Goal: Transaction & Acquisition: Purchase product/service

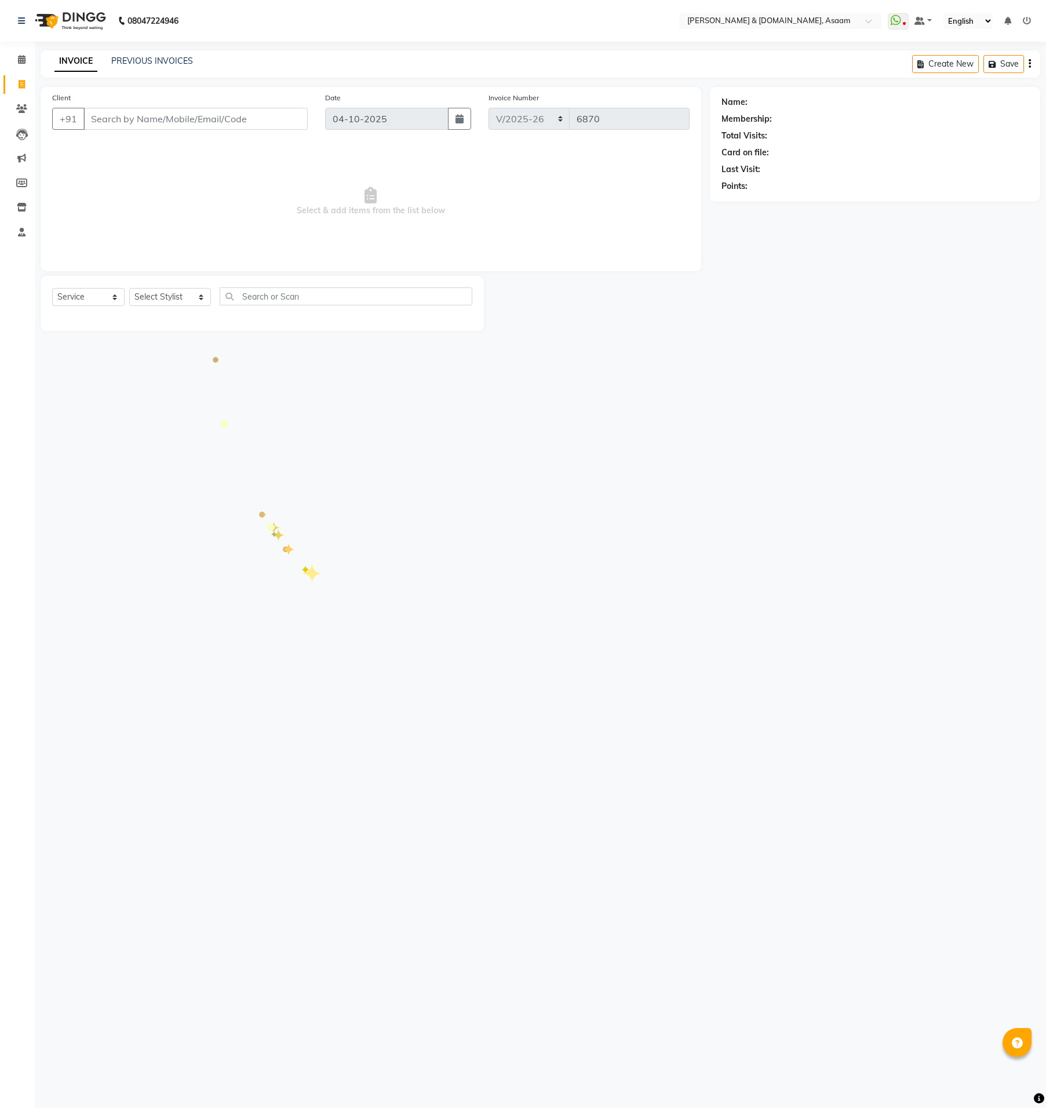
select select "4608"
select select "service"
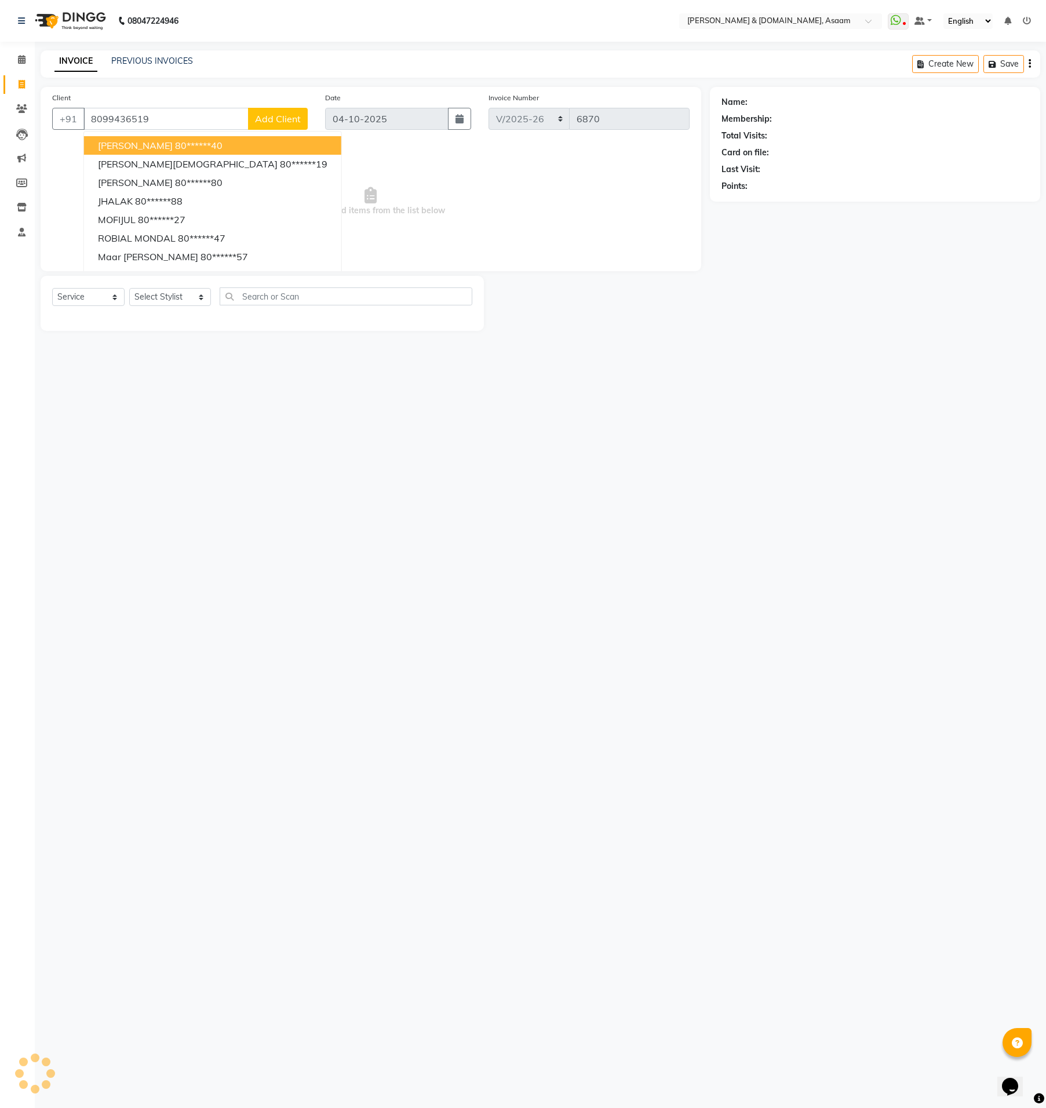
type input "8099436519"
click at [293, 623] on div "08047224946 Select Location × Hrishika & Hair.com, Asaam WhatsApp Status ✕ Stat…" at bounding box center [523, 554] width 1046 height 1108
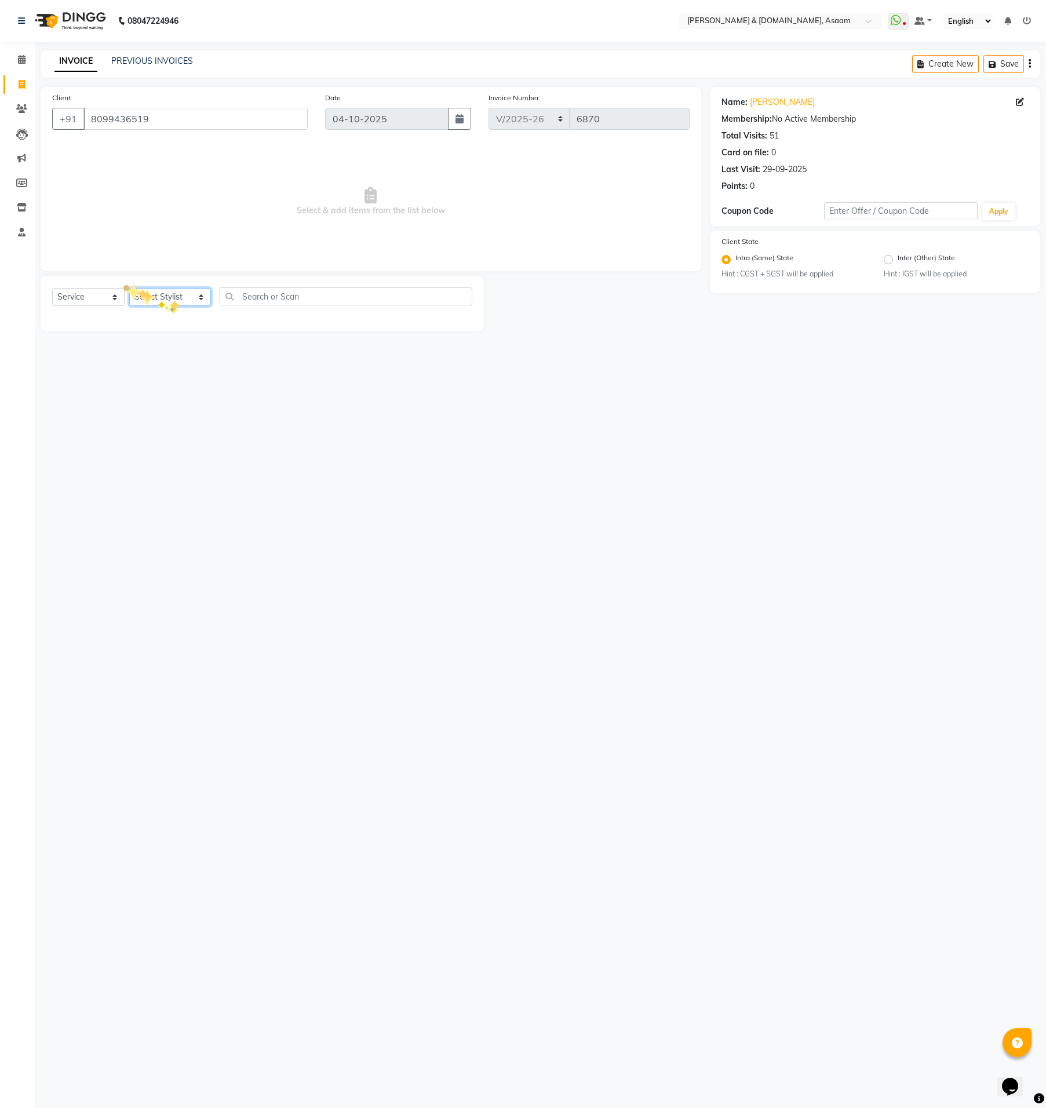
click at [169, 299] on select "Select Stylist AKASH AKIB BISHNU DEEPU fornt desk HRISHIKA PARLOUR KARNA DAS LA…" at bounding box center [170, 297] width 82 height 18
click at [143, 293] on select "Select Stylist AKASH AKIB BISHNU DEEPU fornt desk HRISHIKA PARLOUR KARNA DAS LA…" at bounding box center [170, 297] width 82 height 18
select select "91035"
click at [129, 288] on select "Select Stylist AKASH AKIB BISHNU DEEPU fornt desk HRISHIKA PARLOUR KARNA DAS LA…" at bounding box center [170, 297] width 82 height 18
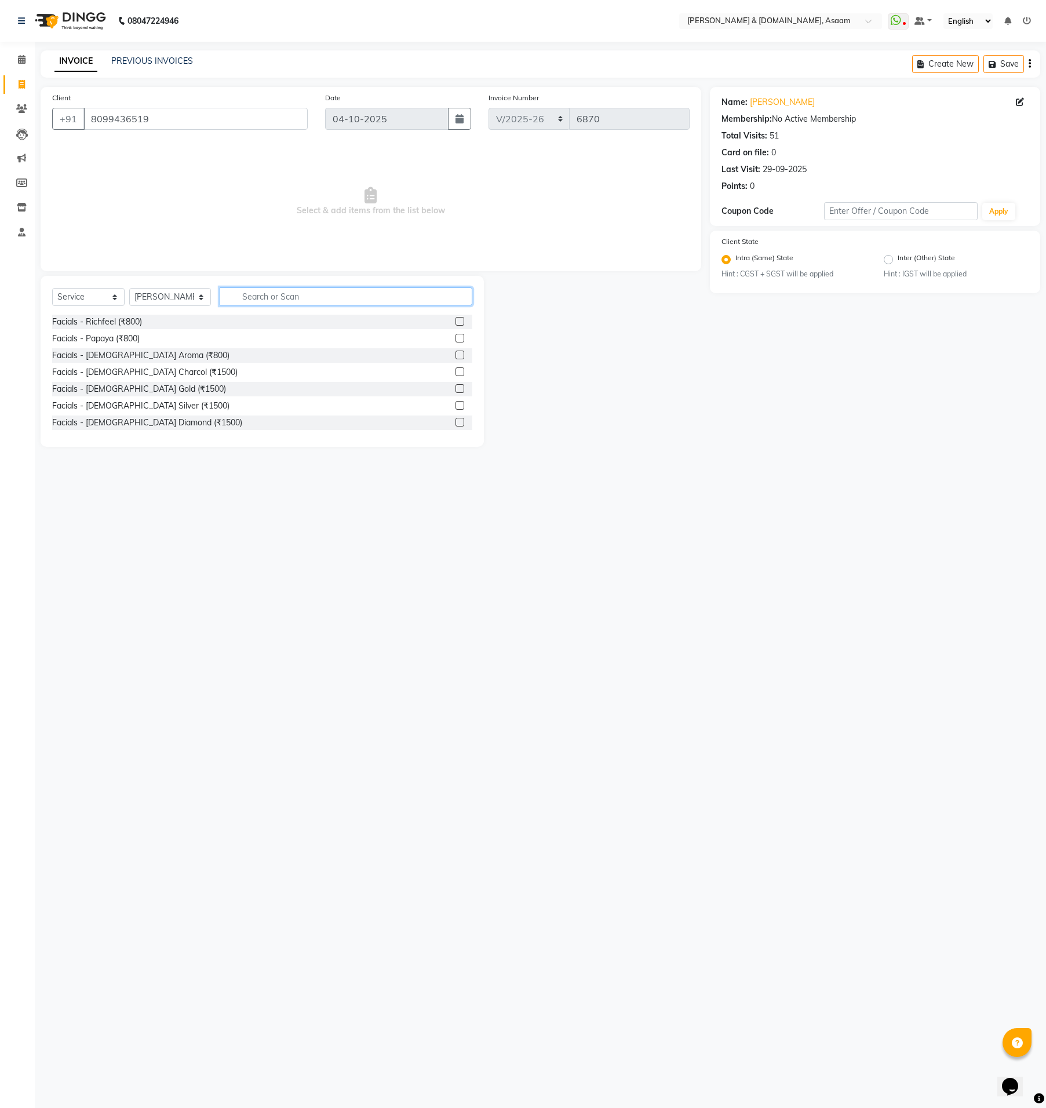
click at [333, 294] on input "text" at bounding box center [346, 297] width 253 height 18
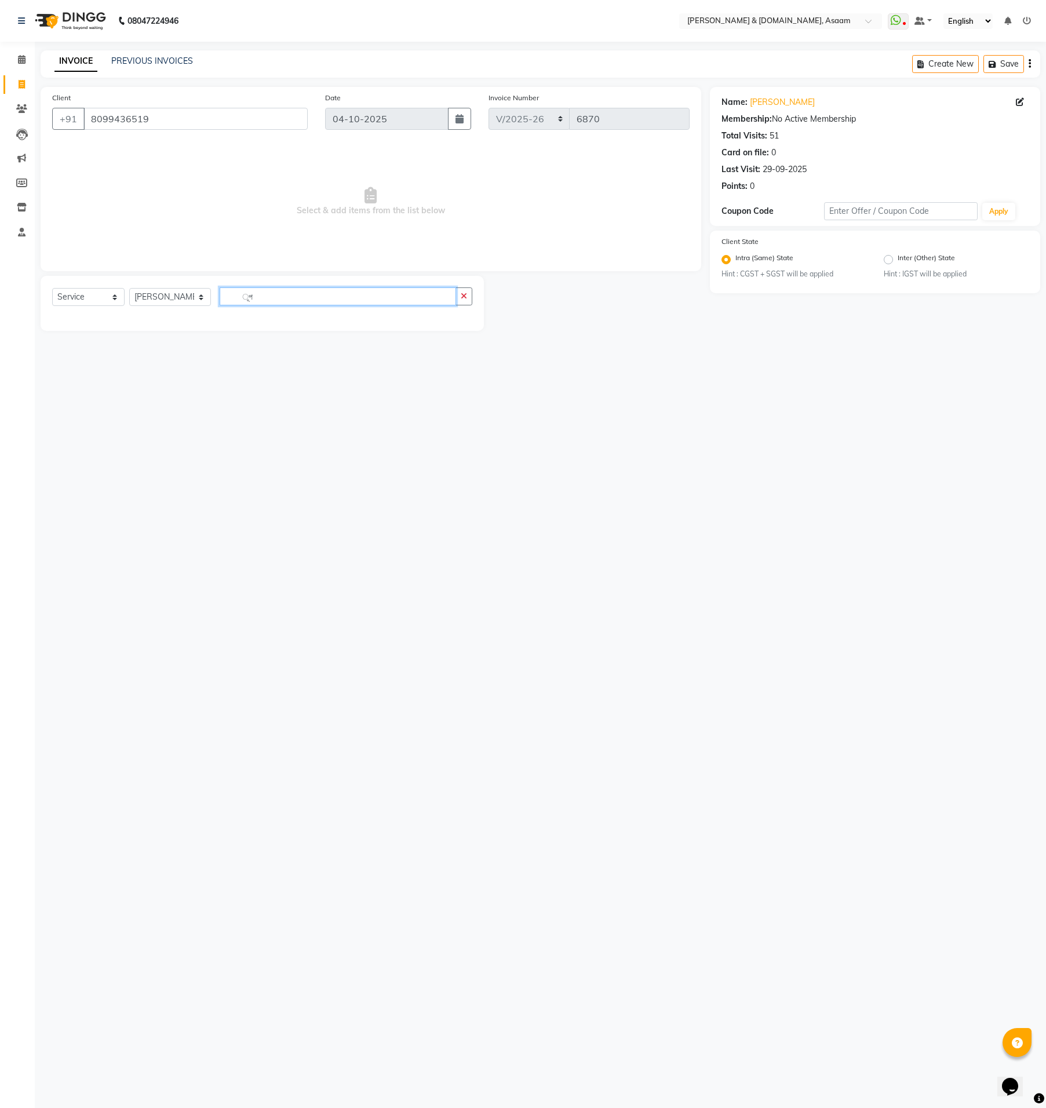
type input "ূ"
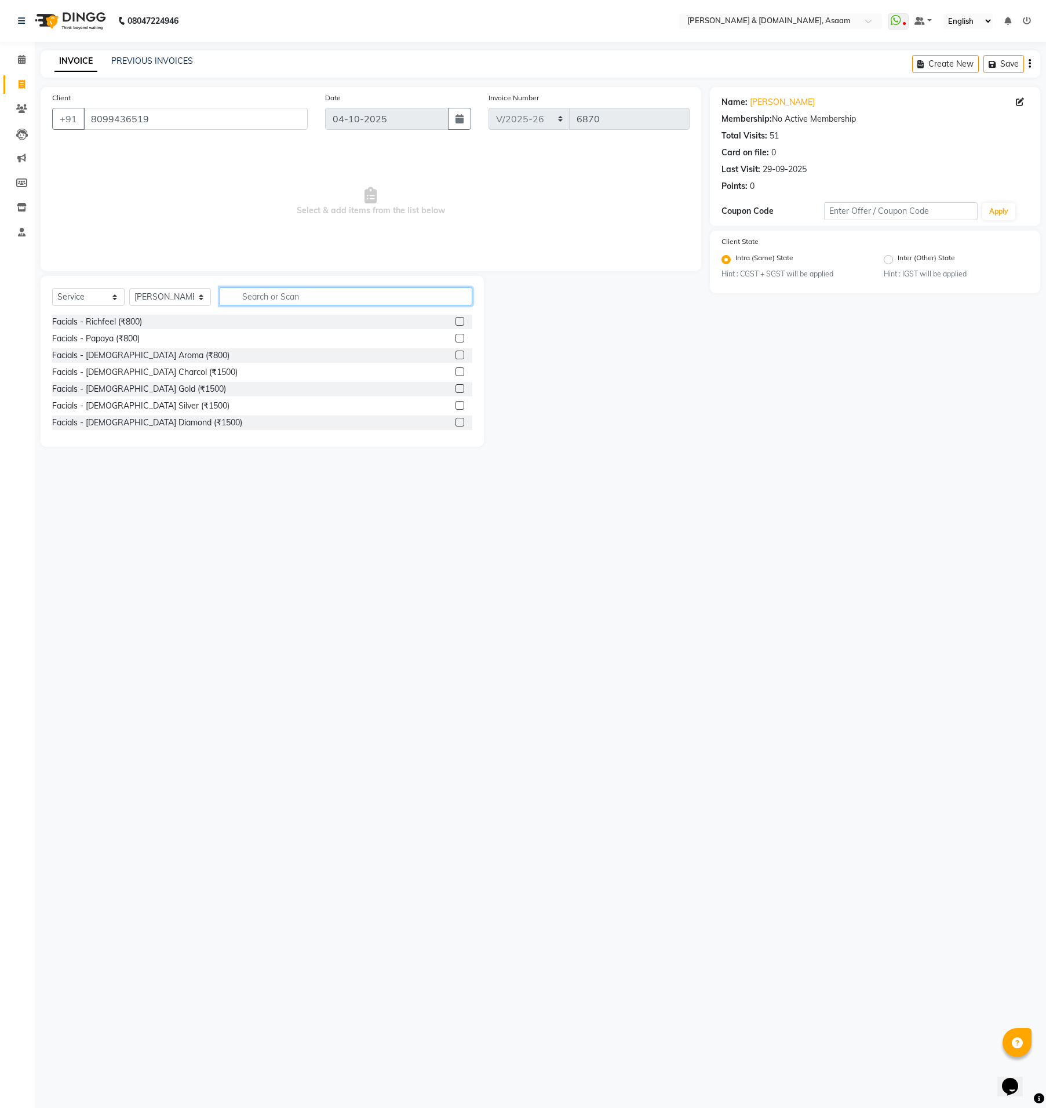
click at [337, 294] on input "text" at bounding box center [346, 297] width 253 height 18
click at [337, 294] on input "beard" at bounding box center [338, 297] width 237 height 18
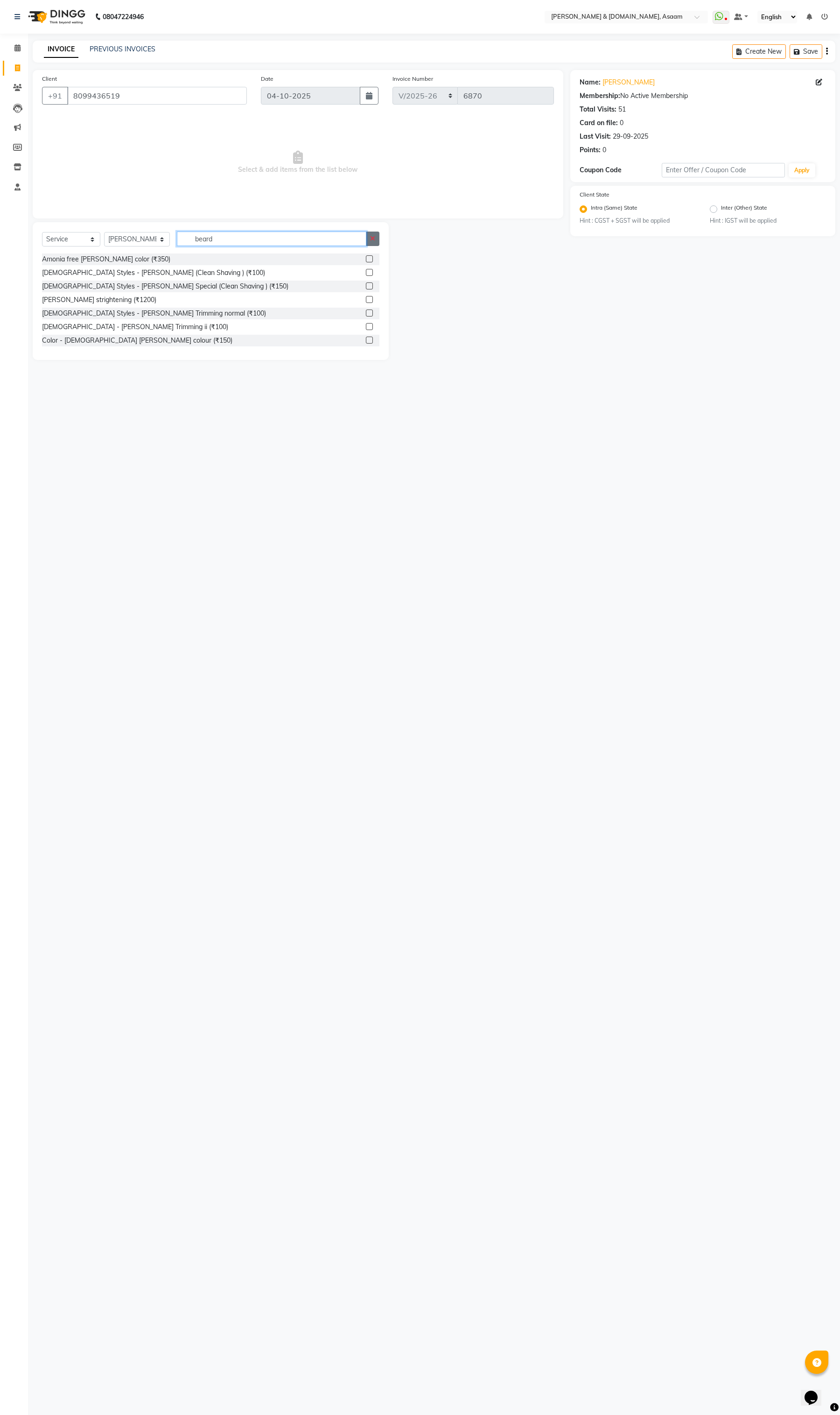
type input "beard"
click at [370, 236] on icon "button" at bounding box center [373, 238] width 5 height 6
click at [317, 236] on input "text" at bounding box center [279, 239] width 203 height 14
type input "beard"
click at [116, 330] on div "Gents - Beard Trimming ii (₹100)" at bounding box center [134, 327] width 186 height 10
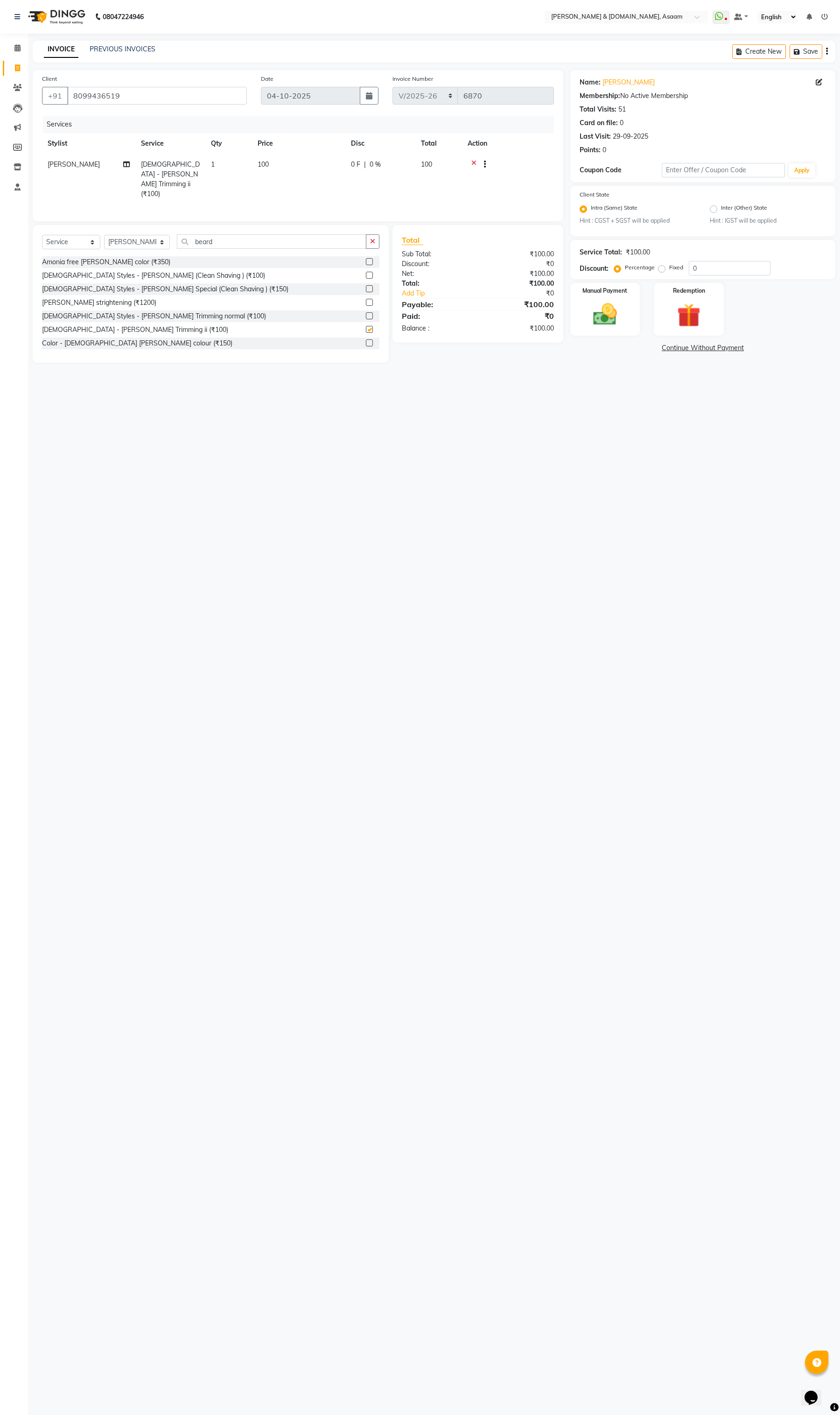
checkbox input "false"
click at [605, 325] on img at bounding box center [605, 314] width 39 height 28
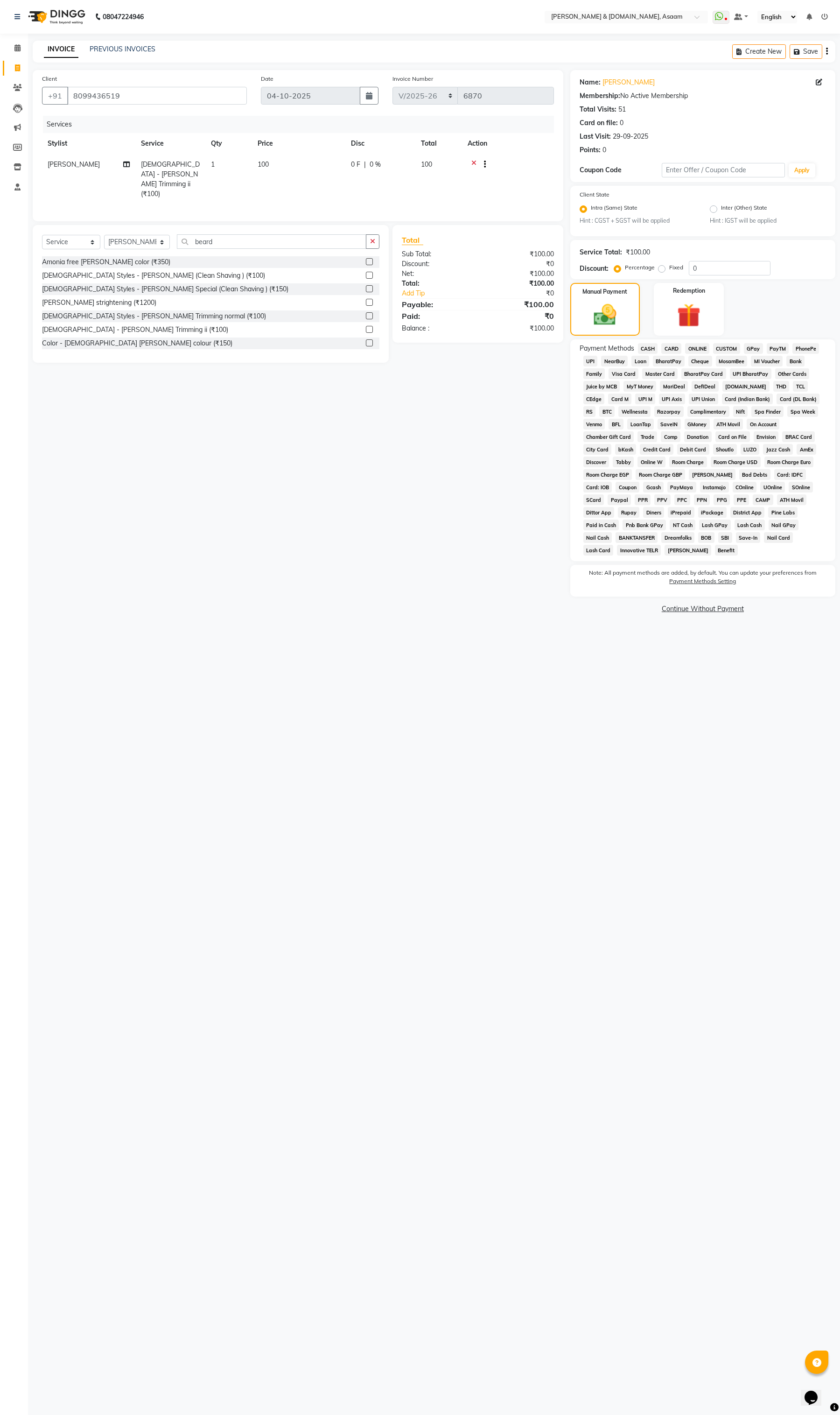
click at [655, 347] on span "CASH" at bounding box center [648, 348] width 20 height 10
click at [710, 593] on button "Add Payment" at bounding box center [747, 600] width 159 height 14
click at [691, 654] on button "Checkout" at bounding box center [702, 661] width 265 height 14
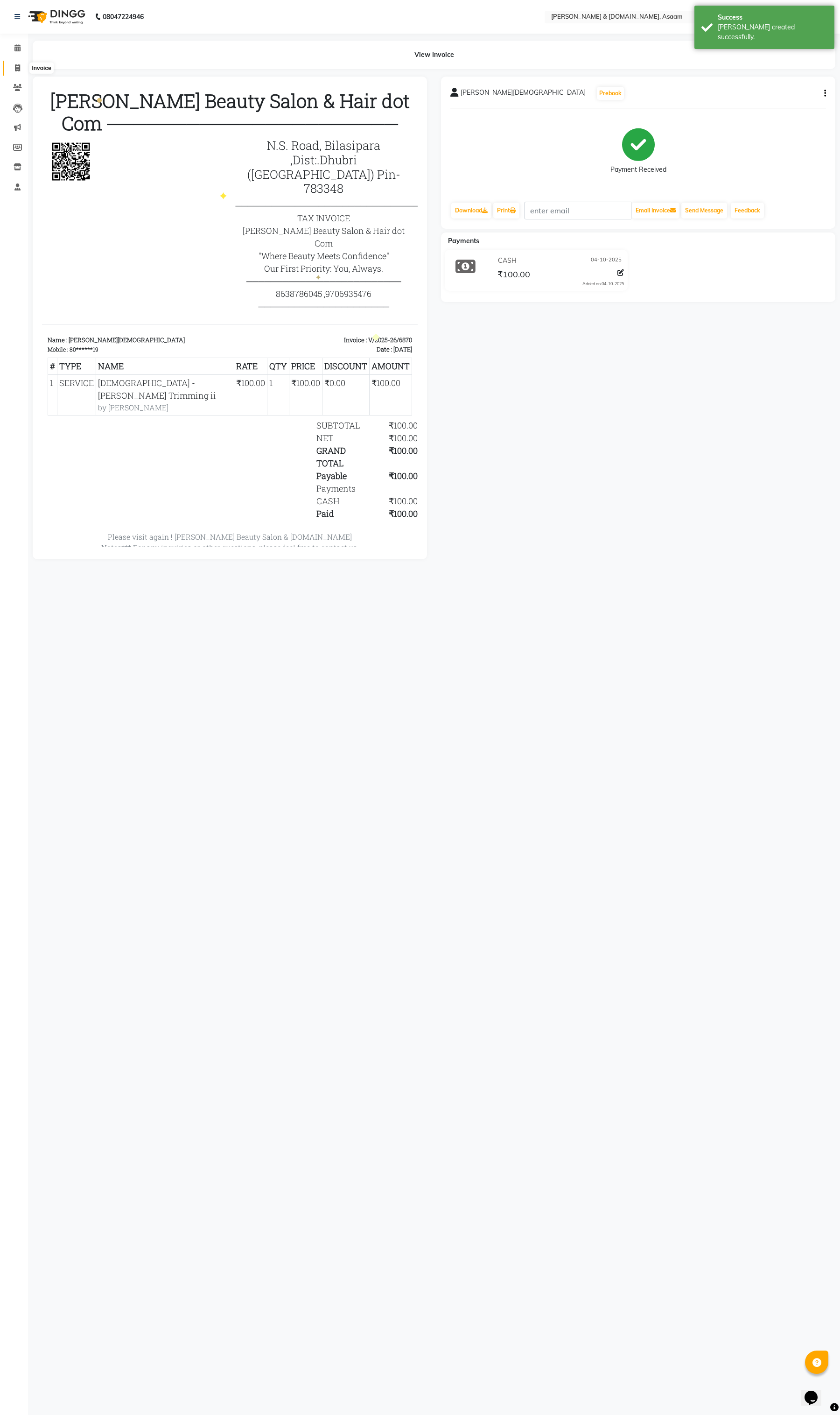
click at [17, 66] on icon at bounding box center [18, 68] width 5 height 7
select select "service"
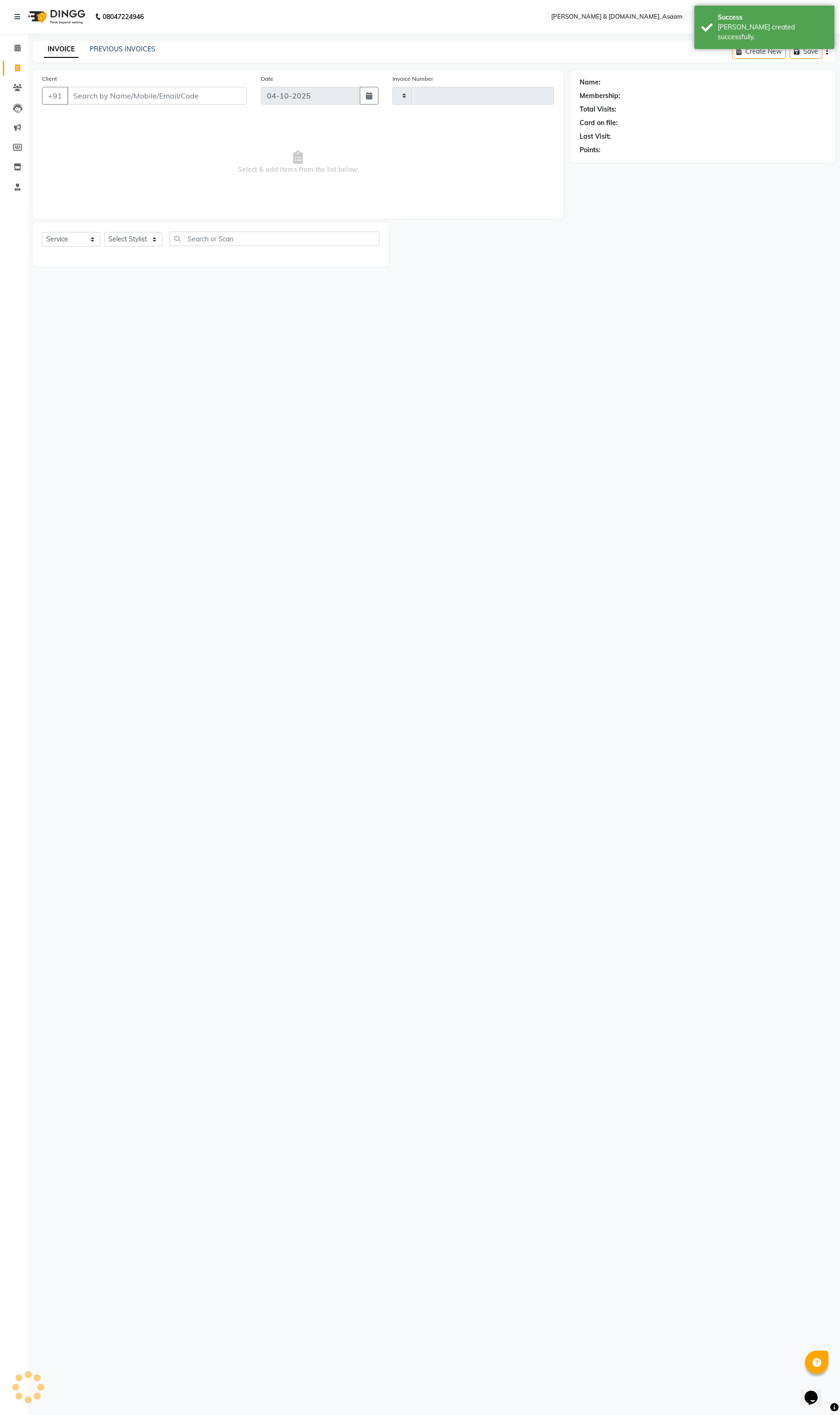
type input "6871"
select select "4608"
click at [140, 101] on input "Client" at bounding box center [156, 96] width 180 height 18
click at [139, 244] on select "Select Stylist AKASH AKIB [PERSON_NAME] fornt desk [PERSON_NAME] PARLOUR [PERSO…" at bounding box center [137, 239] width 66 height 14
select select "92987"
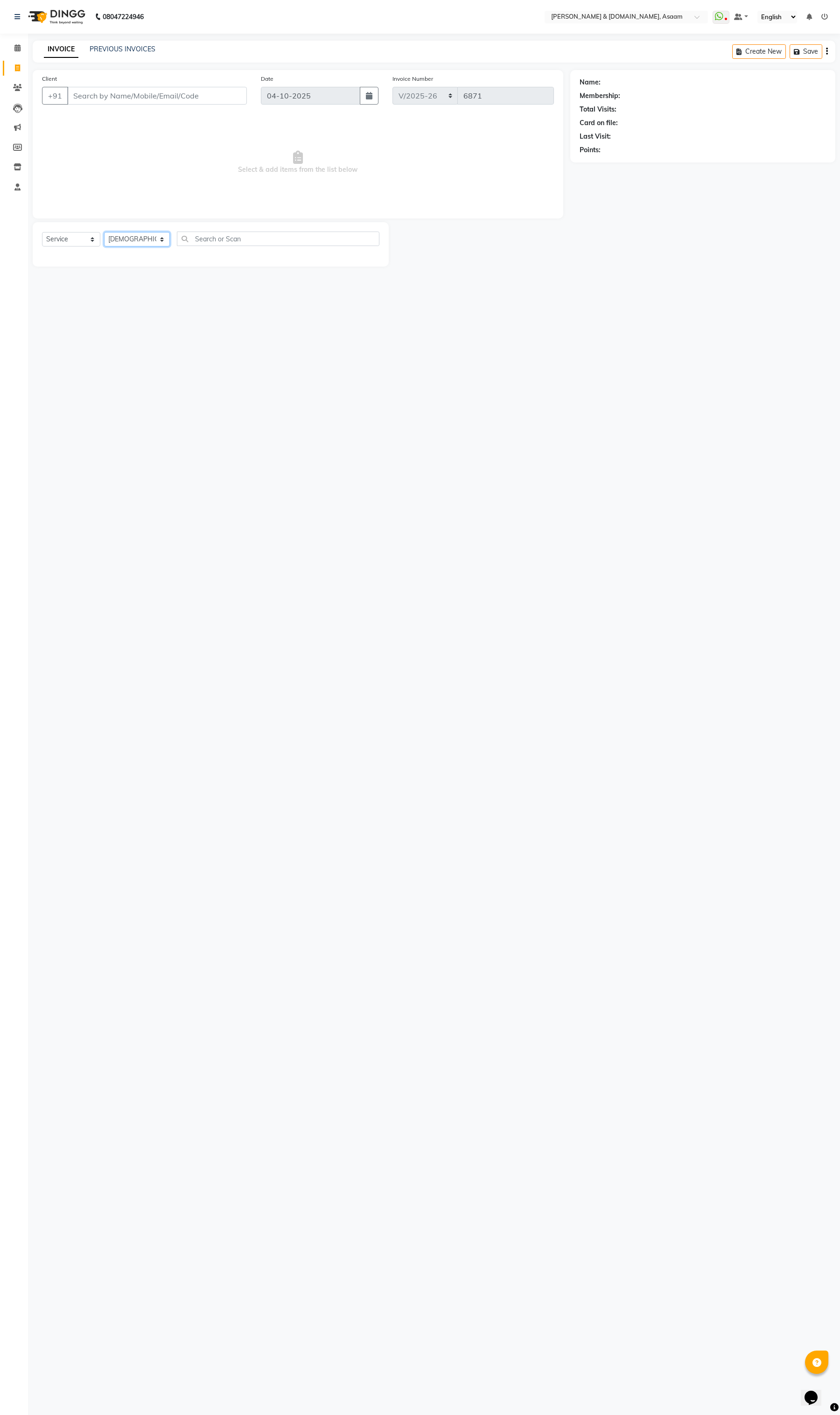
click at [104, 232] on select "Select Stylist AKASH AKIB [PERSON_NAME] fornt desk [PERSON_NAME] PARLOUR [PERSO…" at bounding box center [137, 239] width 66 height 14
click at [206, 246] on input "text" at bounding box center [279, 239] width 203 height 14
click at [80, 239] on select "Select Service Product Membership Package Voucher Prepaid Gift Card" at bounding box center [71, 239] width 58 height 14
select select "product"
click at [42, 232] on select "Select Service Product Membership Package Voucher Prepaid Gift Card" at bounding box center [71, 239] width 58 height 14
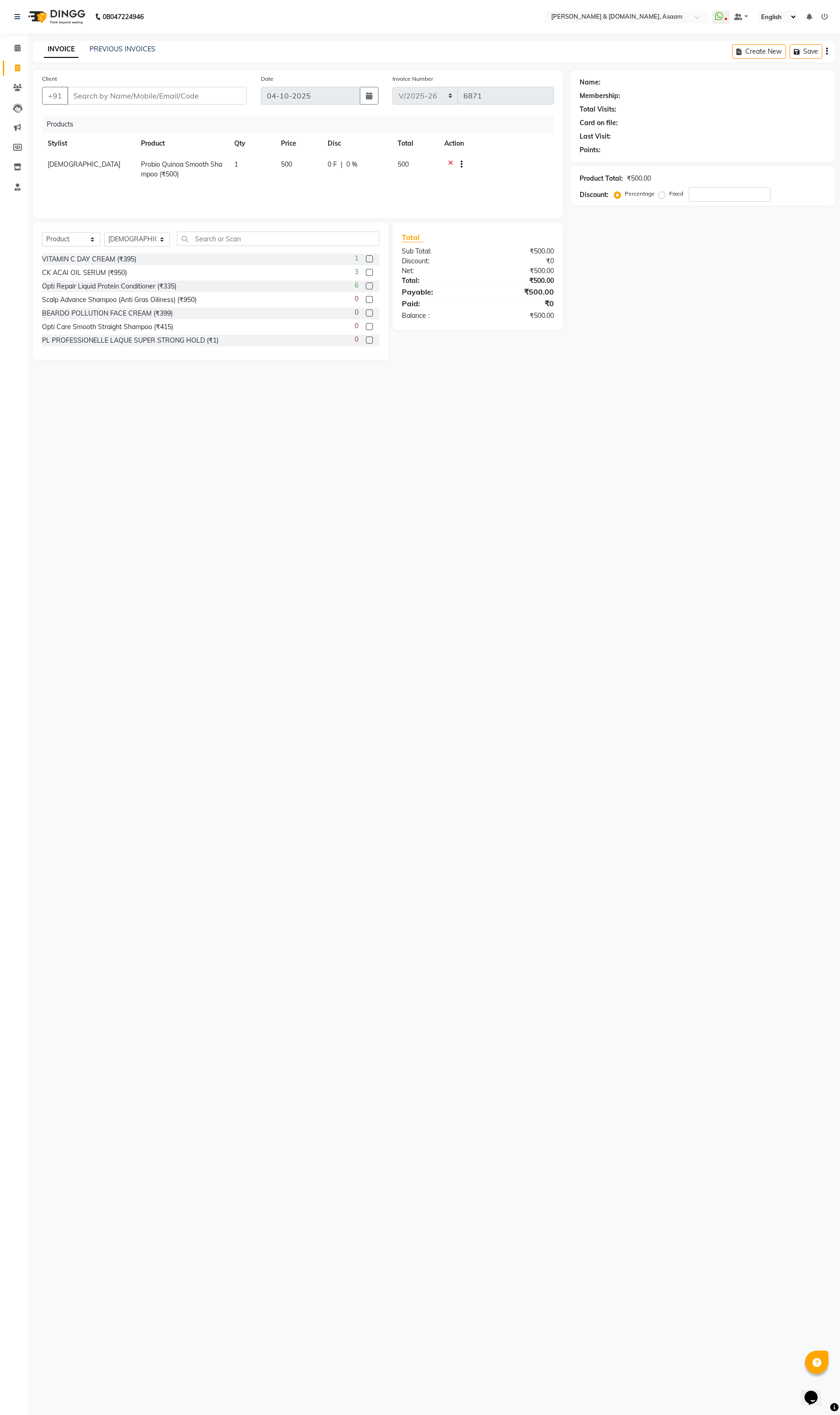
click at [451, 165] on icon at bounding box center [450, 165] width 5 height 11
click at [213, 239] on input "text" at bounding box center [279, 239] width 203 height 14
type input "8901023016356"
click at [105, 98] on input "Client" at bounding box center [156, 96] width 180 height 18
type input "8"
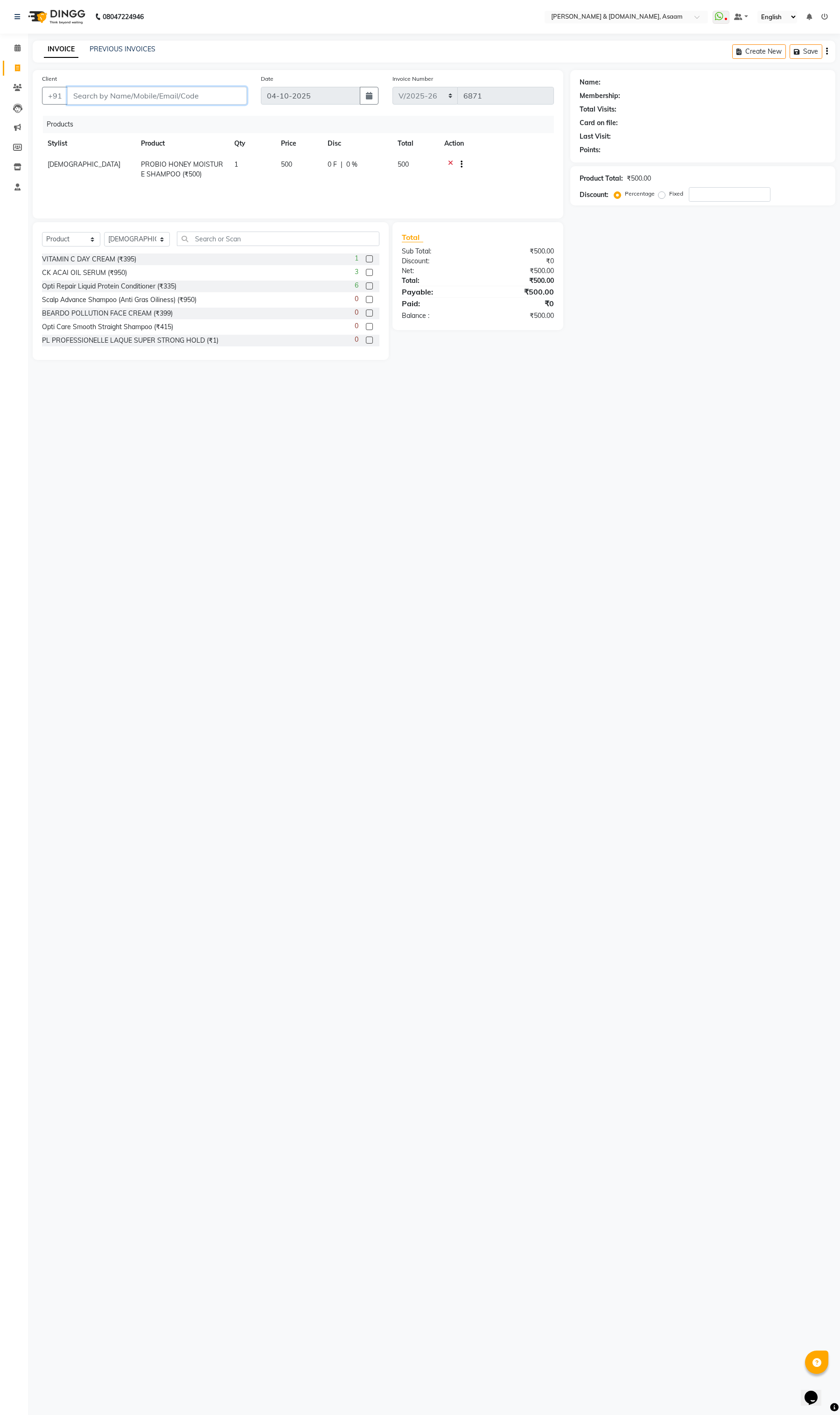
type input "0"
type input "86******01"
drag, startPoint x: 727, startPoint y: 271, endPoint x: 321, endPoint y: 272, distance: 406.0
click at [476, 254] on div "Client +91 86******01 Date 04-10-2025 Invoice Number INV/2025-26 V/2025 V/2025-…" at bounding box center [434, 215] width 817 height 290
type input "5"
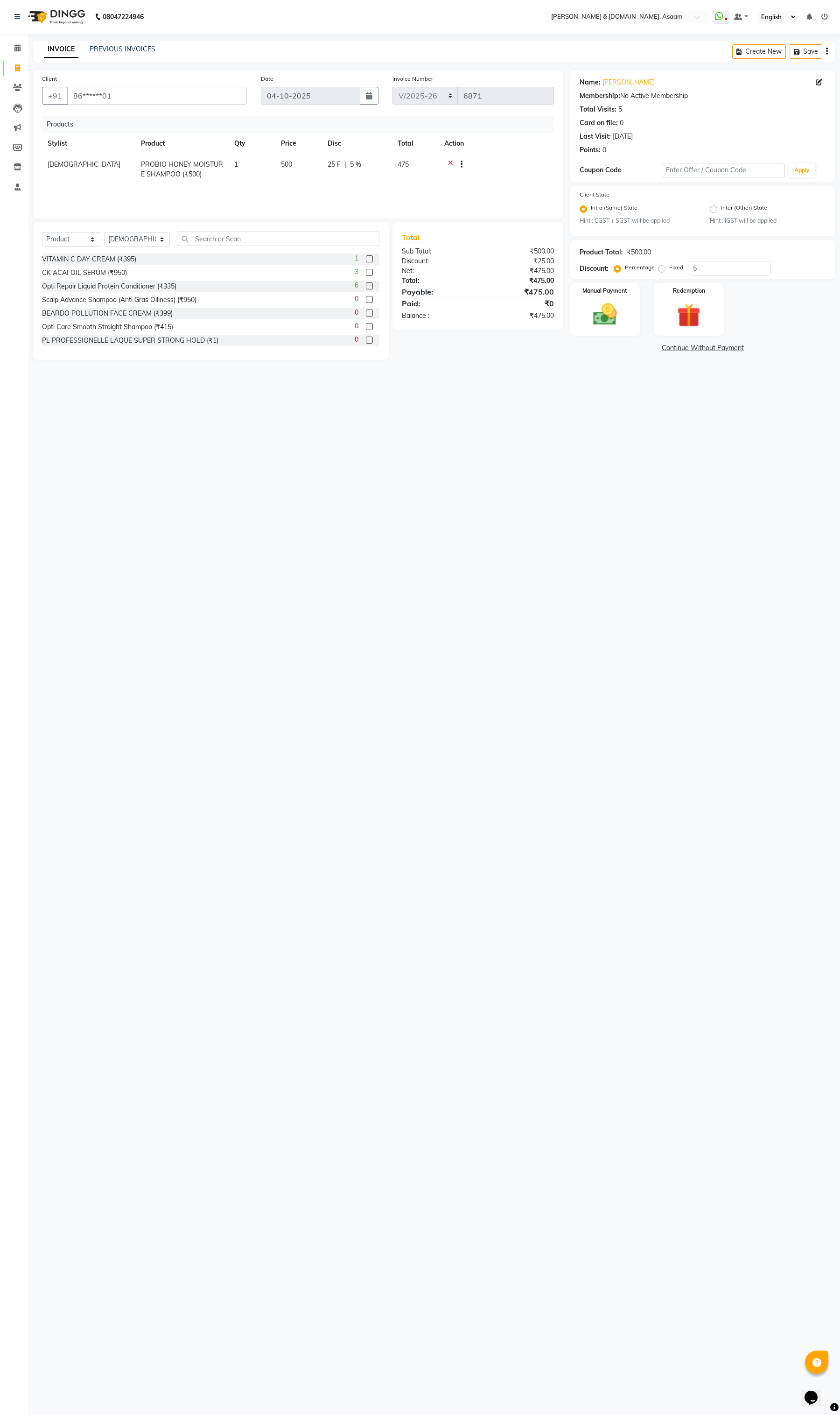
click at [247, 640] on div "08047224946 Select Location × Hrishika & Hair.com, Asaam WhatsApp Status ✕ Stat…" at bounding box center [420, 707] width 840 height 1415
click at [627, 83] on link "Sahidul Islam" at bounding box center [628, 82] width 52 height 10
drag, startPoint x: 608, startPoint y: 316, endPoint x: 616, endPoint y: 316, distance: 8.0
click at [608, 315] on img at bounding box center [605, 314] width 39 height 28
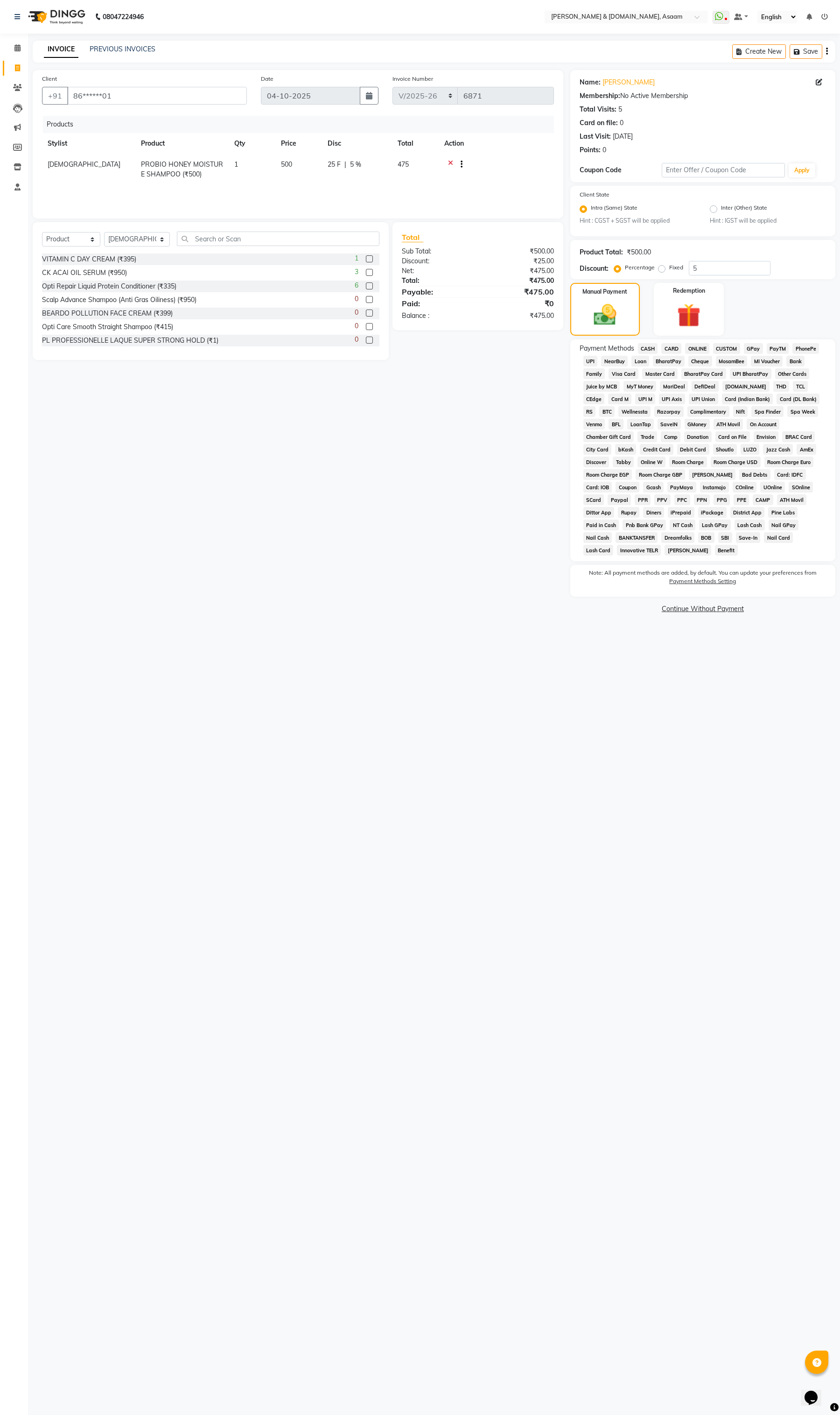
click at [649, 343] on span "CASH" at bounding box center [648, 348] width 20 height 10
click at [720, 593] on button "Add Payment" at bounding box center [747, 600] width 159 height 14
click at [747, 654] on button "Checkout" at bounding box center [702, 661] width 265 height 14
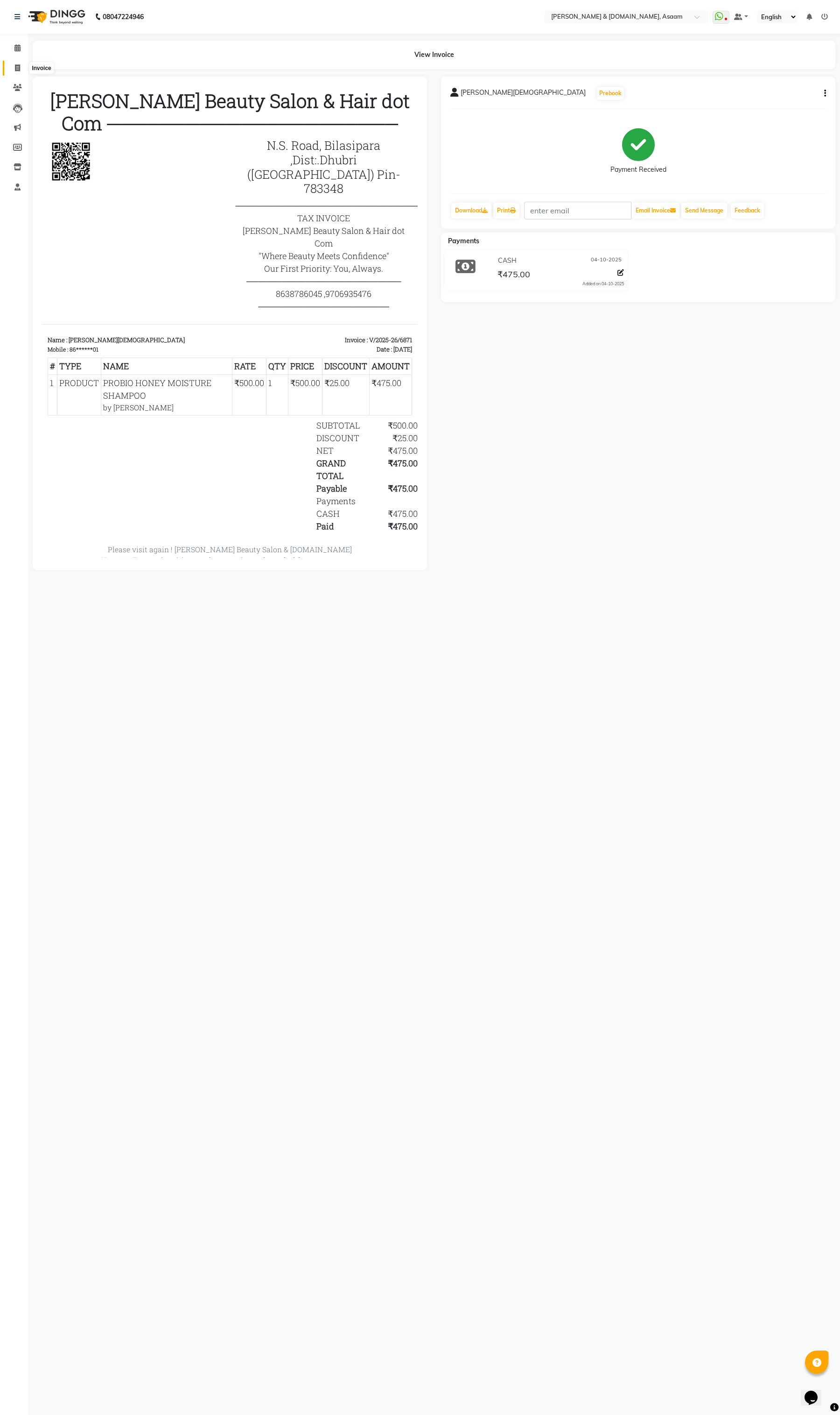
click at [10, 68] on span at bounding box center [18, 68] width 16 height 10
select select "service"
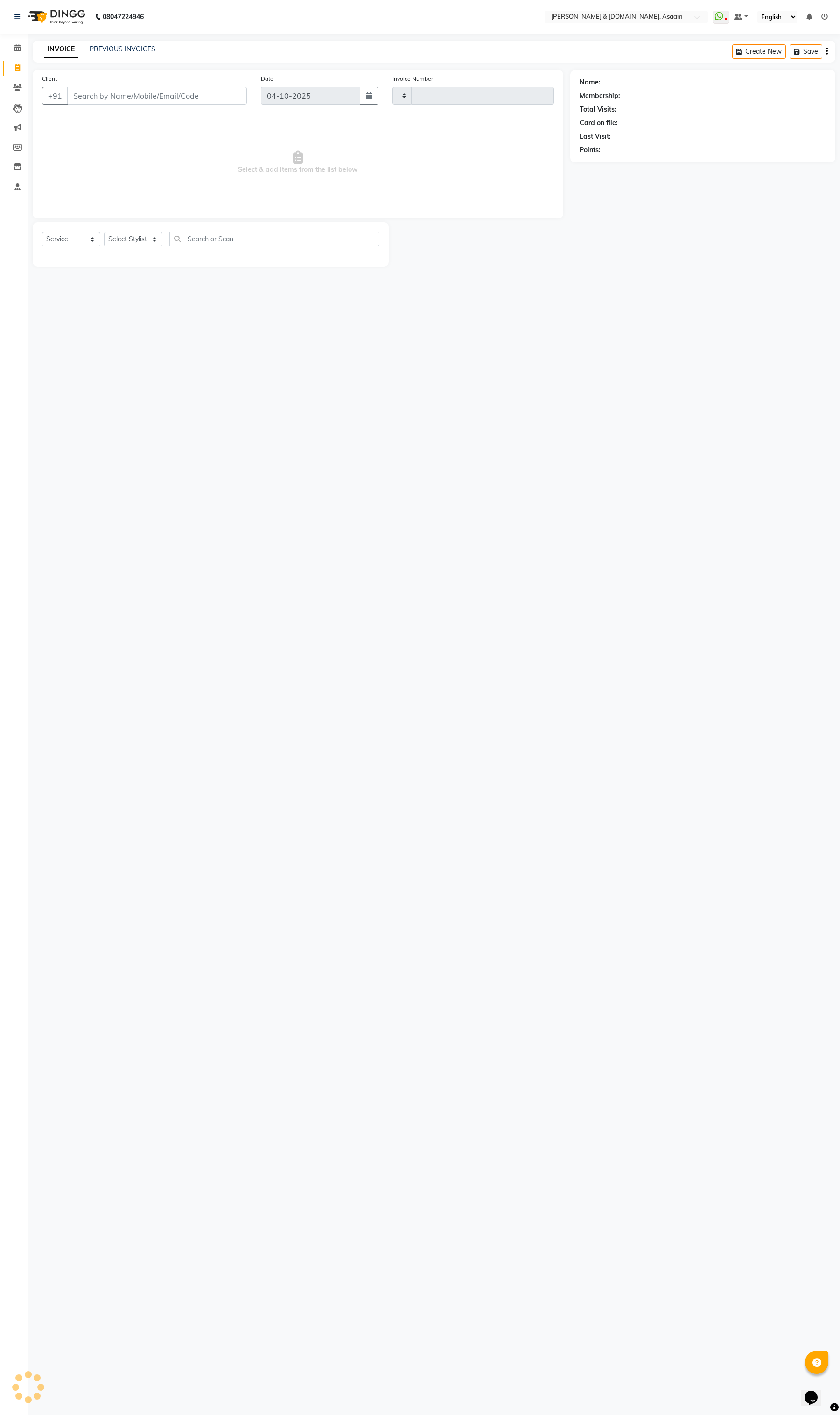
type input "6872"
select select "4608"
type input "99******77"
click at [122, 235] on select "Select Stylist AKASH AKIB [PERSON_NAME] fornt desk [PERSON_NAME] PARLOUR [PERSO…" at bounding box center [137, 239] width 66 height 14
select select "89795"
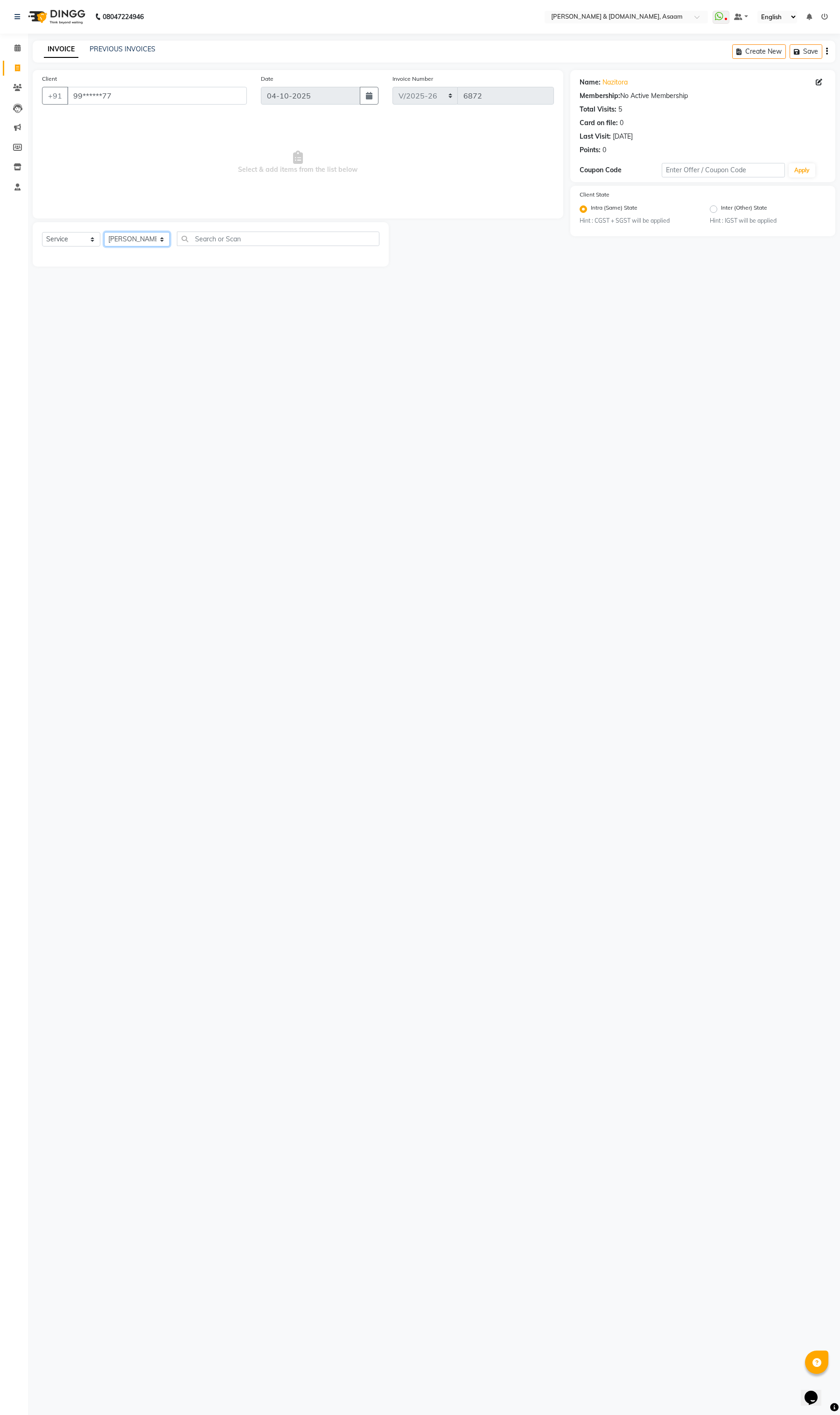
click at [104, 232] on select "Select Stylist AKASH AKIB [PERSON_NAME] fornt desk [PERSON_NAME] PARLOUR [PERSO…" at bounding box center [137, 239] width 66 height 14
click at [243, 243] on input "text" at bounding box center [279, 239] width 203 height 14
type input "THRE"
click at [51, 257] on div "Normal threading (₹50)" at bounding box center [77, 259] width 69 height 10
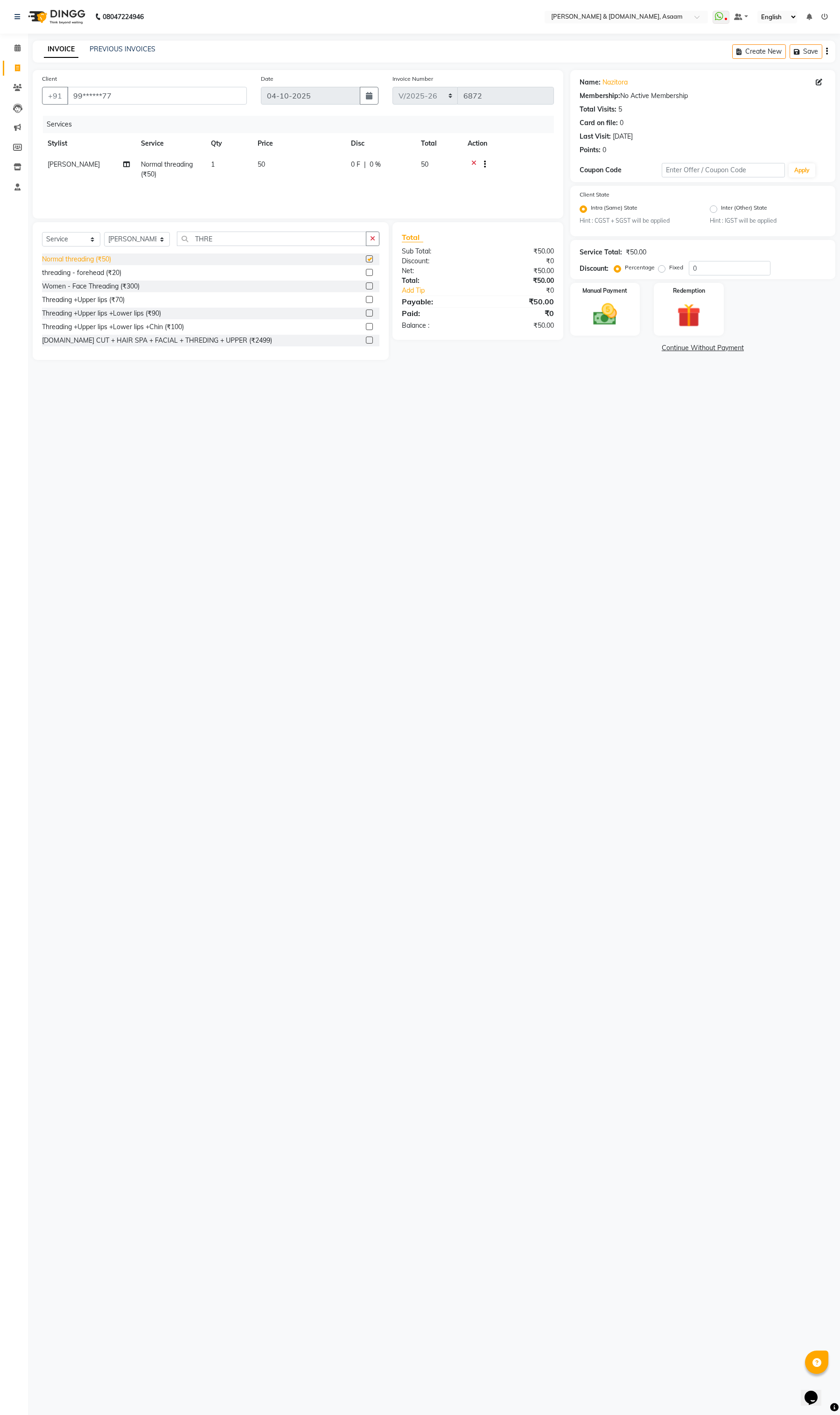
checkbox input "false"
click at [599, 306] on img at bounding box center [605, 314] width 39 height 28
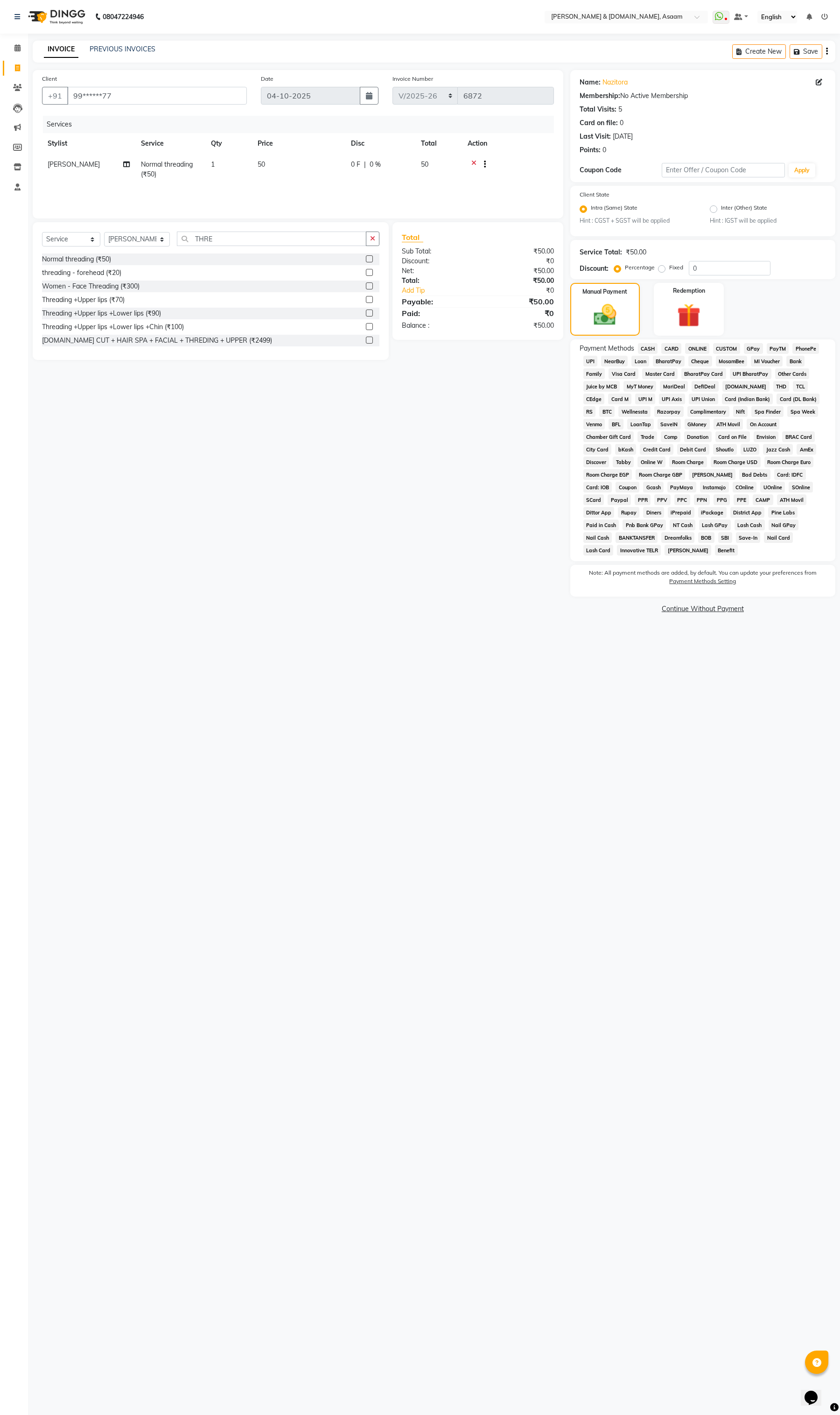
click at [639, 349] on span "CASH" at bounding box center [648, 348] width 20 height 10
click at [734, 595] on div "Payment Methods CASH CARD ONLINE CUSTOM GPay PayTM PhonePe UPI NearBuy Loan Bha…" at bounding box center [702, 474] width 265 height 271
click at [734, 593] on button "Add Payment" at bounding box center [747, 600] width 159 height 14
click at [739, 655] on button "Checkout" at bounding box center [702, 661] width 265 height 14
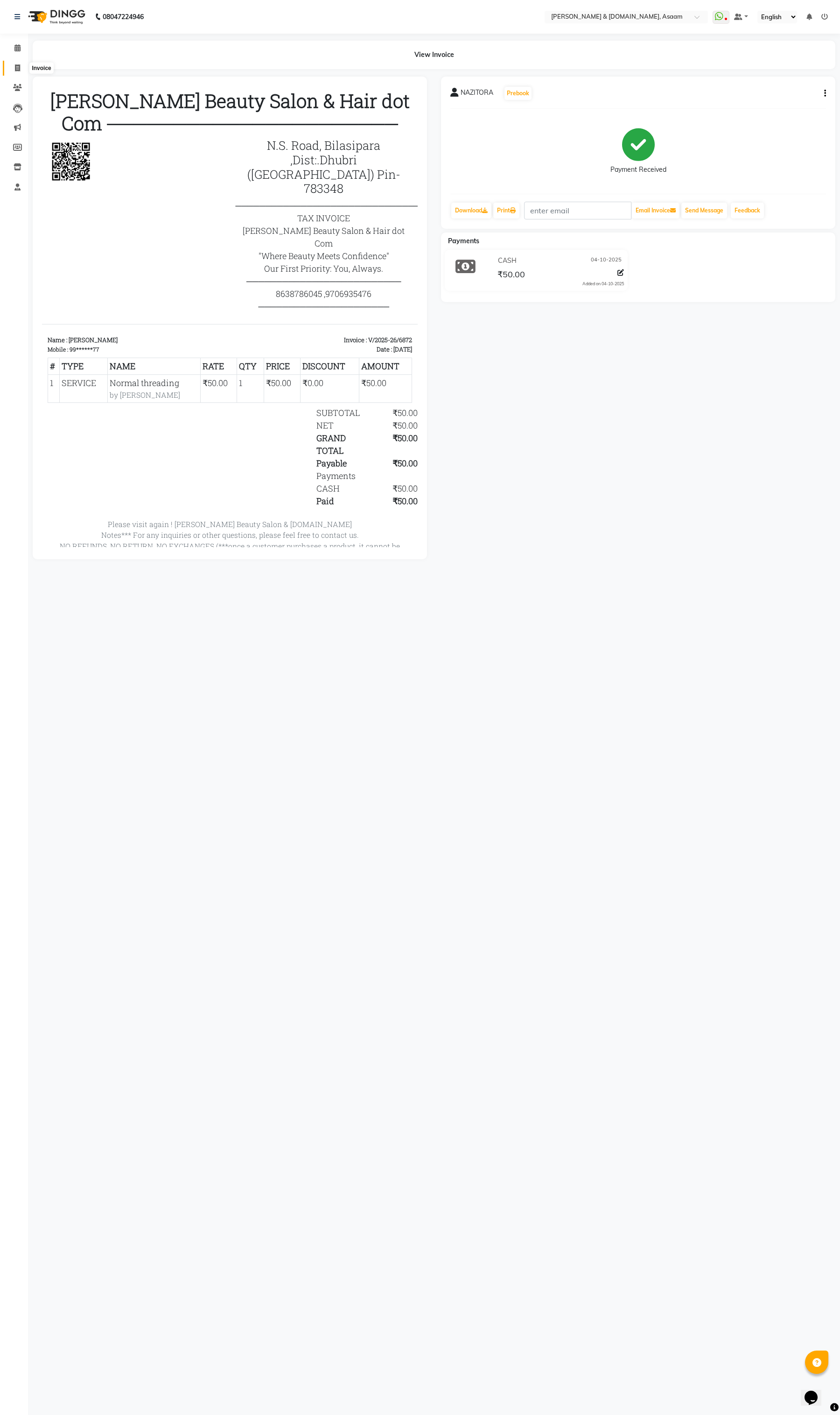
click at [15, 68] on icon at bounding box center [18, 68] width 5 height 7
select select "service"
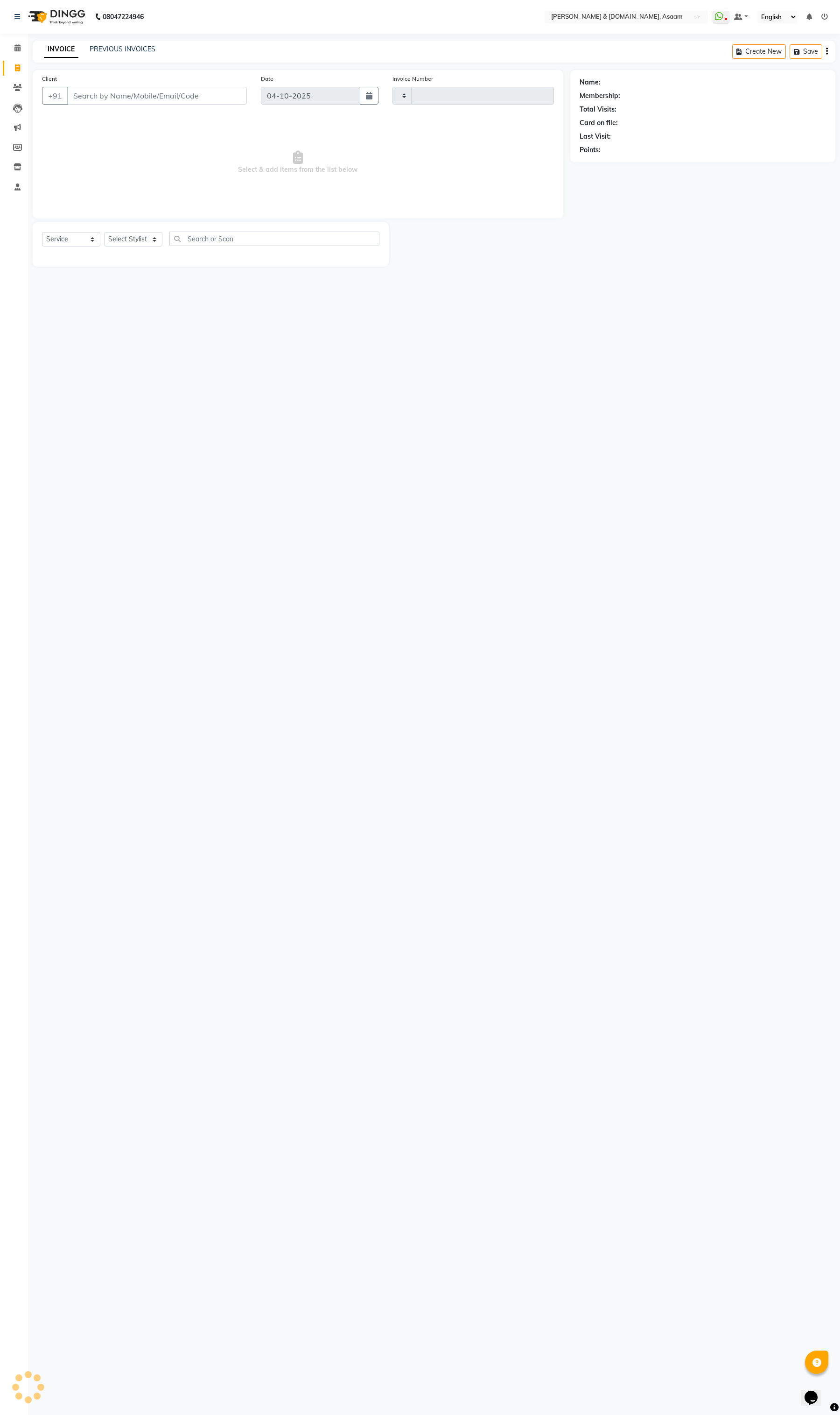
type input "6873"
select select "4608"
type input "60******72"
click at [122, 242] on select "Select Stylist AKASH AKIB [PERSON_NAME] fornt desk [PERSON_NAME] PARLOUR [PERSO…" at bounding box center [137, 239] width 66 height 14
click at [55, 233] on select "Select Service Product Membership Package Voucher Prepaid Gift Card" at bounding box center [71, 239] width 58 height 14
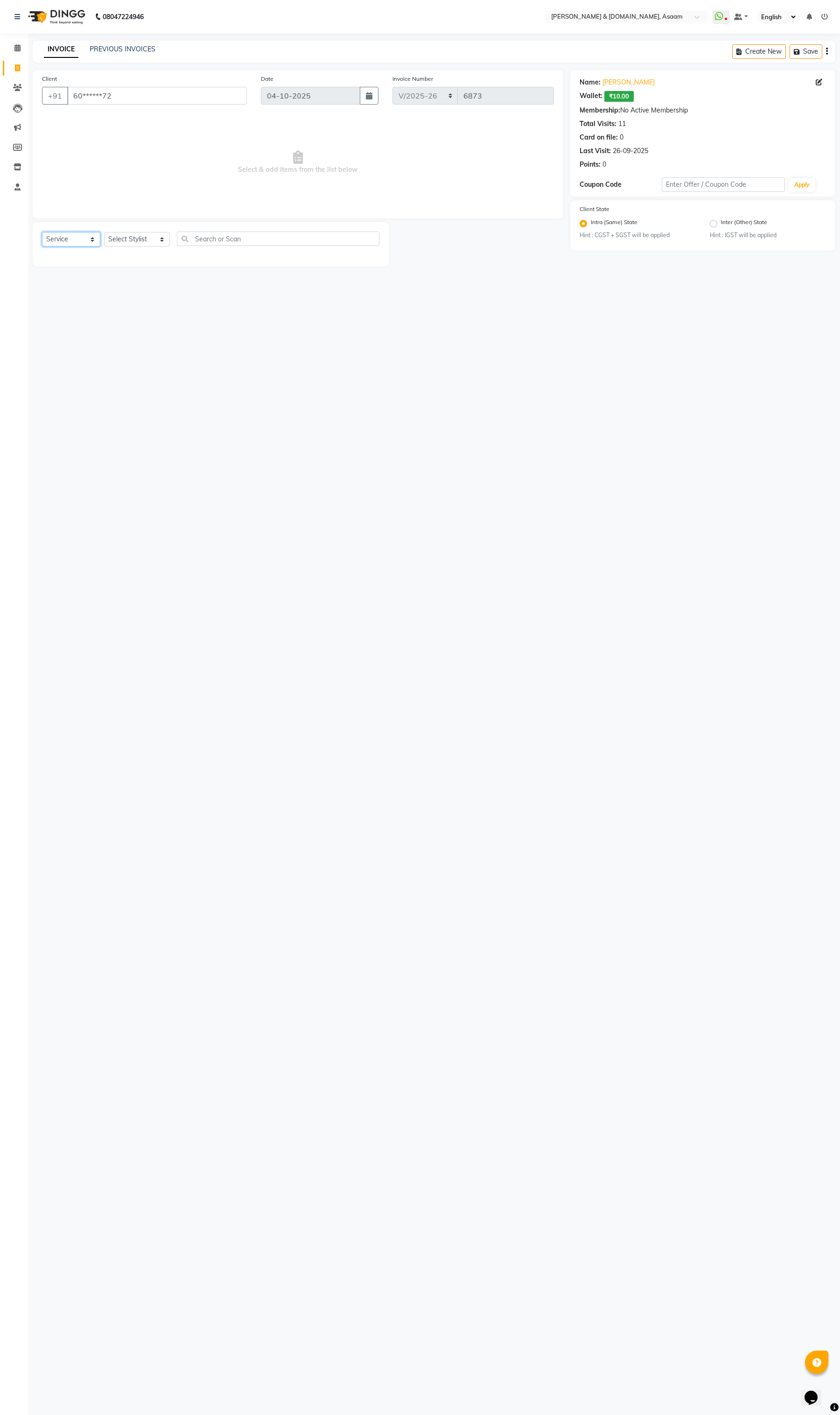
select select "product"
click at [42, 232] on select "Select Service Product Membership Package Voucher Prepaid Gift Card" at bounding box center [71, 239] width 58 height 14
click at [118, 234] on select "Select Stylist AKASH AKIB [PERSON_NAME] fornt desk [PERSON_NAME] PARLOUR [PERSO…" at bounding box center [137, 239] width 66 height 14
select select "91736"
click at [104, 232] on select "Select Stylist AKASH AKIB [PERSON_NAME] fornt desk [PERSON_NAME] PARLOUR [PERSO…" at bounding box center [137, 239] width 66 height 14
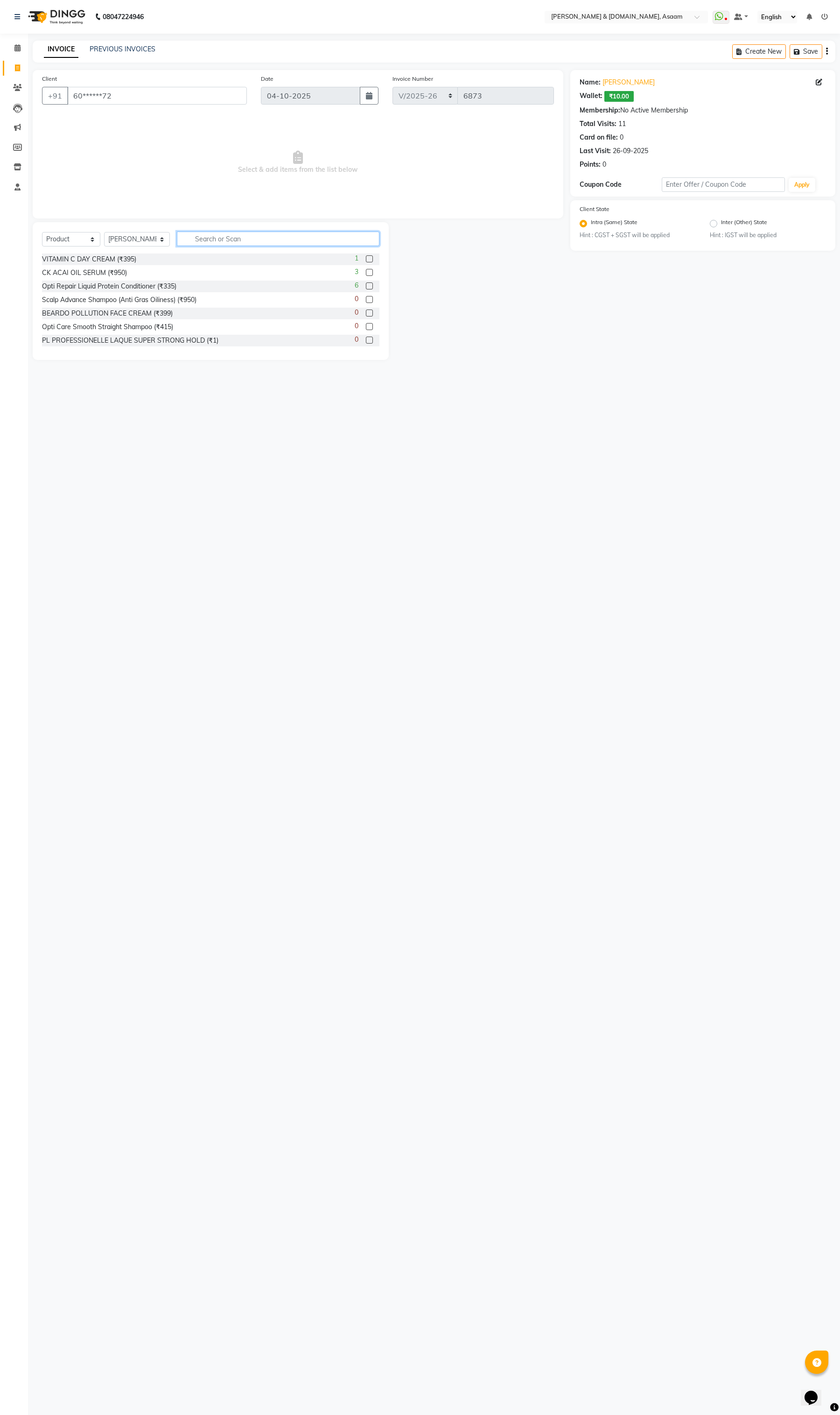
click at [235, 241] on input "text" at bounding box center [279, 239] width 203 height 14
type input "8904089802857"
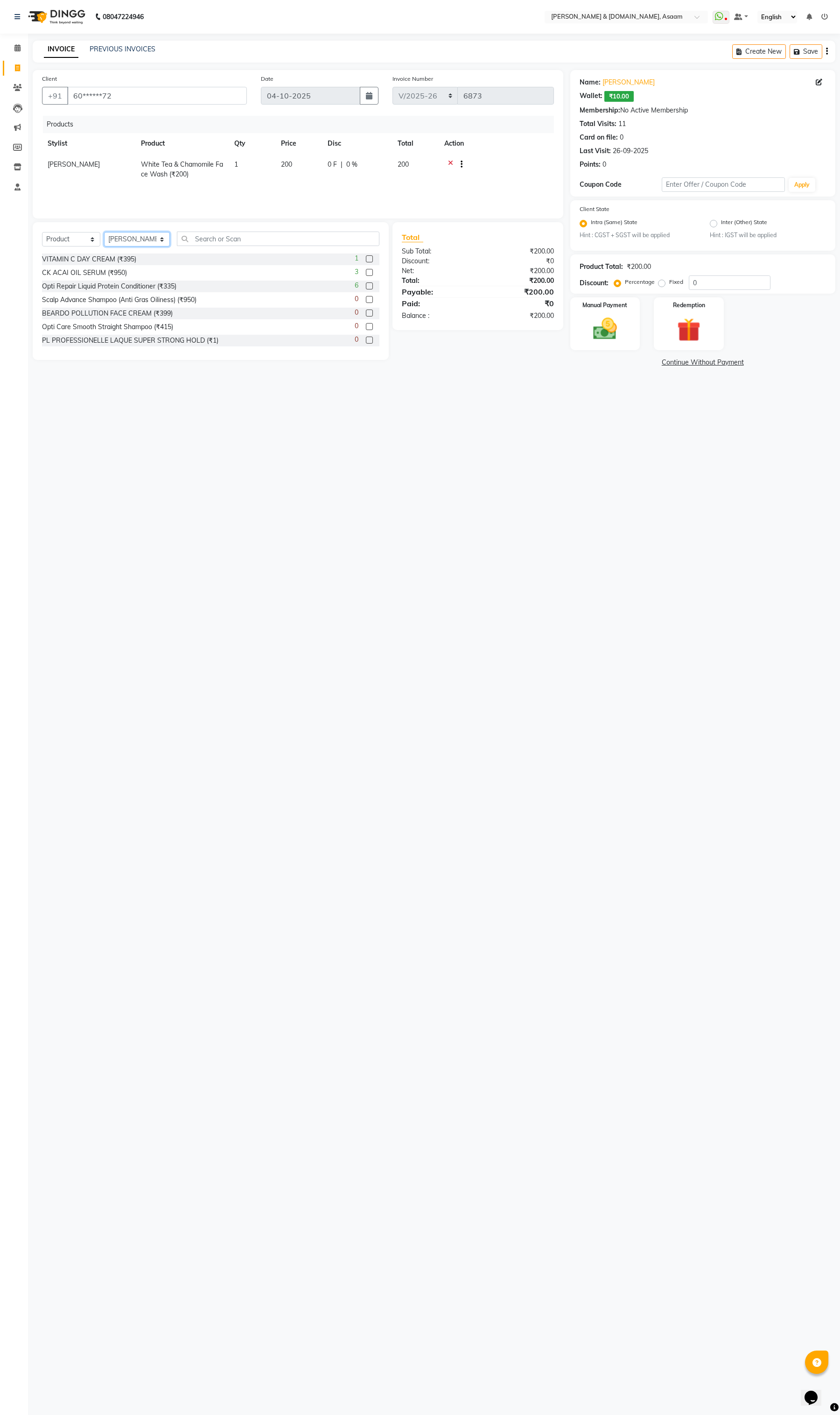
click at [127, 238] on select "Select Stylist AKASH AKIB [PERSON_NAME] fornt desk [PERSON_NAME] PARLOUR [PERSO…" at bounding box center [137, 239] width 66 height 14
click at [773, 692] on div "08047224946 Select Location × Hrishika & Hair.com, Asaam WhatsApp Status ✕ Stat…" at bounding box center [420, 707] width 840 height 1415
click at [621, 322] on img at bounding box center [605, 329] width 39 height 28
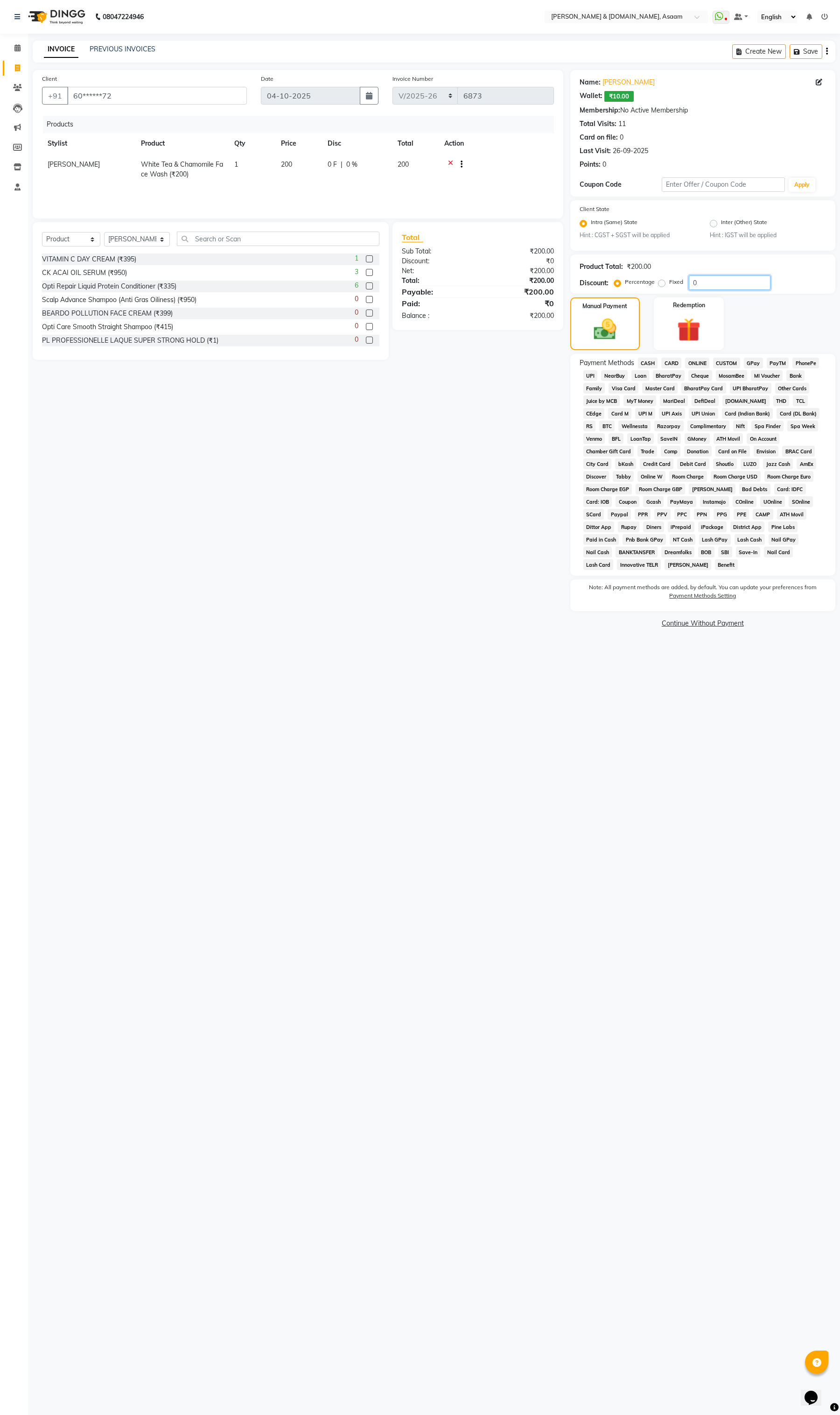
drag, startPoint x: 726, startPoint y: 279, endPoint x: 225, endPoint y: 278, distance: 501.0
click at [282, 267] on div "Client +91 60******72 Date 04-10-2025 Invoice Number INV/2025-26 V/2025 V/2025-…" at bounding box center [434, 350] width 817 height 561
type input "5"
click at [643, 361] on span "CASH" at bounding box center [648, 362] width 20 height 10
drag, startPoint x: 777, startPoint y: 565, endPoint x: 34, endPoint y: 531, distance: 743.8
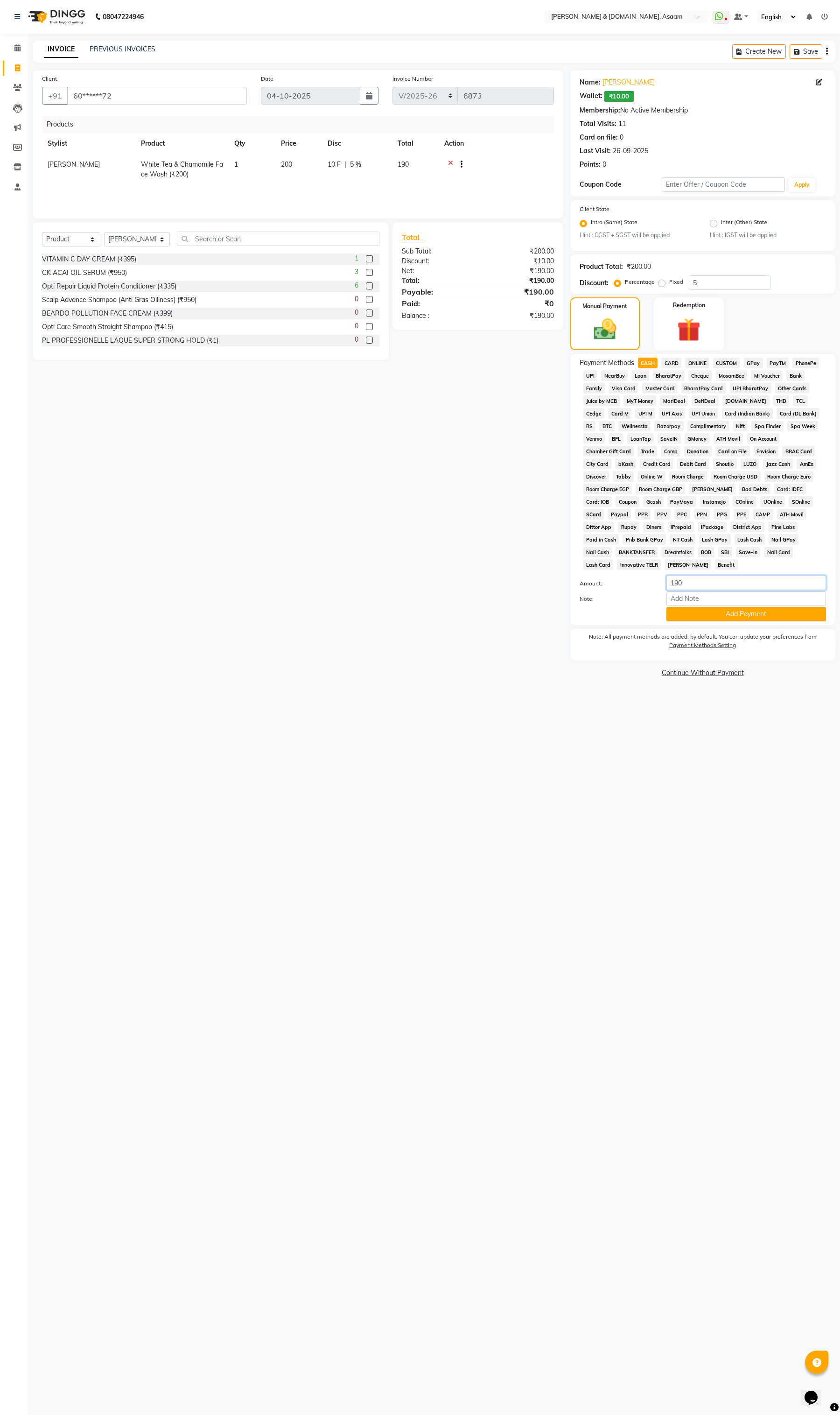
click at [92, 532] on div "Client +91 60******72 Date 04-10-2025 Invoice Number INV/2025-26 V/2025 V/2025-…" at bounding box center [434, 374] width 817 height 610
type input "180"
click at [628, 579] on label "Amount:" at bounding box center [616, 583] width 87 height 8
click at [610, 80] on link "[PERSON_NAME]" at bounding box center [628, 82] width 52 height 10
click at [690, 704] on div "08047224946 Select Location × Hrishika & Hair.com, Asaam WhatsApp Status ✕ Stat…" at bounding box center [420, 707] width 840 height 1415
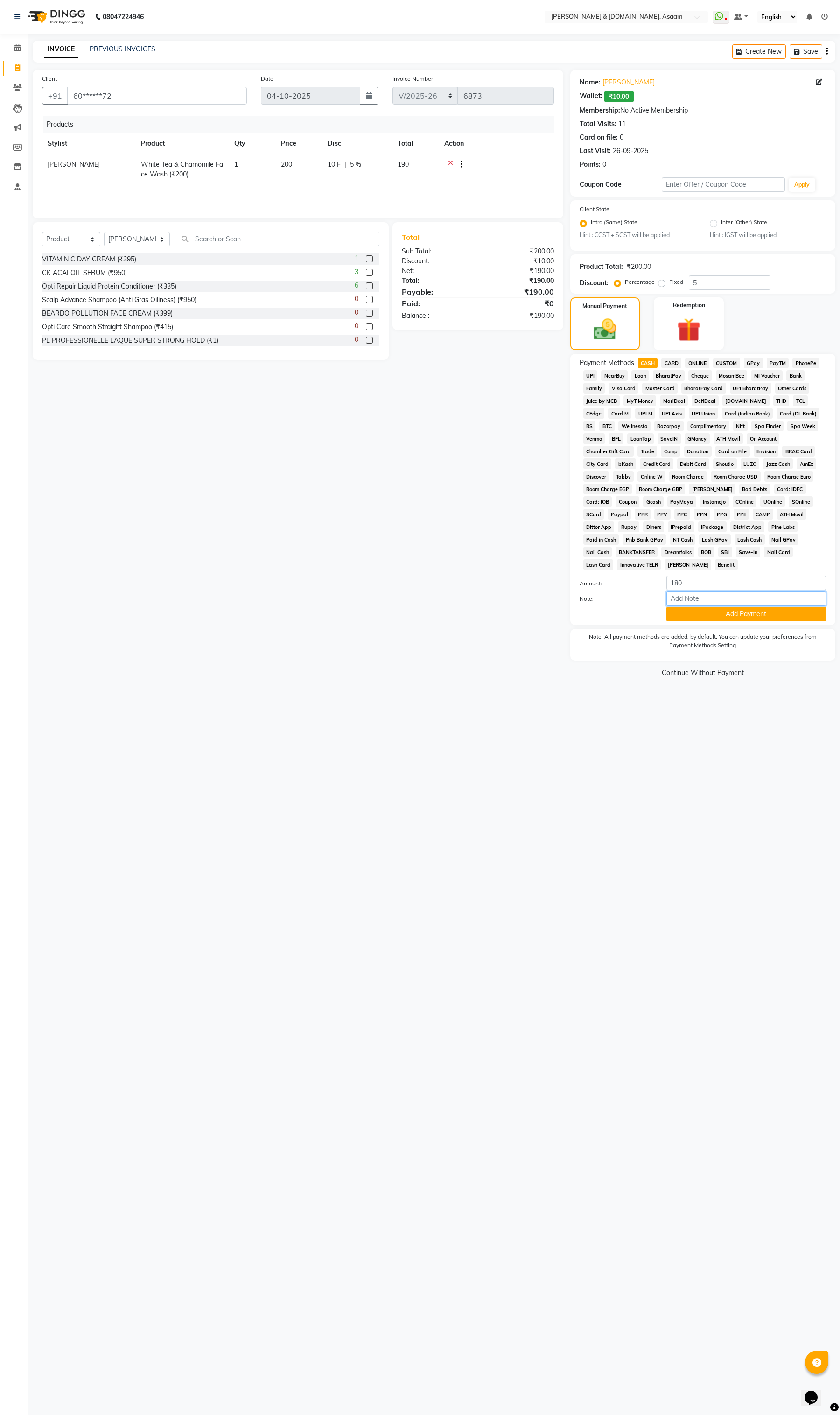
click at [724, 591] on input "Note:" at bounding box center [747, 598] width 159 height 14
click at [685, 591] on input "Note:" at bounding box center [747, 598] width 159 height 14
type input "10 RUPESS CUT FROM WALLET"
click at [714, 641] on label "Payment Methods Setting" at bounding box center [702, 645] width 67 height 8
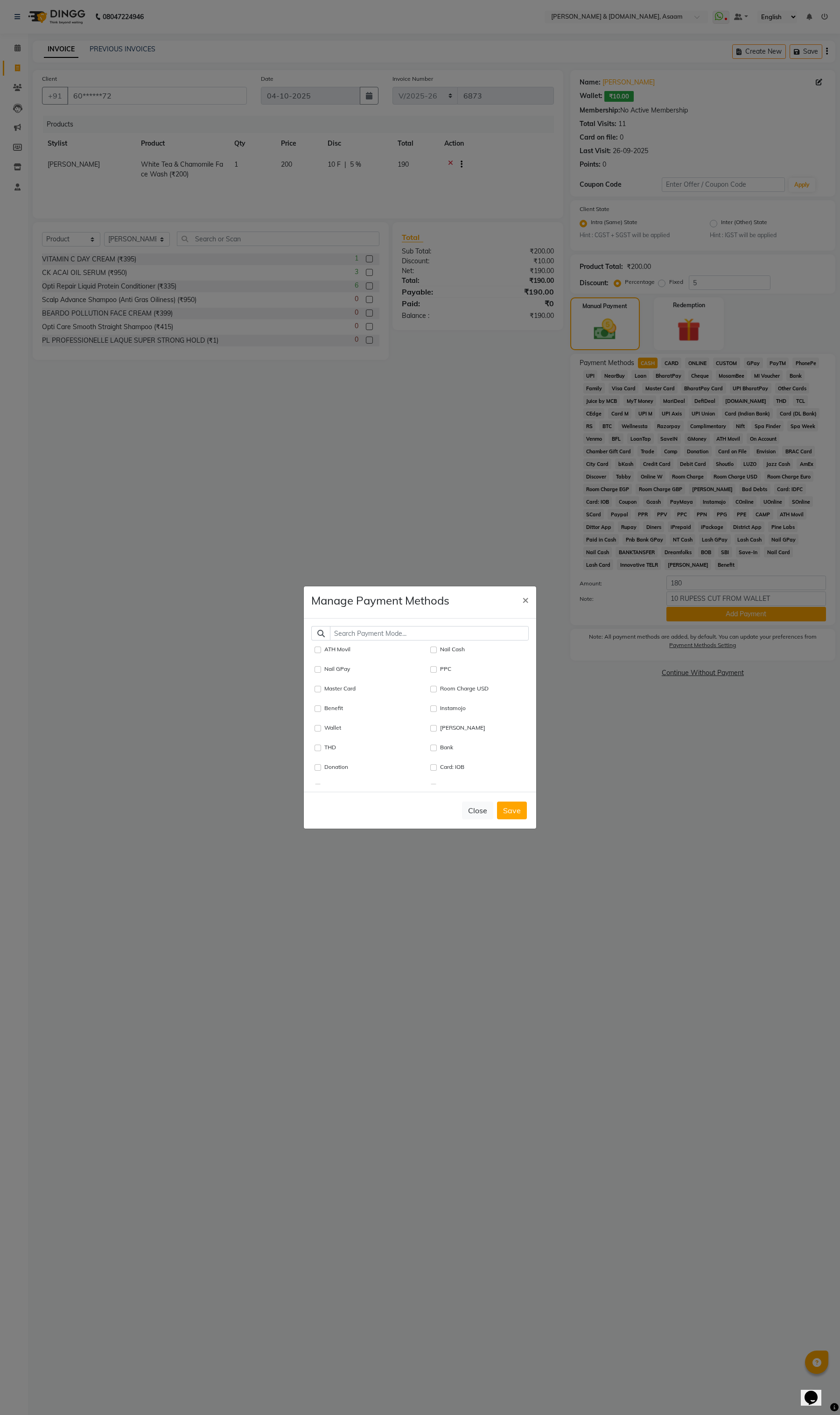
click at [320, 733] on div "Wallet" at bounding box center [364, 728] width 98 height 11
click at [318, 730] on input "Wallet" at bounding box center [318, 728] width 6 height 6
checkbox input "true"
click at [516, 808] on button "Save" at bounding box center [511, 810] width 30 height 18
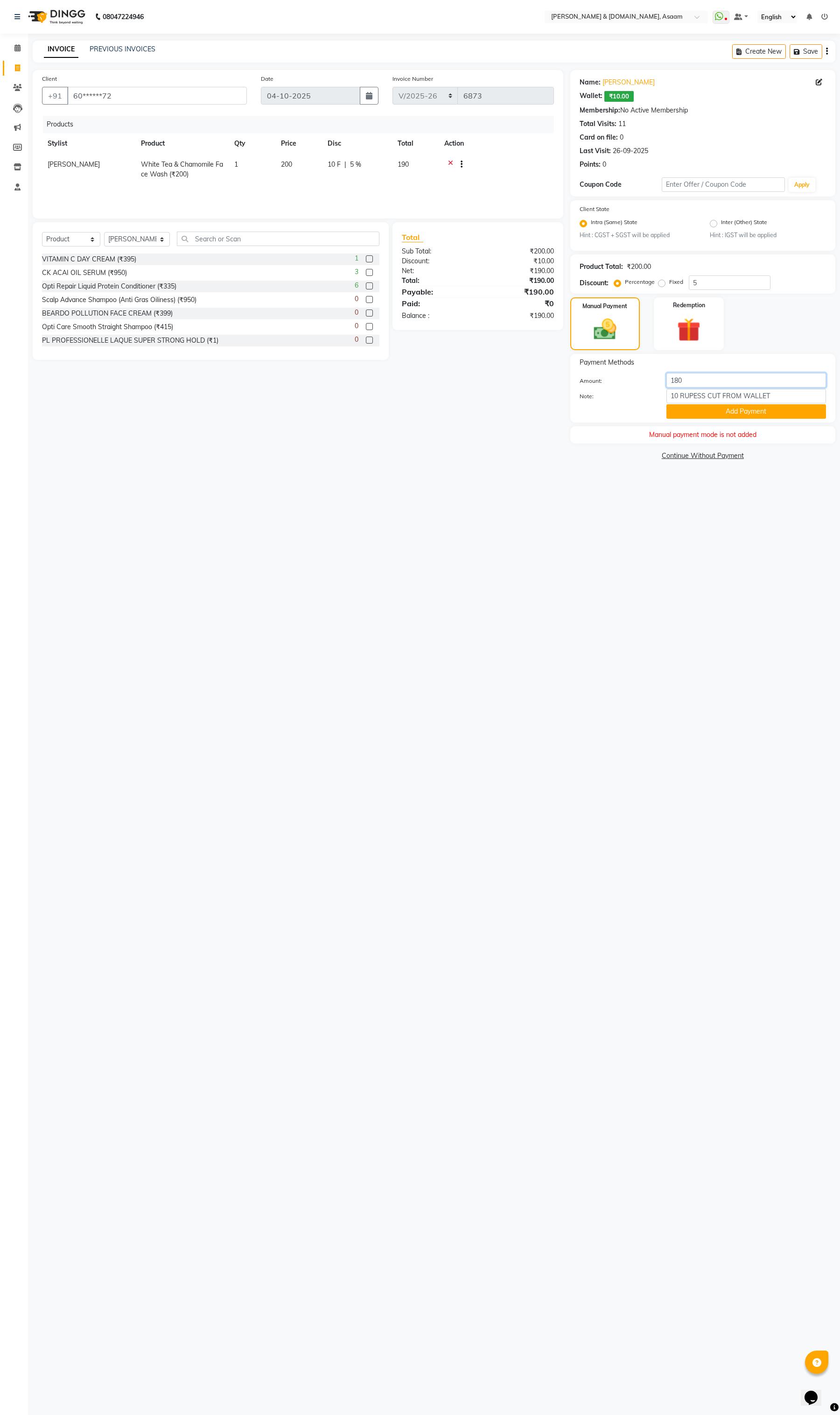
drag, startPoint x: 778, startPoint y: 383, endPoint x: 505, endPoint y: 383, distance: 273.0
click at [516, 383] on div "Client +91 60******72 Date 04-10-2025 Invoice Number INV/2025-26 V/2025 V/2025-…" at bounding box center [434, 266] width 817 height 392
type input "10"
click at [675, 408] on button "Add Payment" at bounding box center [747, 412] width 159 height 14
click at [719, 420] on div "Manual payment mode is not added" at bounding box center [702, 422] width 265 height 17
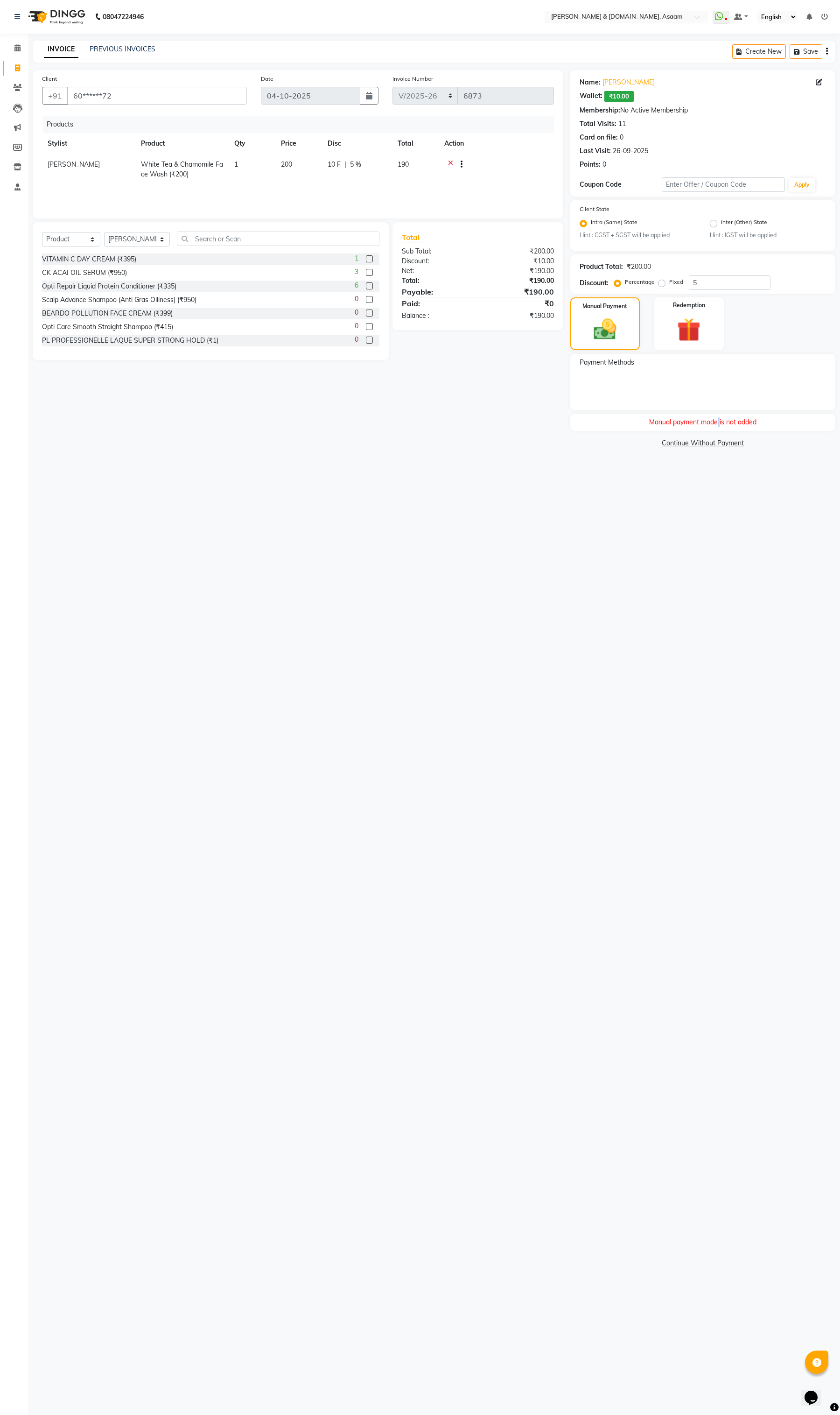
click at [719, 420] on div "Manual payment mode is not added" at bounding box center [702, 422] width 265 height 17
click at [679, 316] on img at bounding box center [689, 330] width 39 height 31
click at [622, 315] on img at bounding box center [605, 329] width 39 height 28
click at [622, 316] on img at bounding box center [605, 329] width 39 height 27
click at [680, 321] on img at bounding box center [689, 330] width 39 height 31
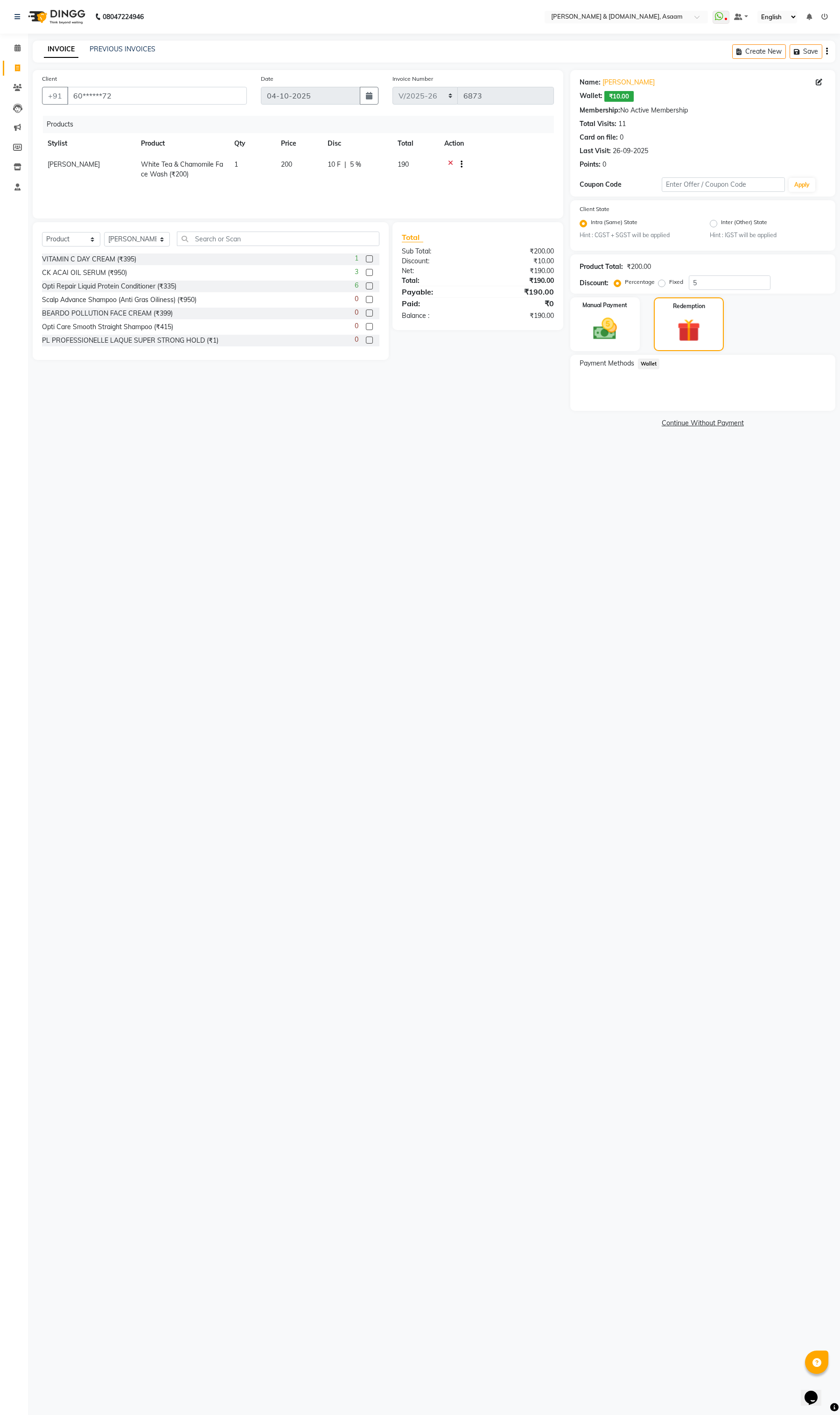
click at [649, 361] on span "Wallet" at bounding box center [648, 363] width 22 height 10
drag, startPoint x: 699, startPoint y: 397, endPoint x: 580, endPoint y: 397, distance: 119.0
click at [587, 397] on div "Amount: 0" at bounding box center [702, 399] width 260 height 16
type input "10"
click at [622, 320] on img at bounding box center [605, 329] width 39 height 28
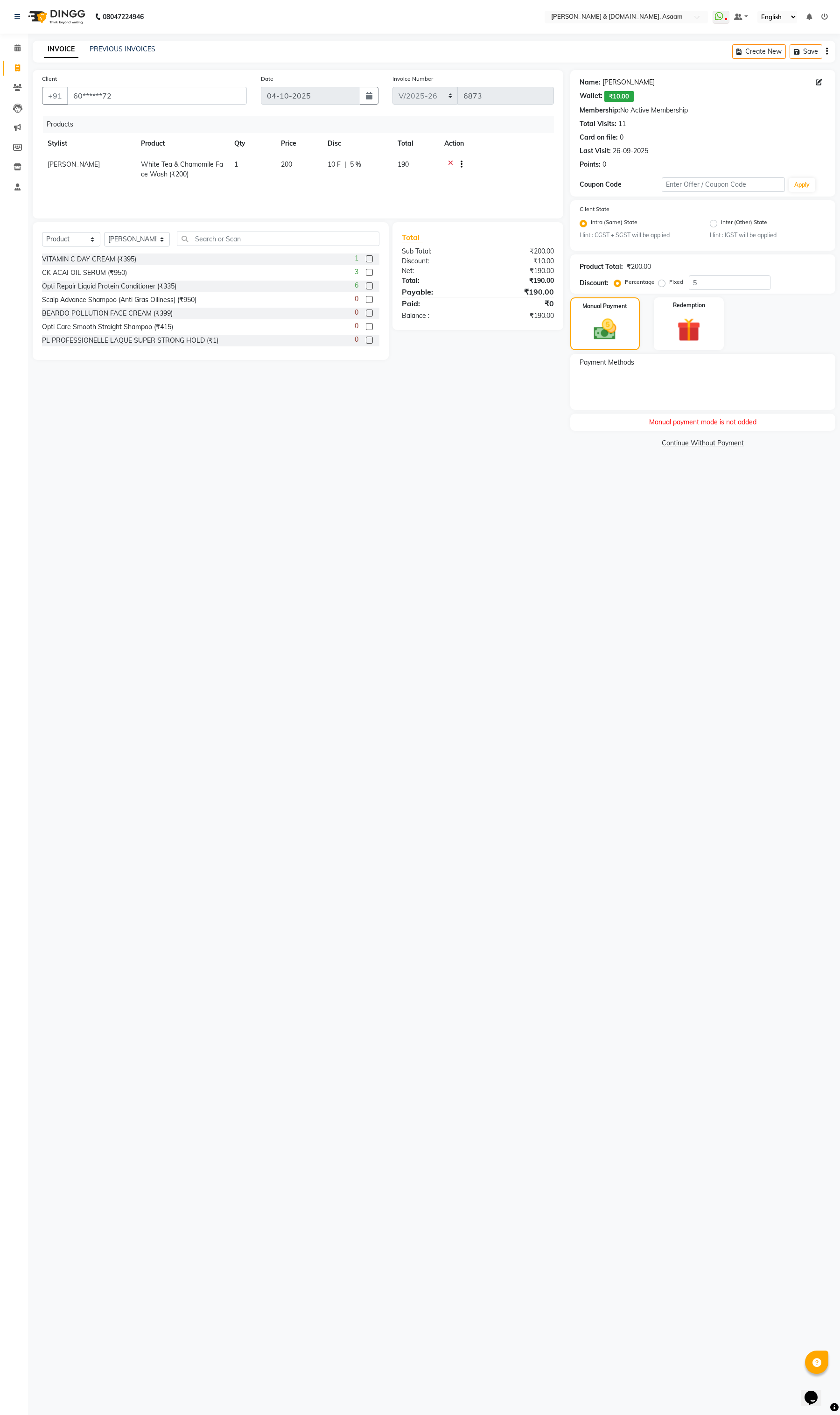
click at [621, 80] on link "[PERSON_NAME]" at bounding box center [628, 82] width 52 height 10
click at [461, 426] on div "Client +91 60******72 Date 04-10-2025 Invoice Number INV/2025-26 V/2025 V/2025-…" at bounding box center [298, 260] width 544 height 380
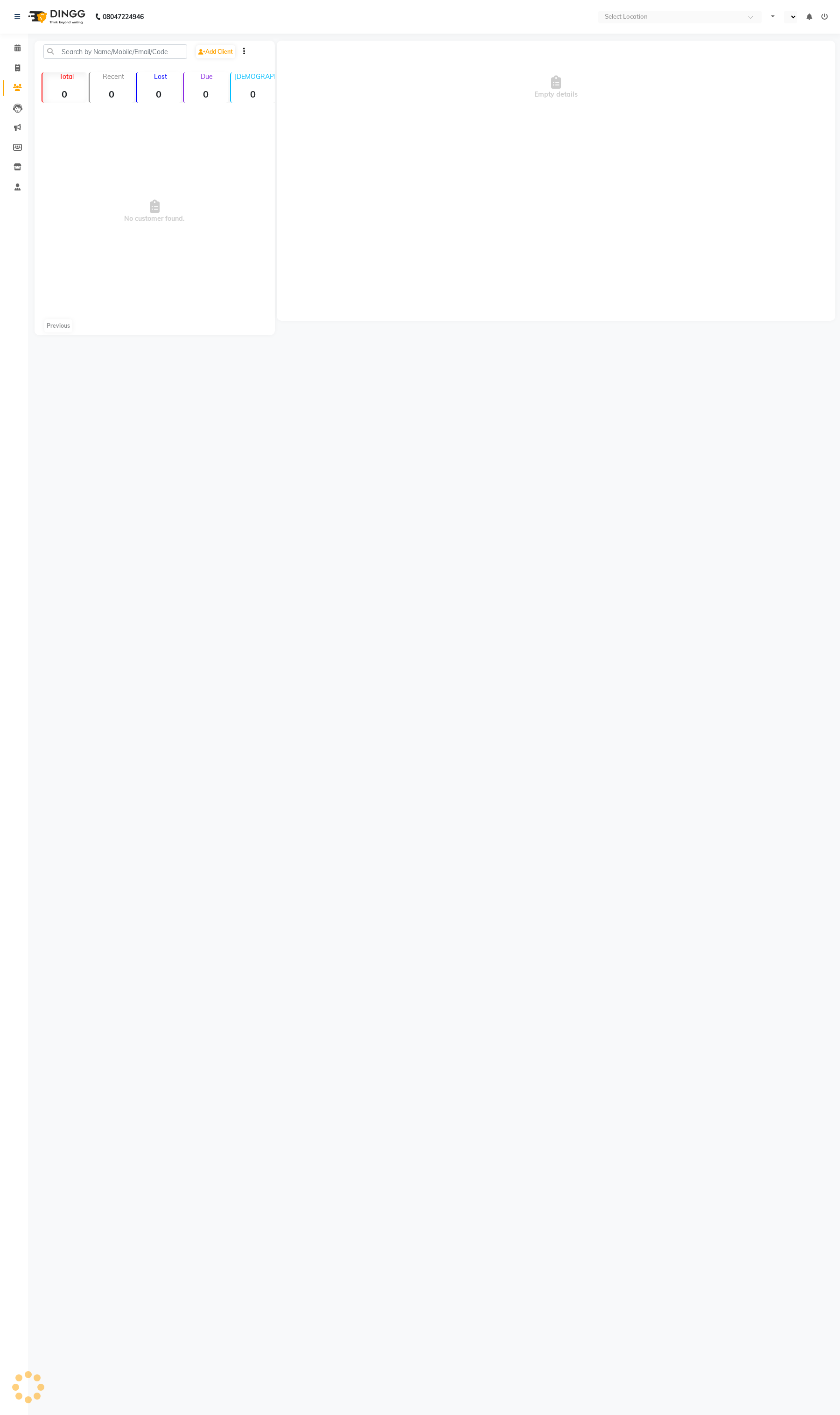
select select "en"
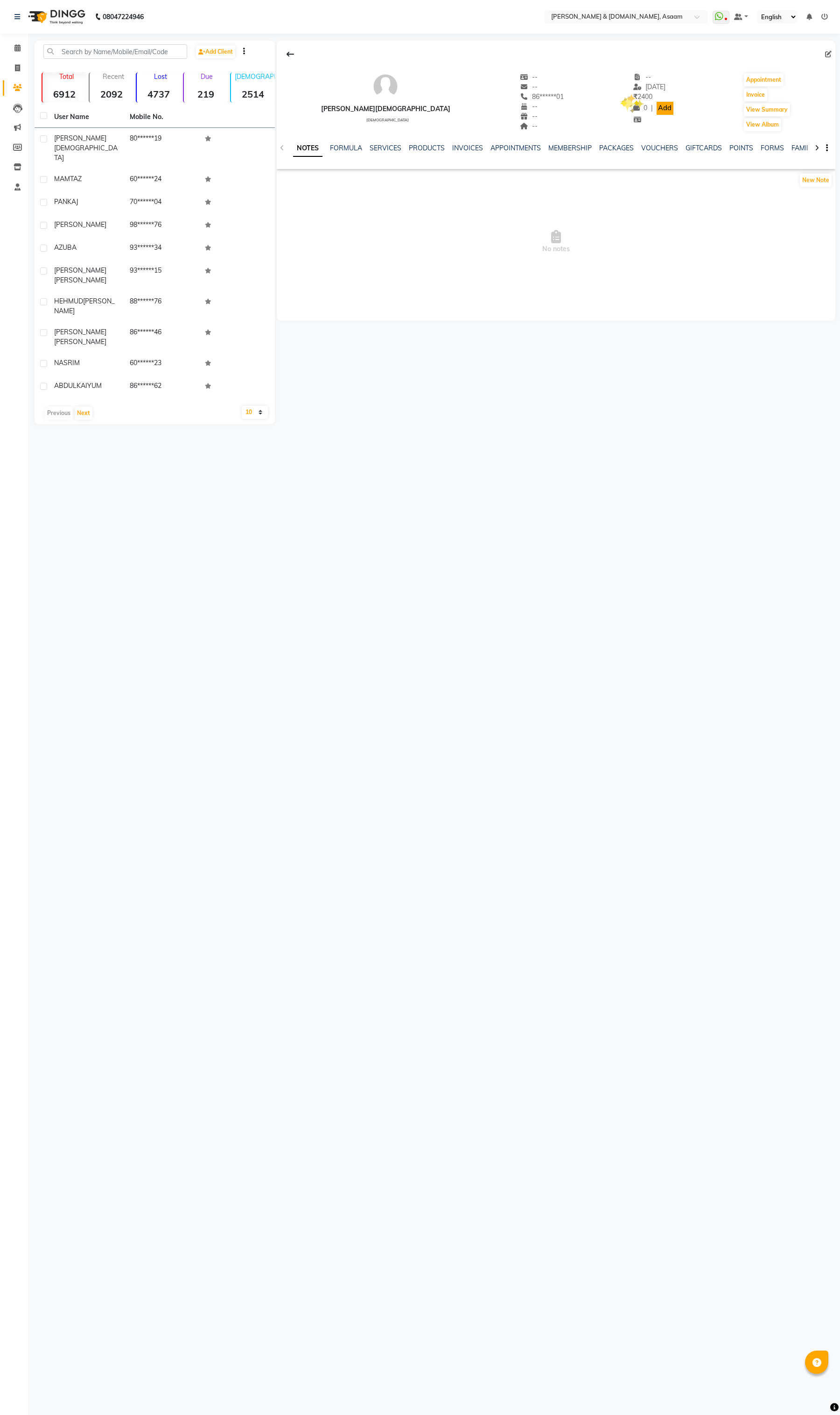
click at [657, 108] on link "Add" at bounding box center [665, 108] width 16 height 13
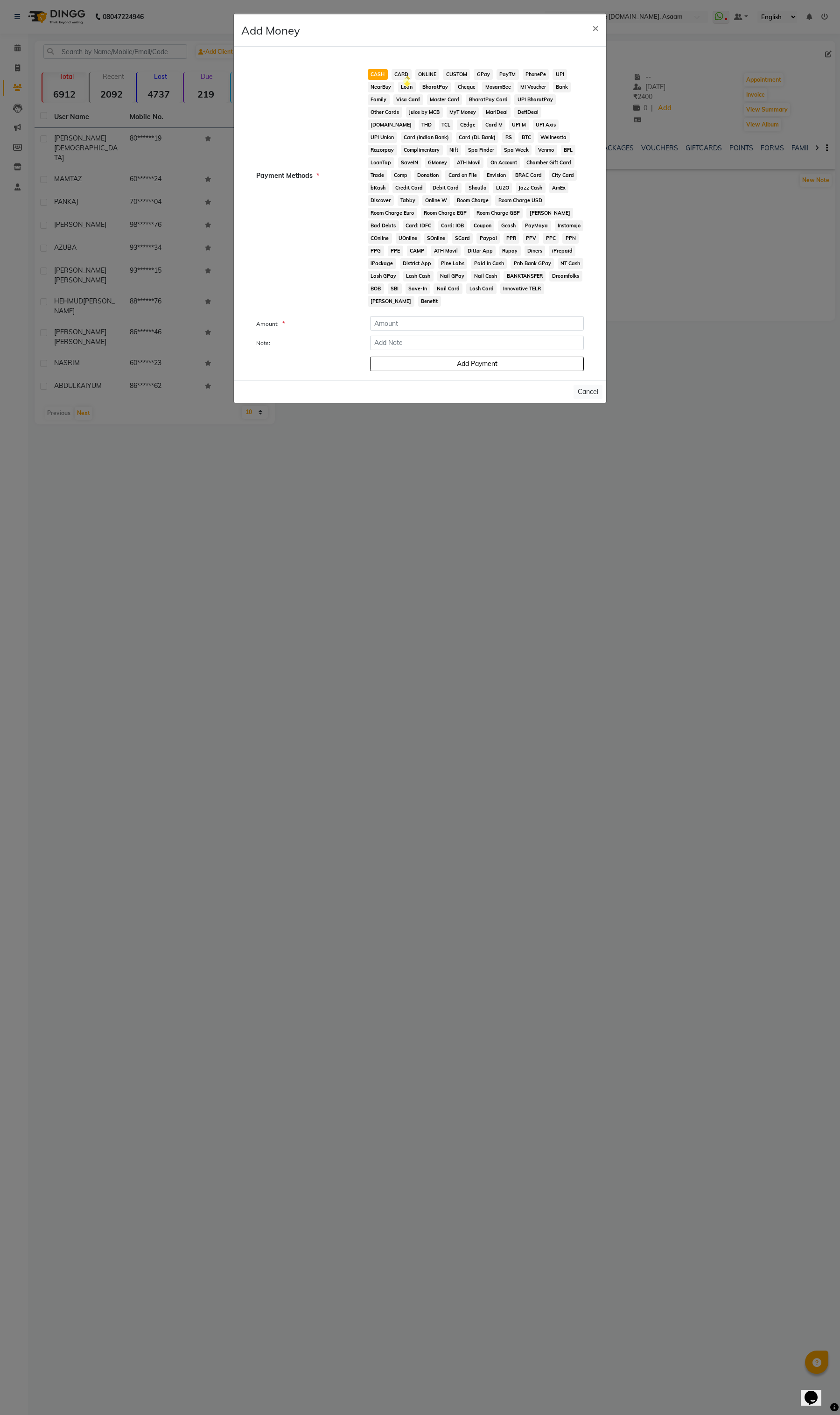
click at [405, 72] on span "CARD" at bounding box center [401, 74] width 20 height 10
click at [428, 72] on span "ONLINE" at bounding box center [428, 74] width 24 height 10
click at [379, 74] on span "CASH" at bounding box center [378, 74] width 20 height 10
click at [412, 316] on input "number" at bounding box center [477, 323] width 213 height 14
type input "25"
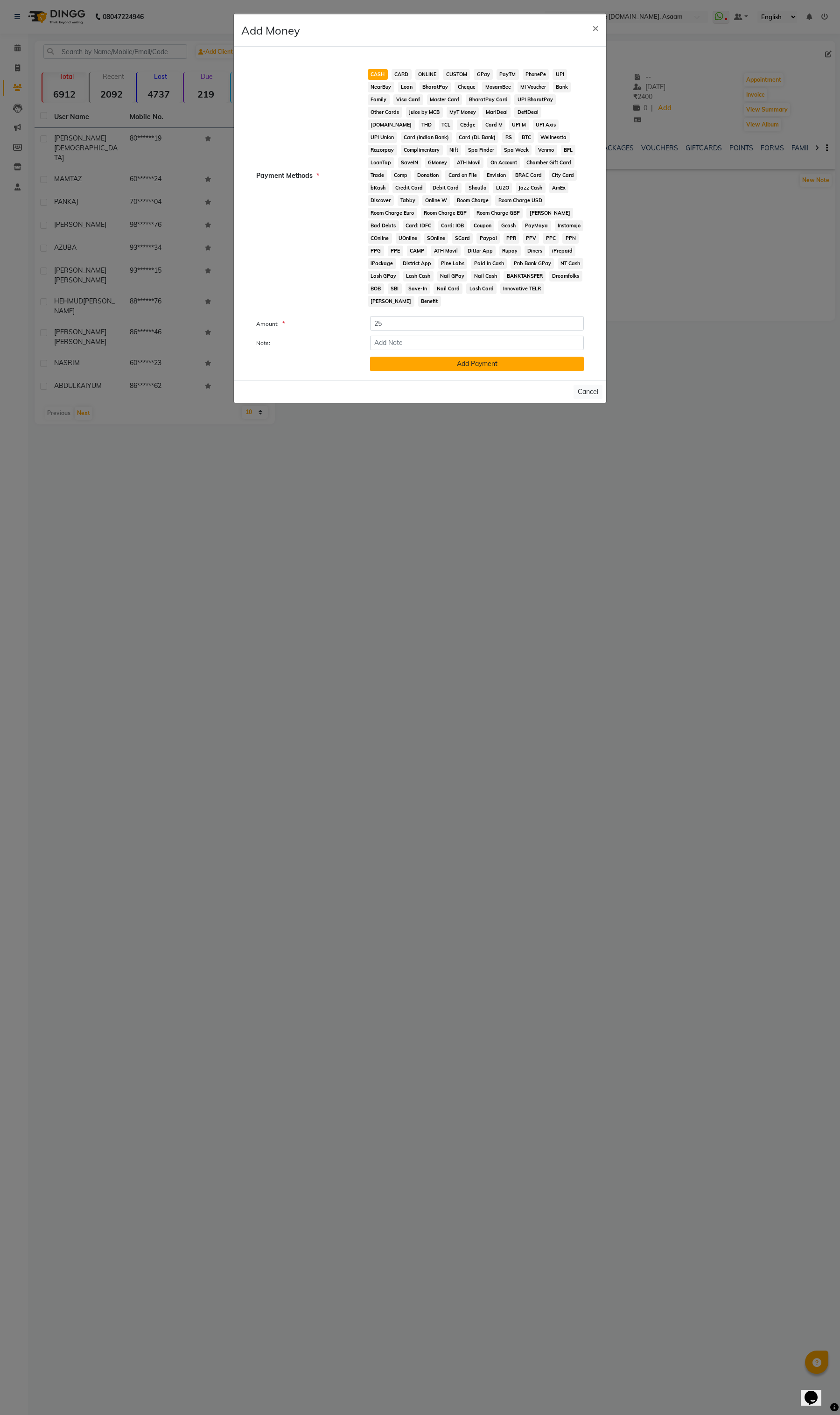
click at [449, 357] on button "Add Payment" at bounding box center [477, 364] width 213 height 14
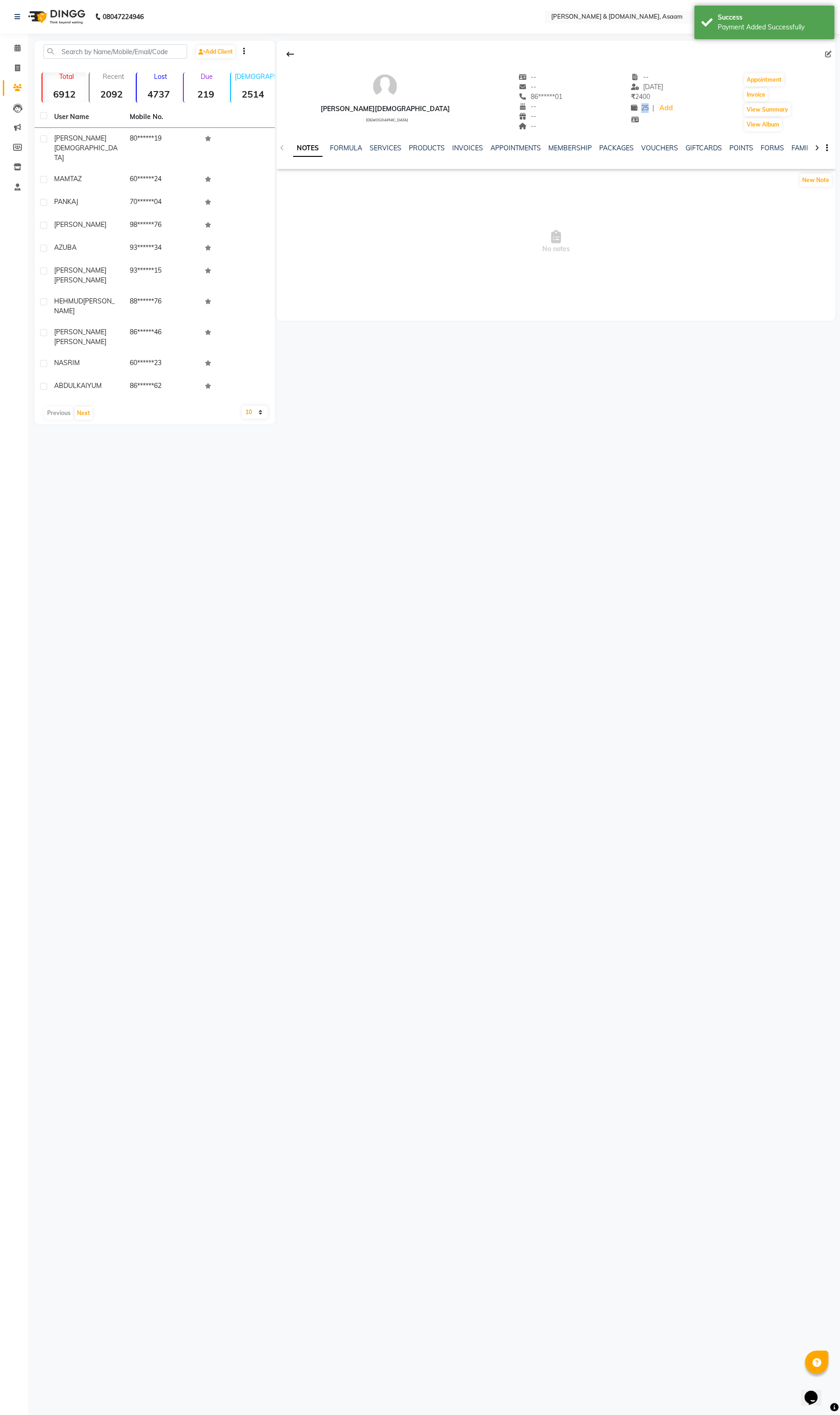
drag, startPoint x: 603, startPoint y: 110, endPoint x: 611, endPoint y: 122, distance: 14.4
click at [631, 108] on div "25" at bounding box center [640, 108] width 18 height 10
click at [664, 111] on div "SAHIDUL ISLAM male -- -- 86******01 -- -- -- -- 18-08-2025 ₹ 2400 25 | Add Appo…" at bounding box center [557, 97] width 559 height 69
drag, startPoint x: 669, startPoint y: 110, endPoint x: 428, endPoint y: 67, distance: 244.8
click at [444, 72] on div "SAHIDUL ISLAM male -- -- 86******01 -- -- -- -- 18-08-2025 ₹ 2400 25 | Add Appo…" at bounding box center [557, 97] width 559 height 69
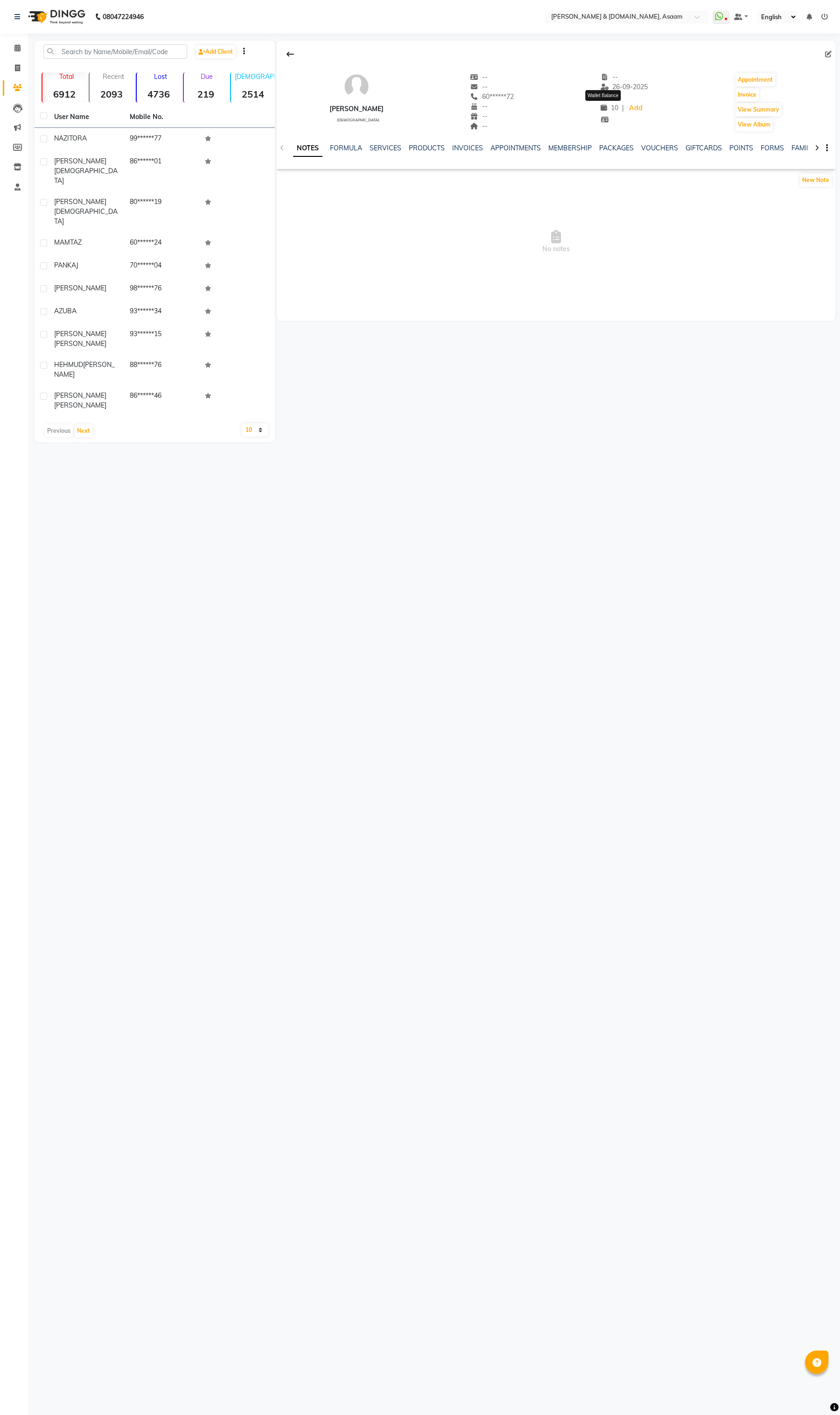
click at [607, 107] on span "10" at bounding box center [610, 108] width 18 height 8
click at [601, 108] on icon at bounding box center [604, 108] width 6 height 6
click at [601, 109] on icon at bounding box center [604, 108] width 6 height 6
click at [763, 111] on button "View Summary" at bounding box center [759, 110] width 46 height 13
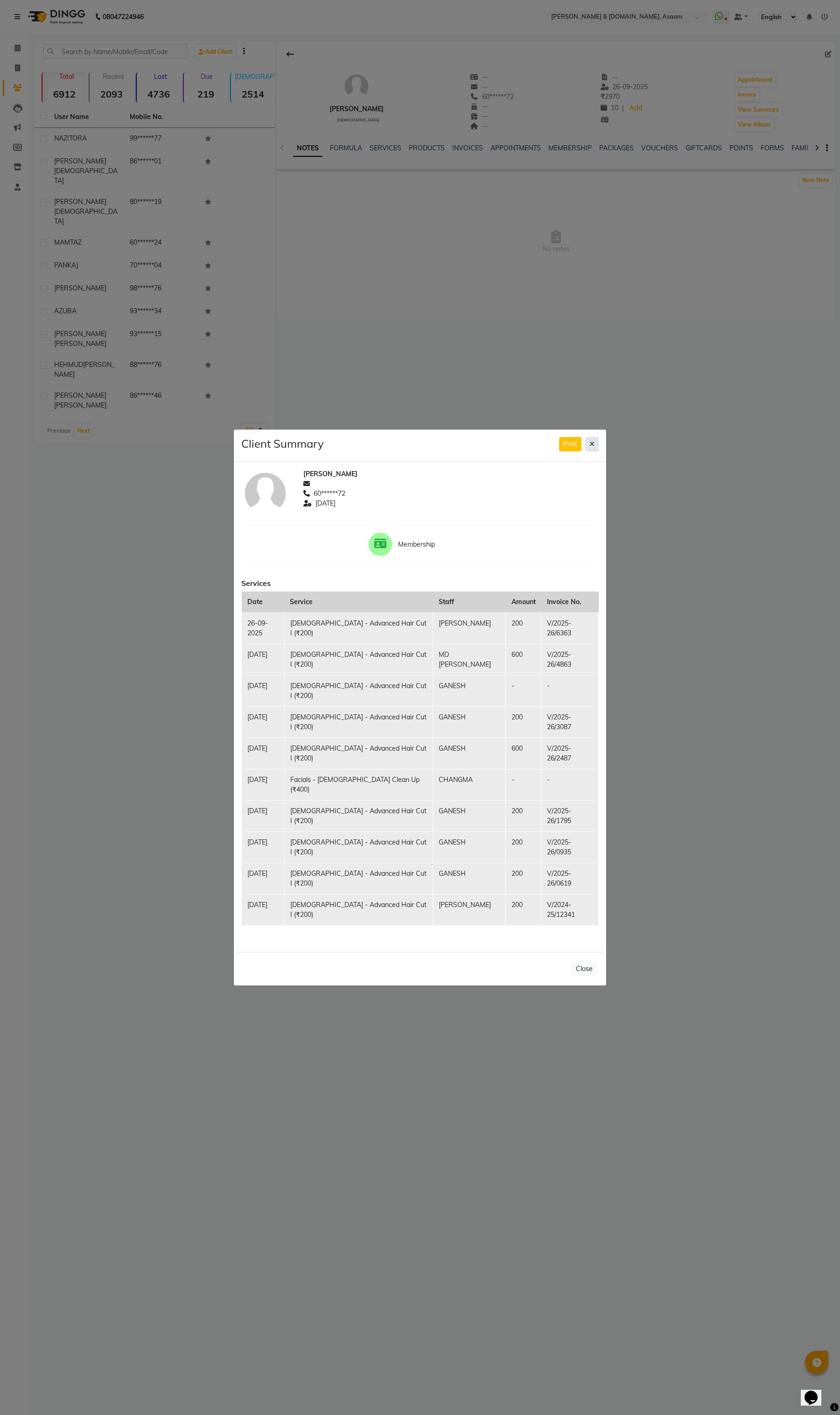
click at [593, 447] on icon at bounding box center [592, 444] width 5 height 6
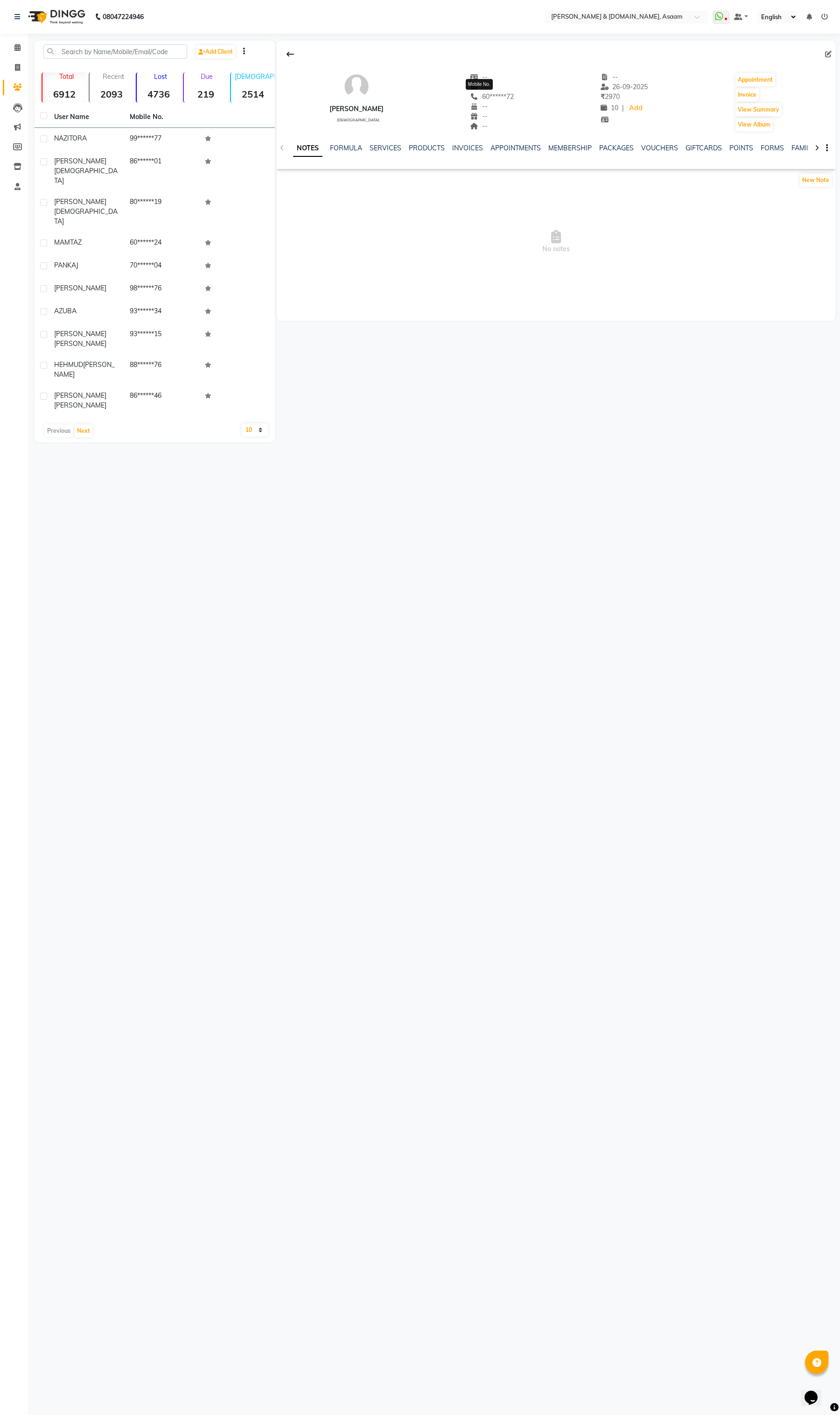
drag, startPoint x: 516, startPoint y: 97, endPoint x: 468, endPoint y: 97, distance: 48.0
click at [468, 97] on div "[PERSON_NAME][DEMOGRAPHIC_DATA] -- -- 60******72 Mobile No. -- -- -- -- [DATE] …" at bounding box center [557, 97] width 559 height 69
drag, startPoint x: 372, startPoint y: 108, endPoint x: 325, endPoint y: 108, distance: 47.0
click at [325, 108] on div "NUR AMIN male -- -- 60******72 -- -- -- -- 26-09-2025 ₹ 2970 10 | Add Appointme…" at bounding box center [557, 97] width 559 height 69
copy div "[PERSON_NAME]"
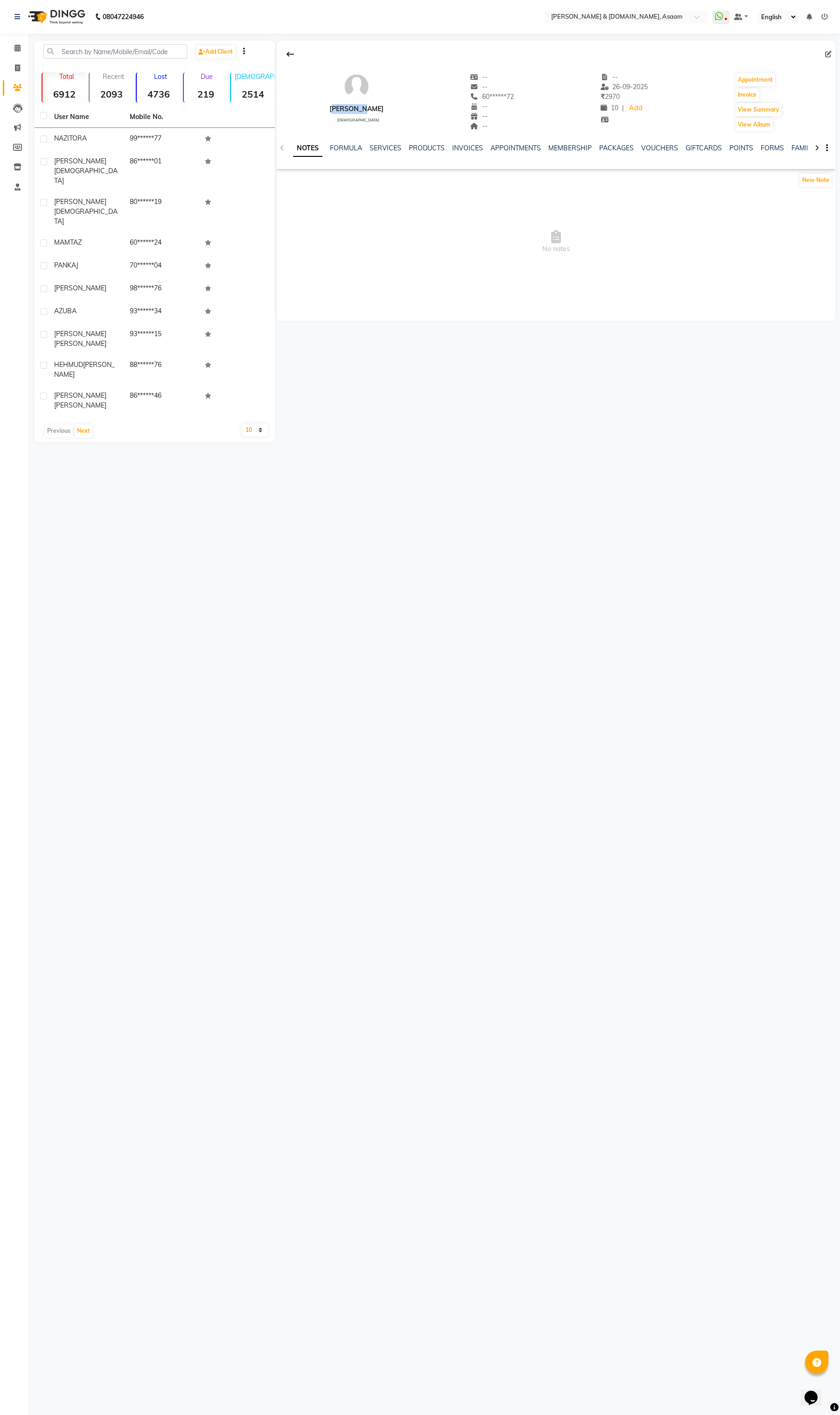
drag, startPoint x: 379, startPoint y: 108, endPoint x: 333, endPoint y: 106, distance: 46.0
click at [333, 106] on div "[PERSON_NAME][DEMOGRAPHIC_DATA] -- -- 60******72 -- -- -- -- [DATE] ₹ 2970 10 |…" at bounding box center [557, 97] width 559 height 69
copy div "[PERSON_NAME]"
click at [22, 67] on span at bounding box center [18, 68] width 16 height 10
select select "service"
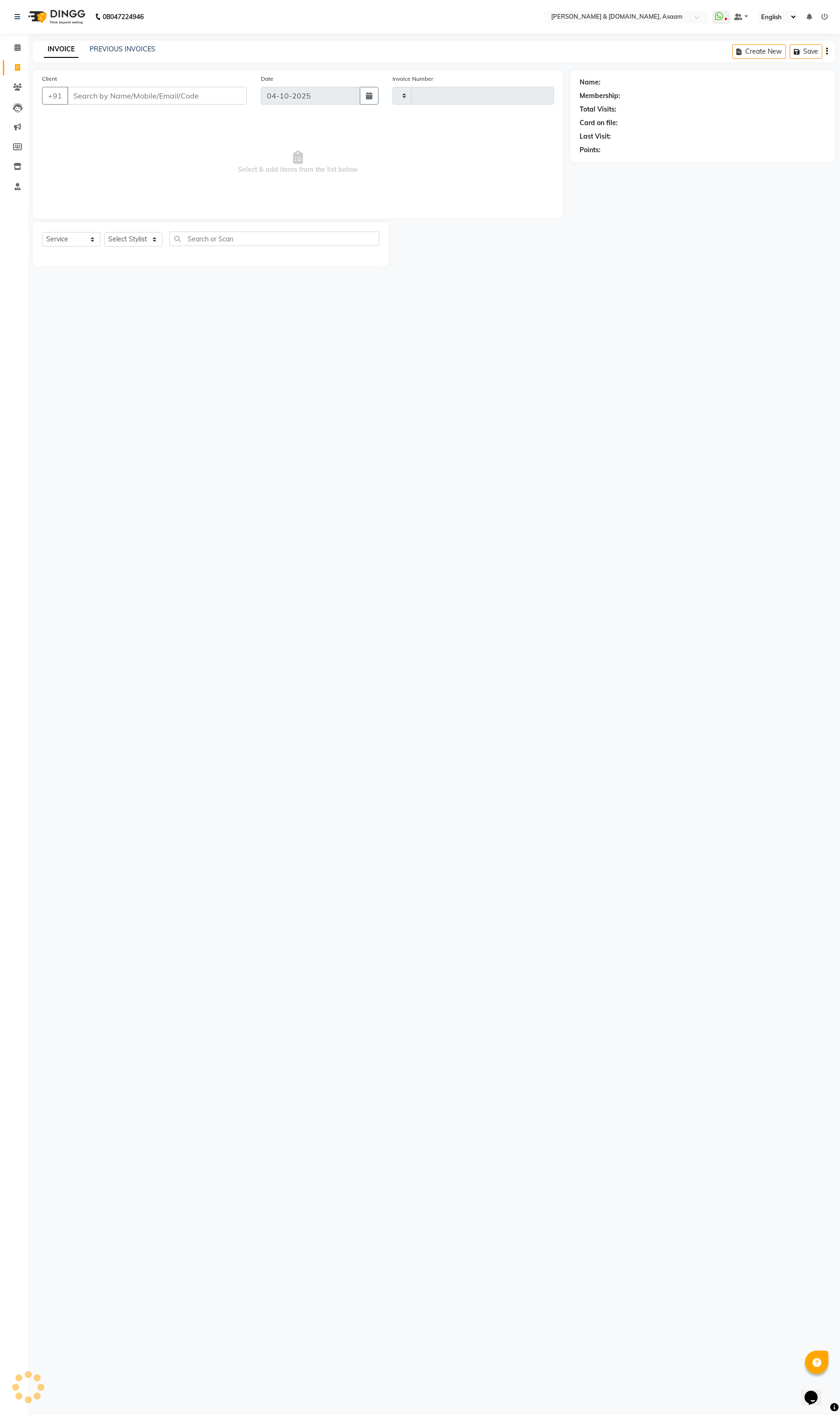
type input "6873"
select select "4608"
click at [130, 94] on input "Client" at bounding box center [156, 96] width 180 height 18
click at [234, 233] on input "text" at bounding box center [279, 239] width 203 height 14
click at [140, 239] on select "Select Stylist AKASH AKIB BISHNU DEEPU fornt desk HRISHIKA PARLOUR KARNA DAS LA…" at bounding box center [137, 239] width 66 height 14
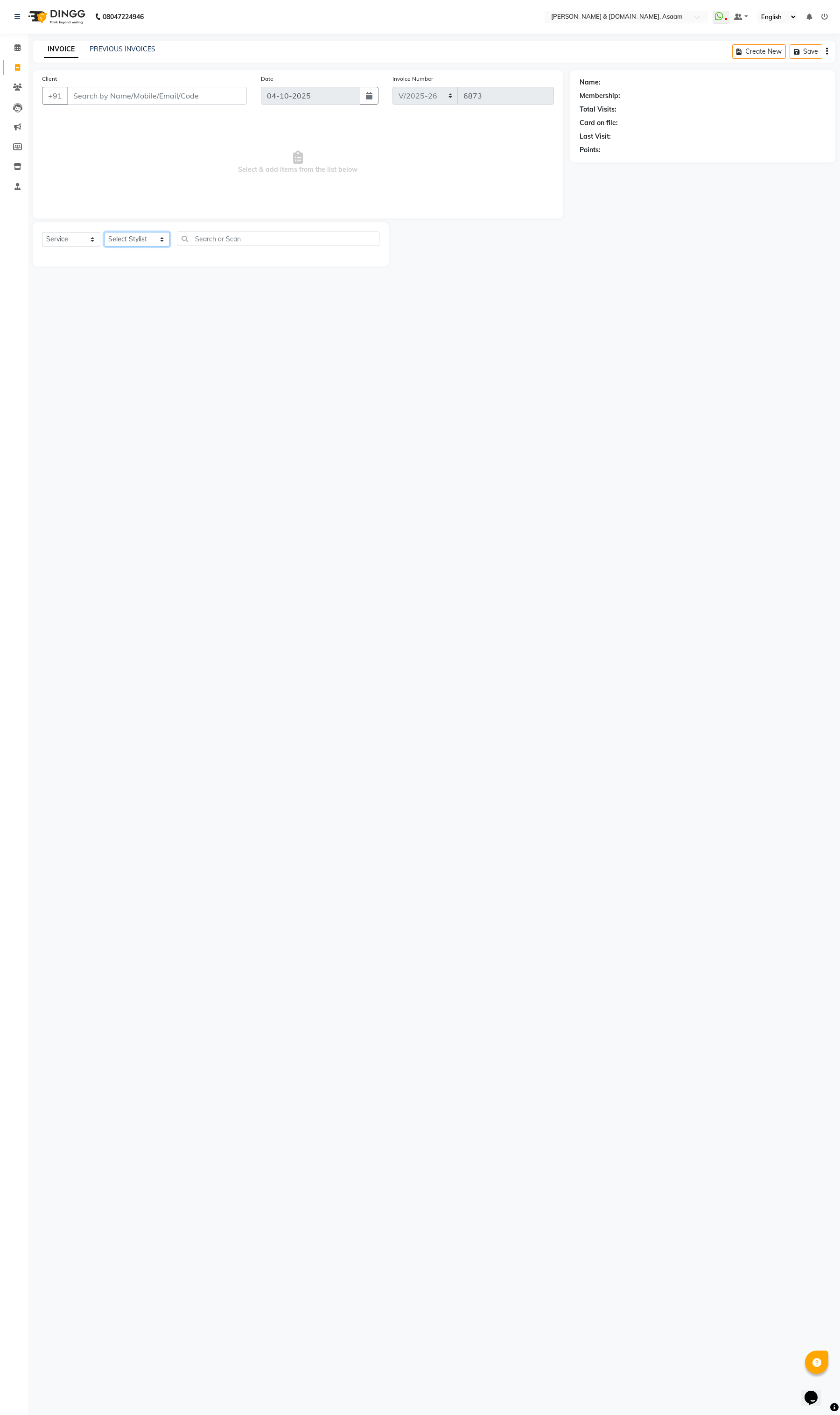
select select "92987"
click at [104, 232] on select "Select Stylist AKASH AKIB BISHNU DEEPU fornt desk HRISHIKA PARLOUR KARNA DAS LA…" at bounding box center [137, 239] width 66 height 14
click at [246, 234] on input "text" at bounding box center [279, 239] width 203 height 14
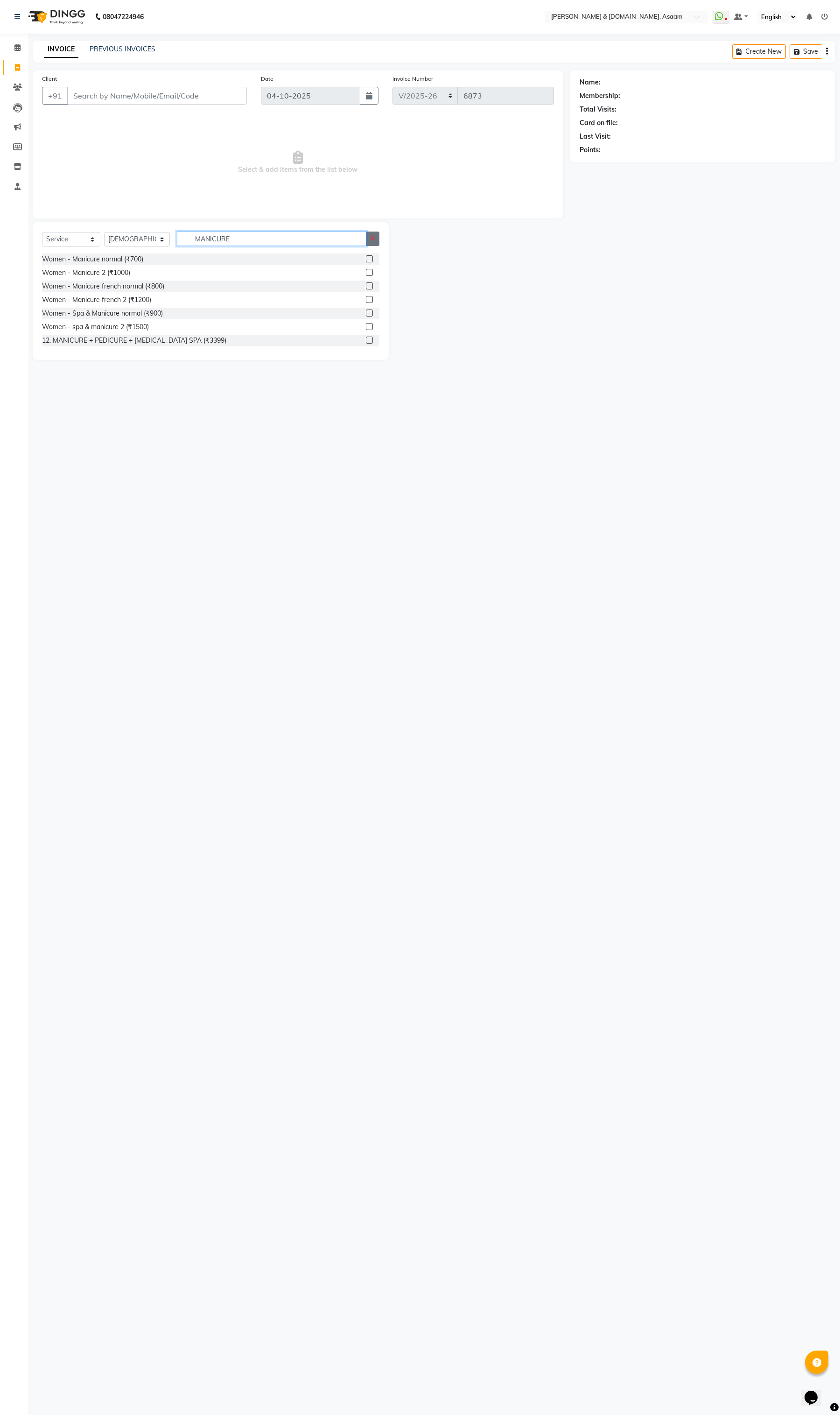
type input "MANICURE"
click at [371, 236] on icon "button" at bounding box center [373, 238] width 5 height 6
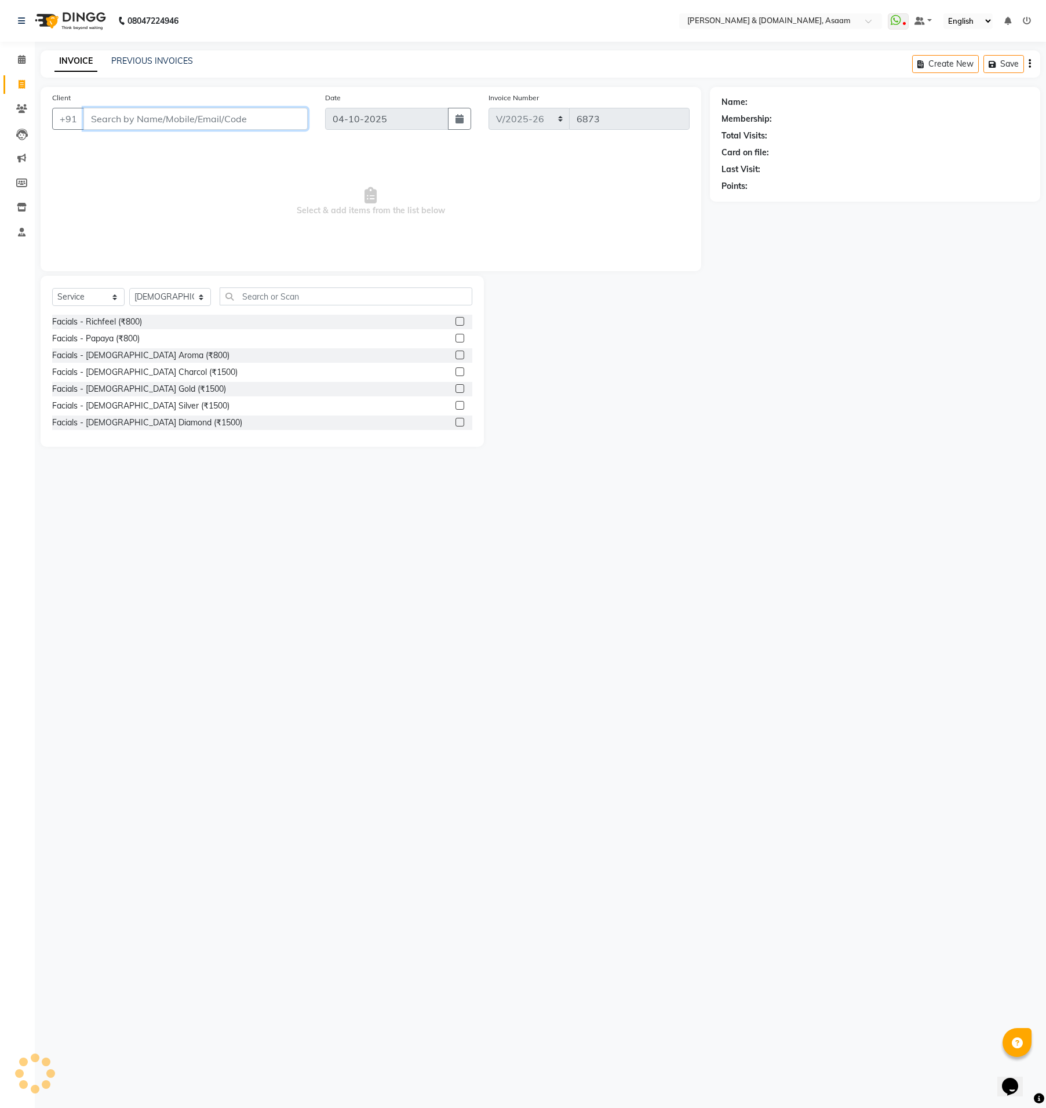
click at [181, 108] on input "Client" at bounding box center [195, 119] width 224 height 22
paste input "6001289372"
type input "6001289372"
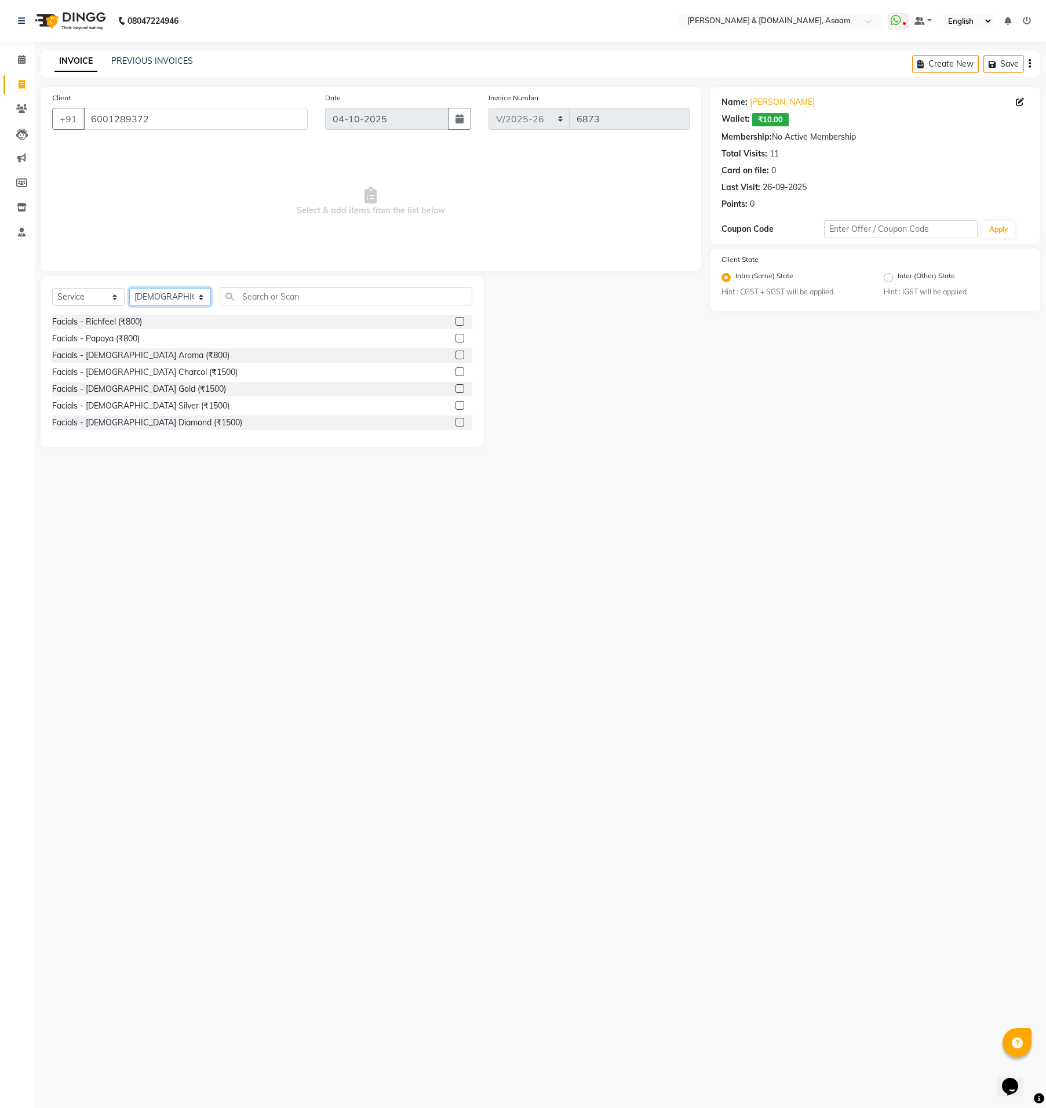
click at [190, 296] on select "Select Stylist AKASH AKIB BISHNU DEEPU fornt desk HRISHIKA PARLOUR KARNA DAS LA…" at bounding box center [170, 297] width 82 height 18
select select "40905"
click at [129, 288] on select "Select Stylist AKASH AKIB BISHNU DEEPU fornt desk HRISHIKA PARLOUR KARNA DAS LA…" at bounding box center [170, 297] width 82 height 18
click at [106, 276] on div "Select Service Product Membership Package Voucher Prepaid Gift Card Select Styl…" at bounding box center [262, 361] width 443 height 171
click at [105, 289] on select "Select Service Product Membership Package Voucher Prepaid Gift Card" at bounding box center [88, 297] width 72 height 18
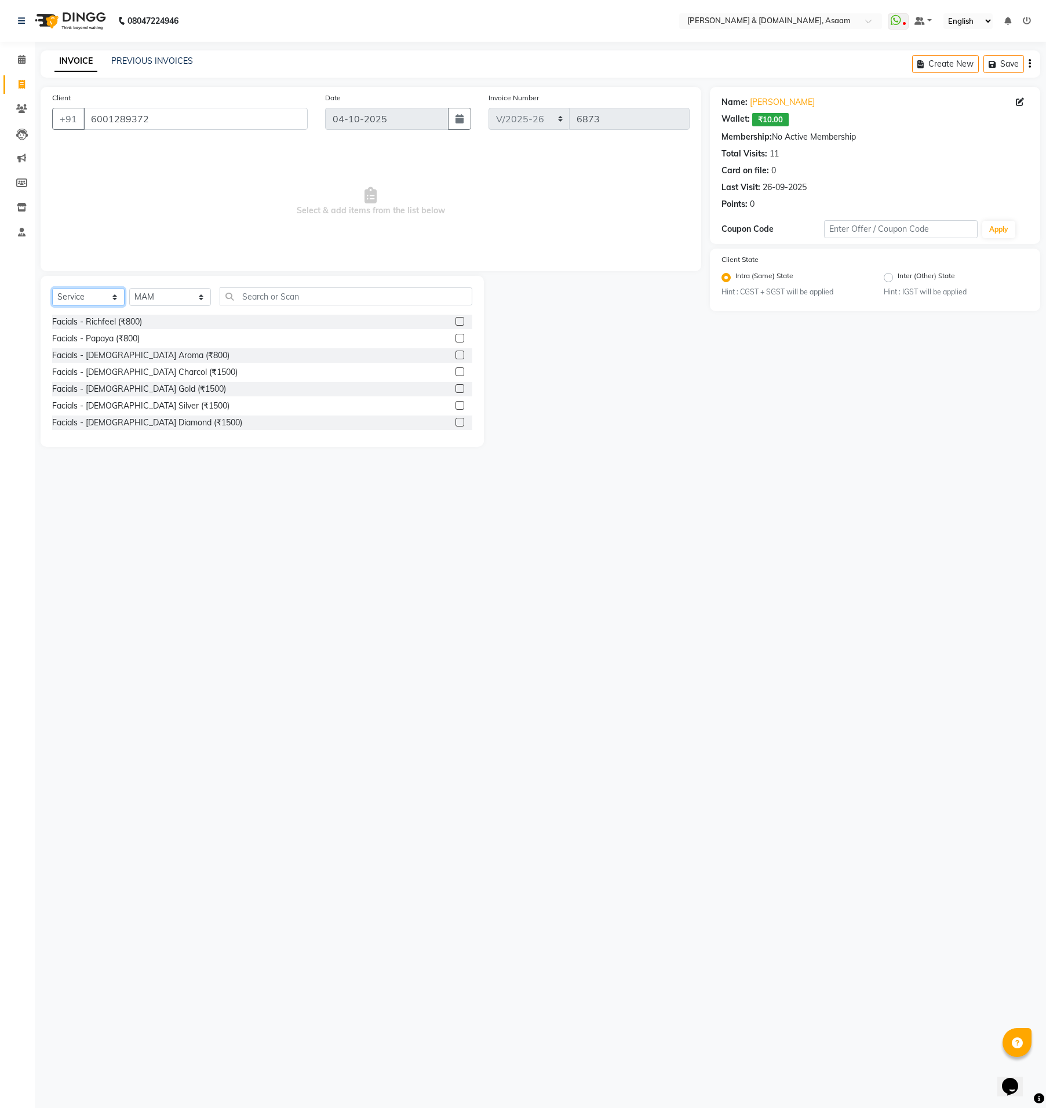
select select "product"
click at [52, 288] on select "Select Service Product Membership Package Voucher Prepaid Gift Card" at bounding box center [88, 297] width 72 height 18
click at [229, 296] on input "text" at bounding box center [346, 297] width 253 height 18
type input "WHITE"
drag, startPoint x: 1043, startPoint y: 869, endPoint x: 647, endPoint y: 99, distance: 866.7
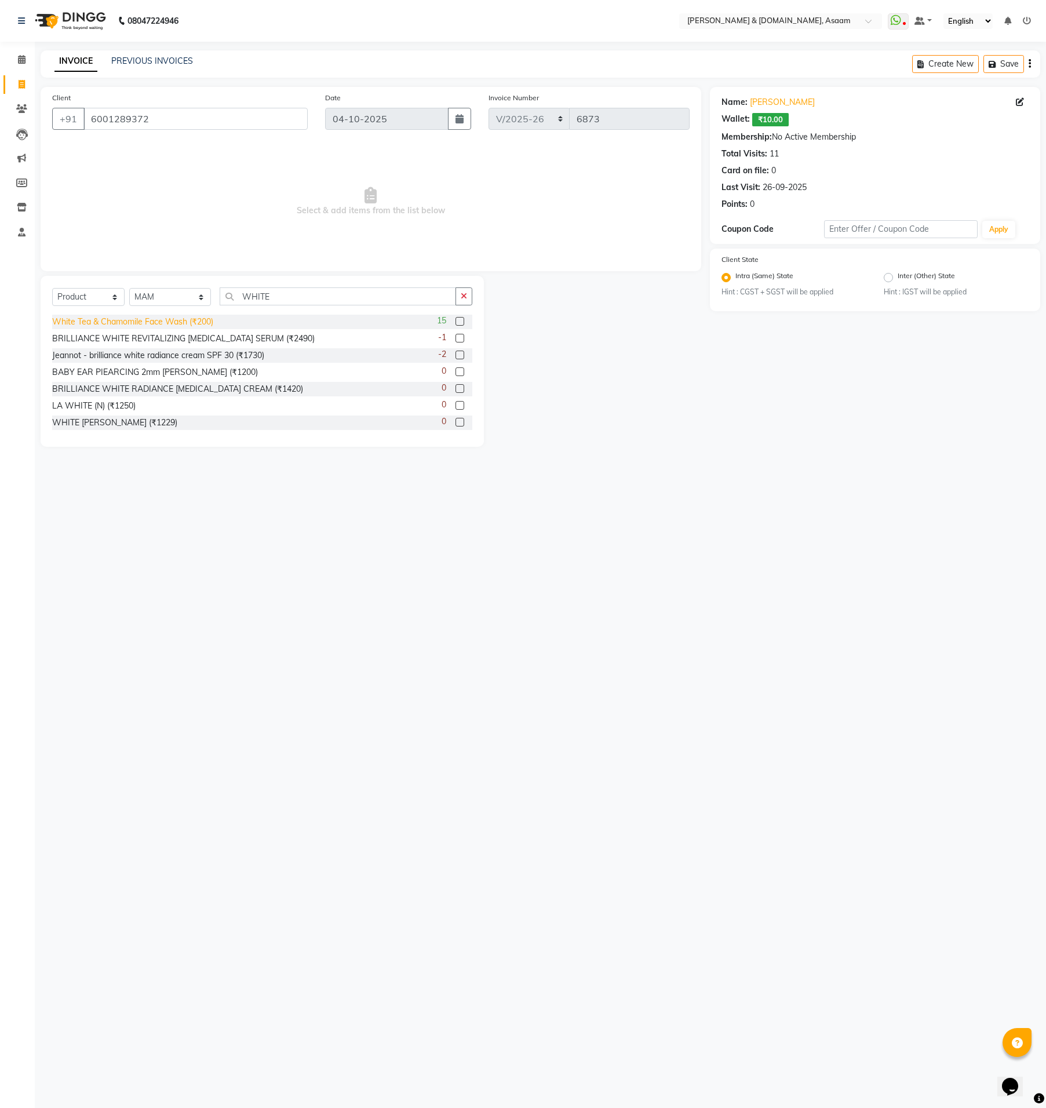
click at [193, 318] on div "White Tea & Chamomile Face Wash (₹200)" at bounding box center [132, 322] width 161 height 12
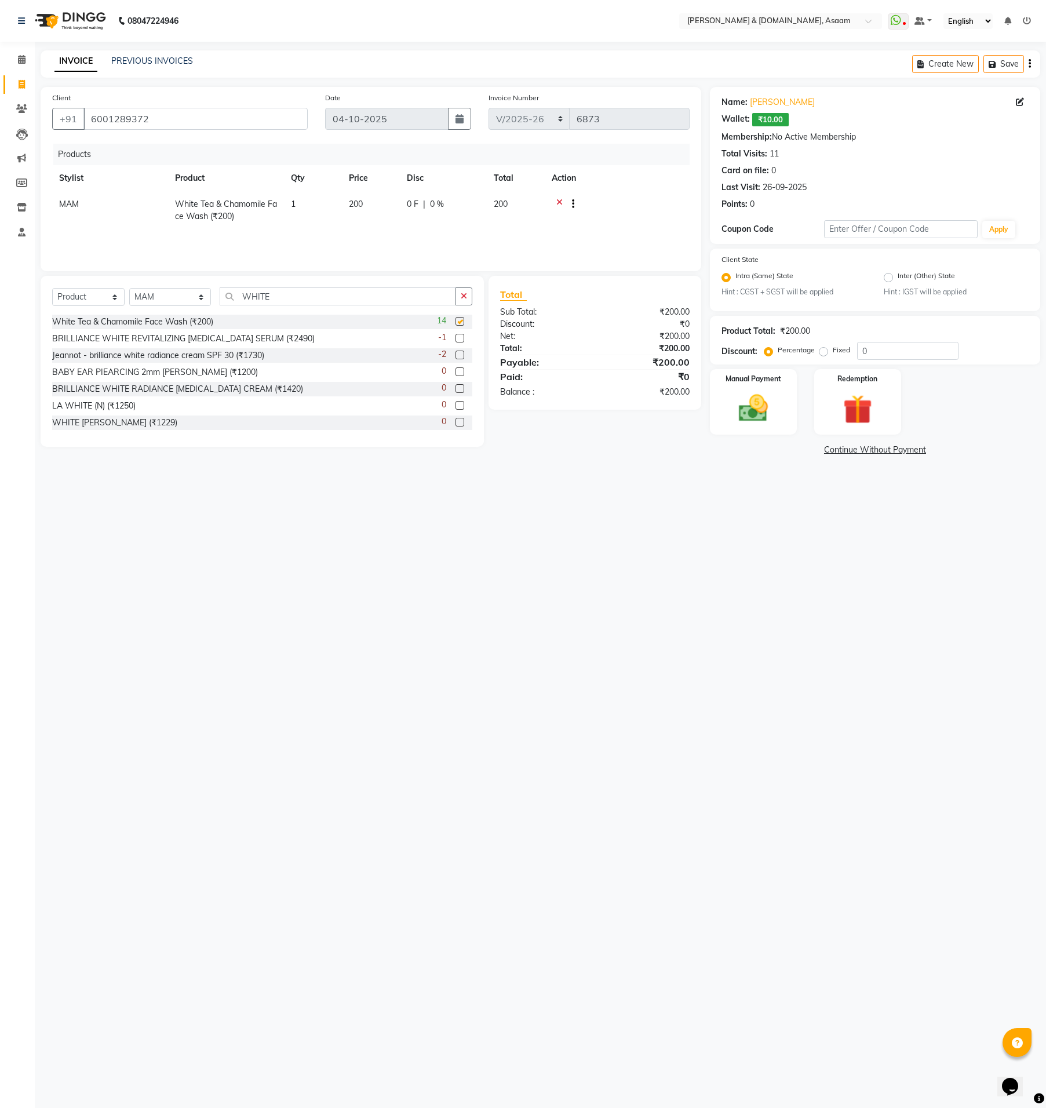
checkbox input "false"
click at [833, 351] on label "Fixed" at bounding box center [841, 350] width 17 height 10
click at [827, 351] on input "Fixed" at bounding box center [826, 350] width 8 height 8
radio input "true"
drag, startPoint x: 859, startPoint y: 351, endPoint x: 893, endPoint y: 350, distance: 34.2
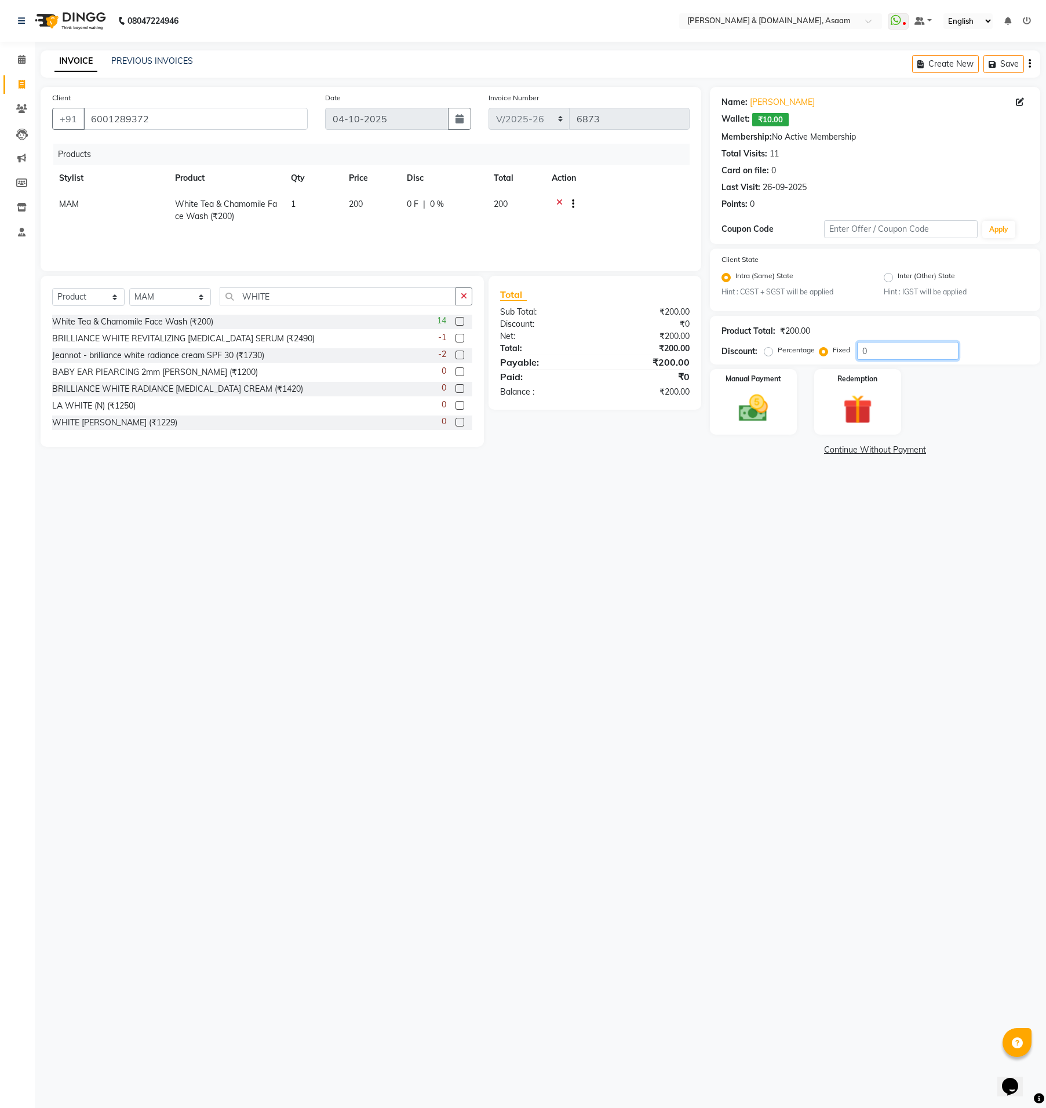
click at [800, 350] on div "Percentage Fixed 0" at bounding box center [863, 351] width 192 height 18
drag, startPoint x: 894, startPoint y: 350, endPoint x: 798, endPoint y: 347, distance: 96.3
click at [798, 347] on div "Percentage Fixed 0" at bounding box center [863, 351] width 192 height 18
type input "10"
click at [991, 720] on div "08047224946 Select Location × Hrishika & Hair.com, Asaam WhatsApp Status ✕ Stat…" at bounding box center [523, 554] width 1046 height 1108
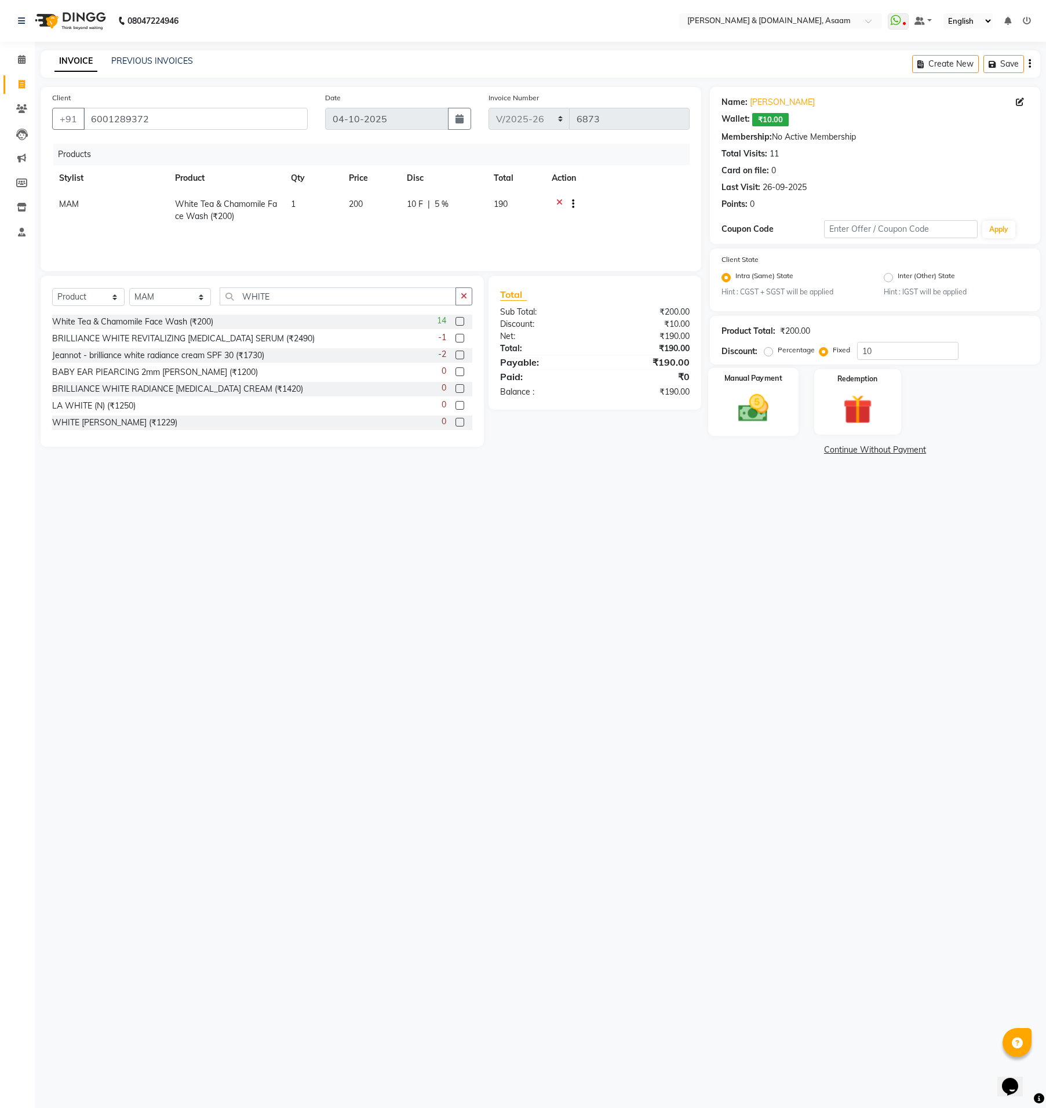
click at [743, 403] on img at bounding box center [754, 408] width 50 height 35
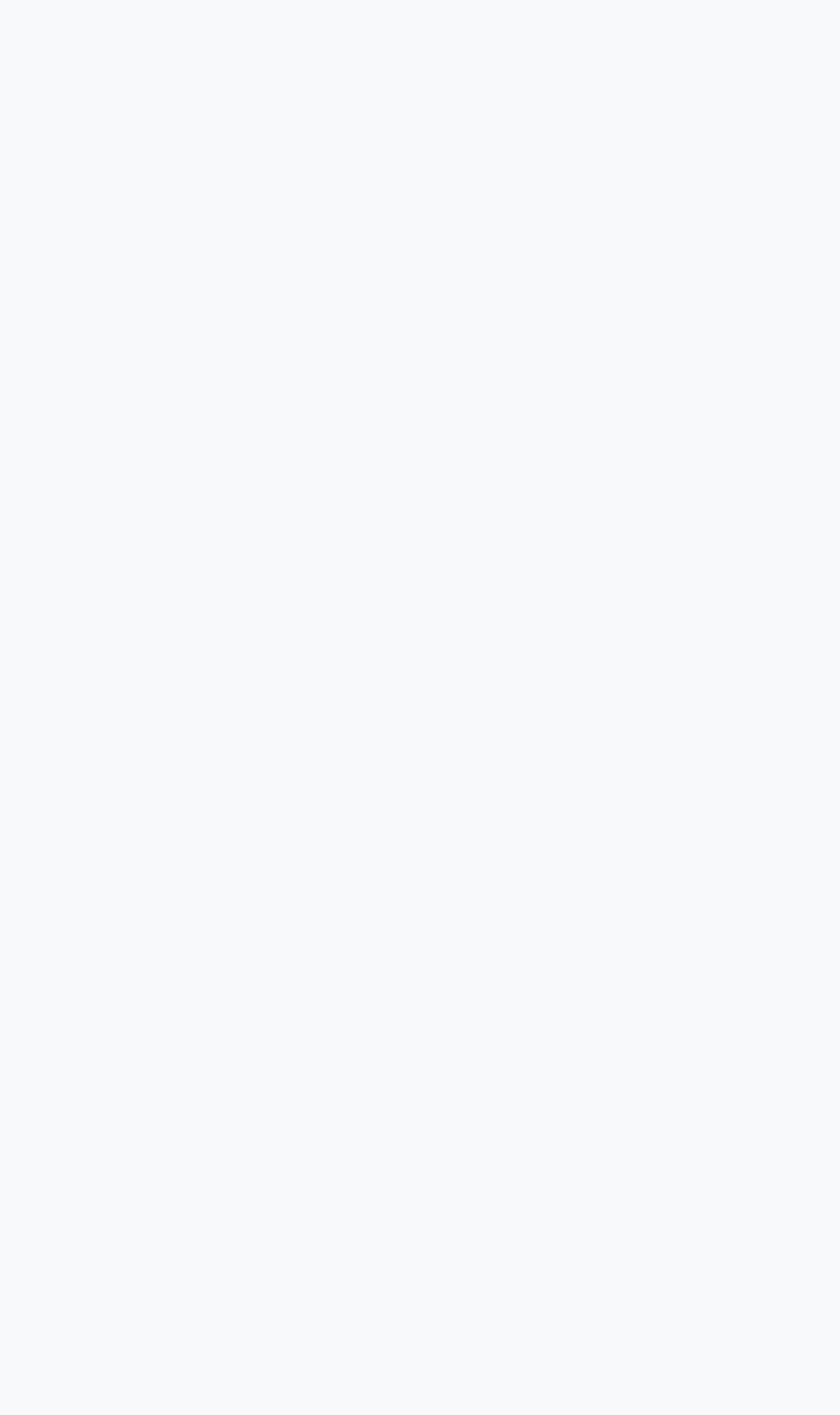
select select "service"
type input "6873"
select select "en"
select select "4608"
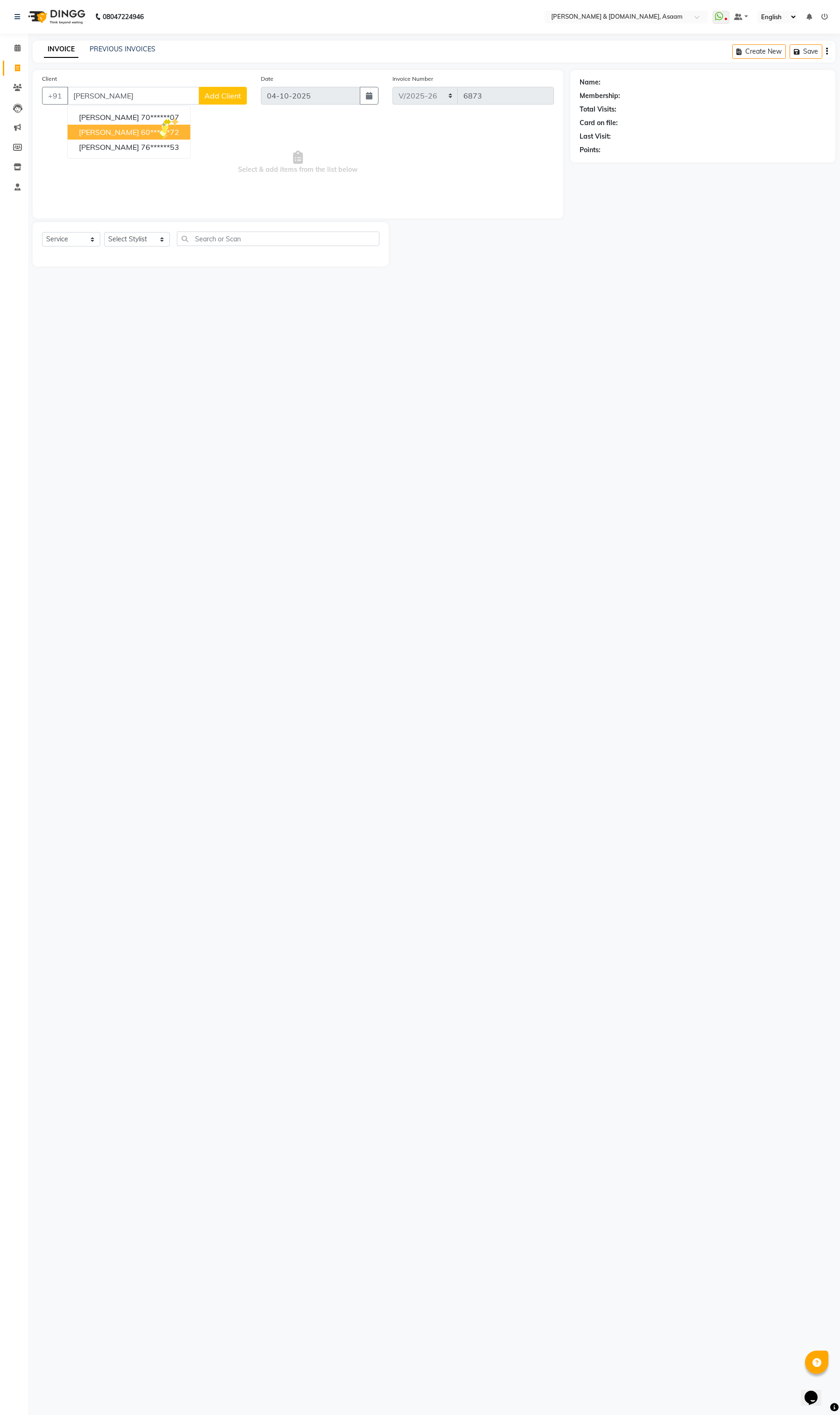
click at [159, 130] on button "[PERSON_NAME] 60******72" at bounding box center [129, 132] width 122 height 15
type input "60******72"
click at [143, 242] on select "Select Stylist AKASH AKIB [PERSON_NAME] fornt desk [PERSON_NAME] PARLOUR [PERSO…" at bounding box center [137, 239] width 66 height 14
click at [126, 244] on select "Select Stylist AKASH AKIB [PERSON_NAME] fornt desk [PERSON_NAME] PARLOUR [PERSO…" at bounding box center [137, 239] width 66 height 14
click at [65, 232] on select "Select Service Product Membership Package Voucher Prepaid Gift Card" at bounding box center [71, 239] width 58 height 14
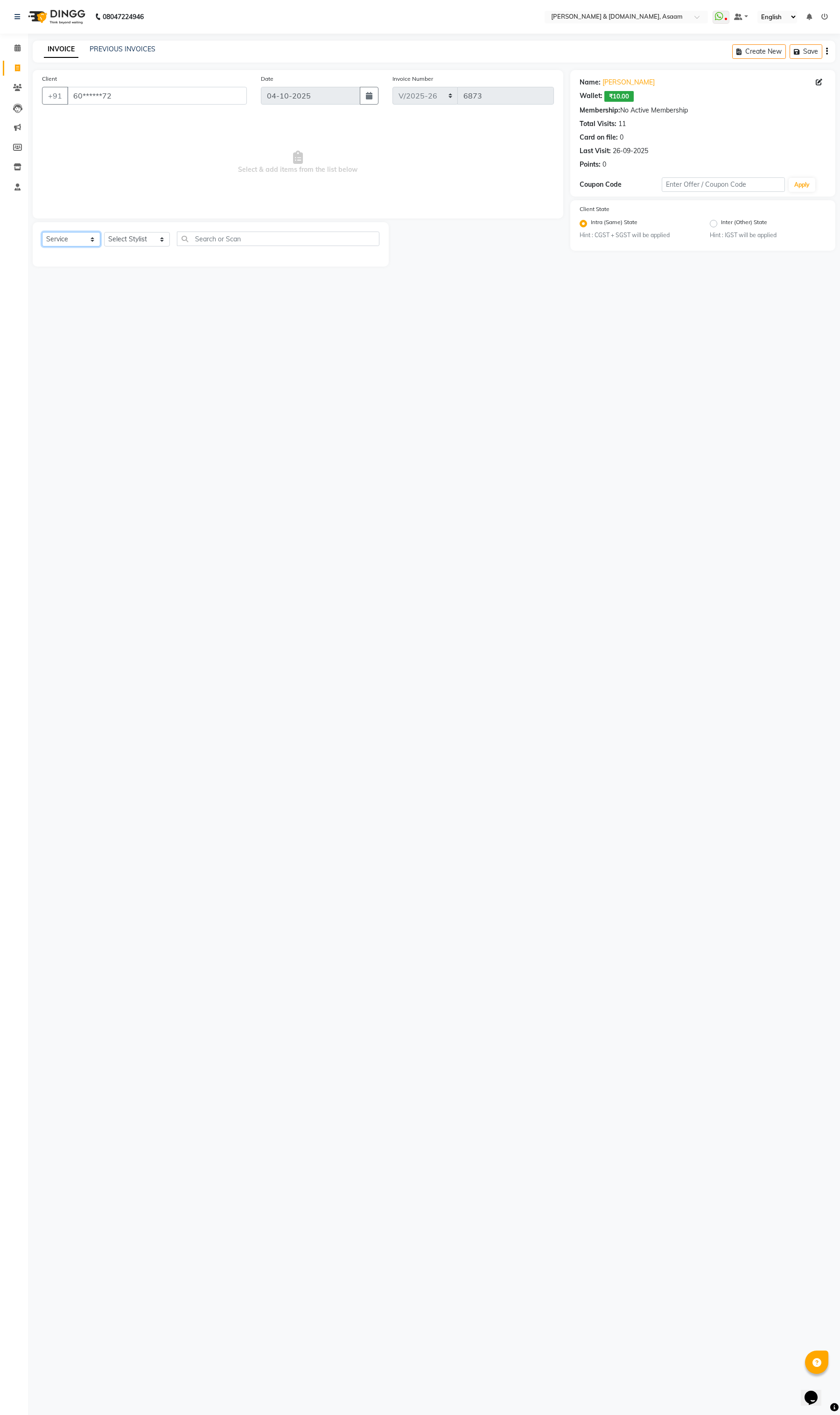
select select "product"
click at [42, 232] on select "Select Service Product Membership Package Voucher Prepaid Gift Card" at bounding box center [71, 239] width 58 height 14
click at [135, 239] on select "Select Stylist AKASH AKIB [PERSON_NAME] fornt desk [PERSON_NAME] PARLOUR [PERSO…" at bounding box center [137, 239] width 66 height 14
select select "91736"
click at [104, 232] on select "Select Stylist AKASH AKIB [PERSON_NAME] fornt desk [PERSON_NAME] PARLOUR [PERSO…" at bounding box center [137, 239] width 66 height 14
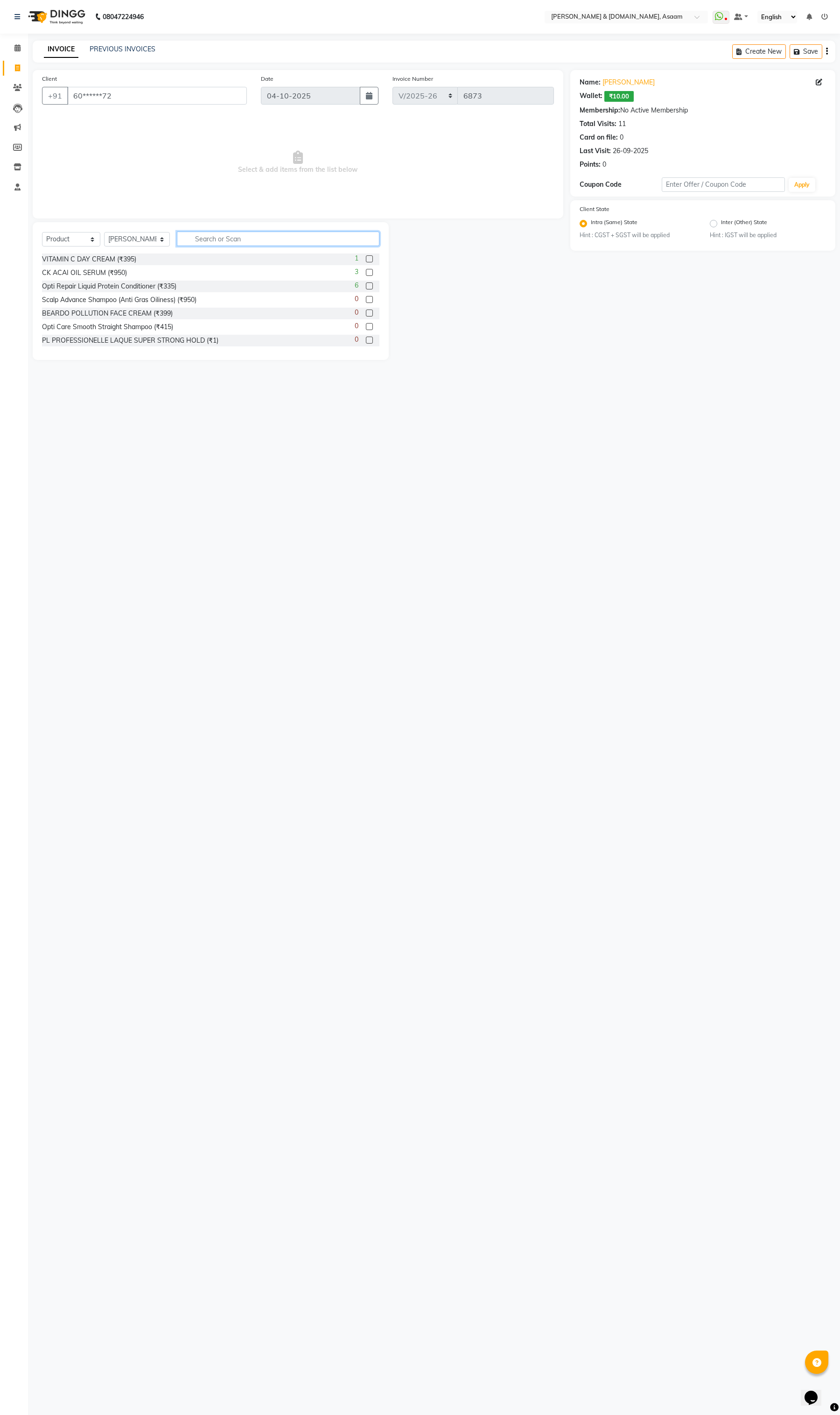
click at [224, 233] on input "text" at bounding box center [279, 239] width 203 height 14
type input "WH"
click at [122, 260] on div "White Tea & Chamomile Face Wash (₹200)" at bounding box center [106, 259] width 130 height 10
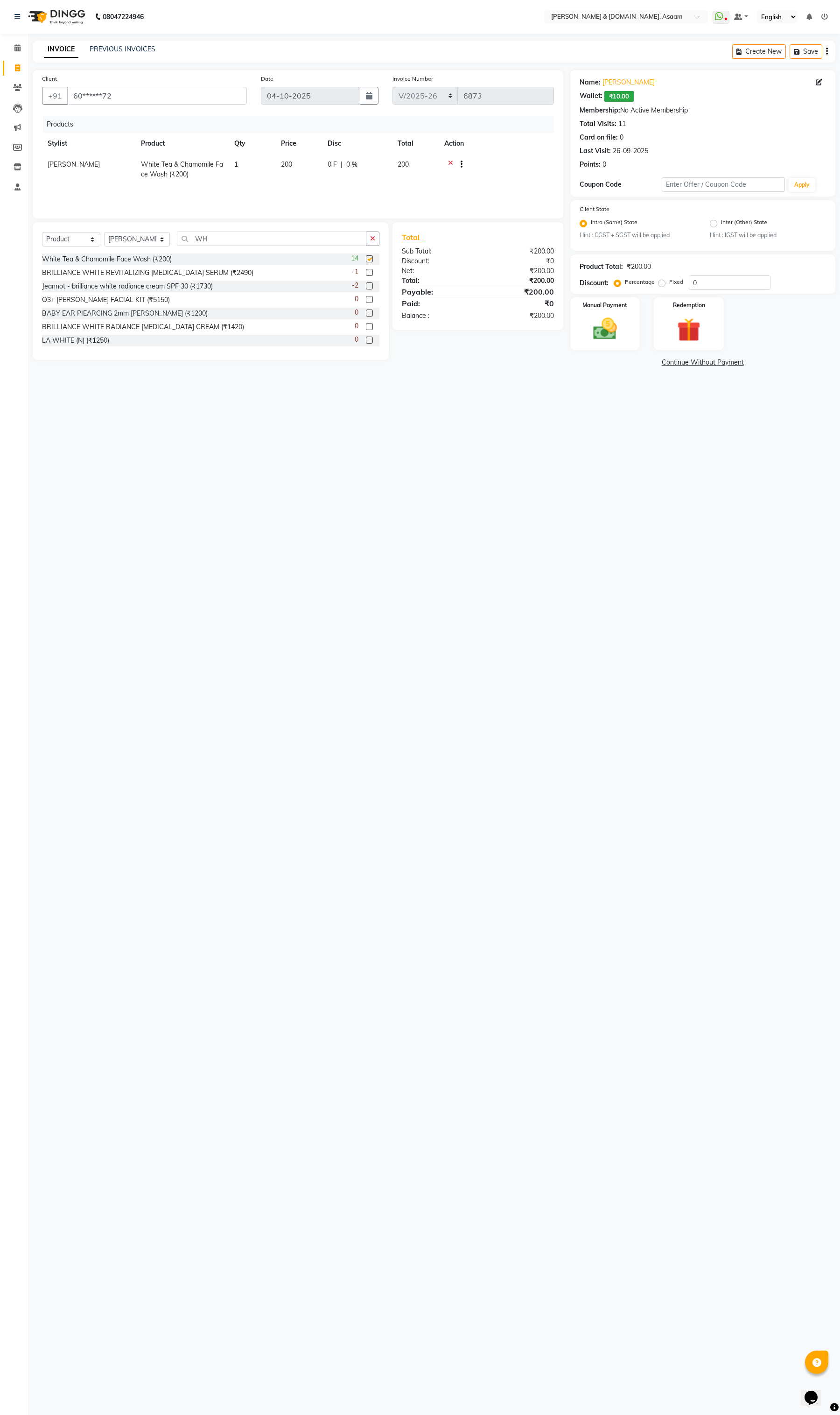
checkbox input "false"
click at [614, 316] on img at bounding box center [605, 329] width 39 height 28
click at [680, 421] on div "Manual payment mode is not added" at bounding box center [702, 422] width 265 height 17
click at [687, 441] on link "Continue Without Payment" at bounding box center [703, 443] width 262 height 10
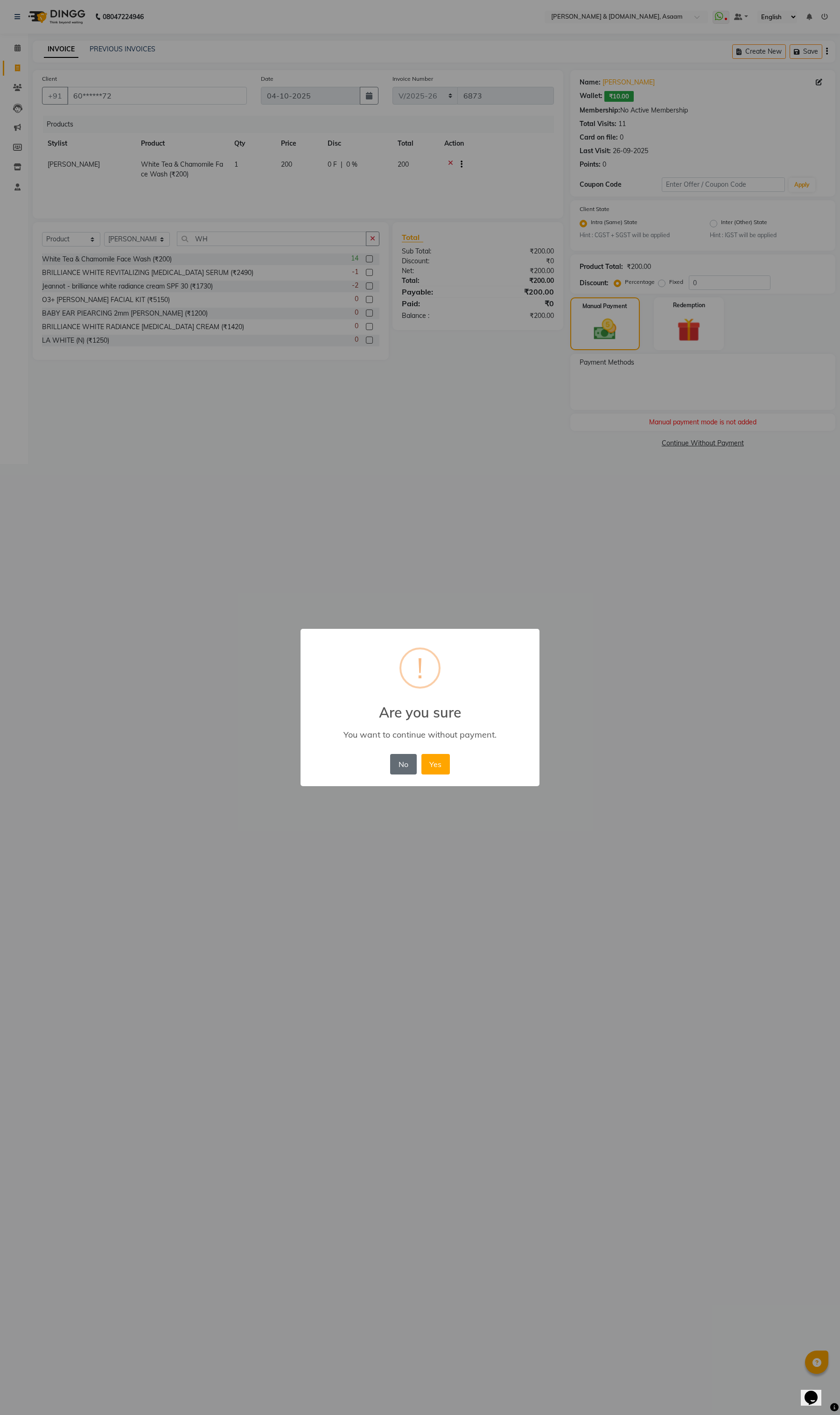
click at [406, 768] on button "No" at bounding box center [403, 764] width 26 height 21
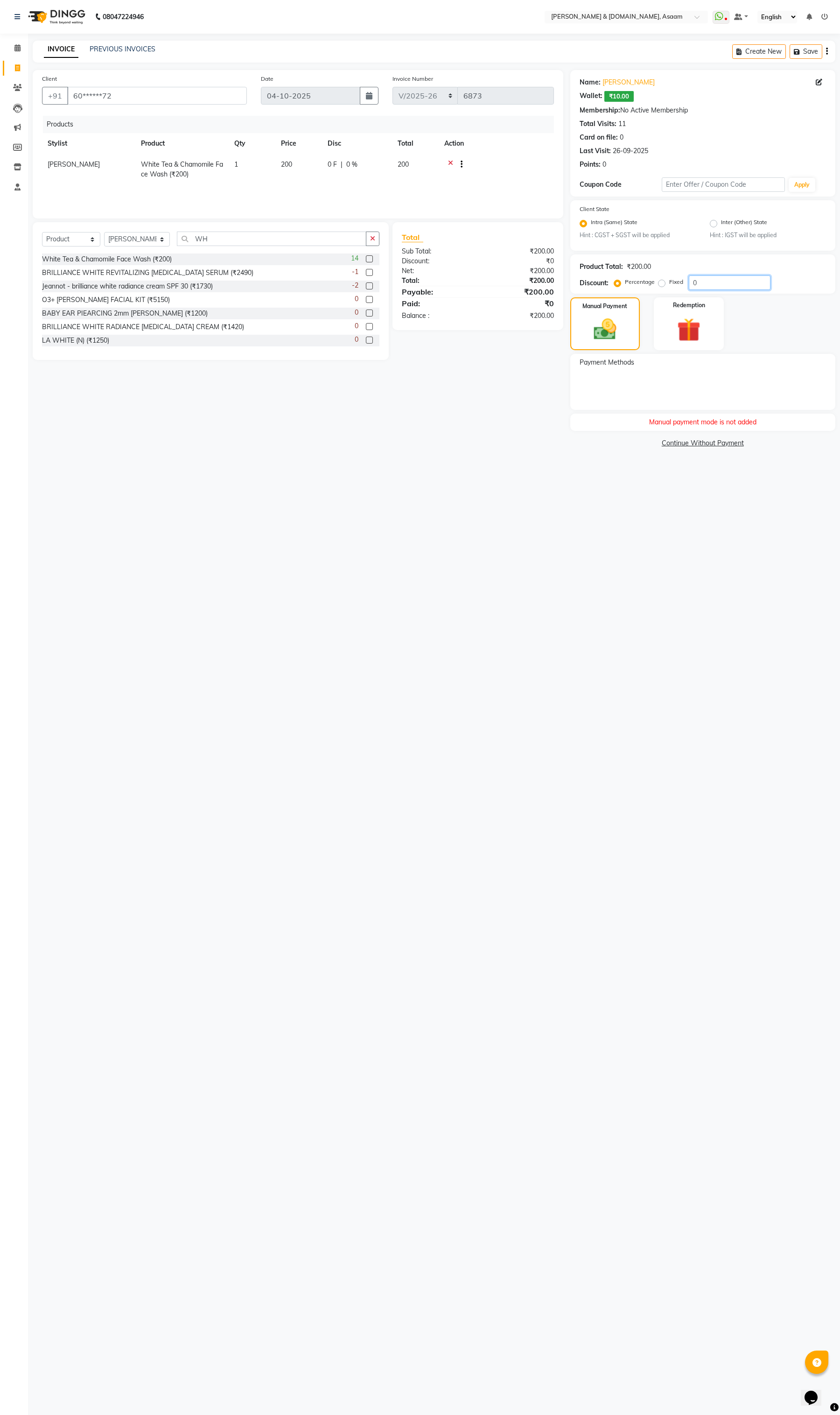
drag, startPoint x: 740, startPoint y: 275, endPoint x: 546, endPoint y: 274, distance: 194.0
click at [577, 274] on div "Product Total: ₹200.00 Discount: Percentage Fixed 0" at bounding box center [702, 274] width 265 height 39
type input "5"
click at [687, 333] on img at bounding box center [689, 330] width 39 height 31
click at [648, 362] on span "Wallet" at bounding box center [648, 363] width 22 height 10
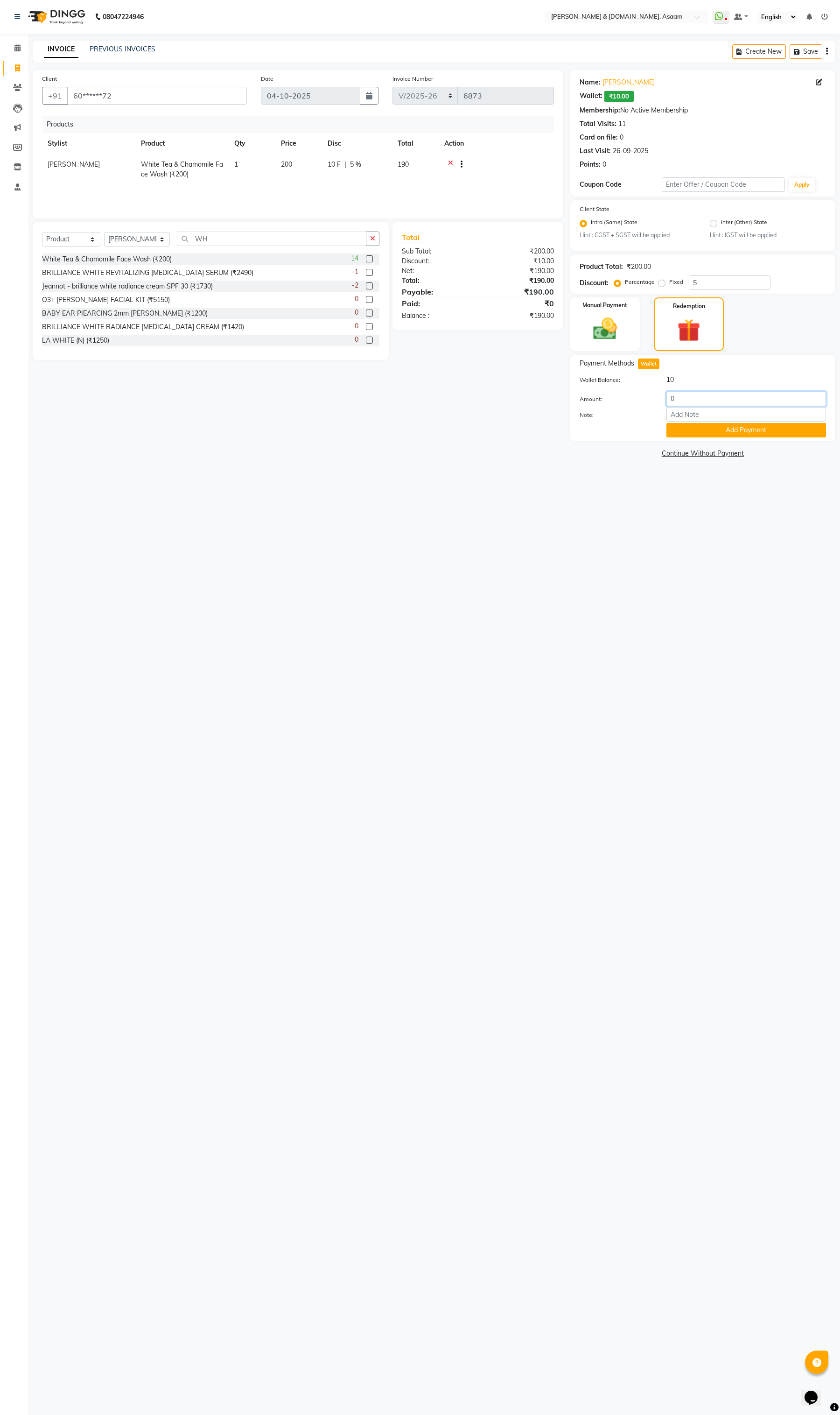
drag, startPoint x: 689, startPoint y: 403, endPoint x: 634, endPoint y: 402, distance: 55.0
click at [641, 402] on div "Amount: 0" at bounding box center [702, 399] width 260 height 16
type input "10"
click at [718, 426] on button "Add Payment" at bounding box center [747, 430] width 159 height 14
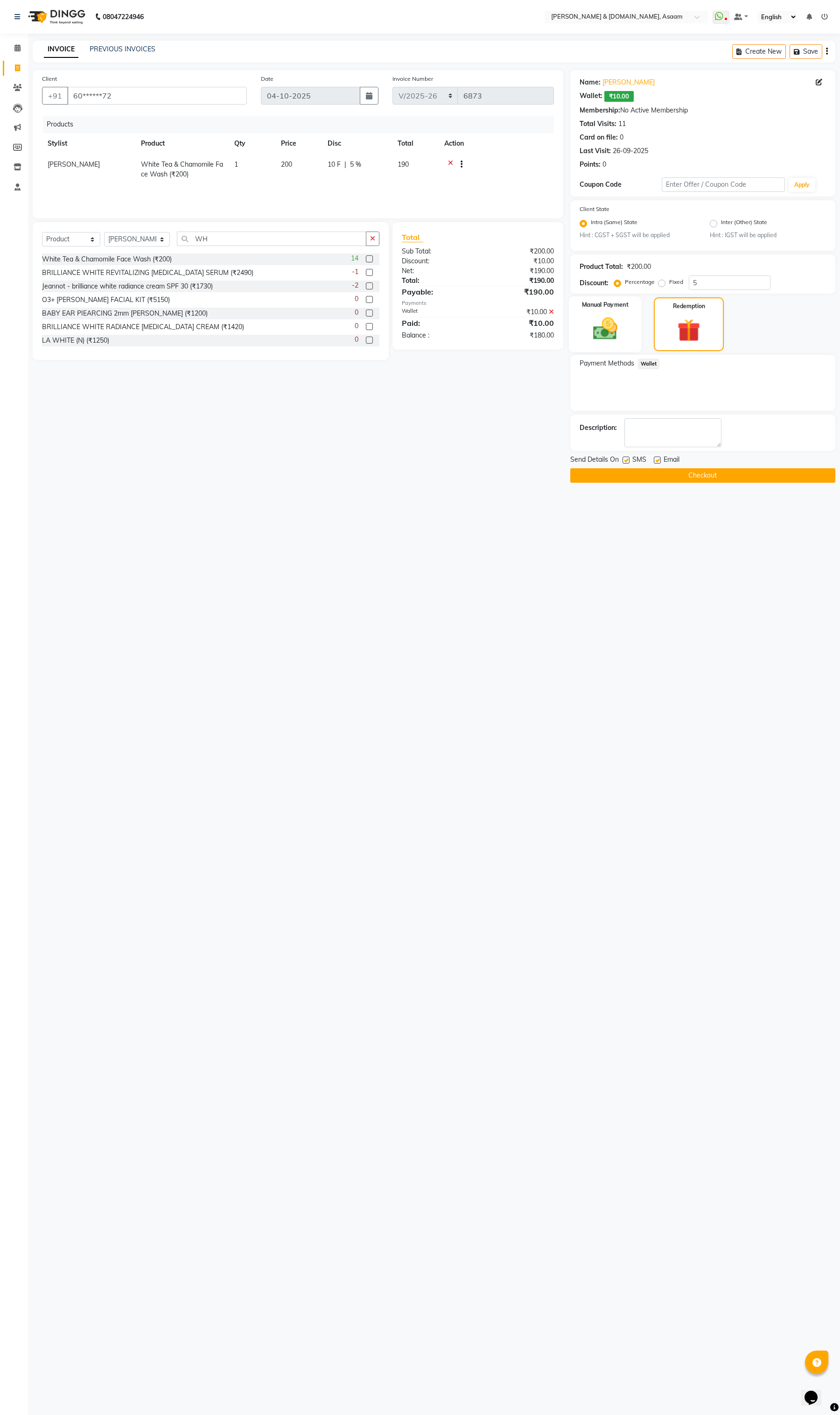
click at [598, 321] on img at bounding box center [605, 329] width 39 height 28
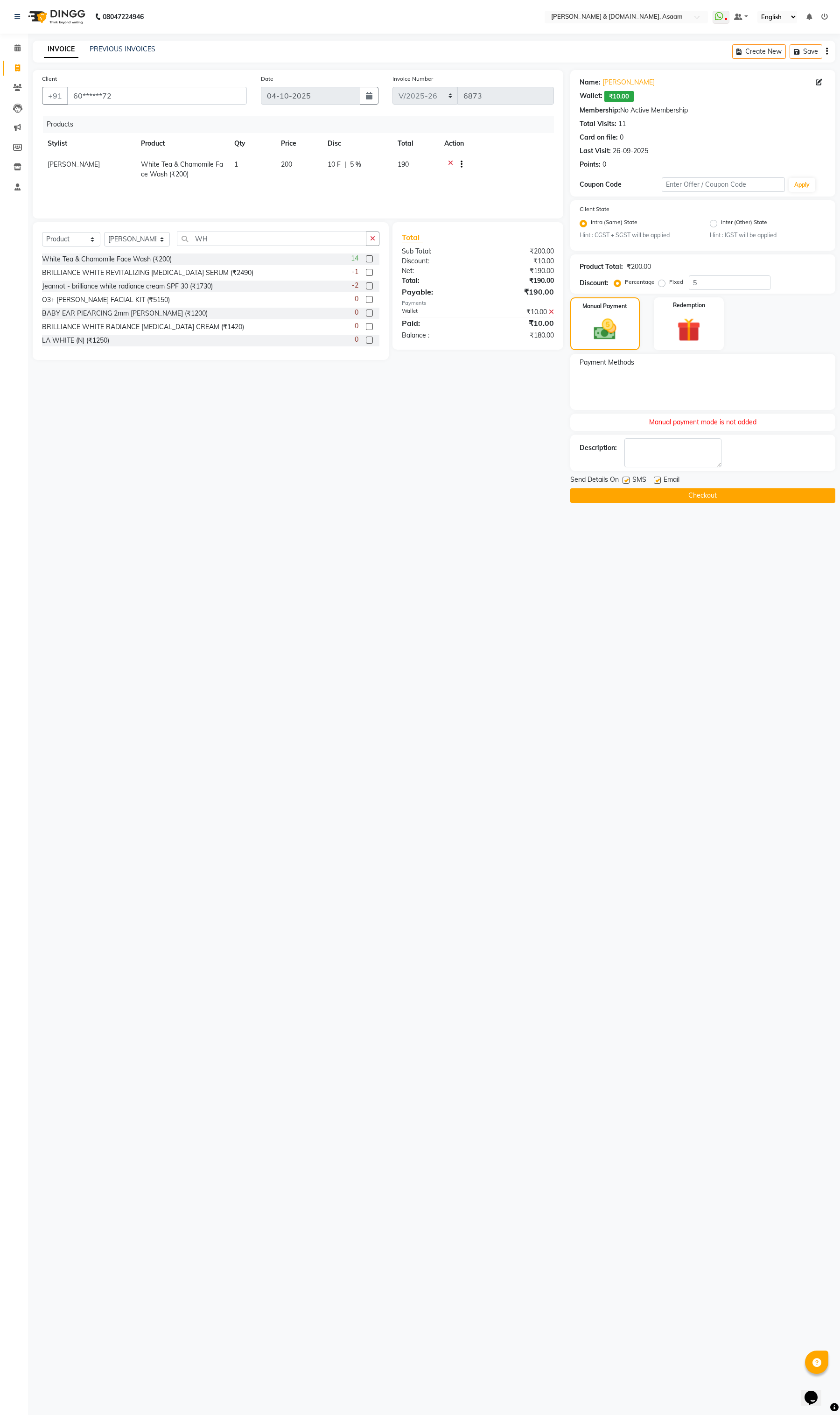
click at [767, 420] on div "Manual payment mode is not added" at bounding box center [702, 422] width 265 height 17
click at [719, 493] on button "Checkout" at bounding box center [702, 495] width 265 height 14
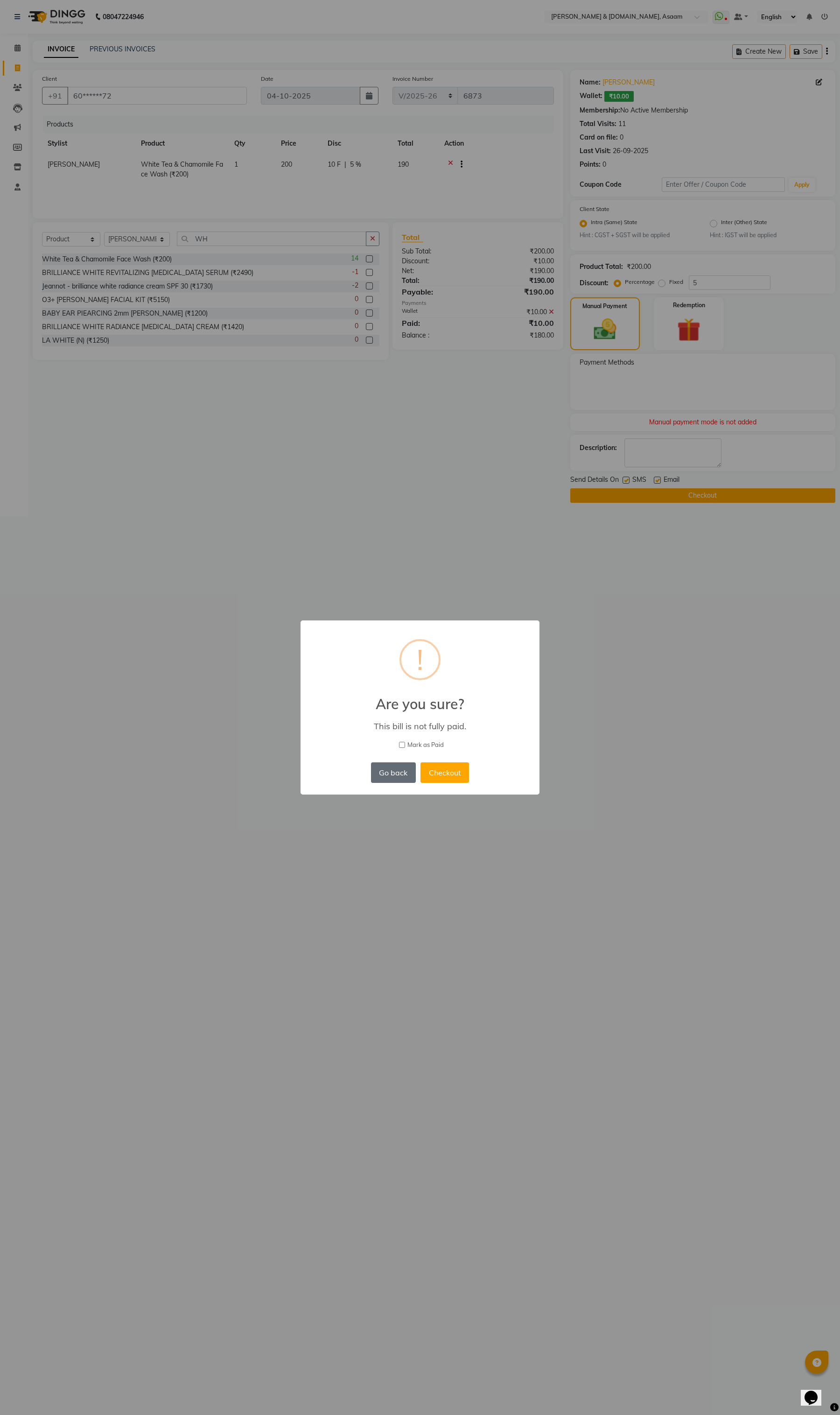
click at [398, 763] on button "Go back" at bounding box center [394, 773] width 45 height 21
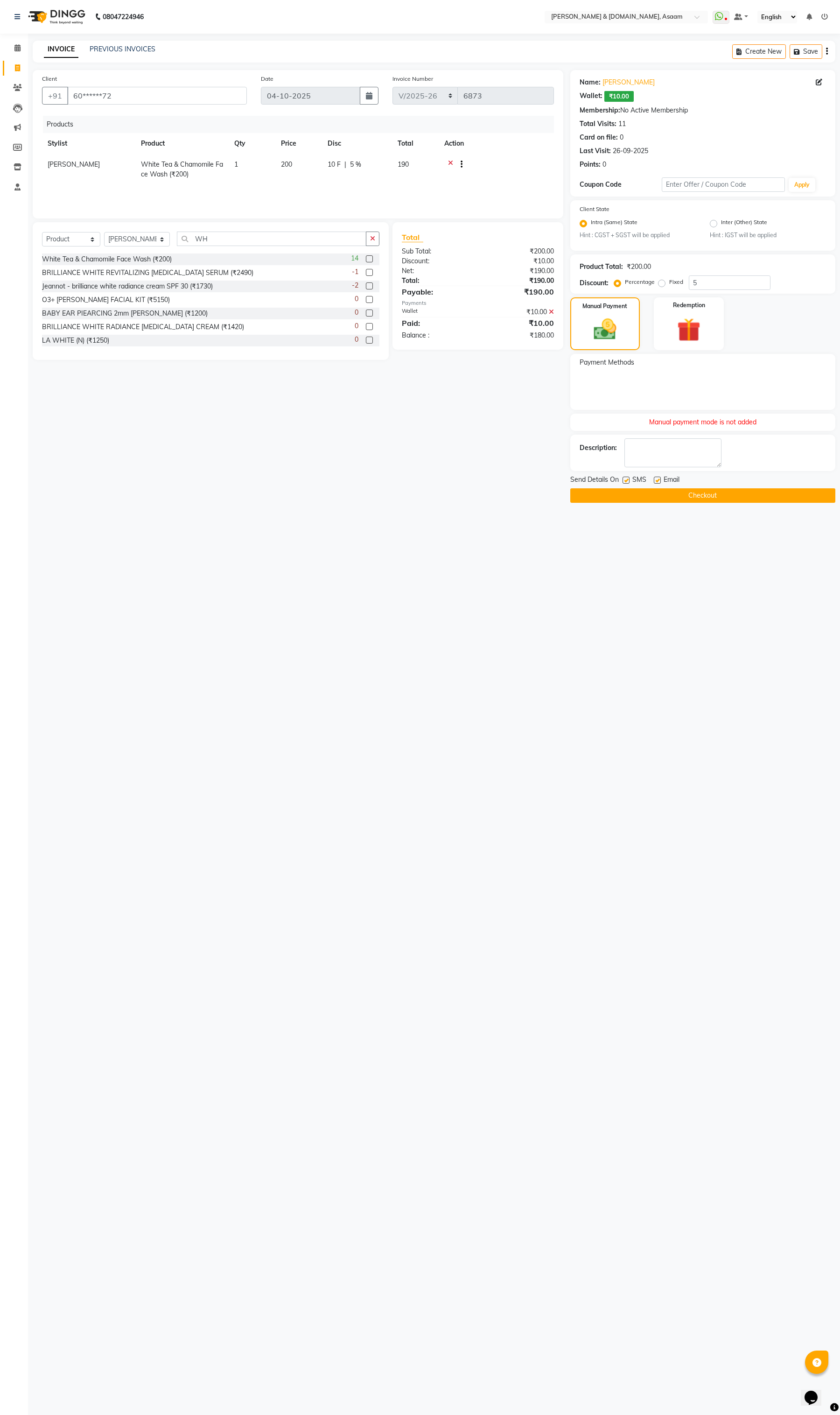
click at [679, 423] on div "Manual payment mode is not added" at bounding box center [702, 422] width 265 height 17
click at [702, 522] on div "08047224946 Select Location × Hrishika & Hair.com, Asaam WhatsApp Status ✕ Stat…" at bounding box center [420, 707] width 840 height 1415
click at [677, 341] on img at bounding box center [689, 330] width 39 height 31
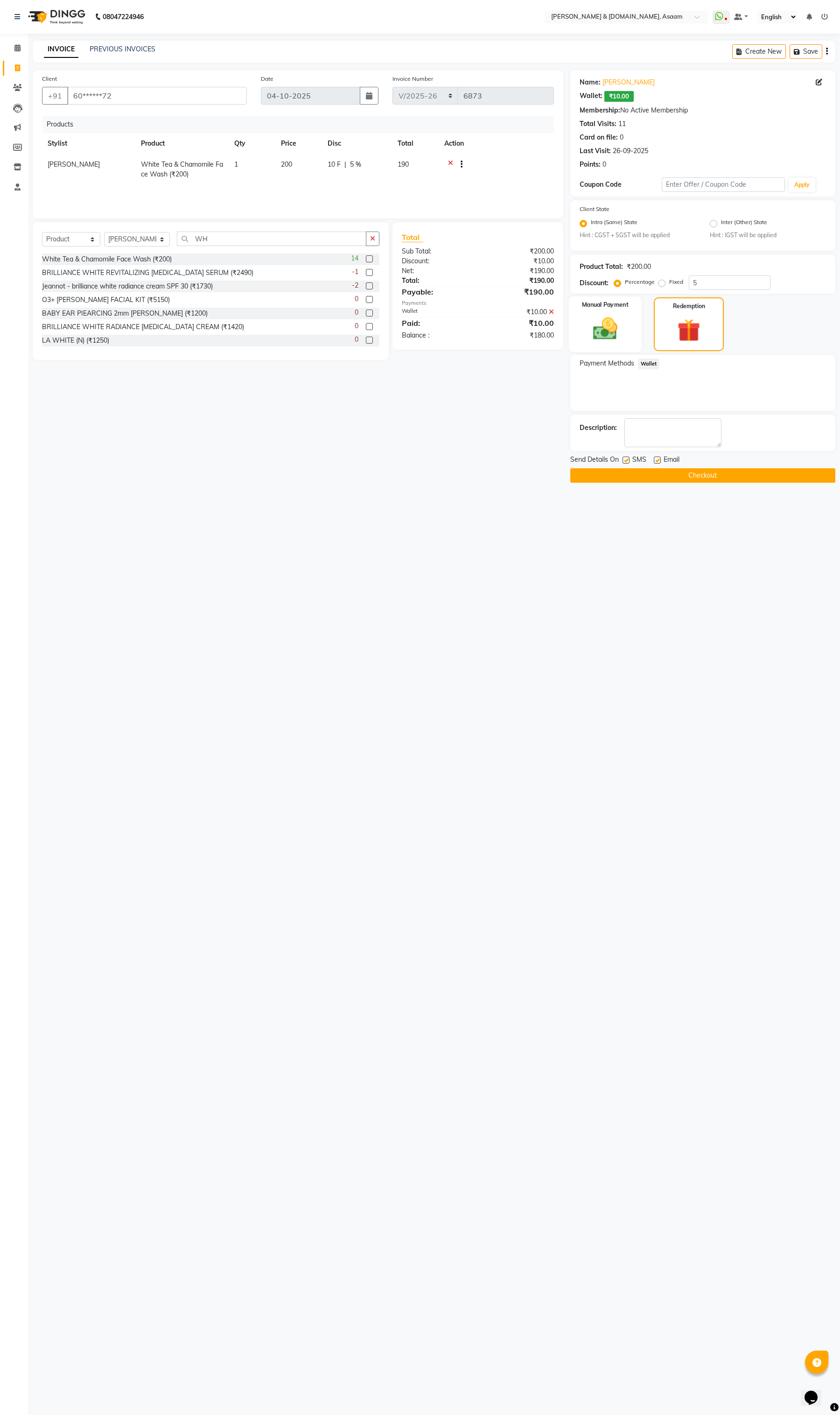
click at [613, 324] on img at bounding box center [605, 329] width 39 height 28
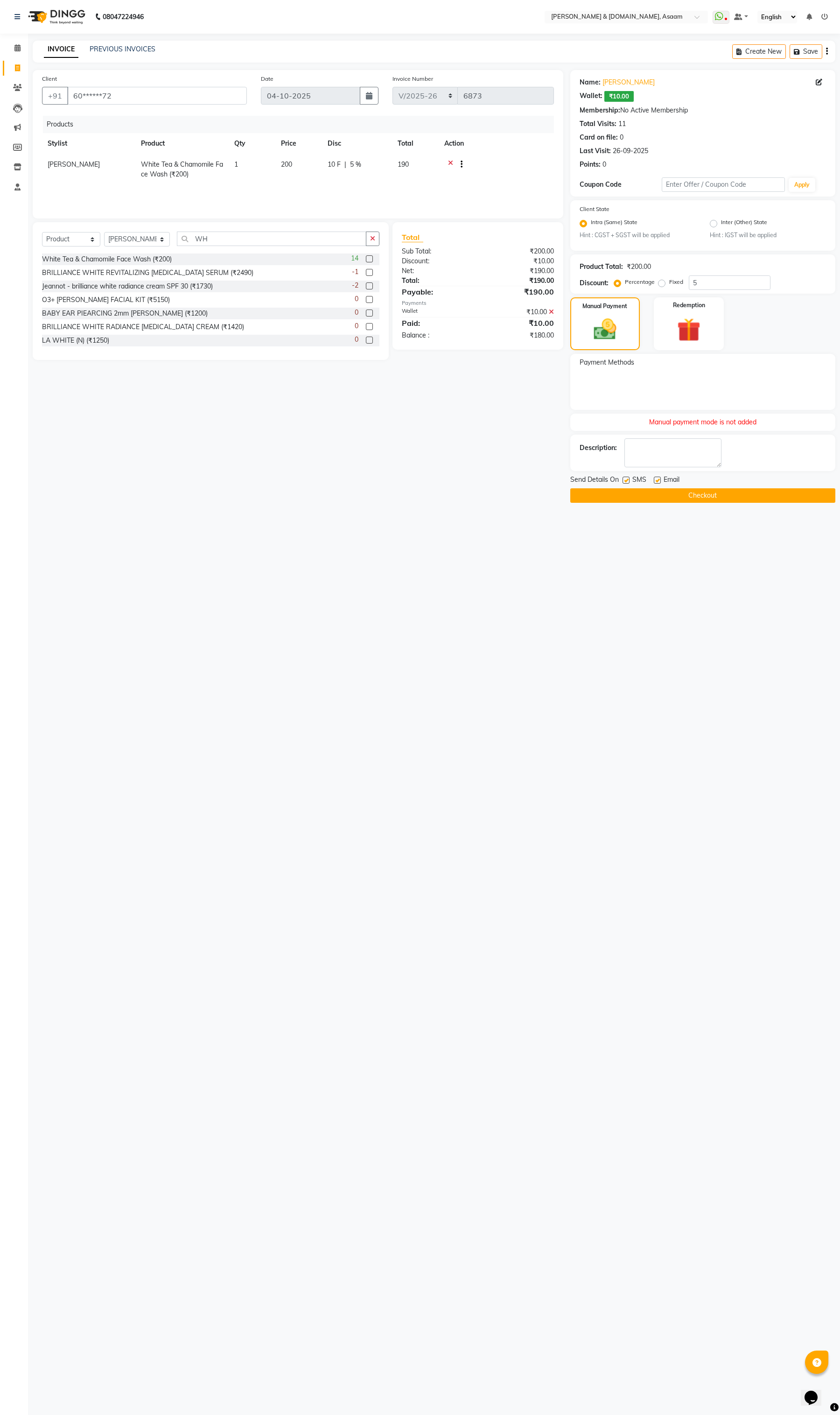
click at [621, 366] on span "Payment Methods" at bounding box center [607, 362] width 55 height 10
click at [676, 414] on div "Manual payment mode is not added" at bounding box center [702, 422] width 265 height 17
click at [677, 418] on div "Manual payment mode is not added" at bounding box center [702, 422] width 265 height 17
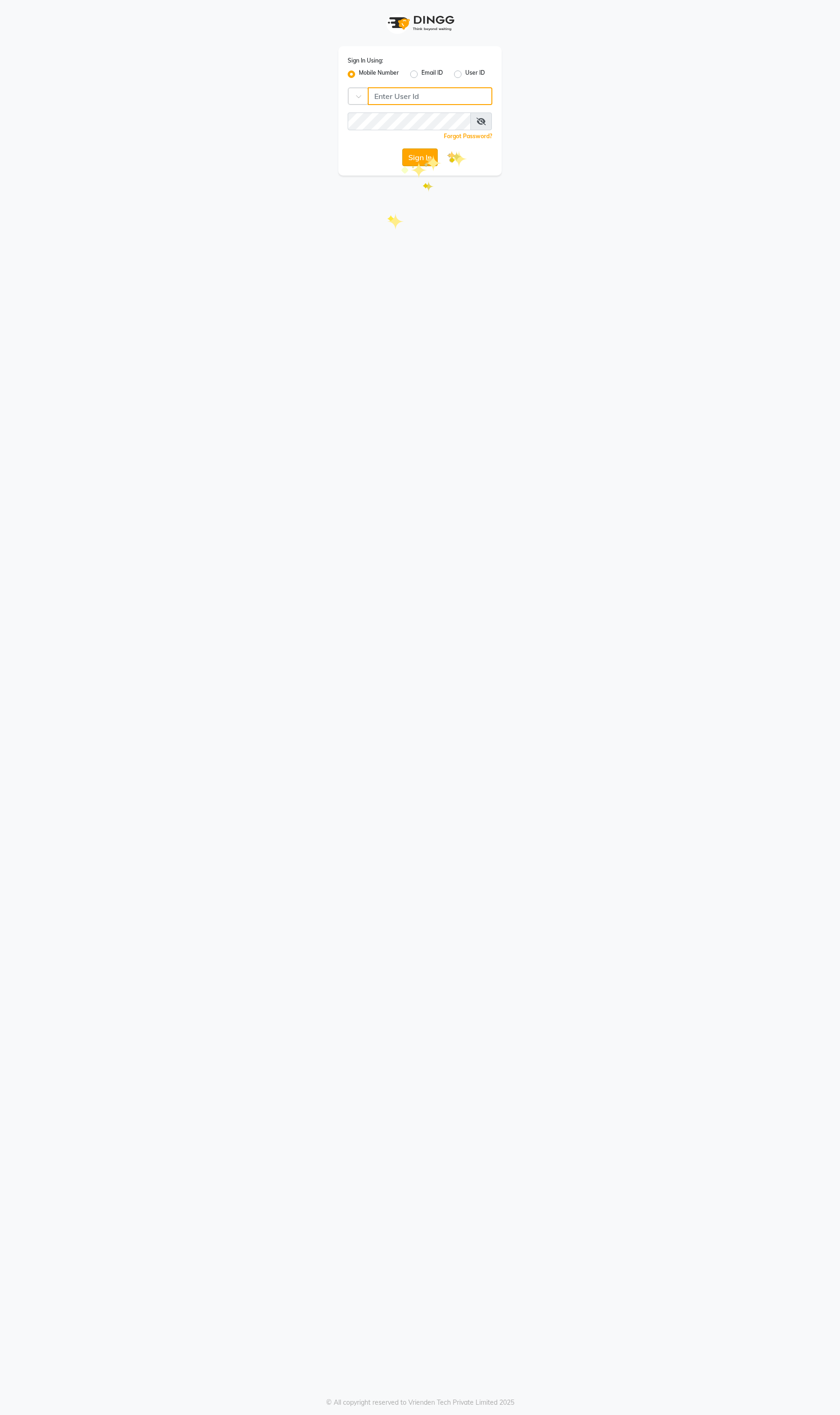
type input "9365278165"
click at [426, 153] on button "Sign In" at bounding box center [420, 157] width 35 height 18
click at [418, 157] on button "Sign In" at bounding box center [420, 157] width 35 height 18
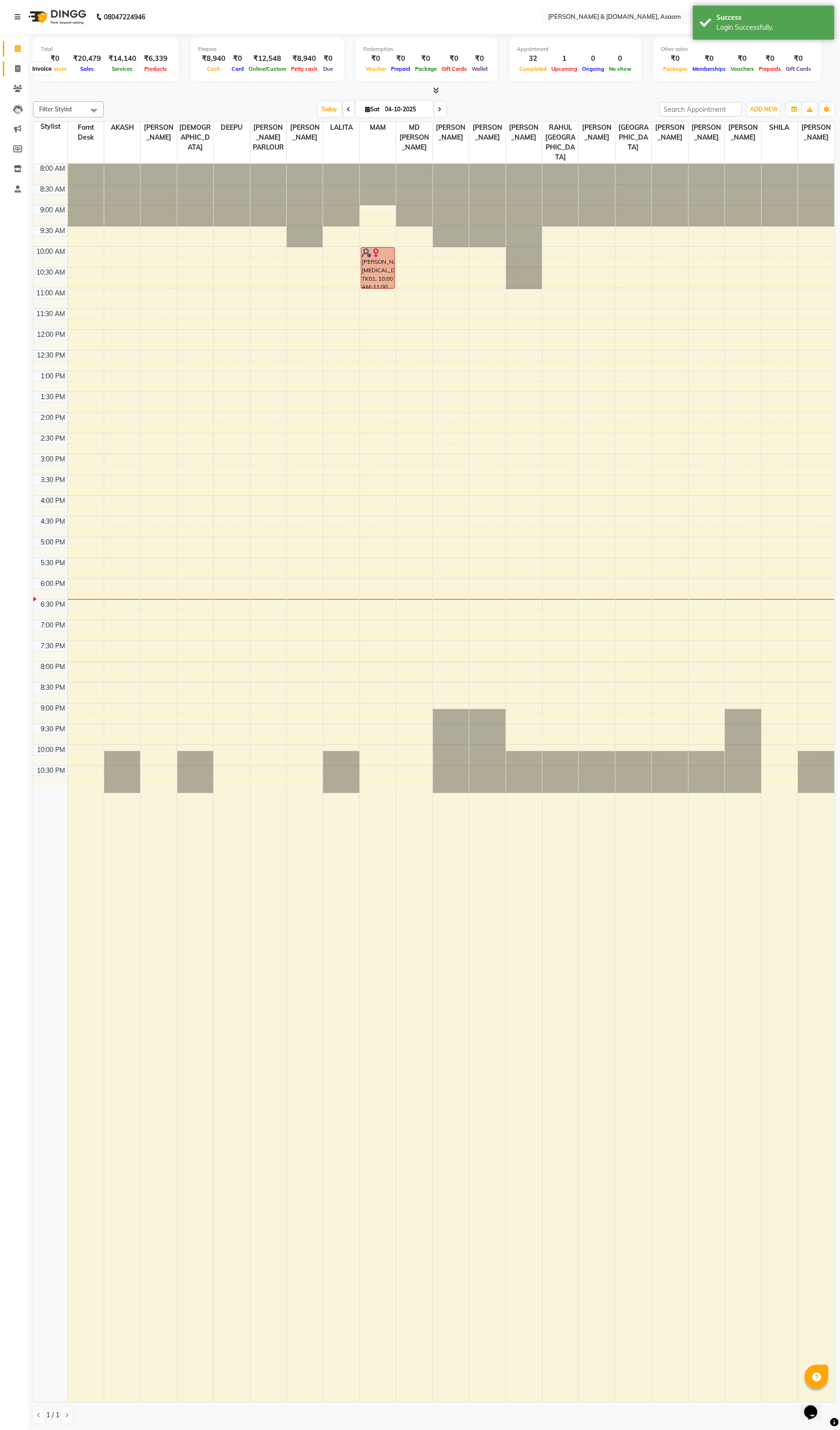
click at [17, 64] on span at bounding box center [18, 68] width 16 height 11
select select "service"
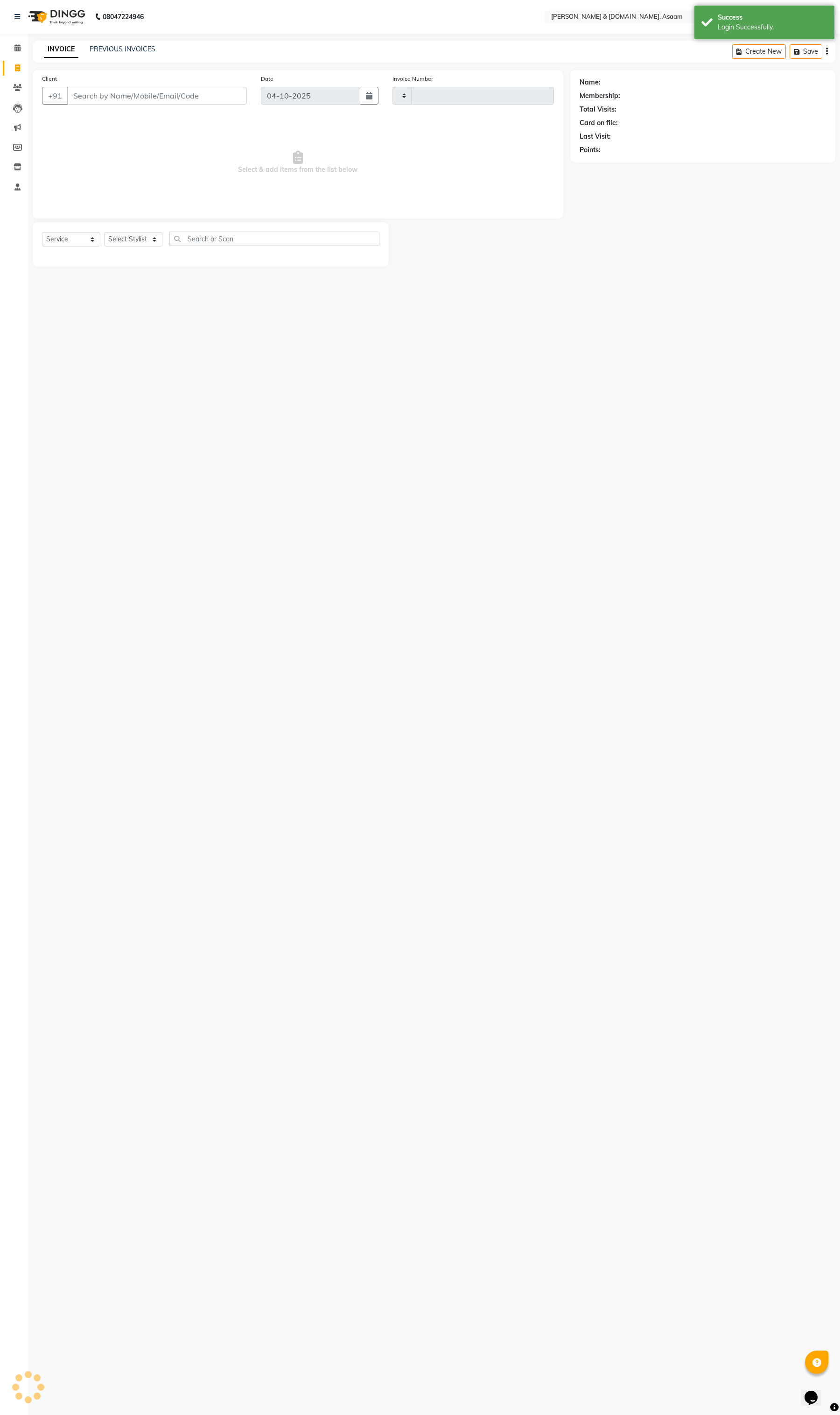
type input "6873"
select select "4608"
drag, startPoint x: 271, startPoint y: 250, endPoint x: 267, endPoint y: 244, distance: 7.2
click at [271, 250] on div "Select Service Product Membership Package Voucher Prepaid Gift Card Select Styl…" at bounding box center [210, 242] width 337 height 22
click at [139, 98] on input "Client" at bounding box center [156, 96] width 180 height 18
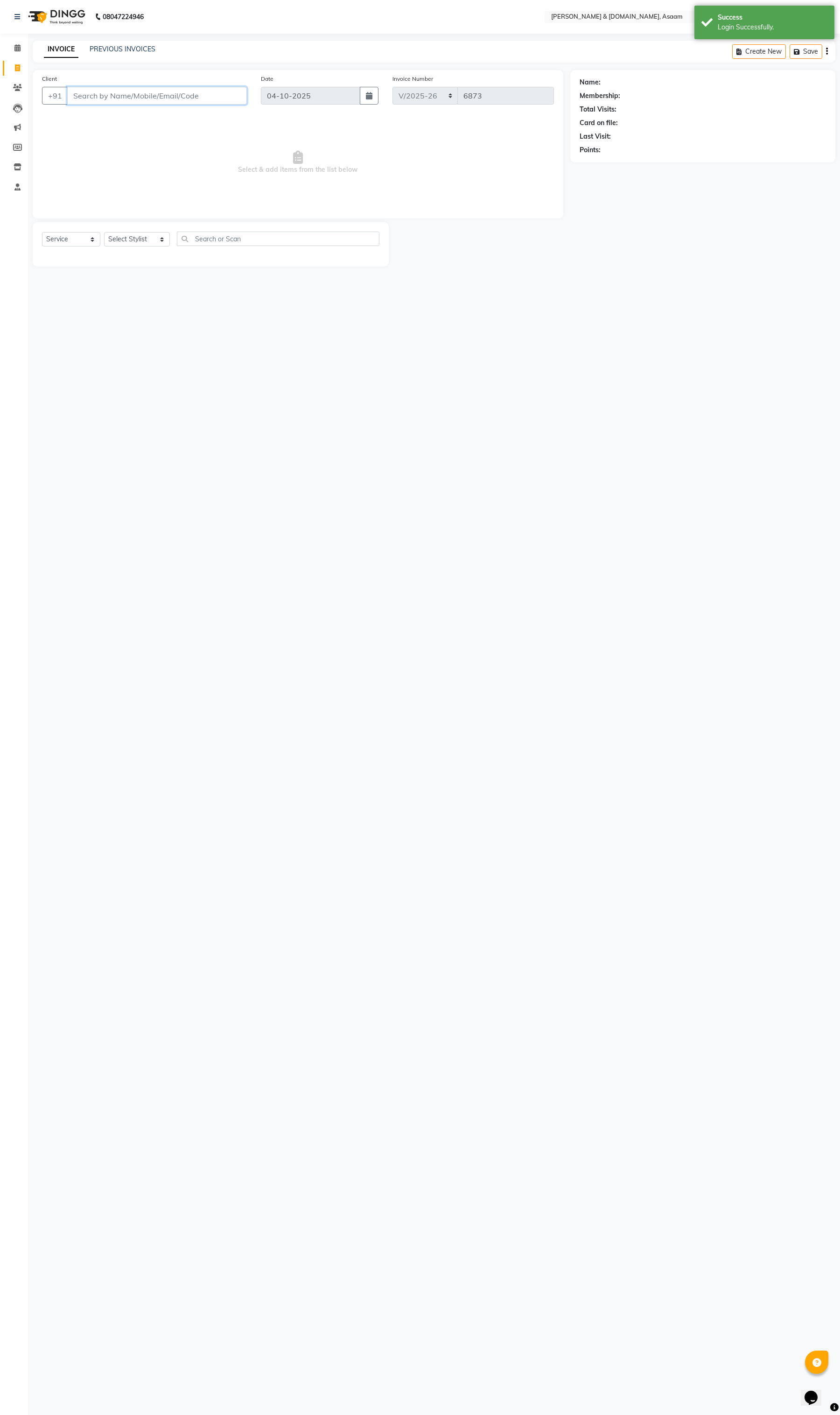
paste input "NUR AMIN"
click at [141, 131] on ngb-highlight "60******72" at bounding box center [160, 132] width 39 height 10
type input "60******72"
click at [138, 236] on select "Select Stylist AKASH AKIB [PERSON_NAME] fornt desk [PERSON_NAME] PARLOUR [PERSO…" at bounding box center [137, 239] width 66 height 14
select select "91736"
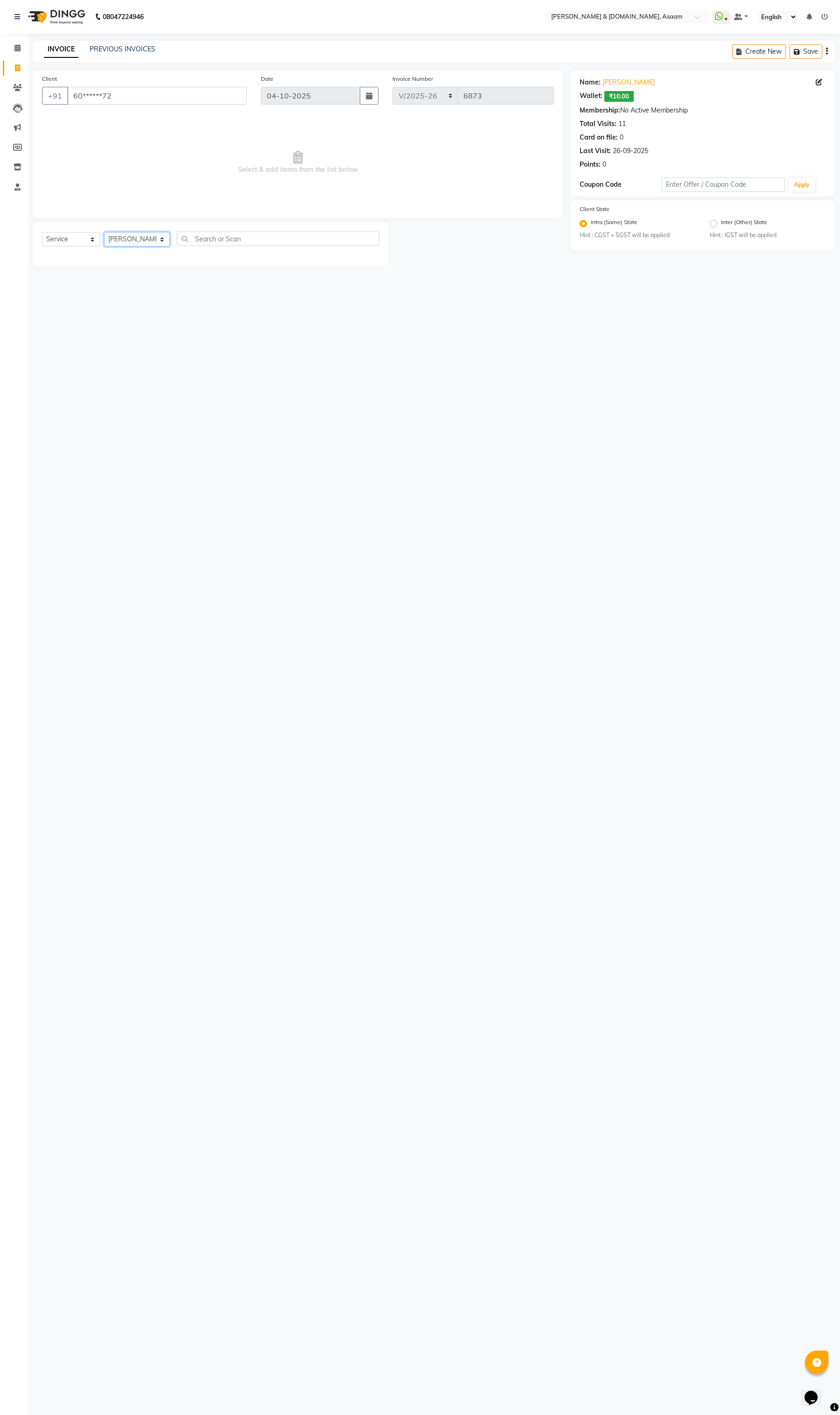
click at [104, 232] on select "Select Stylist AKASH AKIB [PERSON_NAME] fornt desk [PERSON_NAME] PARLOUR [PERSO…" at bounding box center [137, 239] width 66 height 14
click at [62, 237] on select "Select Service Product Membership Package Voucher Prepaid Gift Card" at bounding box center [71, 239] width 58 height 14
select select "product"
click at [42, 232] on select "Select Service Product Membership Package Voucher Prepaid Gift Card" at bounding box center [71, 239] width 58 height 14
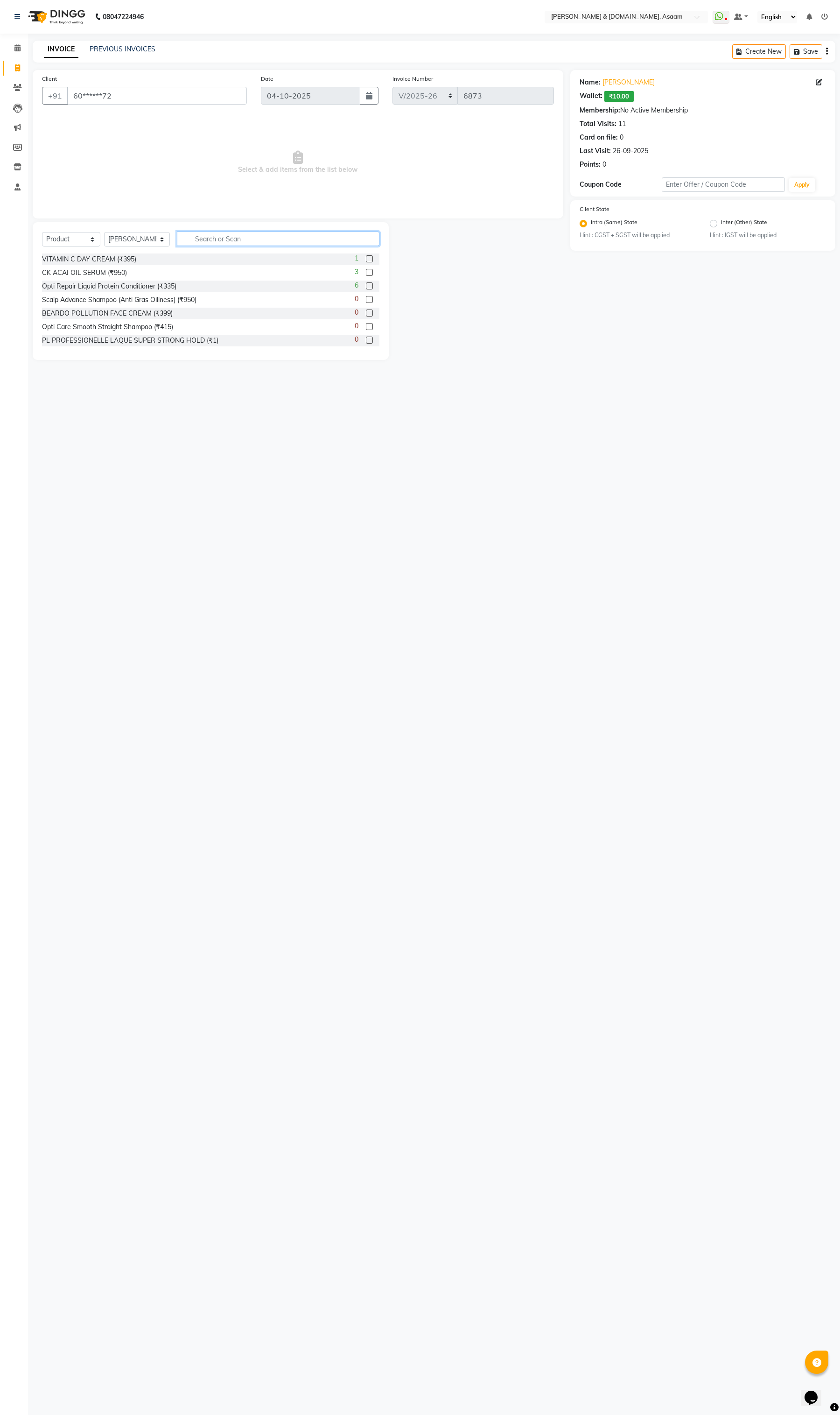
click at [249, 238] on input "text" at bounding box center [279, 239] width 203 height 14
type input "WH"
click at [147, 255] on div "White Tea & Chamomile Face Wash (₹200)" at bounding box center [106, 259] width 130 height 10
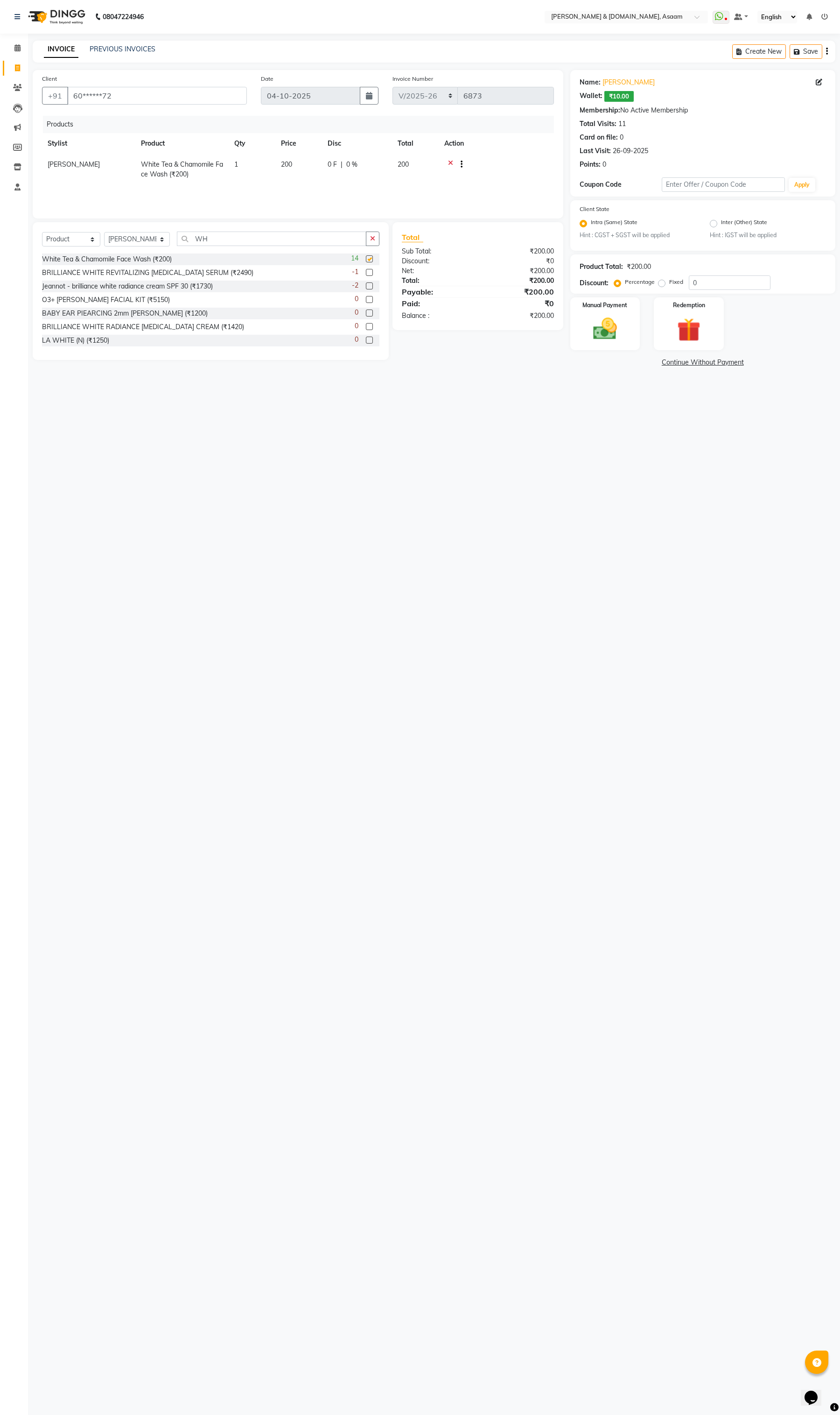
checkbox input "false"
click at [626, 326] on div "Manual Payment" at bounding box center [606, 324] width 72 height 55
click at [625, 326] on div "Manual Payment" at bounding box center [606, 324] width 72 height 55
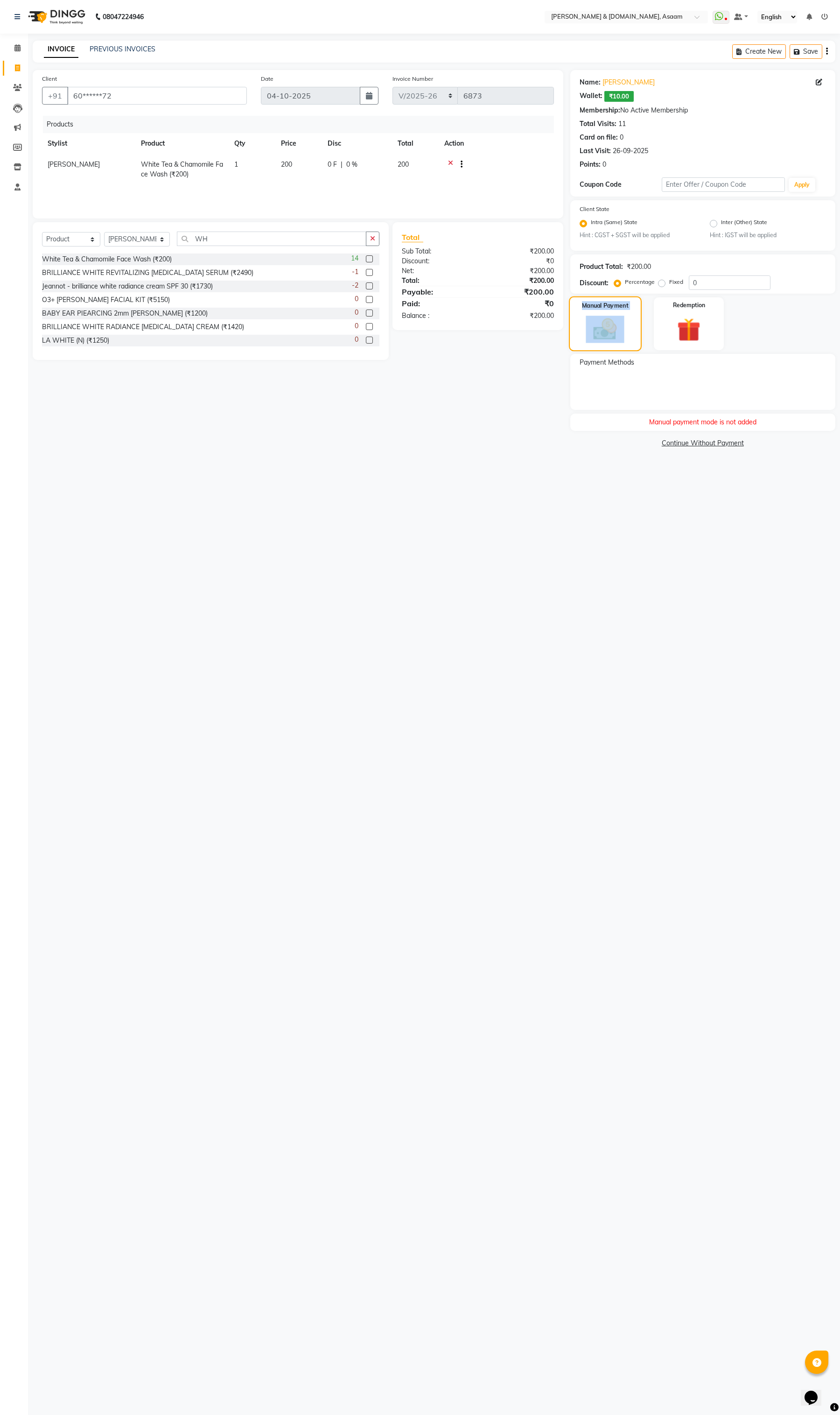
click at [625, 326] on div "Manual Payment" at bounding box center [606, 324] width 72 height 55
click at [588, 330] on img at bounding box center [605, 329] width 39 height 27
click at [603, 330] on img at bounding box center [605, 329] width 39 height 27
click at [622, 526] on div "08047224946 Select Location × Hrishika & Hair.com, Asaam WhatsApp Status ✕ Stat…" at bounding box center [420, 707] width 840 height 1415
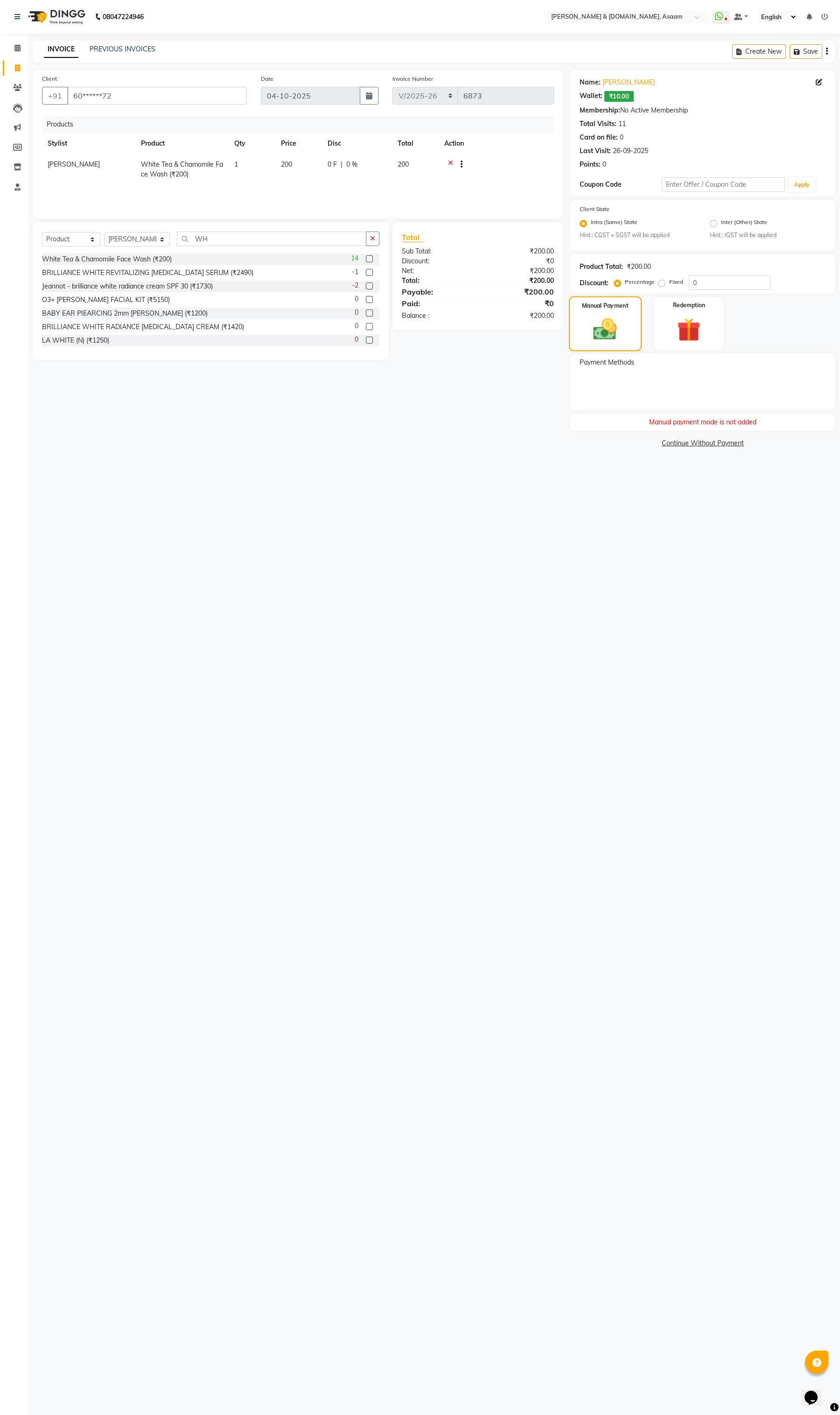
click at [613, 321] on img at bounding box center [605, 329] width 39 height 27
click at [681, 333] on img at bounding box center [689, 330] width 39 height 31
click at [646, 360] on span "Wallet" at bounding box center [648, 363] width 22 height 10
drag, startPoint x: 689, startPoint y: 397, endPoint x: 634, endPoint y: 399, distance: 55.0
click at [648, 398] on div "Amount: 0" at bounding box center [702, 399] width 260 height 16
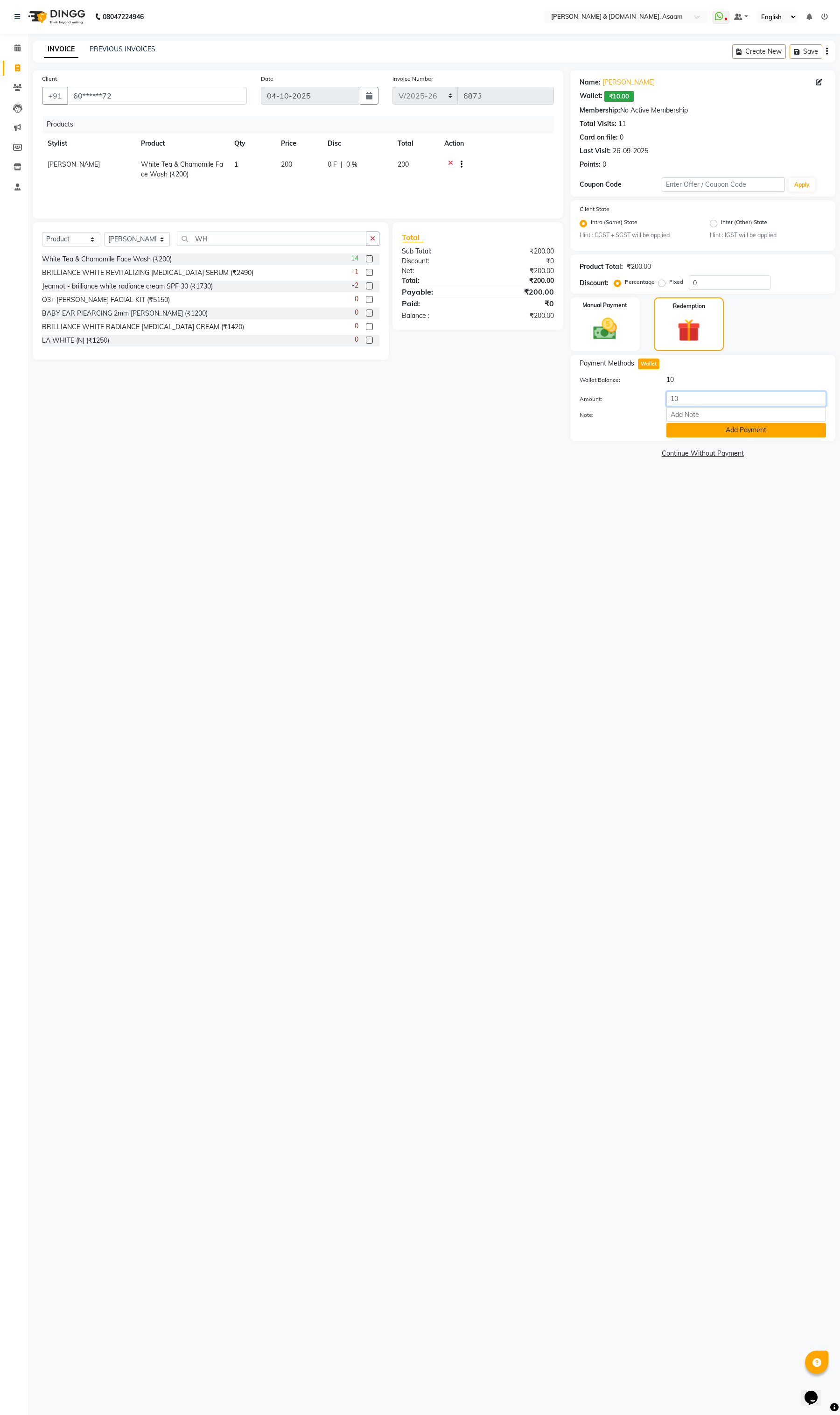
type input "10"
click at [717, 433] on button "Add Payment" at bounding box center [747, 430] width 159 height 14
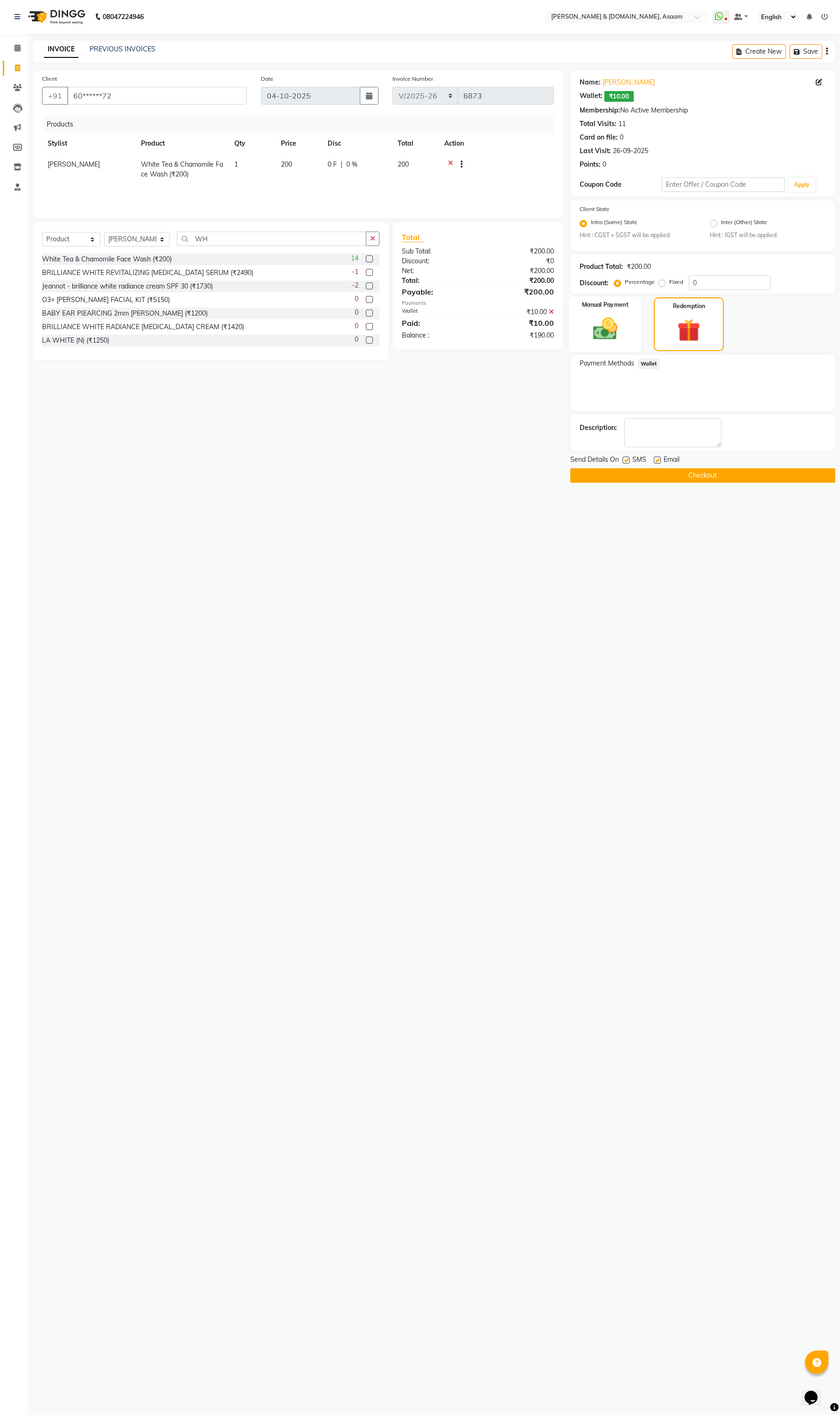
click at [613, 341] on img at bounding box center [605, 329] width 39 height 28
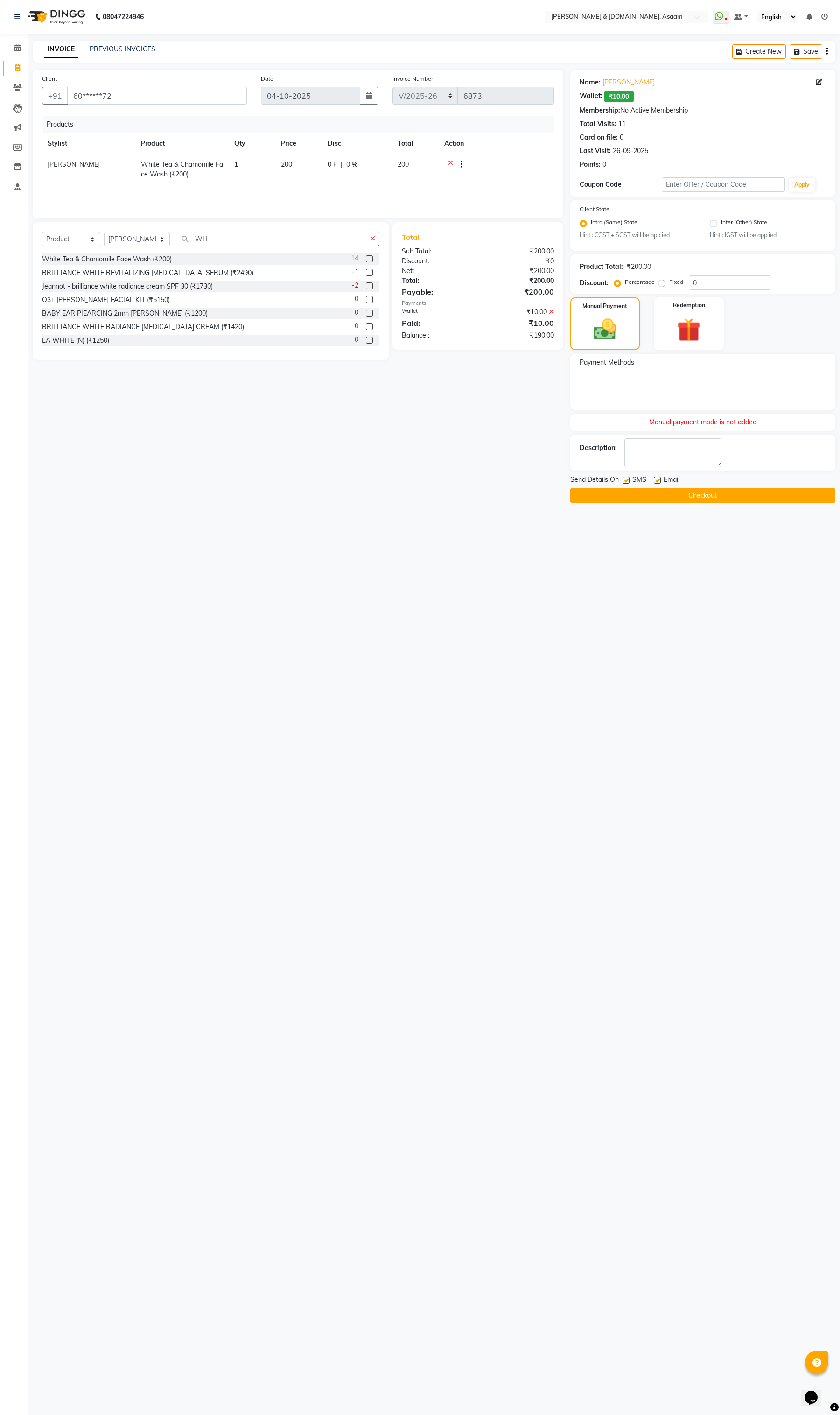
click at [701, 428] on div "Manual payment mode is not added" at bounding box center [702, 422] width 265 height 17
drag, startPoint x: 785, startPoint y: 433, endPoint x: 585, endPoint y: 432, distance: 200.0
click at [585, 432] on div "Name: Nur Amin Wallet: ₹10.00 Membership: No Active Membership Total Visits: 11…" at bounding box center [706, 286] width 272 height 432
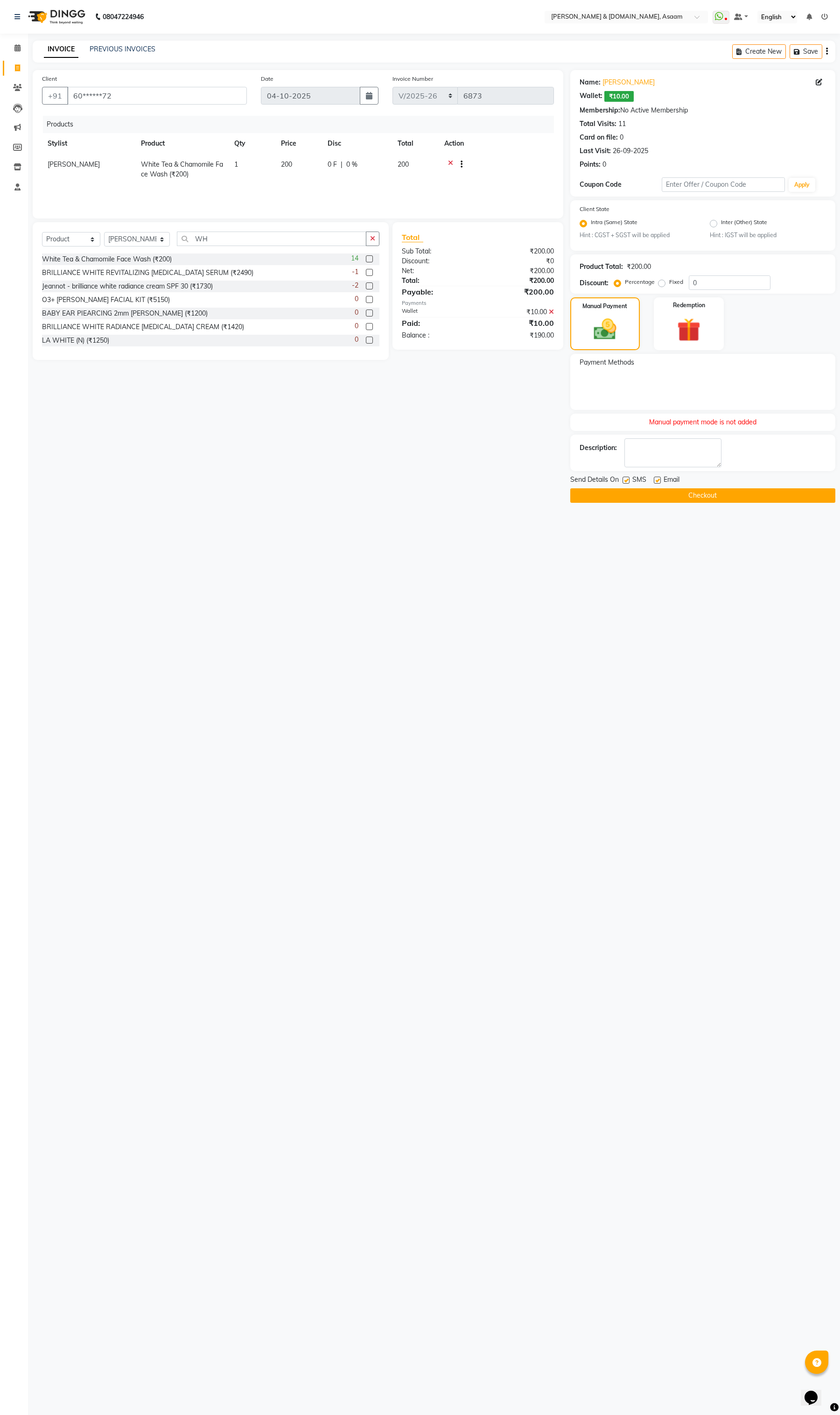
drag, startPoint x: 565, startPoint y: 594, endPoint x: 581, endPoint y: 552, distance: 44.9
click at [565, 594] on div "08047224946 Select Location × Hrishika & Hair.com, Asaam WhatsApp Status ✕ Stat…" at bounding box center [420, 707] width 840 height 1415
click at [819, 80] on icon at bounding box center [819, 82] width 6 height 6
select select "male"
click at [257, 840] on span at bounding box center [257, 845] width 19 height 10
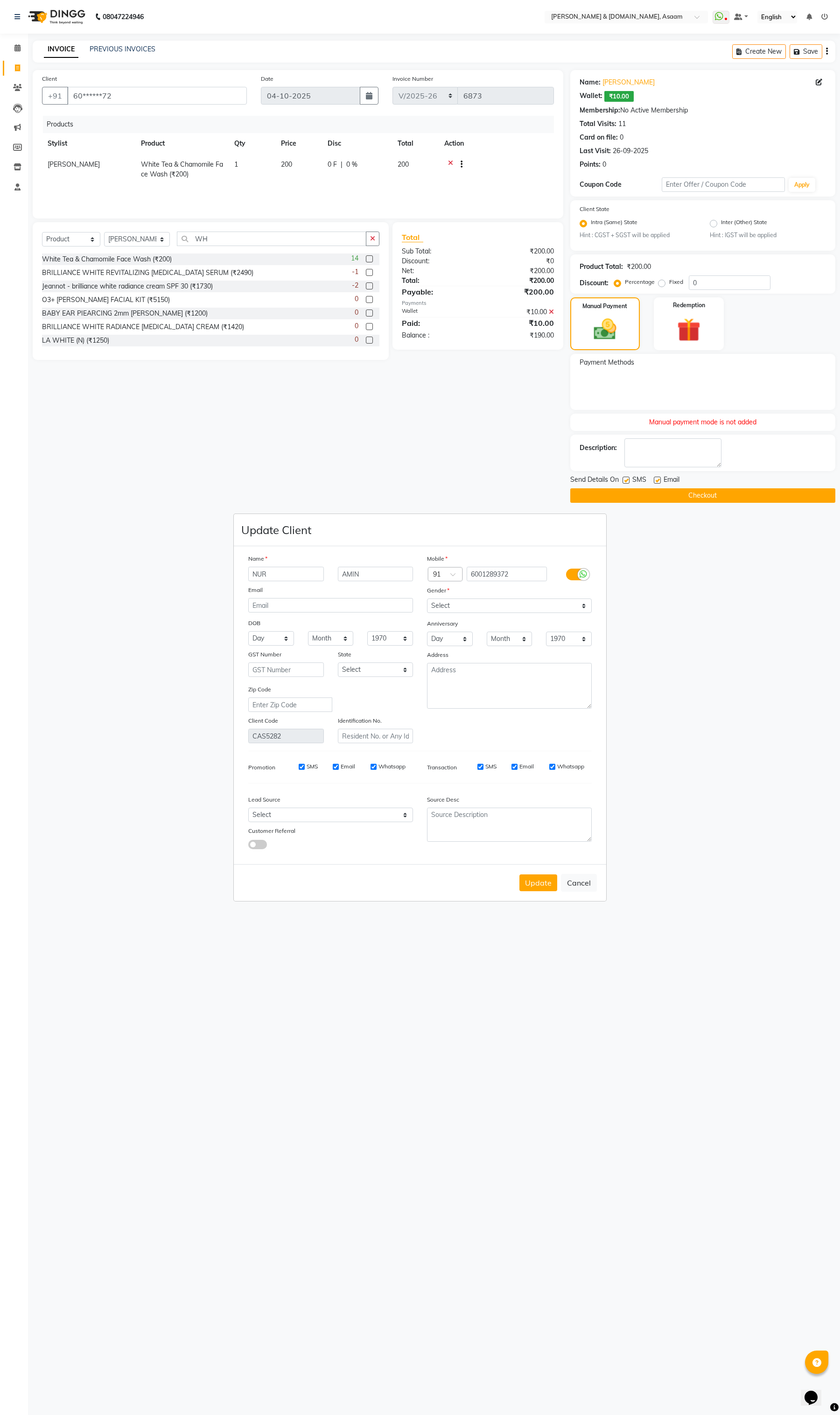
click at [248, 846] on input "checkbox" at bounding box center [248, 846] width 0 height 0
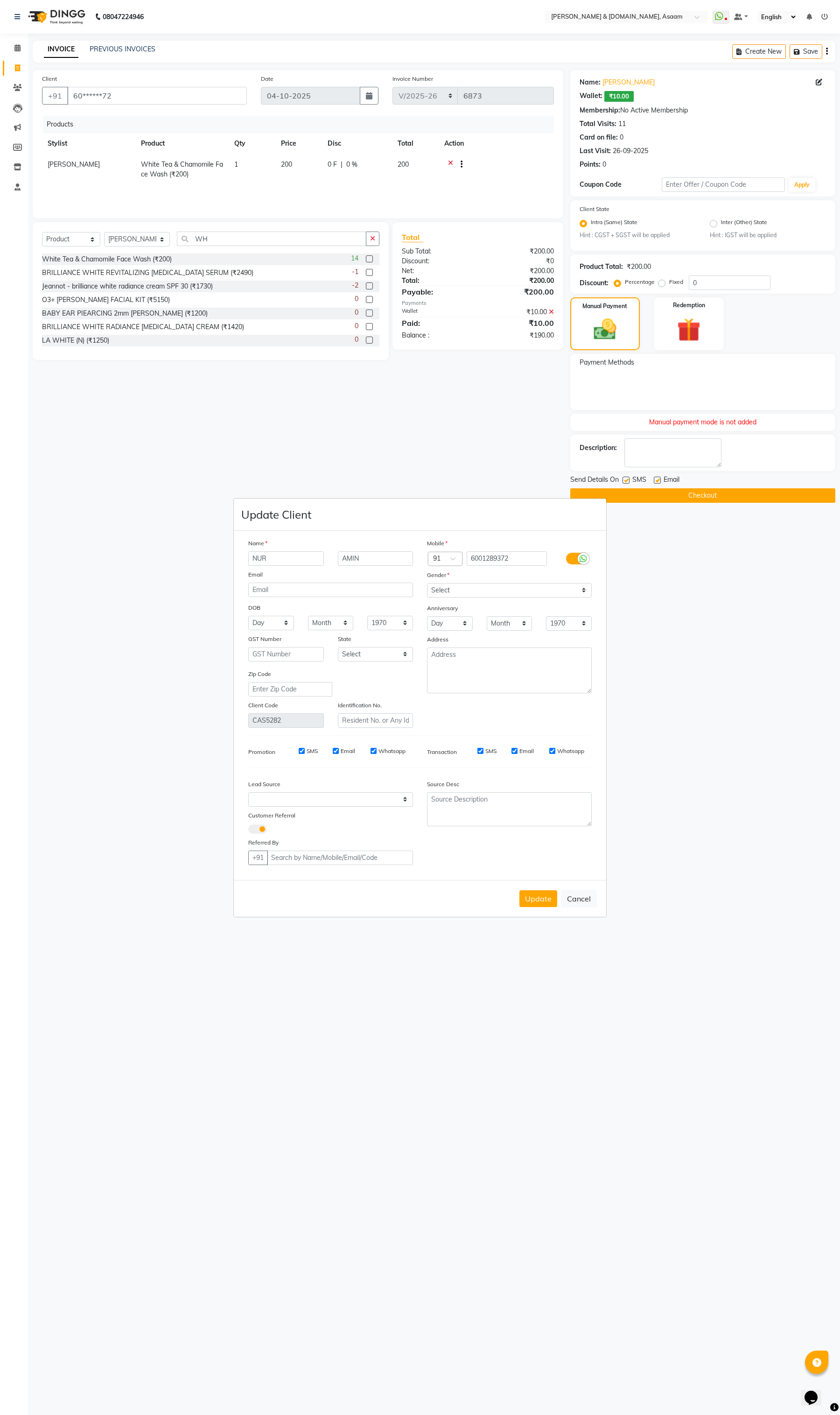
click at [260, 820] on div "Customer Referral" at bounding box center [286, 817] width 89 height 13
click at [264, 830] on span at bounding box center [257, 830] width 19 height 10
click at [248, 830] on input "checkbox" at bounding box center [248, 830] width 0 height 0
select select "null"
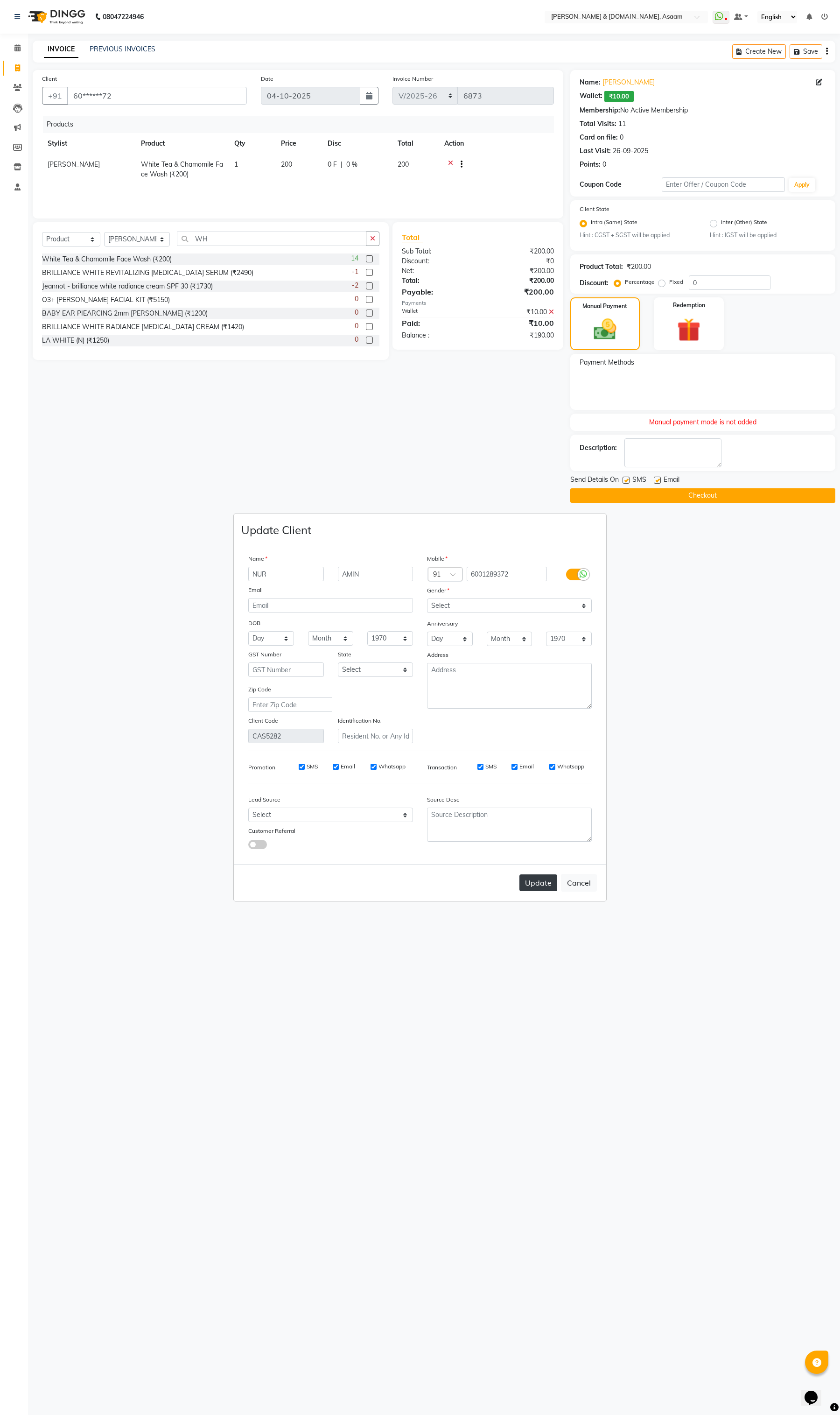
click at [544, 881] on button "Update" at bounding box center [538, 883] width 38 height 17
select select
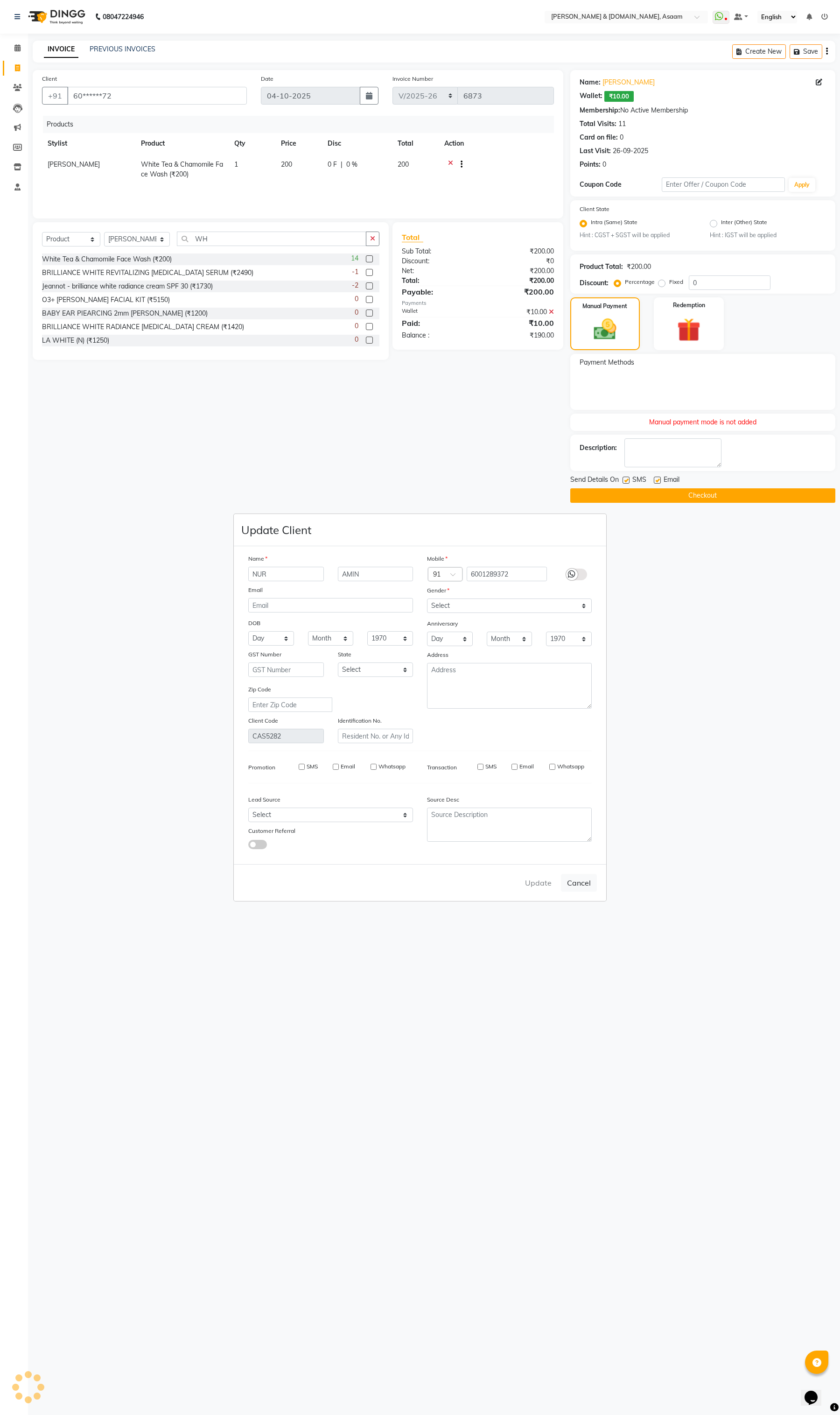
select select
checkbox input "false"
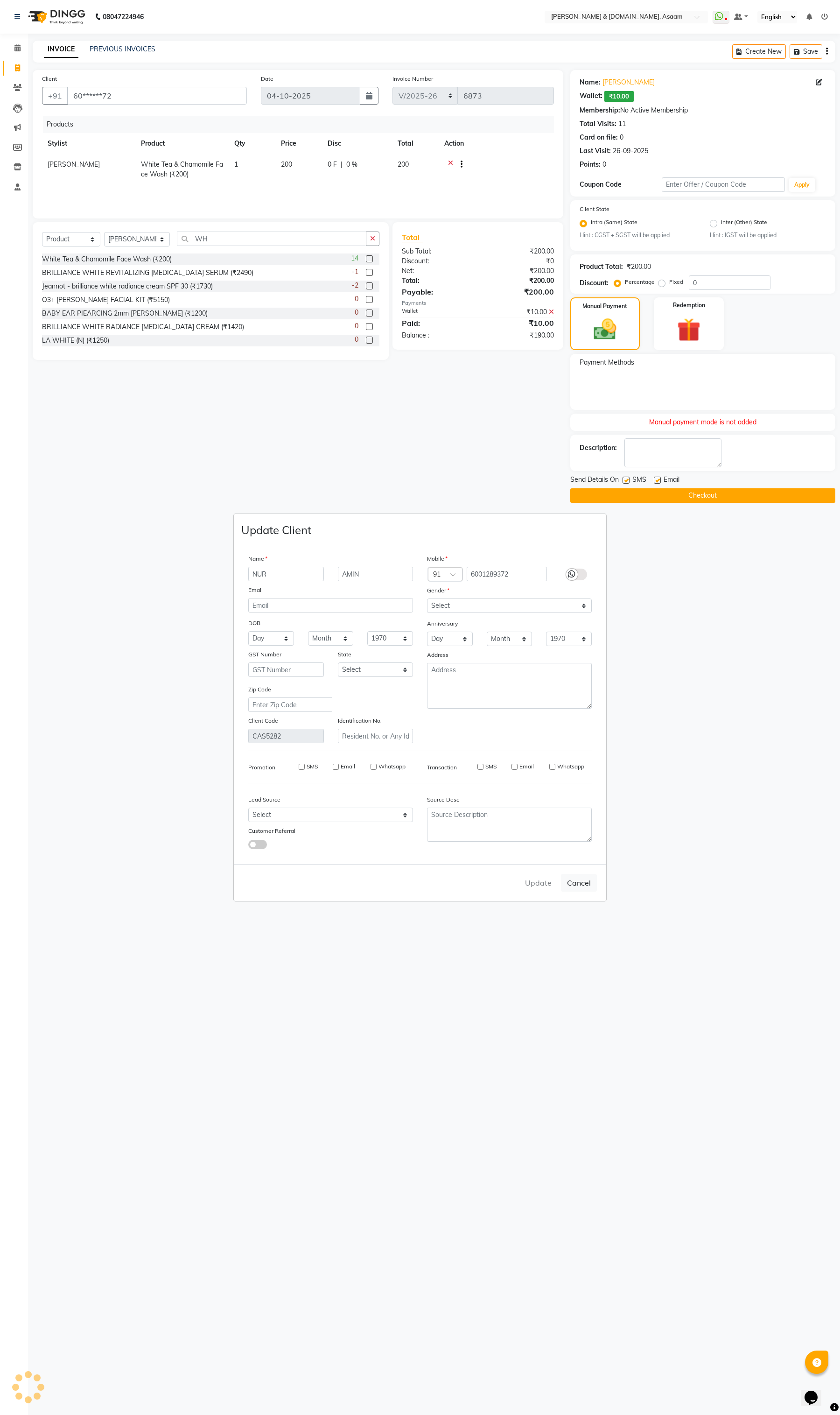
checkbox input "false"
click at [719, 395] on div "Payment Methods" at bounding box center [702, 382] width 265 height 56
drag, startPoint x: 709, startPoint y: 420, endPoint x: 660, endPoint y: 420, distance: 49.0
click at [670, 420] on div "Manual payment mode is not added" at bounding box center [702, 422] width 265 height 17
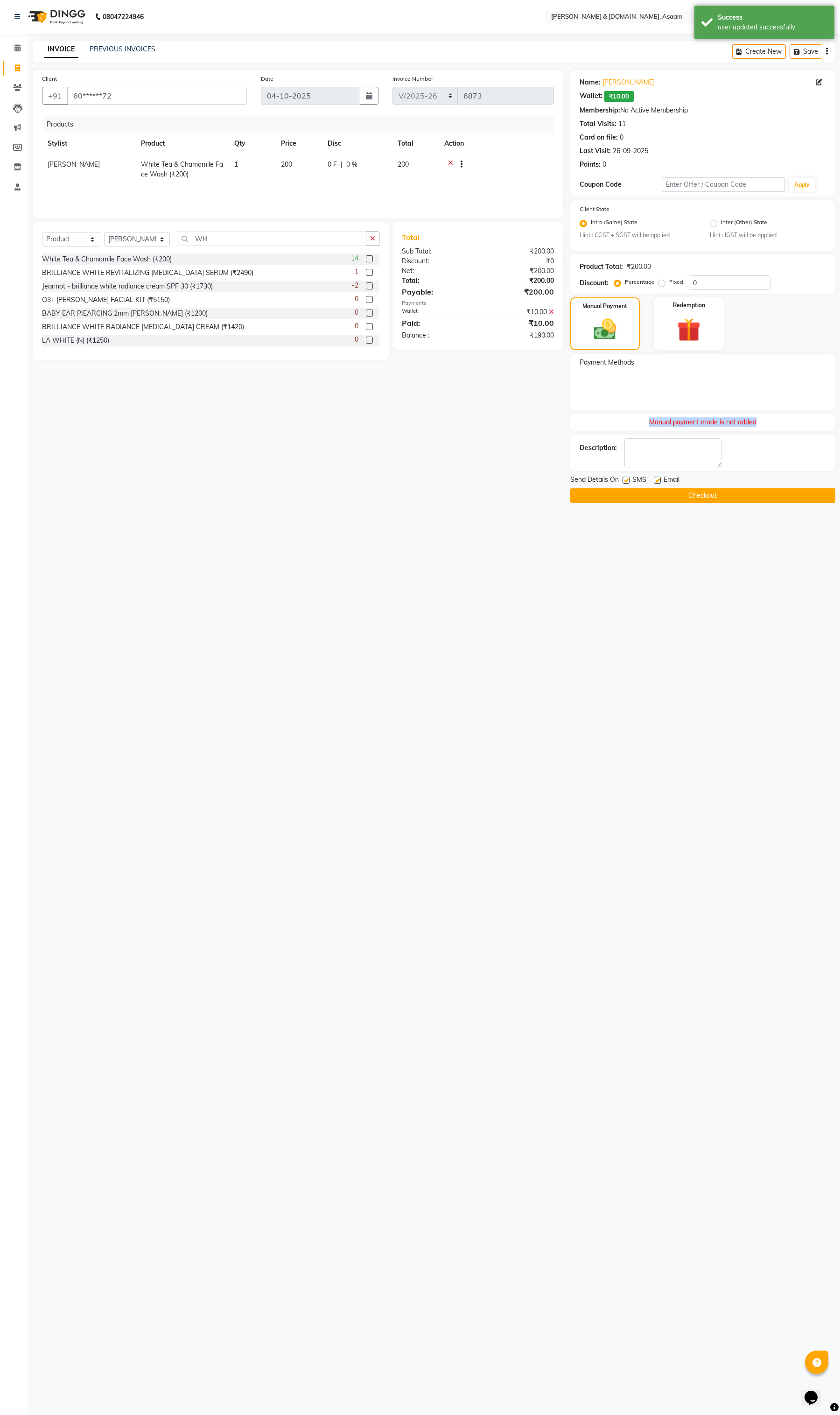
drag, startPoint x: 640, startPoint y: 420, endPoint x: 768, endPoint y: 420, distance: 128.0
click at [768, 420] on div "Manual payment mode is not added" at bounding box center [702, 422] width 265 height 17
copy div "Manual payment mode is not added"
click at [830, 47] on div "Create New Save" at bounding box center [784, 51] width 103 height 22
click at [829, 56] on div "Create New Save" at bounding box center [784, 51] width 103 height 22
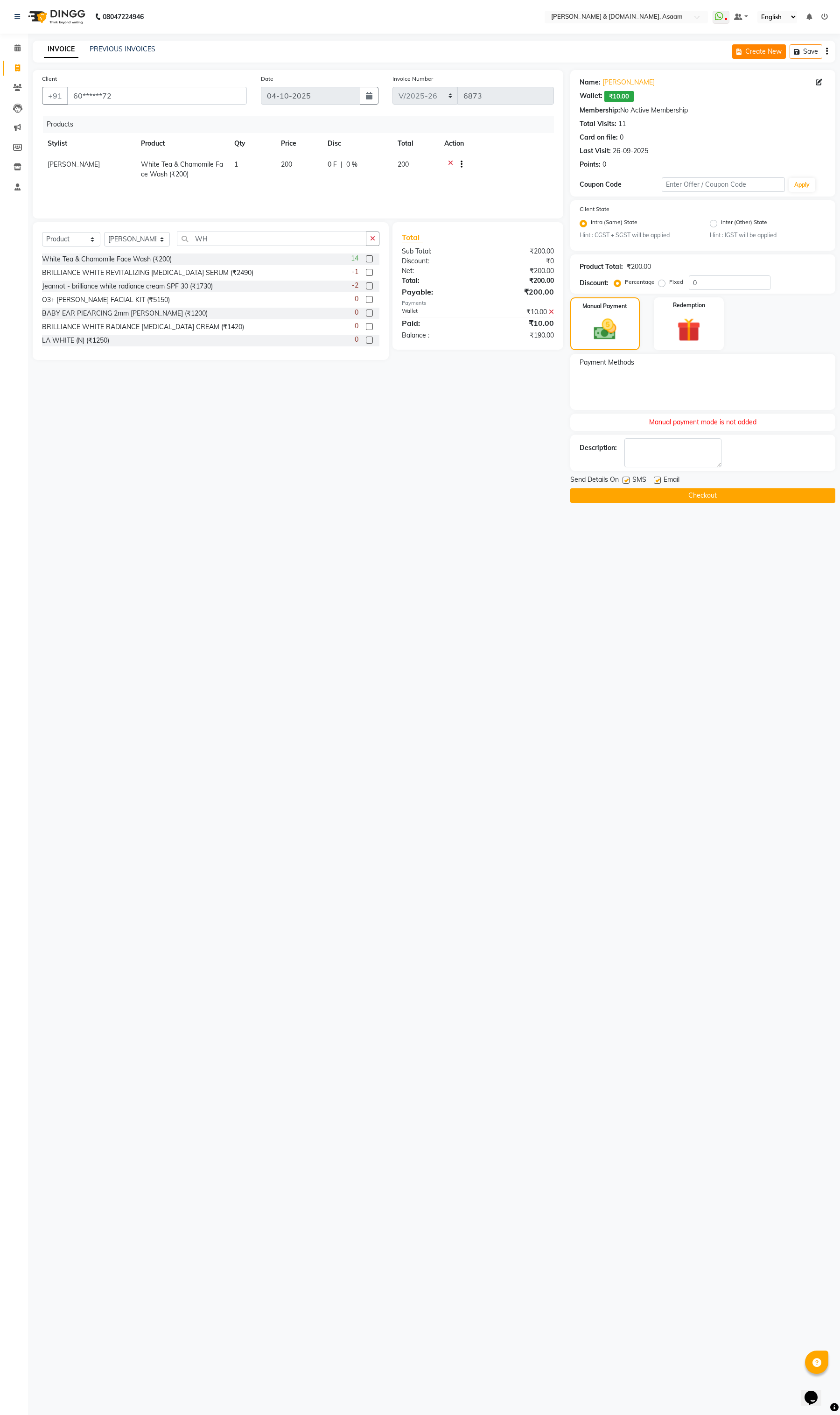
click at [750, 54] on button "Create New" at bounding box center [759, 52] width 54 height 14
select select "service"
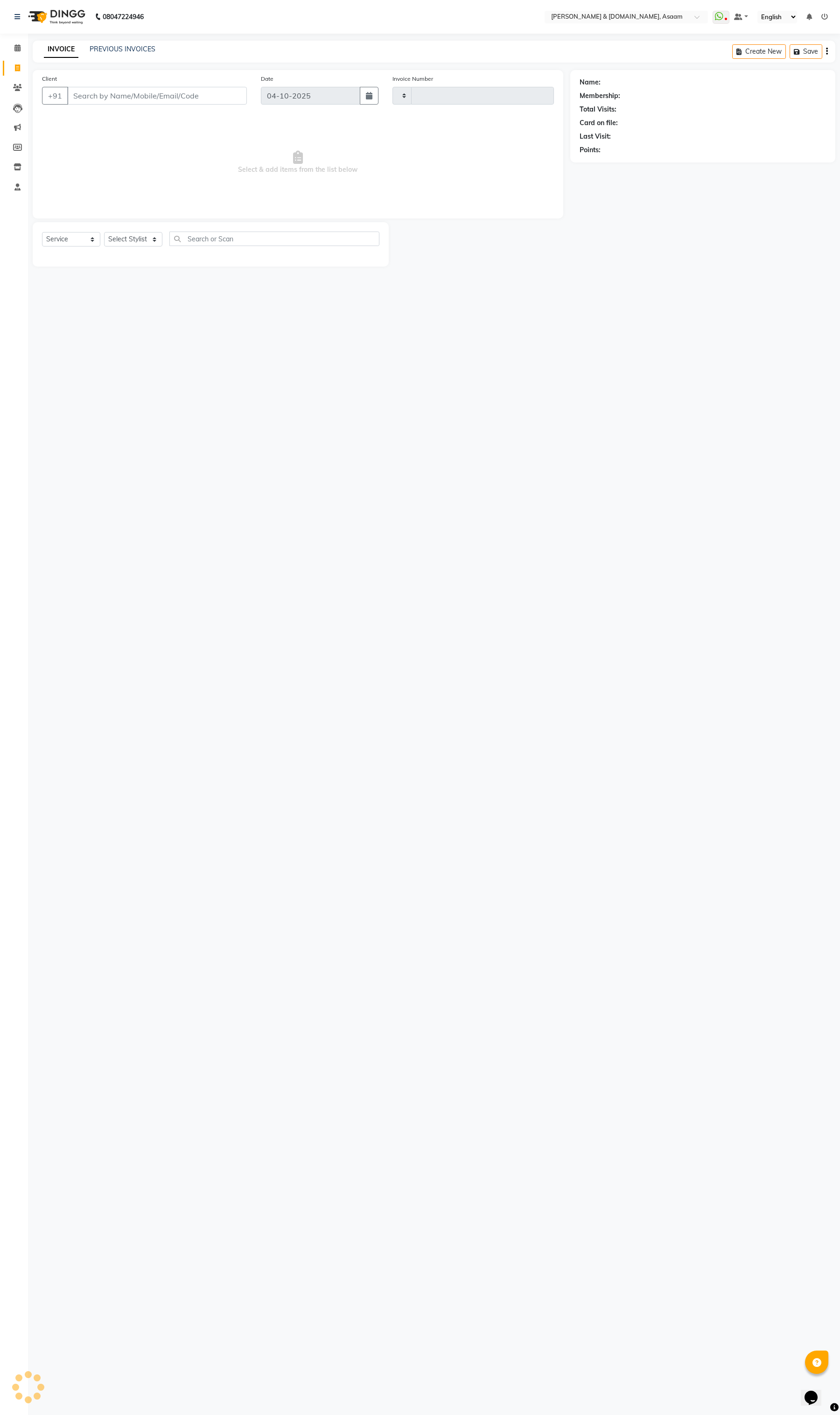
type input "6873"
select select "4608"
click at [172, 94] on input "Client" at bounding box center [156, 96] width 180 height 18
type input "Manual payment mode"
drag, startPoint x: 176, startPoint y: 97, endPoint x: 0, endPoint y: 89, distance: 176.2
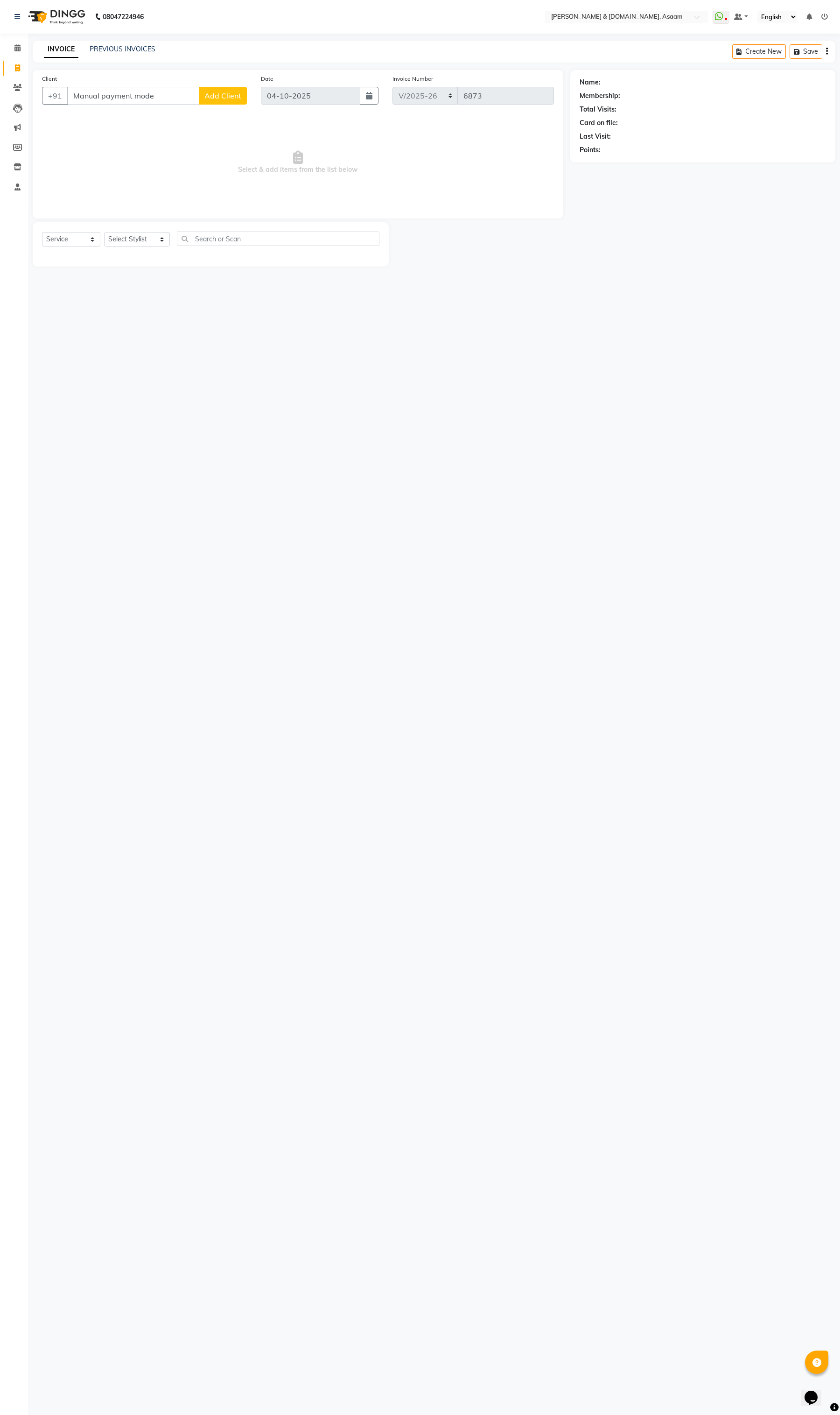
click at [0, 94] on app-home "08047224946 Select Location × Hrishika & Hair.com, Asaam WhatsApp Status ✕ Stat…" at bounding box center [420, 140] width 840 height 280
paste input "NUR AMIN"
click at [145, 134] on ngb-highlight "60******72" at bounding box center [160, 132] width 39 height 10
type input "60******72"
click at [139, 242] on select "Select Stylist AKASH AKIB [PERSON_NAME] fornt desk [PERSON_NAME] PARLOUR [PERSO…" at bounding box center [137, 239] width 66 height 14
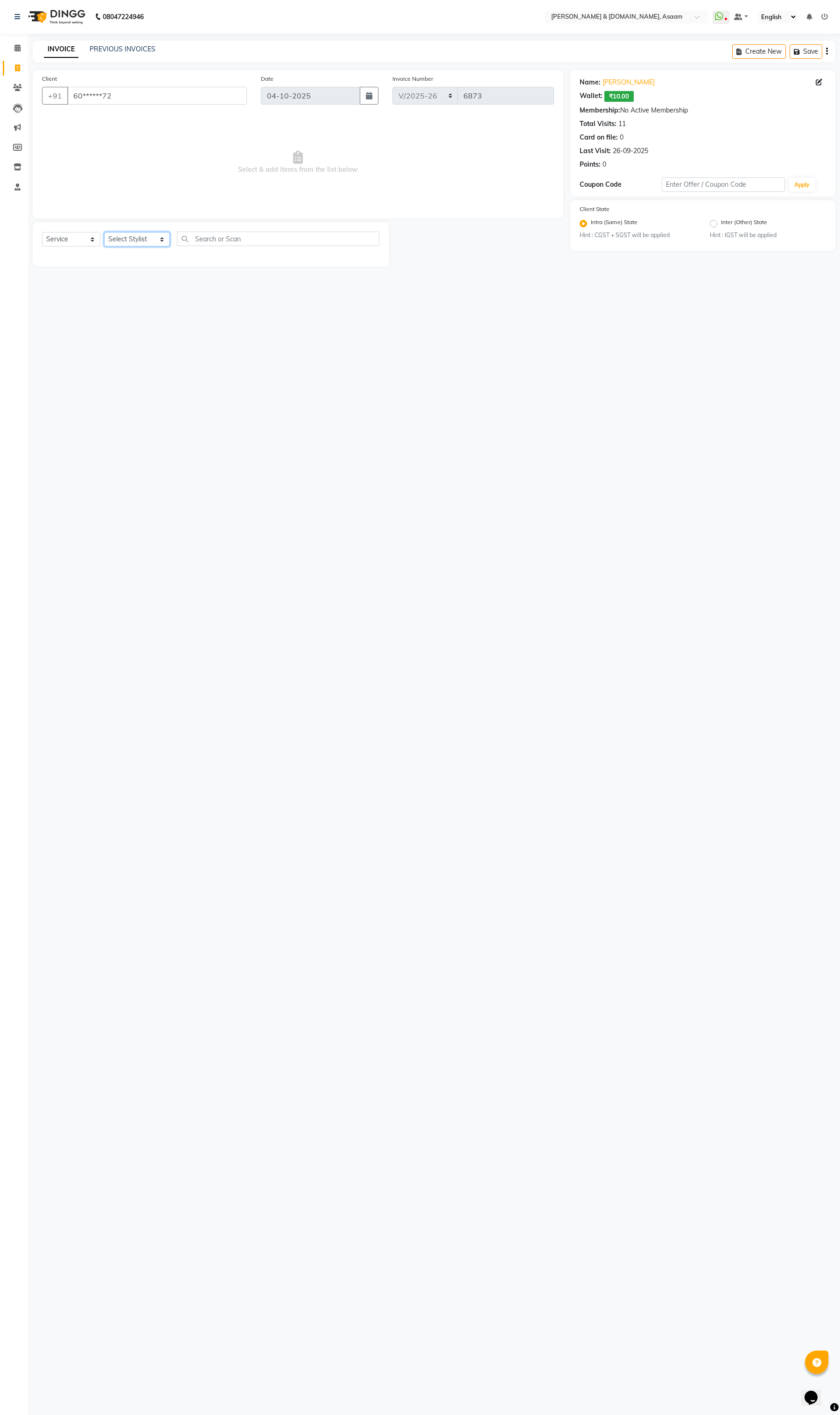
select select "91736"
click at [104, 232] on select "Select Stylist AKASH AKIB [PERSON_NAME] fornt desk [PERSON_NAME] PARLOUR [PERSO…" at bounding box center [137, 239] width 66 height 14
click at [64, 245] on select "Select Service Product Membership Package Voucher Prepaid Gift Card" at bounding box center [71, 239] width 58 height 14
click at [42, 232] on select "Select Service Product Membership Package Voucher Prepaid Gift Card" at bounding box center [71, 239] width 58 height 14
click at [70, 232] on select "Select Service Product Membership Package Voucher Prepaid Gift Card" at bounding box center [71, 239] width 58 height 14
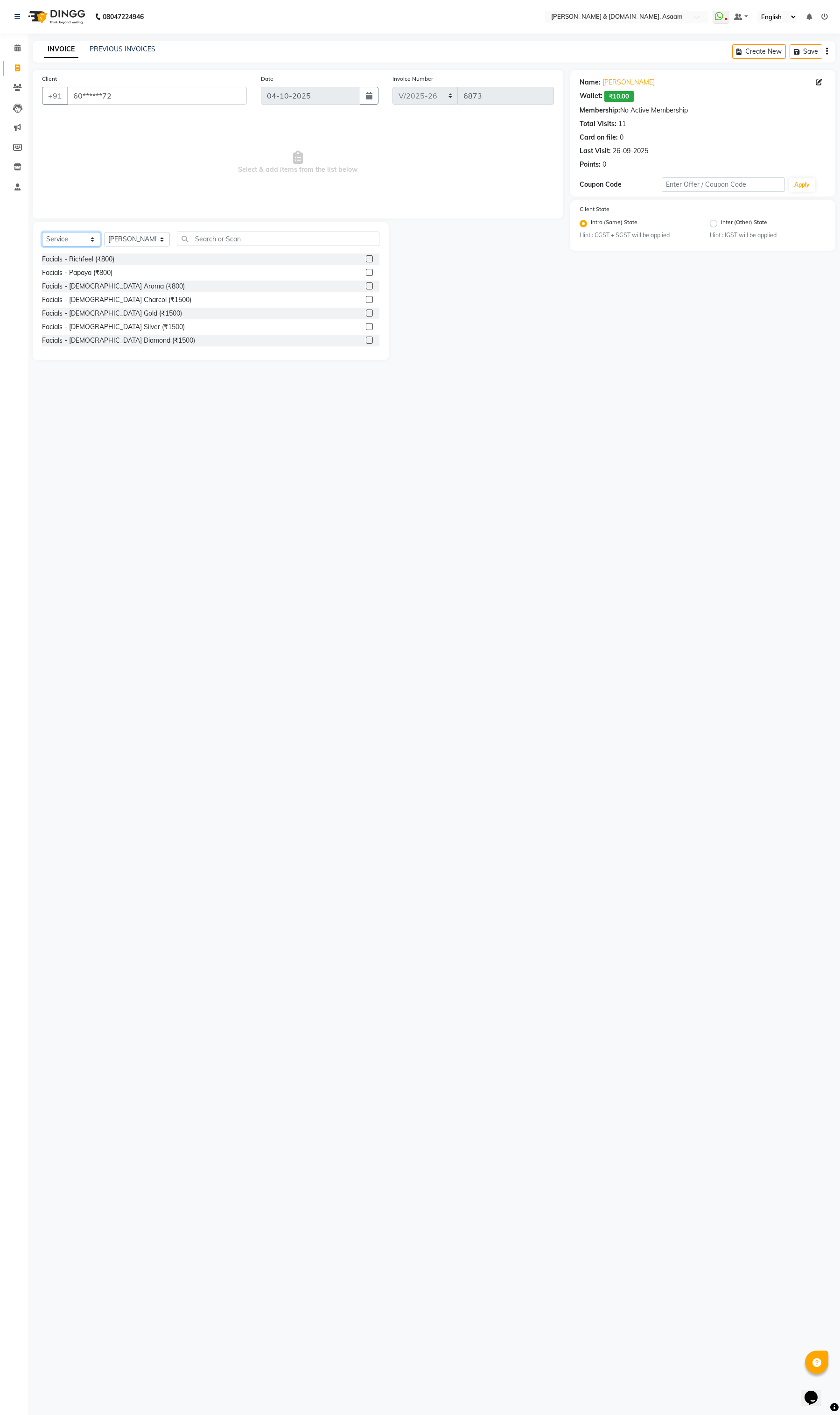
select select "product"
click at [42, 232] on select "Select Service Product Membership Package Voucher Prepaid Gift Card" at bounding box center [71, 239] width 58 height 14
click at [203, 242] on input "text" at bounding box center [279, 239] width 203 height 14
type input "WH"
click at [139, 263] on div "White Tea & Chamomile Face Wash (₹200)" at bounding box center [106, 259] width 130 height 10
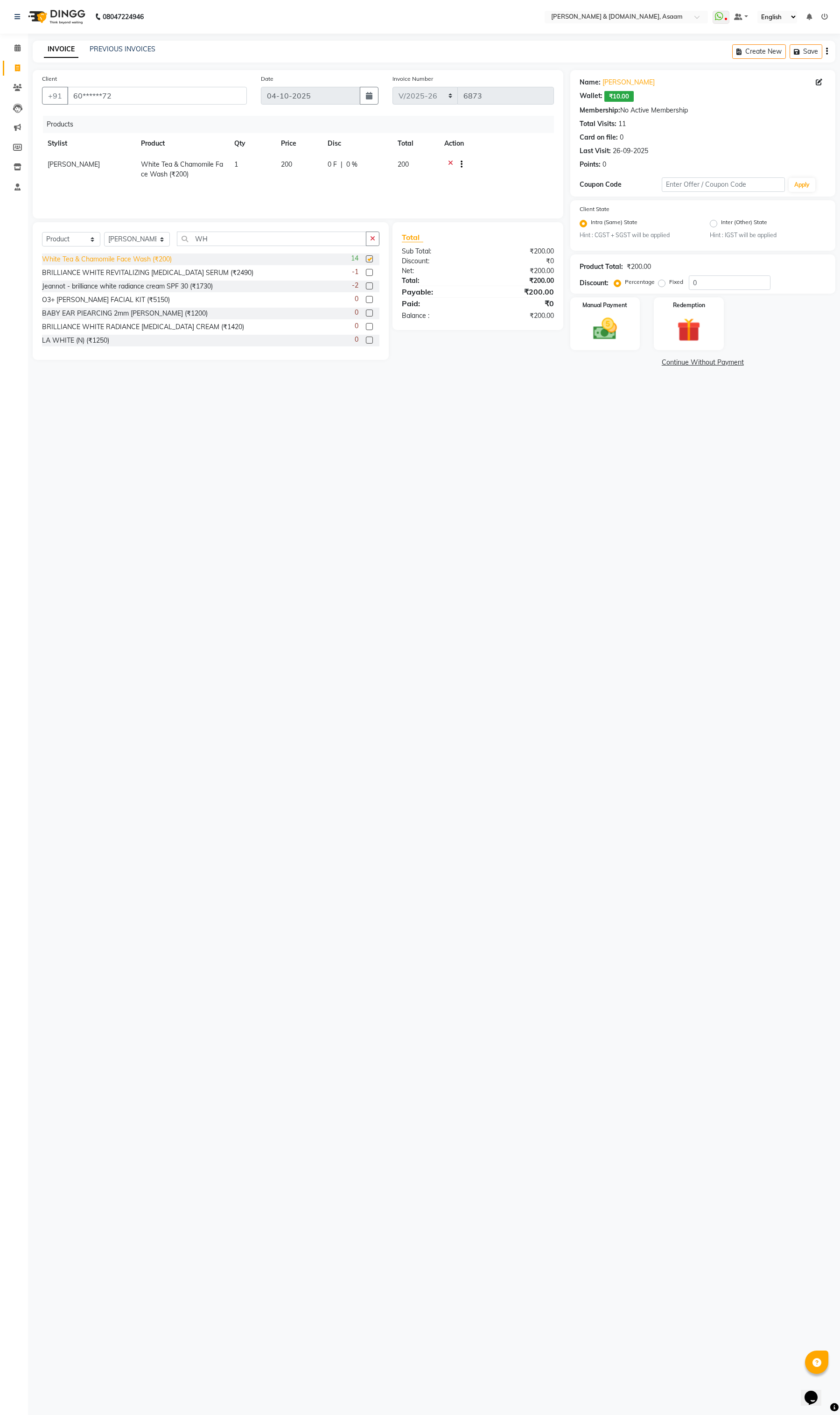
checkbox input "false"
click at [584, 325] on div "Manual Payment" at bounding box center [606, 324] width 72 height 55
click at [825, 81] on span at bounding box center [821, 82] width 10 height 10
click at [819, 80] on icon at bounding box center [819, 82] width 6 height 6
select select "male"
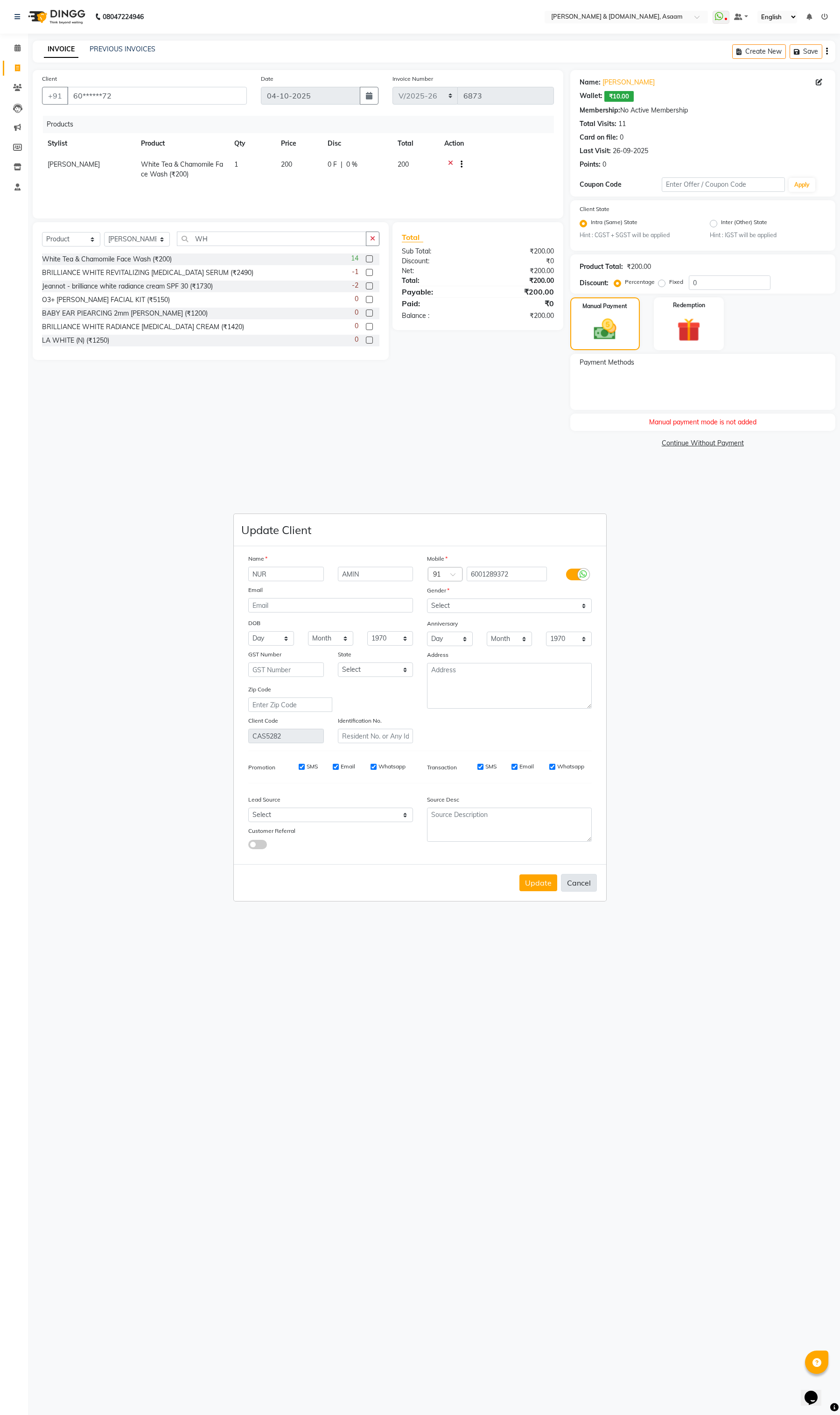
drag, startPoint x: 584, startPoint y: 880, endPoint x: 636, endPoint y: 768, distance: 123.5
click at [582, 881] on button "Cancel" at bounding box center [579, 883] width 36 height 18
select select
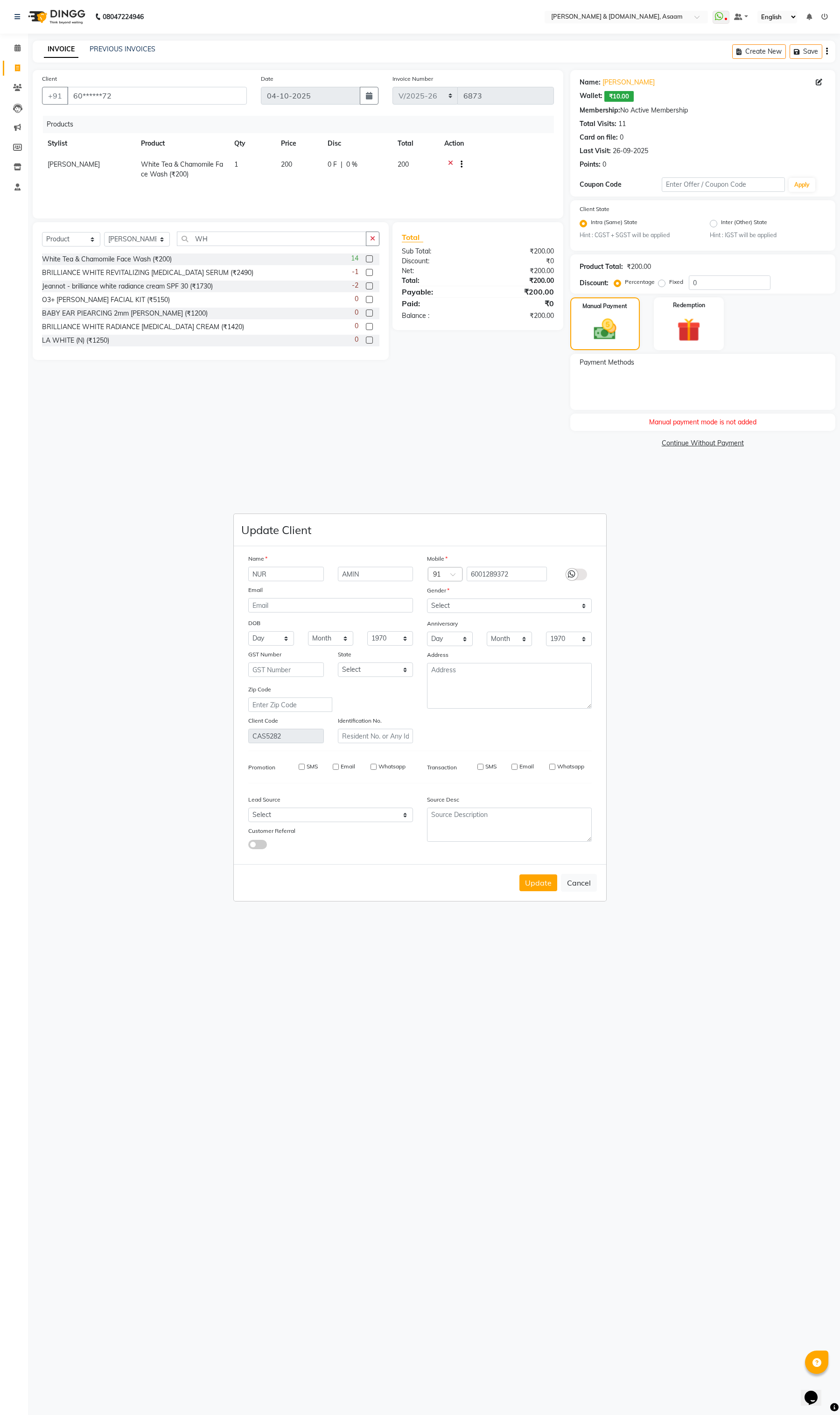
select select
checkbox input "false"
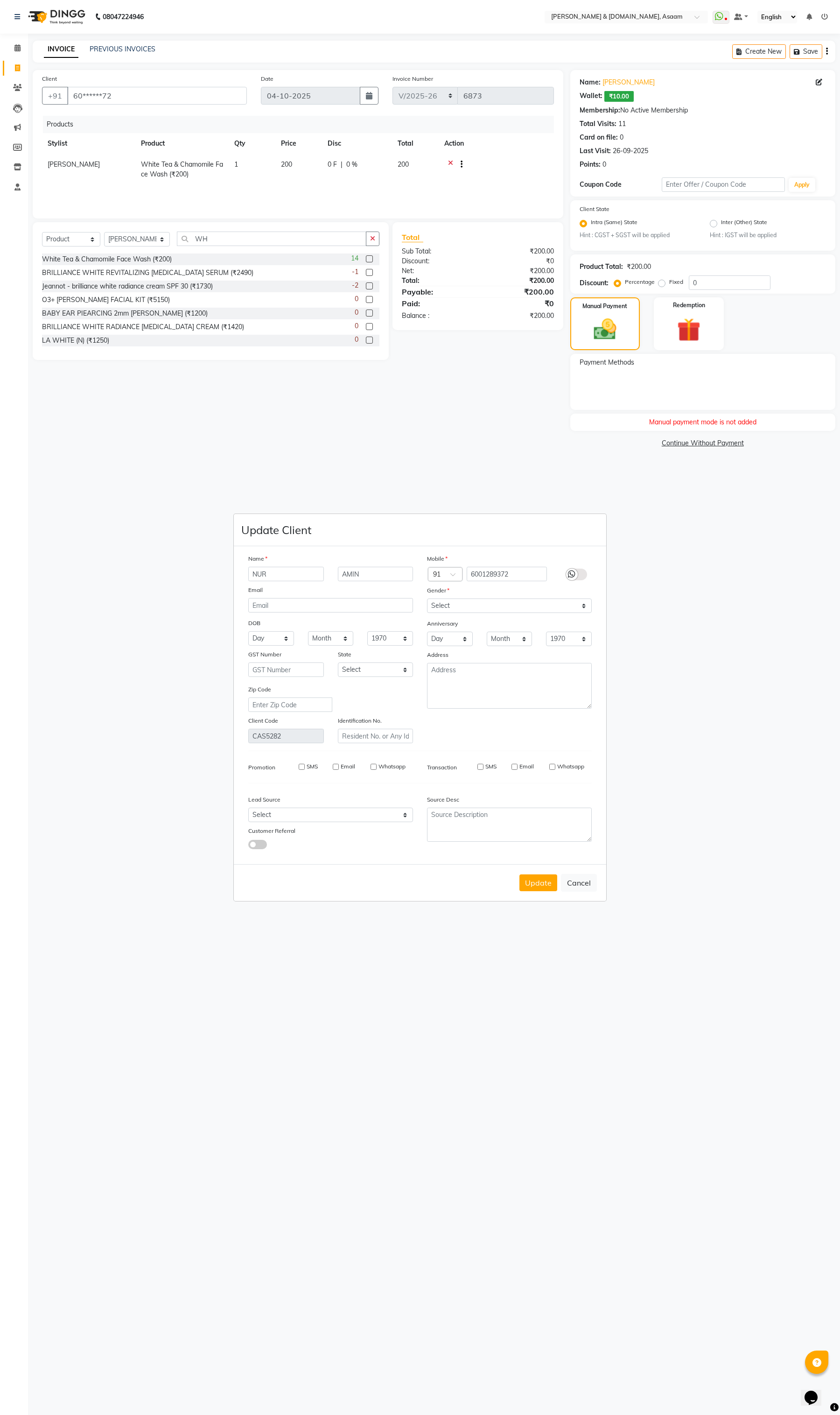
checkbox input "false"
click at [713, 283] on input "0" at bounding box center [730, 283] width 81 height 14
drag, startPoint x: 733, startPoint y: 285, endPoint x: 649, endPoint y: 283, distance: 84.0
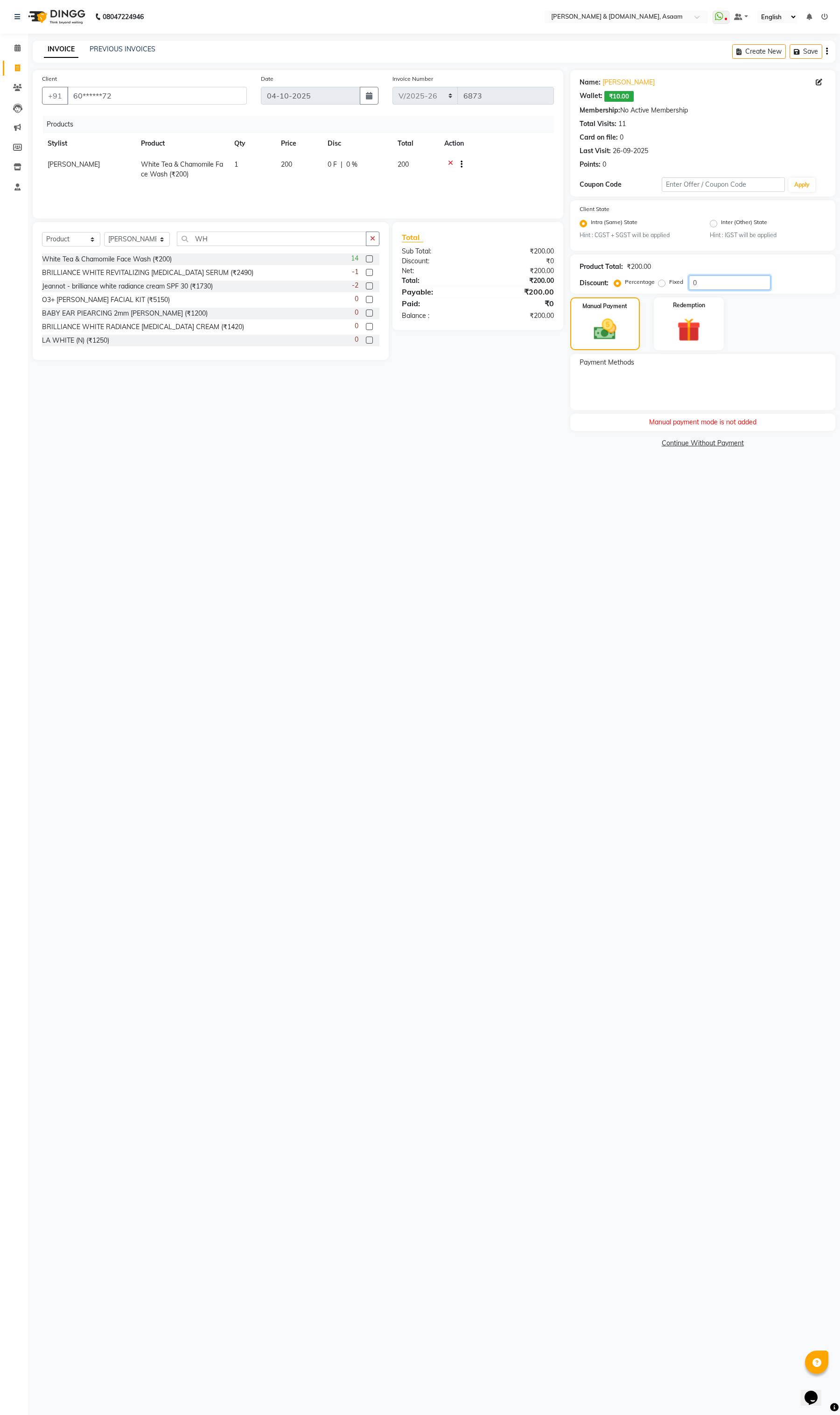
click at [649, 283] on div "Percentage Fixed 0" at bounding box center [693, 283] width 155 height 14
click at [694, 323] on img at bounding box center [689, 330] width 39 height 31
click at [649, 358] on span "Wallet" at bounding box center [648, 363] width 22 height 10
drag, startPoint x: 689, startPoint y: 395, endPoint x: 567, endPoint y: 395, distance: 122.0
click at [590, 395] on div "Amount: 0" at bounding box center [702, 399] width 260 height 16
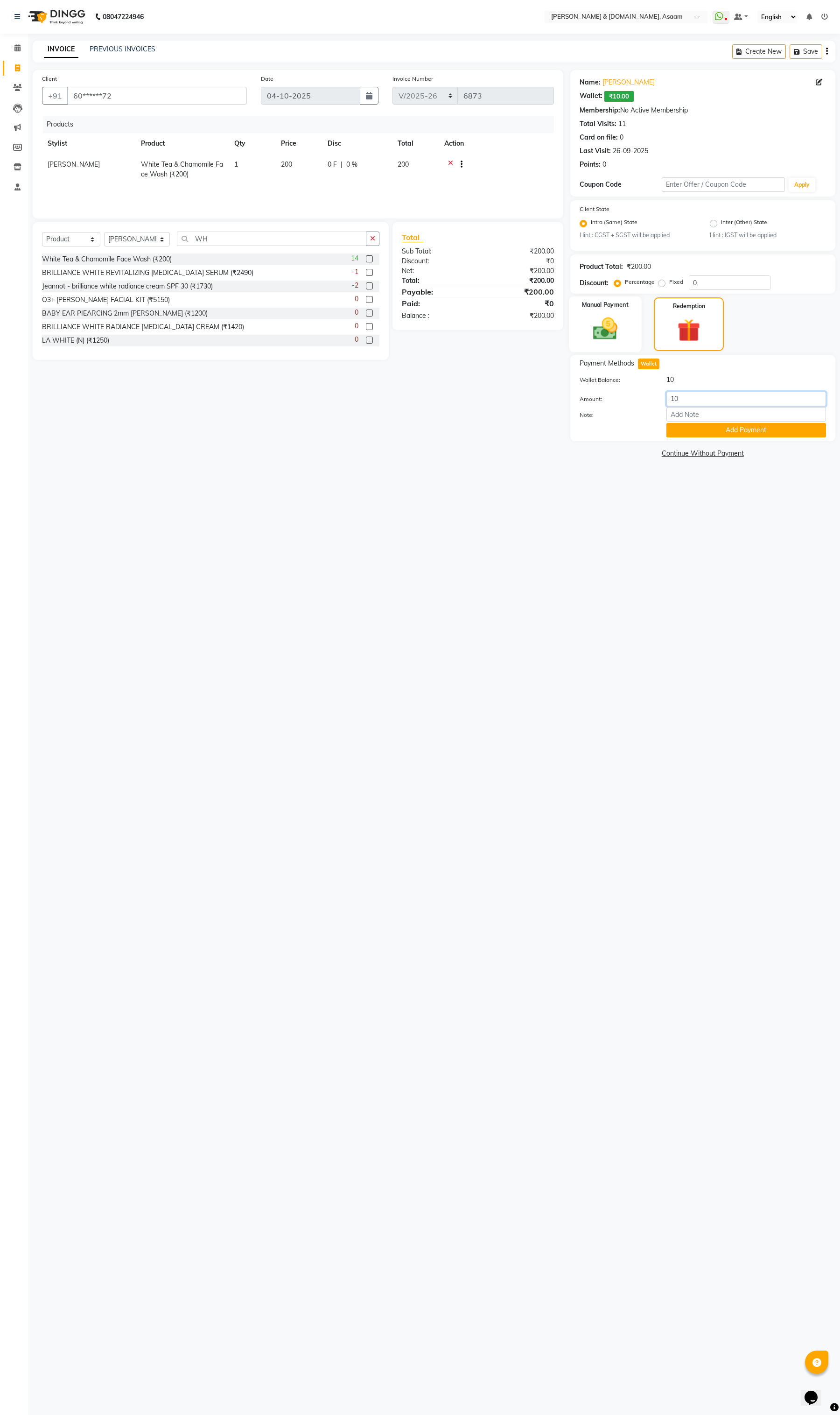
type input "10"
click at [610, 330] on img at bounding box center [605, 329] width 39 height 28
click at [669, 283] on label "Fixed" at bounding box center [676, 282] width 14 height 8
click at [664, 283] on input "Fixed" at bounding box center [664, 282] width 6 height 6
radio input "true"
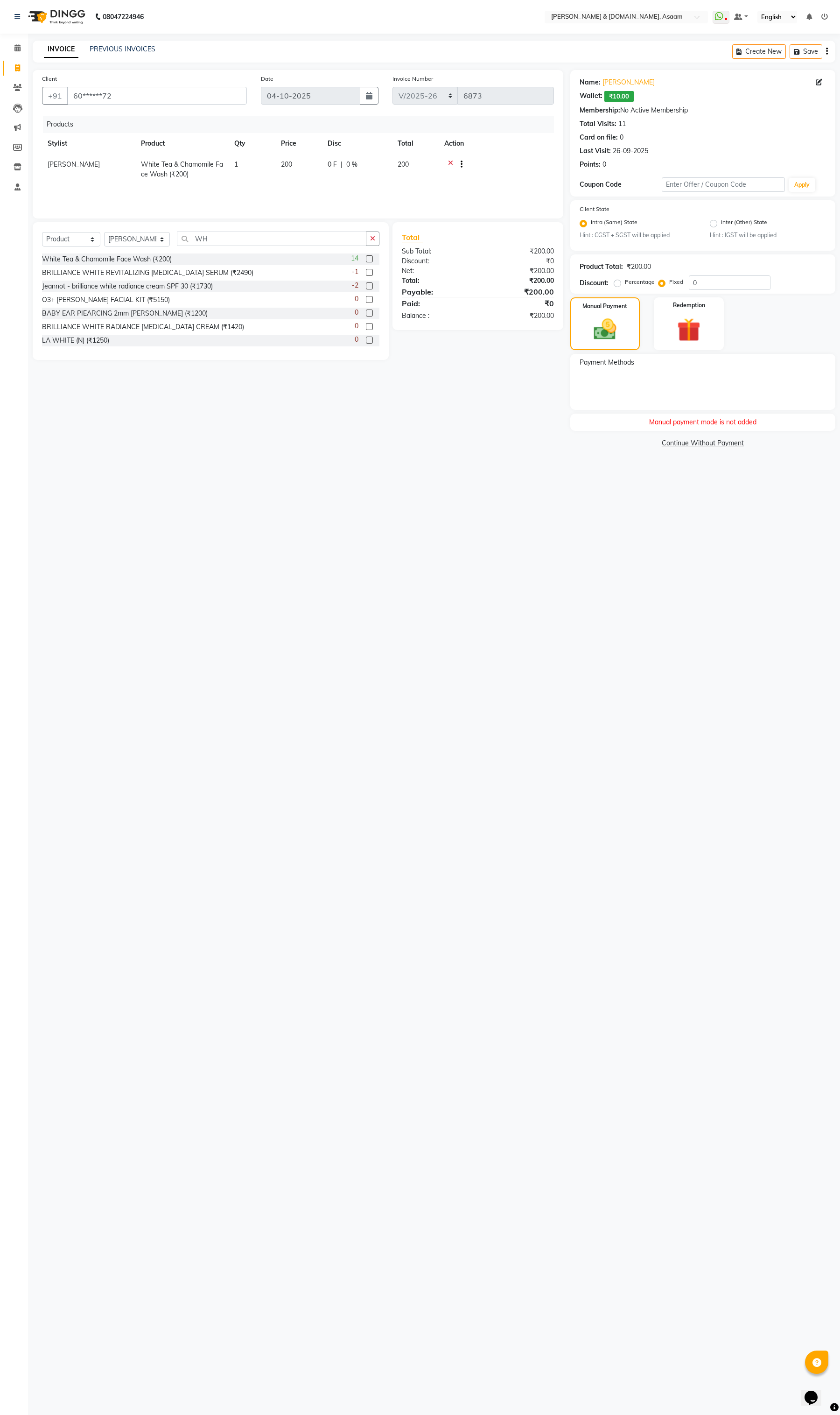
click at [625, 285] on label "Percentage" at bounding box center [639, 282] width 30 height 8
click at [616, 285] on input "Percentage" at bounding box center [619, 282] width 6 height 6
radio input "true"
drag, startPoint x: 712, startPoint y: 288, endPoint x: 580, endPoint y: 286, distance: 132.0
click at [652, 287] on div "Percentage Fixed 0" at bounding box center [693, 283] width 155 height 14
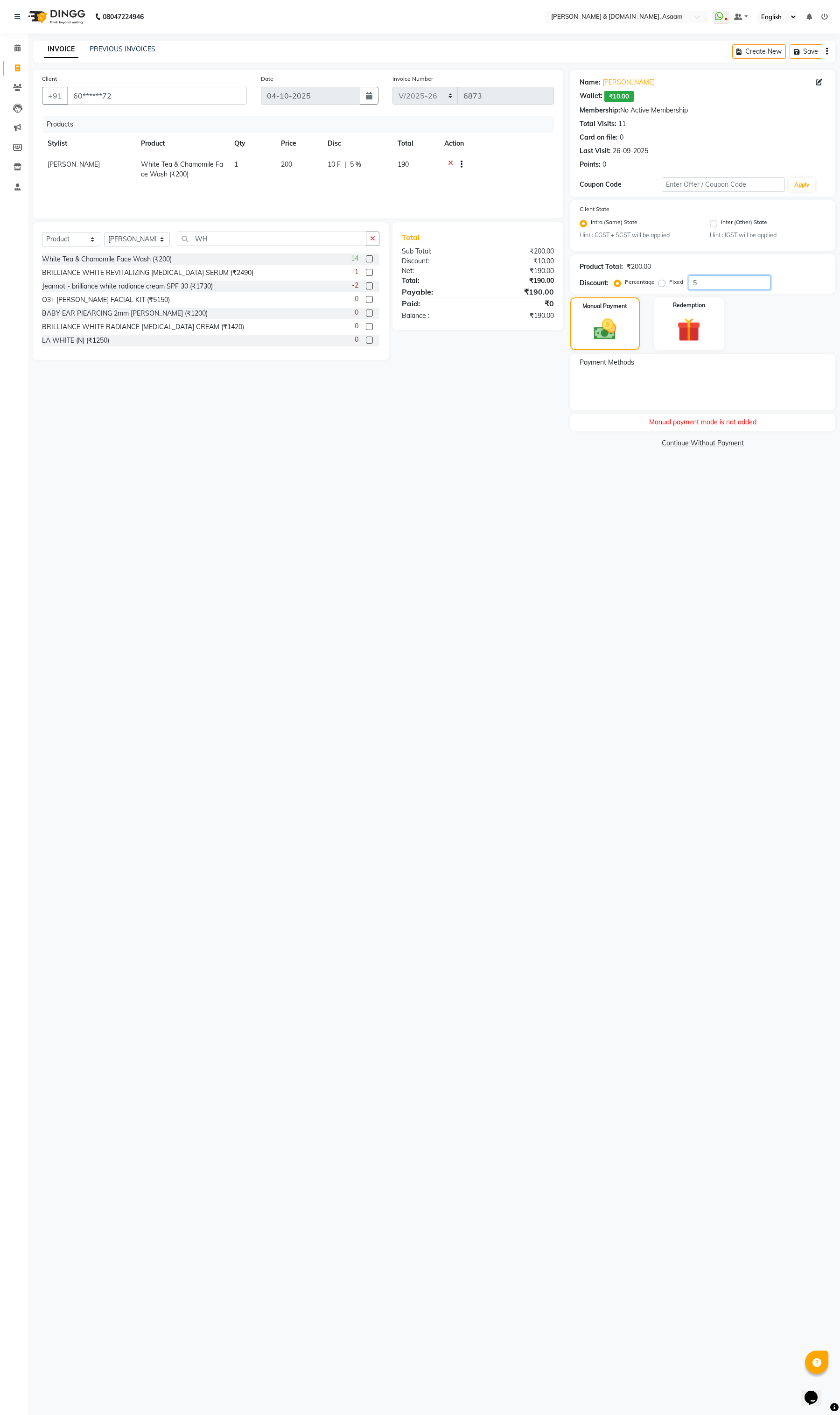
type input "5"
click at [490, 494] on div "08047224946 Select Location × Hrishika & Hair.com, Asaam WhatsApp Status ✕ Stat…" at bounding box center [420, 707] width 840 height 1415
click at [620, 94] on span "₹10.00" at bounding box center [619, 96] width 30 height 10
click at [694, 323] on img at bounding box center [689, 330] width 39 height 31
click at [615, 321] on img at bounding box center [605, 329] width 39 height 28
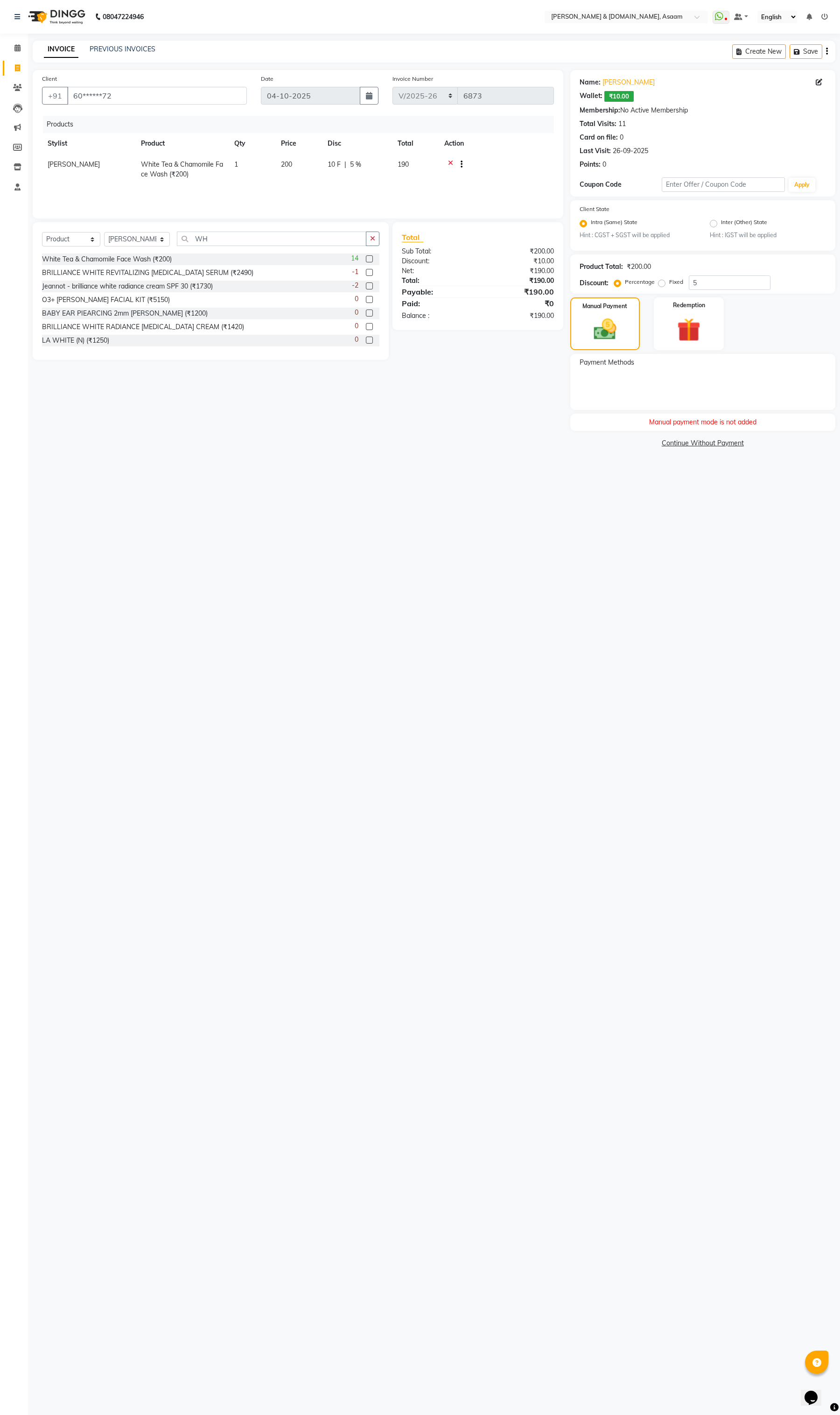
click at [698, 420] on div "Manual payment mode is not added" at bounding box center [702, 422] width 265 height 17
drag, startPoint x: 740, startPoint y: 424, endPoint x: 817, endPoint y: 485, distance: 98.2
click at [817, 485] on div "08047224946 Select Location × Hrishika & Hair.com, Asaam WhatsApp Status ✕ Stat…" at bounding box center [420, 707] width 840 height 1415
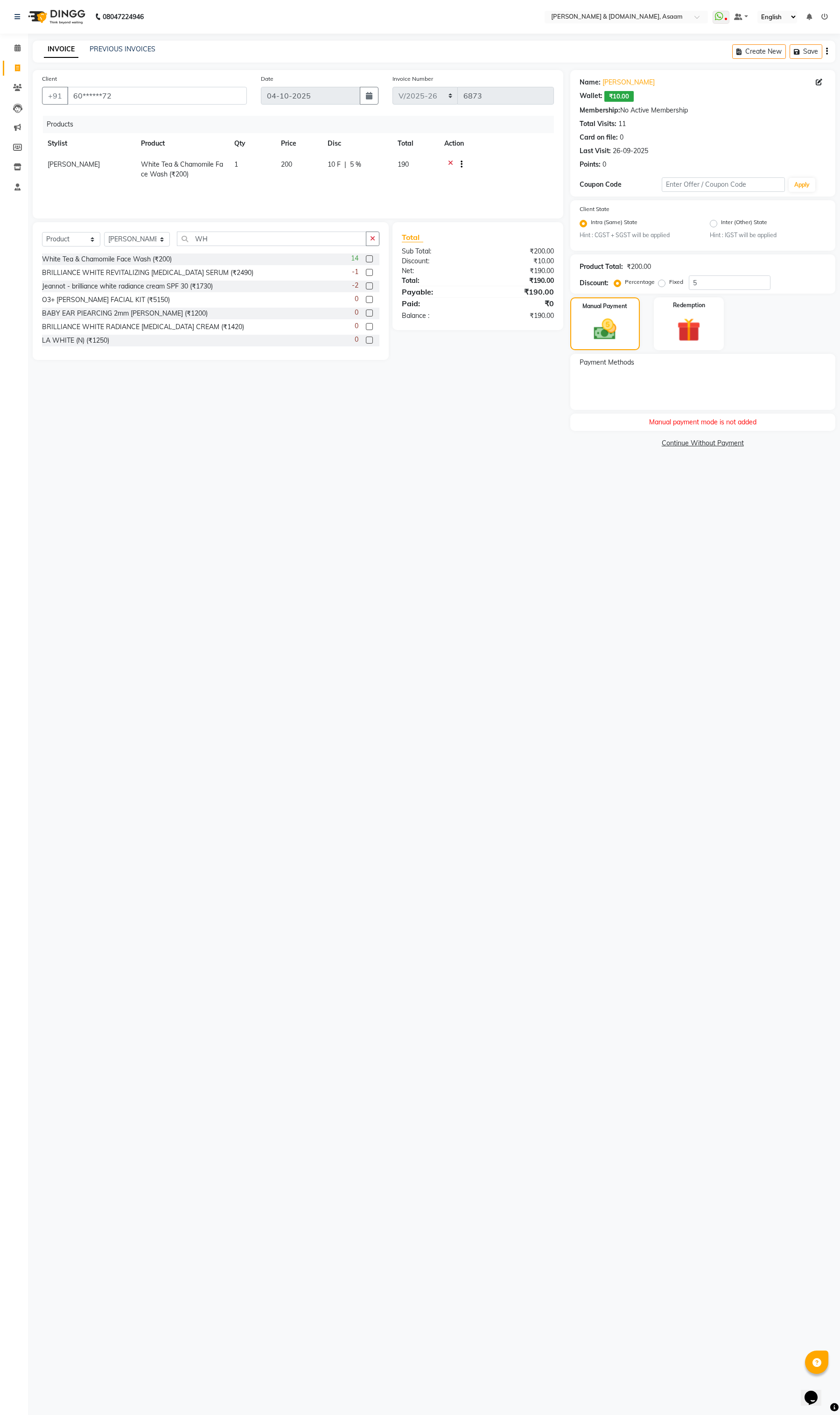
click at [623, 366] on span "Payment Methods" at bounding box center [607, 362] width 55 height 10
click at [682, 338] on img at bounding box center [689, 330] width 39 height 31
click at [708, 431] on button "Add Payment" at bounding box center [747, 430] width 159 height 14
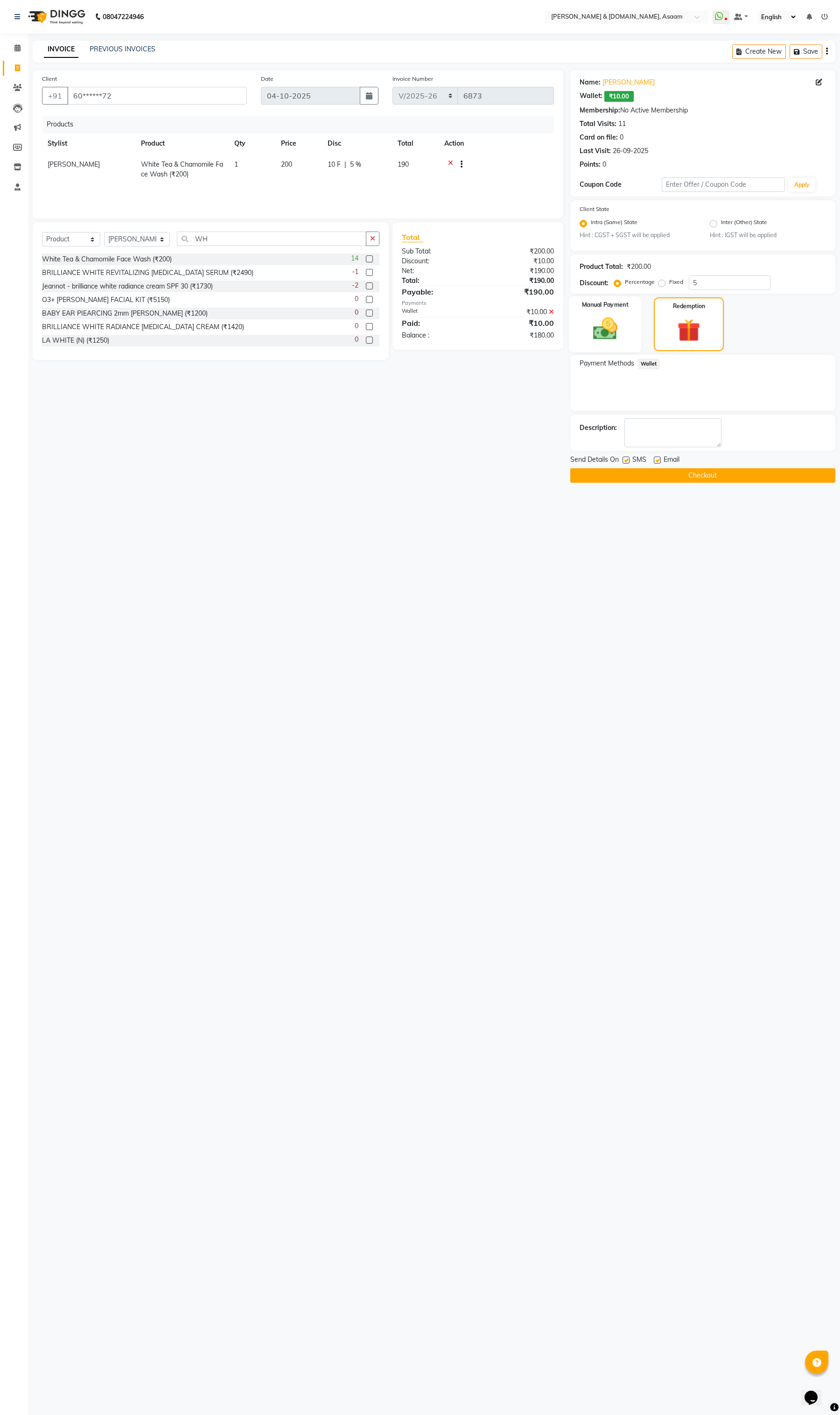
click at [598, 320] on img at bounding box center [605, 329] width 39 height 28
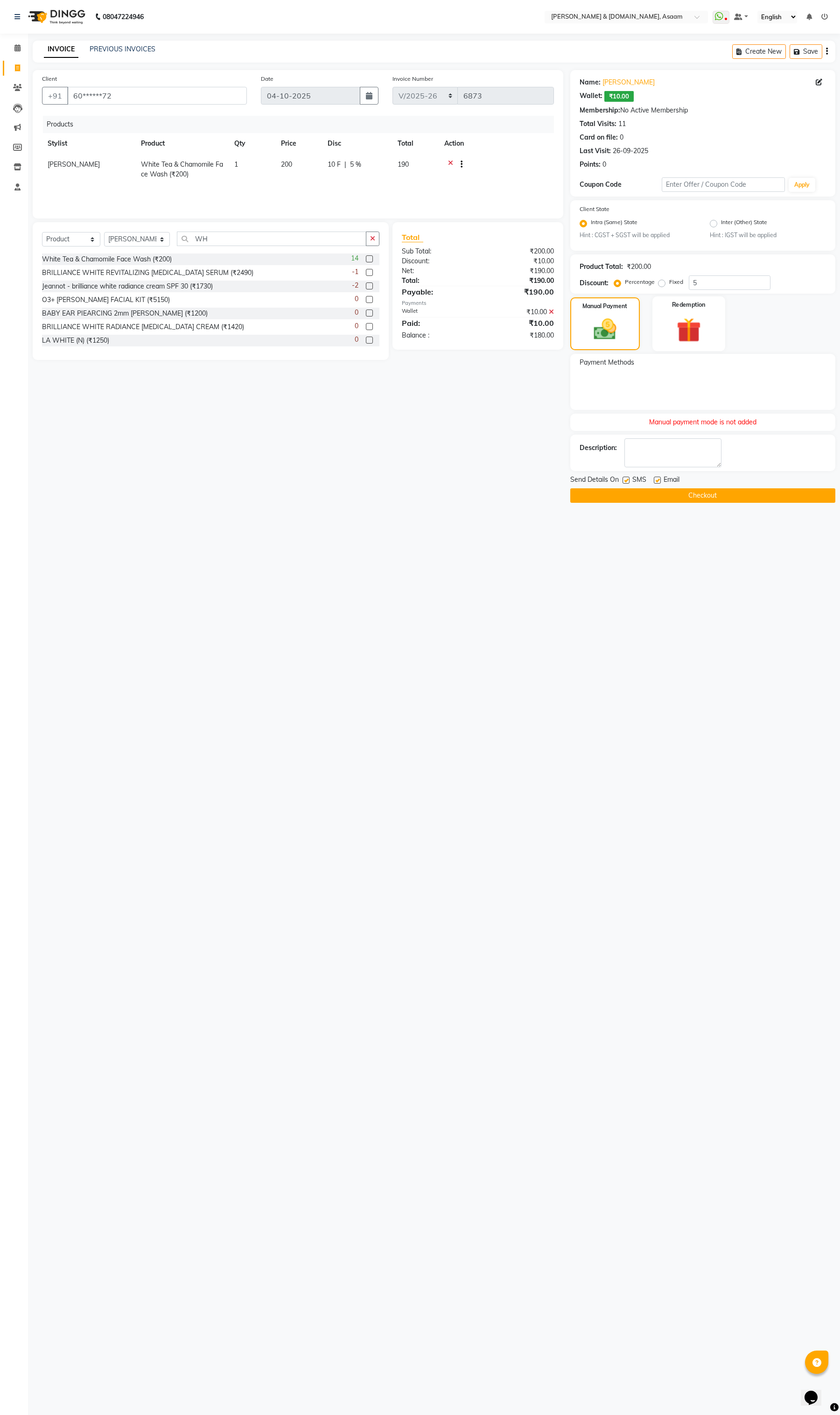
click at [662, 332] on div "Redemption" at bounding box center [689, 324] width 72 height 55
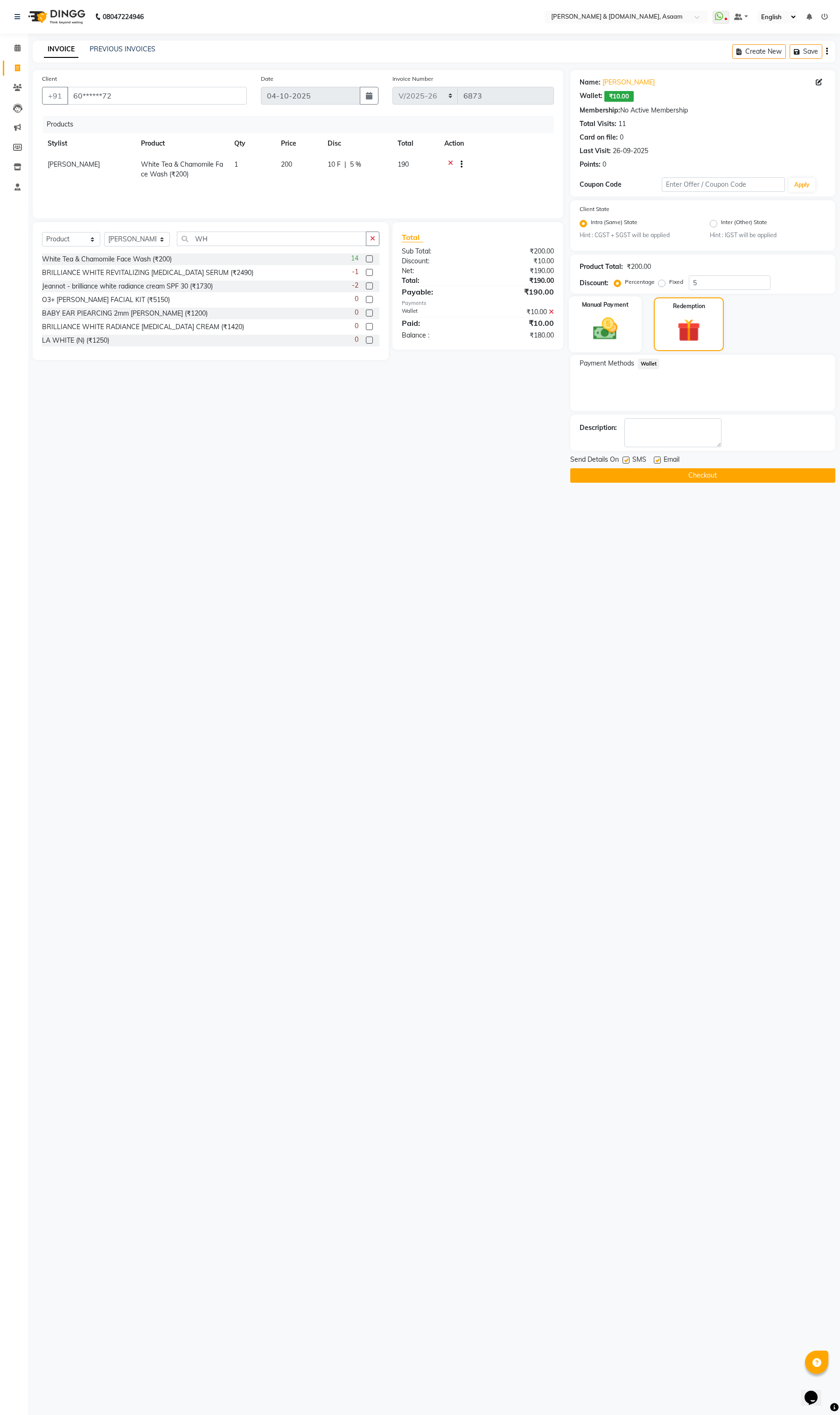
click at [622, 340] on img at bounding box center [605, 329] width 39 height 28
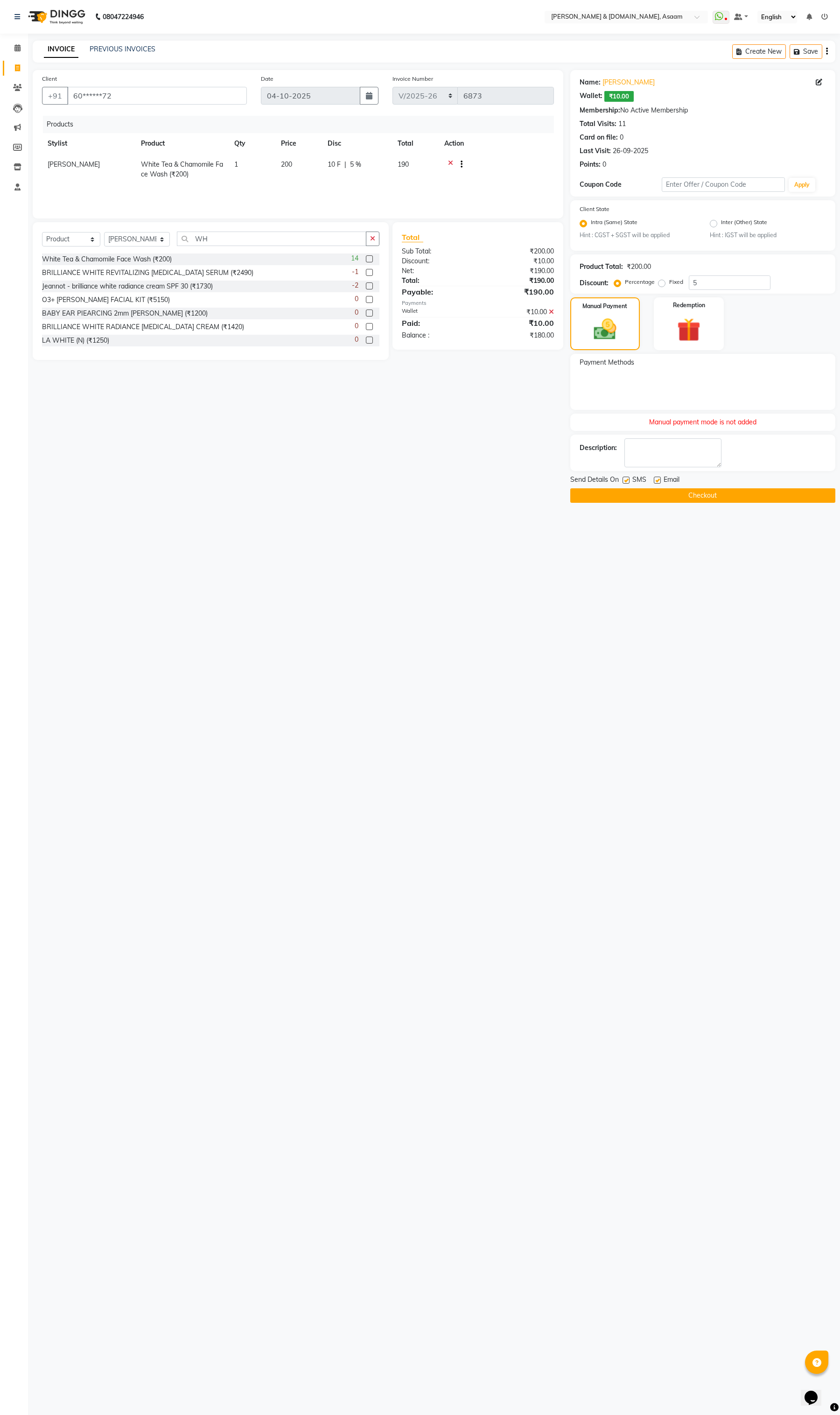
click at [714, 436] on div "Description:" at bounding box center [702, 453] width 265 height 36
click at [659, 397] on div "Payment Methods" at bounding box center [702, 382] width 265 height 56
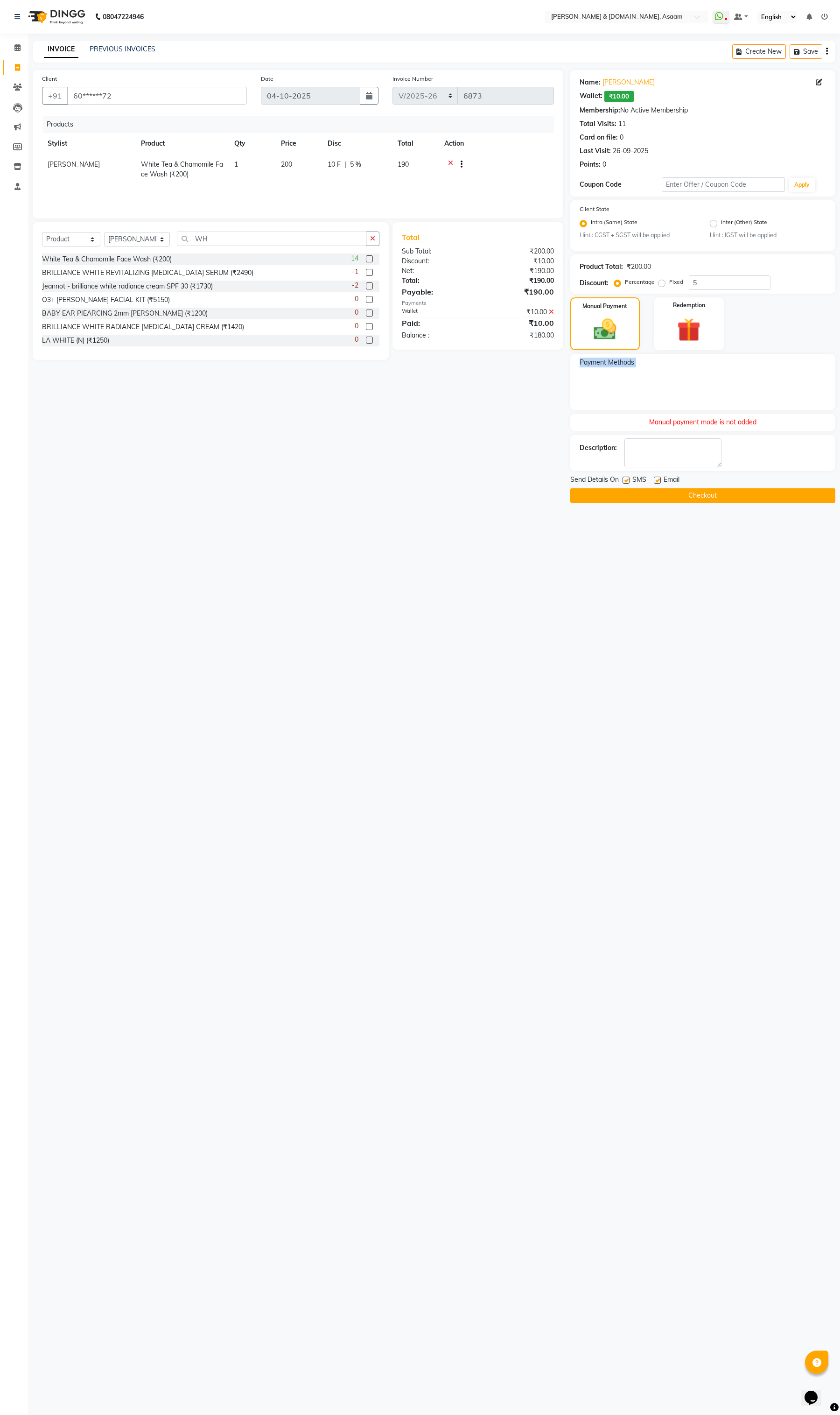
click at [659, 397] on div "Payment Methods" at bounding box center [702, 382] width 265 height 56
drag, startPoint x: 659, startPoint y: 397, endPoint x: 649, endPoint y: 392, distance: 11.2
click at [649, 392] on div "Payment Methods" at bounding box center [702, 382] width 265 height 56
click at [671, 340] on img at bounding box center [689, 330] width 39 height 31
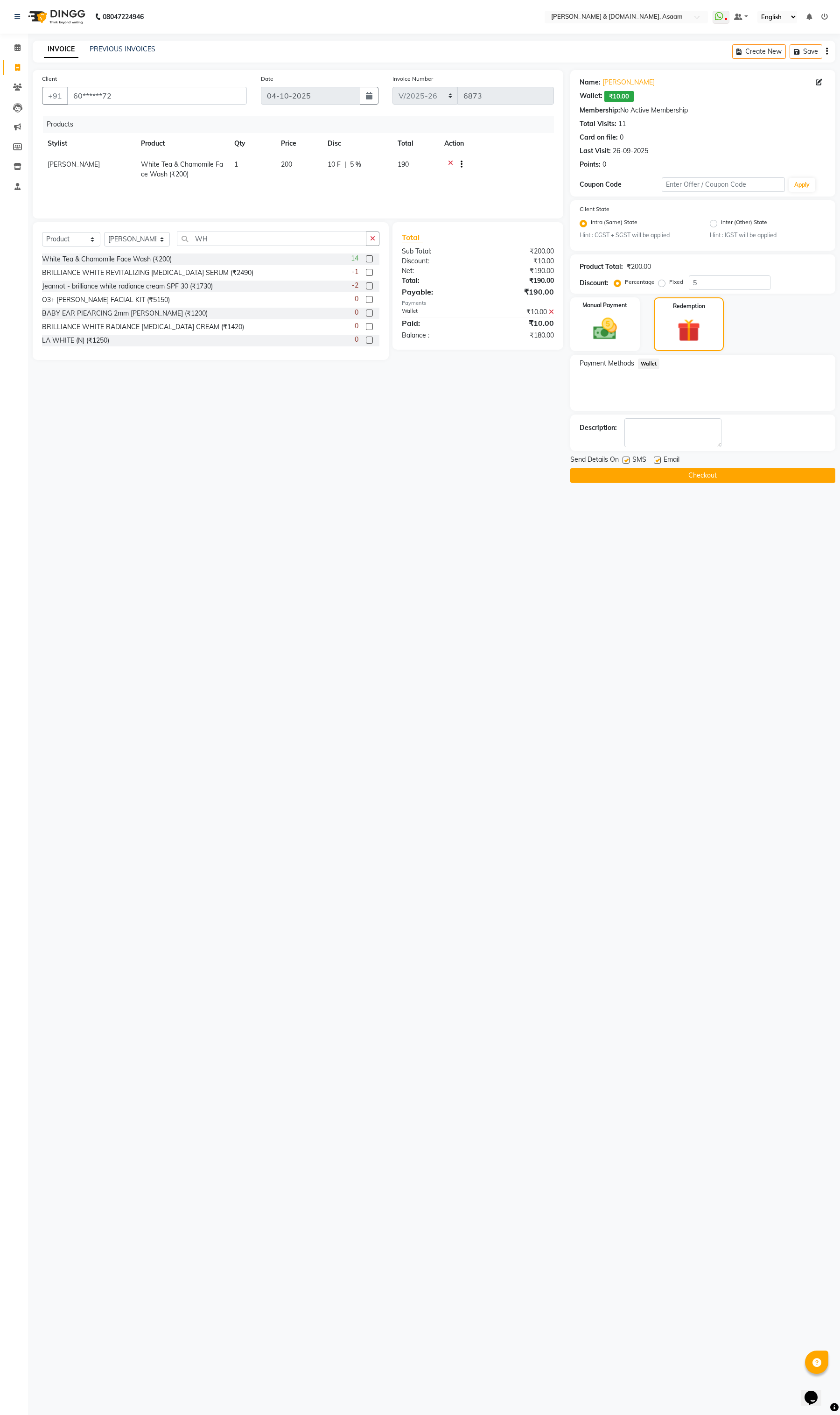
click at [646, 361] on span "Wallet" at bounding box center [648, 363] width 22 height 10
click at [619, 337] on img at bounding box center [605, 329] width 39 height 28
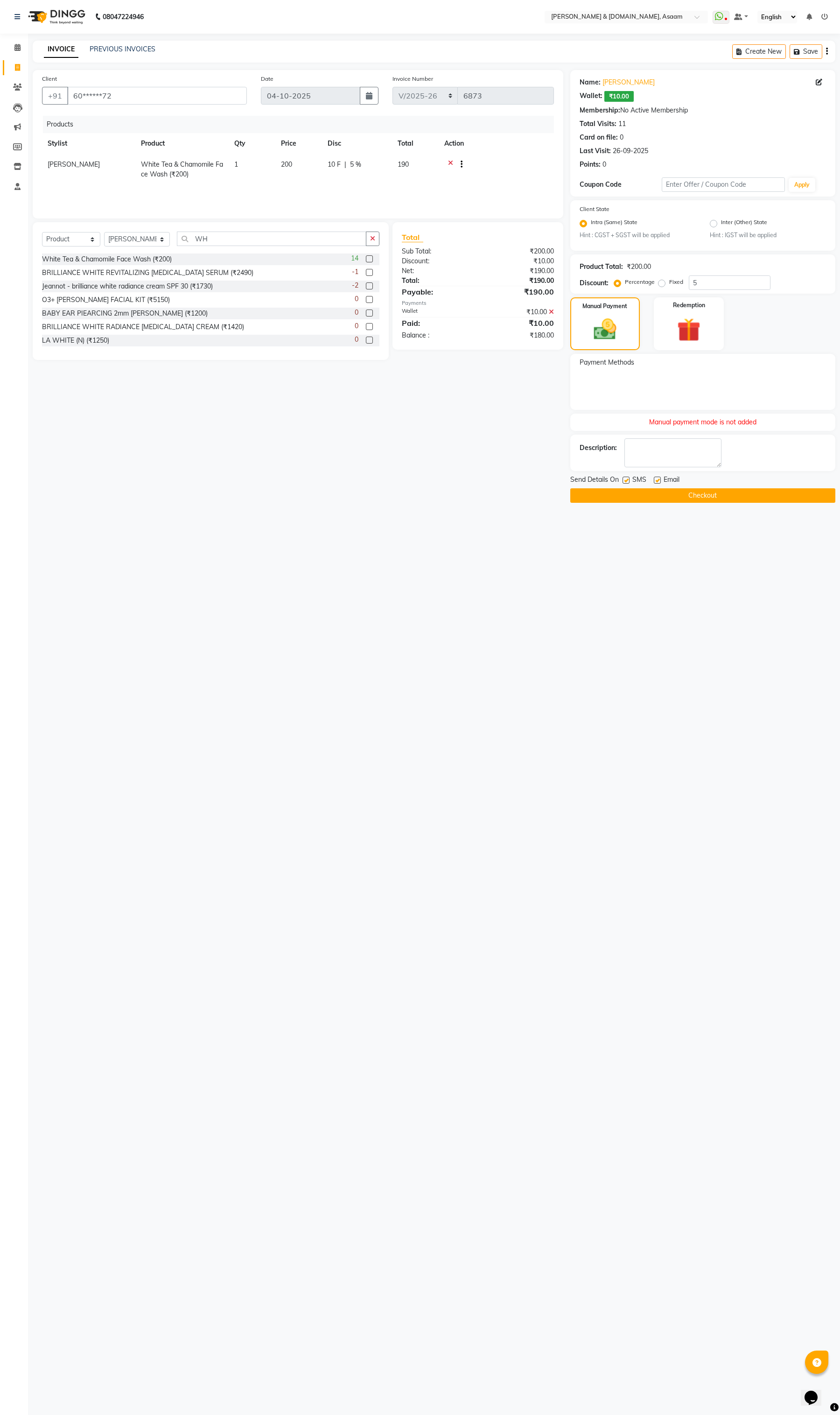
click at [681, 421] on div "Manual payment mode is not added" at bounding box center [702, 422] width 265 height 17
drag, startPoint x: 776, startPoint y: 423, endPoint x: 489, endPoint y: 420, distance: 287.0
click at [645, 426] on div "Manual payment mode is not added" at bounding box center [702, 422] width 265 height 17
click at [677, 184] on input "text" at bounding box center [723, 184] width 123 height 14
drag, startPoint x: 797, startPoint y: 432, endPoint x: 593, endPoint y: 416, distance: 204.6
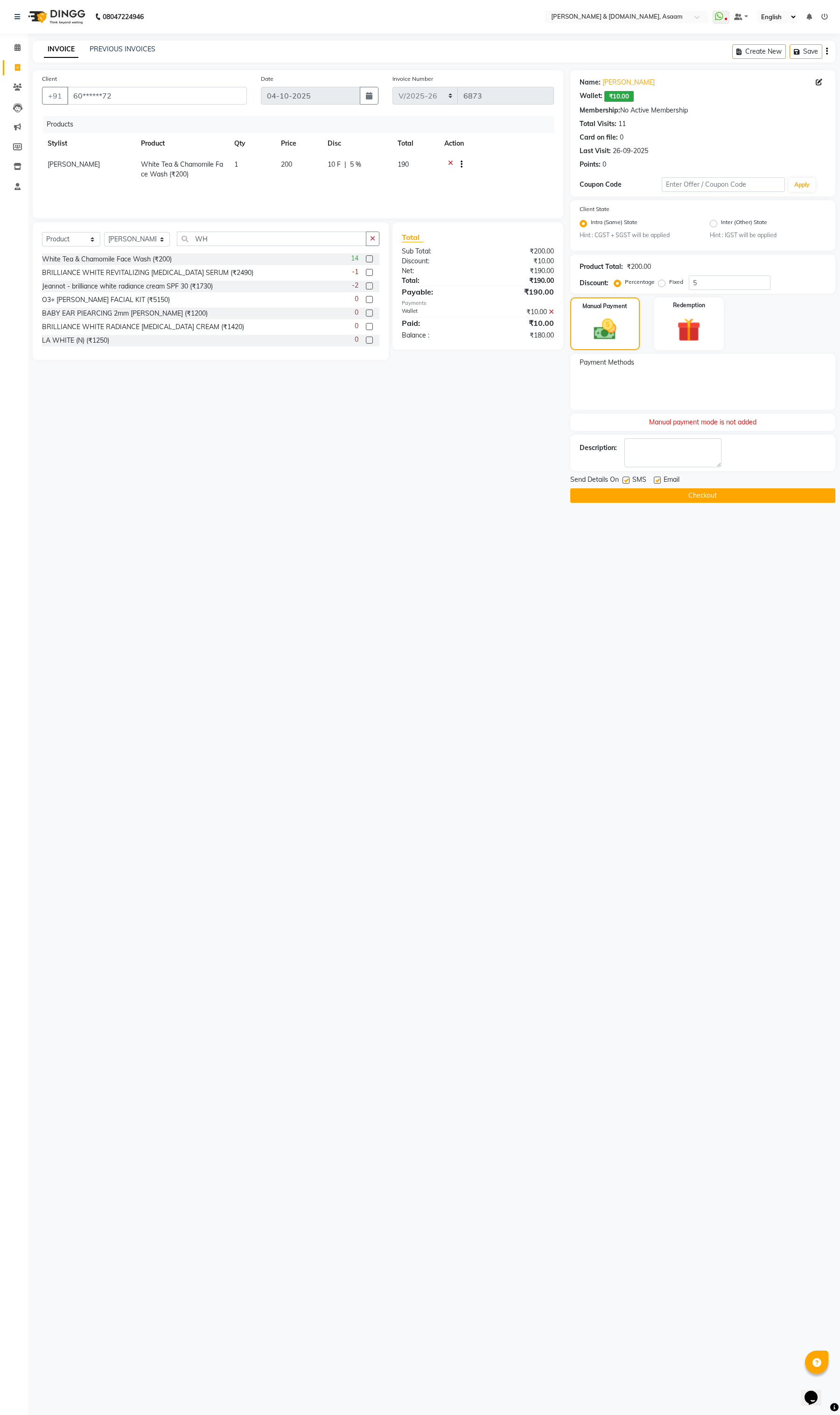
click at [593, 416] on div "Name: Nur Amin Wallet: ₹10.00 Membership: No Active Membership Total Visits: 11…" at bounding box center [706, 286] width 272 height 432
click at [607, 419] on div "Manual payment mode is not added" at bounding box center [702, 422] width 265 height 17
drag, startPoint x: 614, startPoint y: 419, endPoint x: 784, endPoint y: 426, distance: 170.1
click at [786, 428] on div "Manual payment mode is not added" at bounding box center [702, 422] width 265 height 17
click at [681, 337] on img at bounding box center [689, 330] width 39 height 31
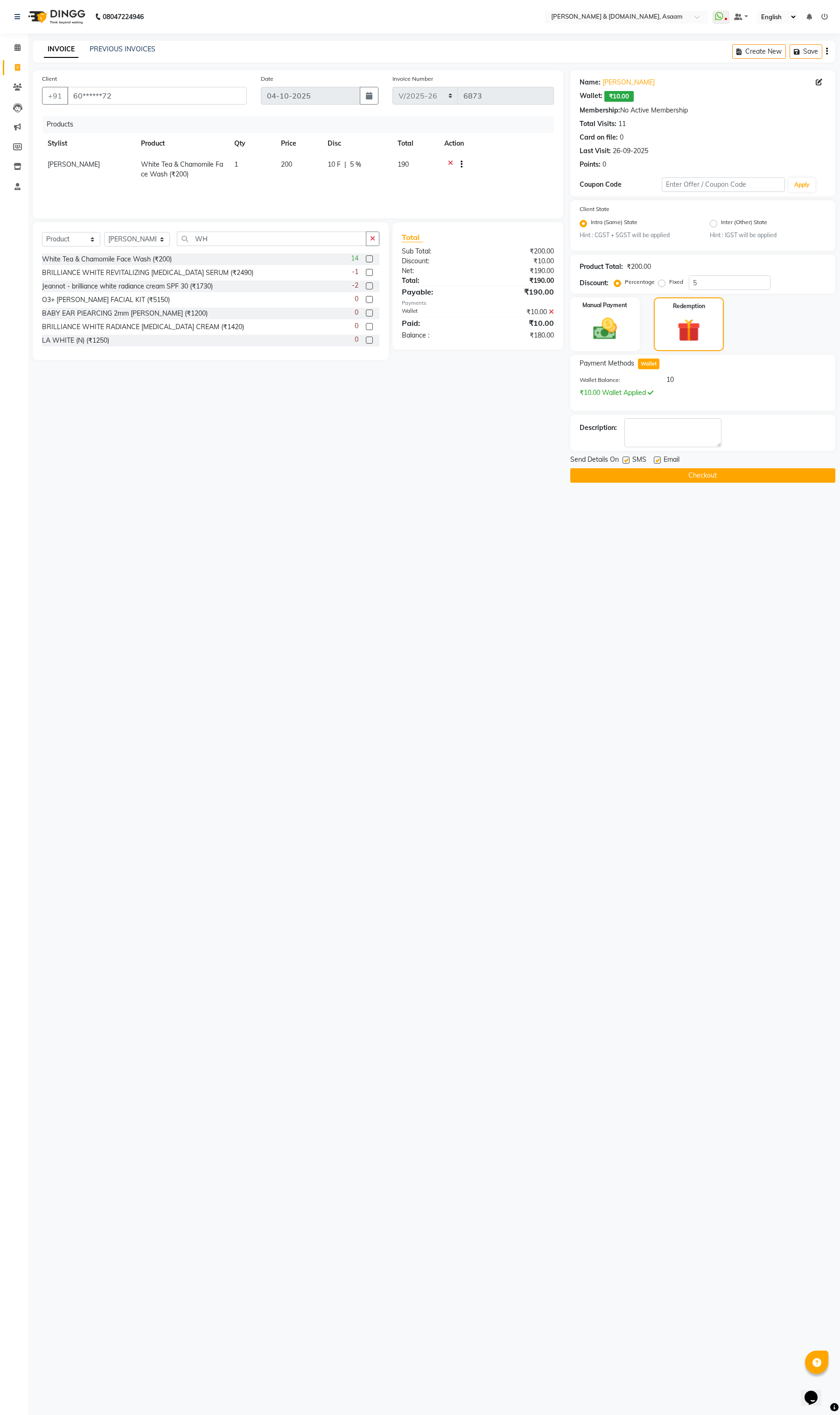
drag, startPoint x: 704, startPoint y: 396, endPoint x: 554, endPoint y: 383, distance: 150.6
click at [554, 383] on div "Client +91 60******72 Date 04-10-2025 Invoice Number INV/2025-26 V/2025 V/2025-…" at bounding box center [434, 276] width 817 height 412
click at [595, 346] on div "Manual Payment" at bounding box center [606, 324] width 72 height 56
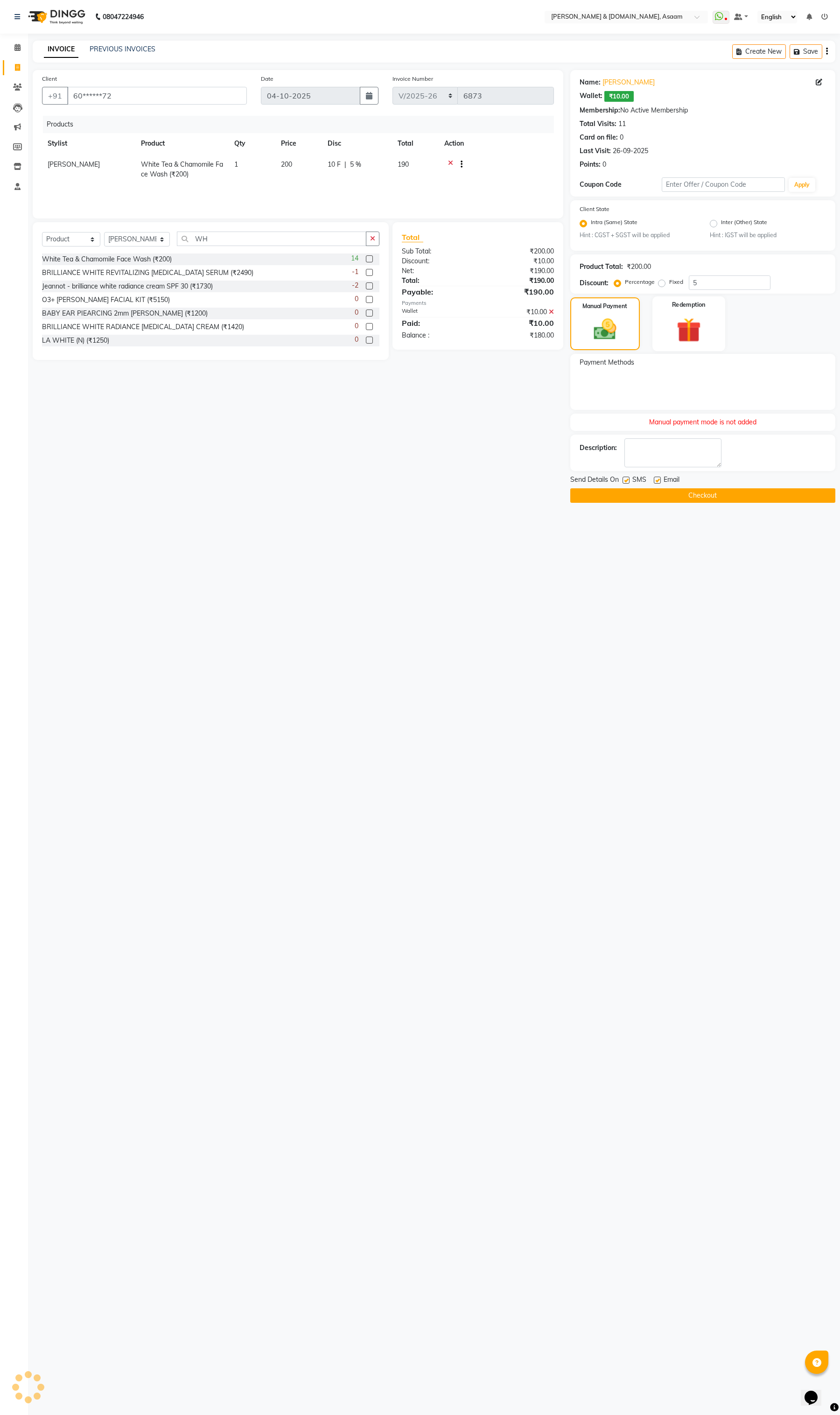
click at [677, 346] on div "Redemption" at bounding box center [689, 324] width 72 height 55
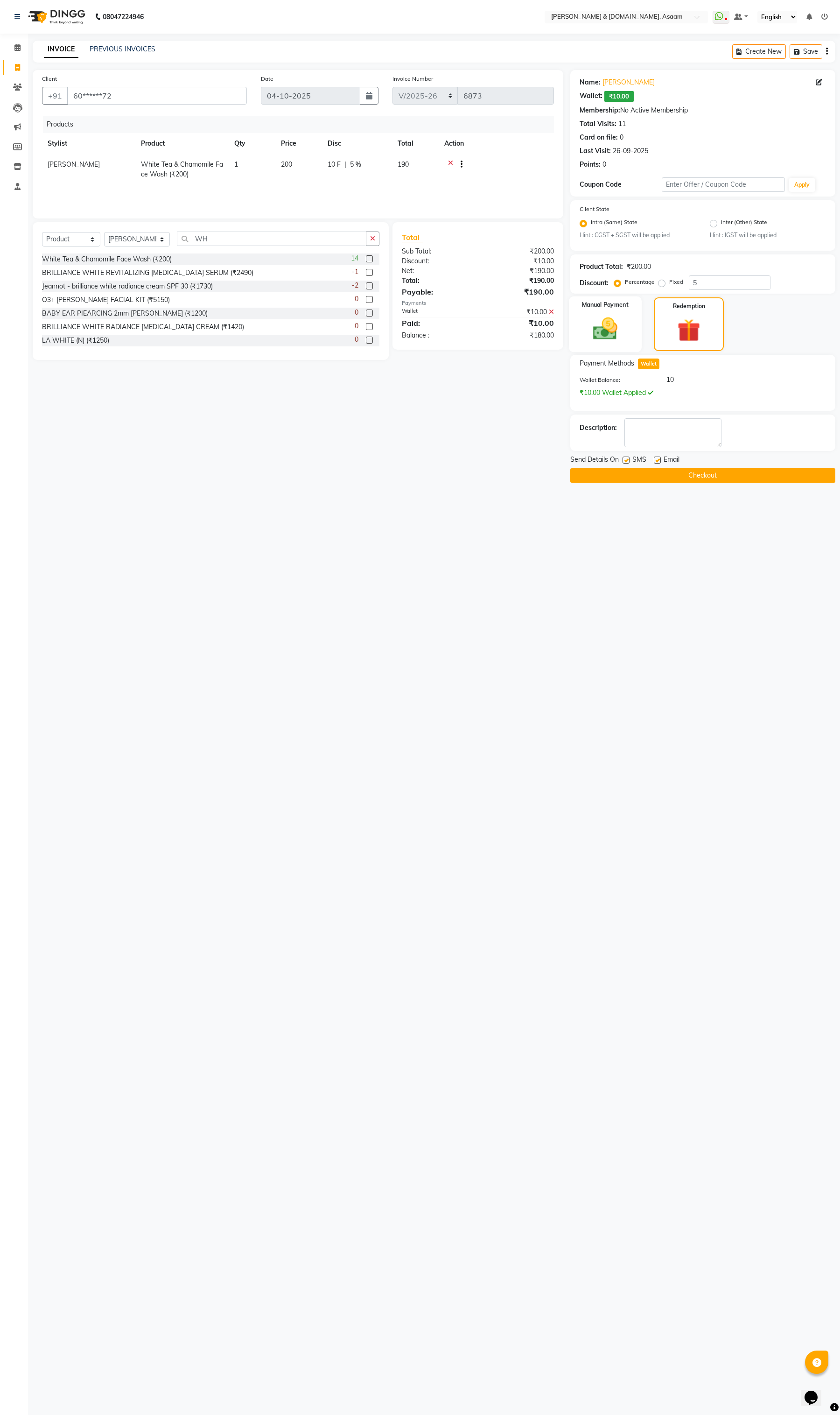
click at [621, 341] on img at bounding box center [605, 329] width 39 height 28
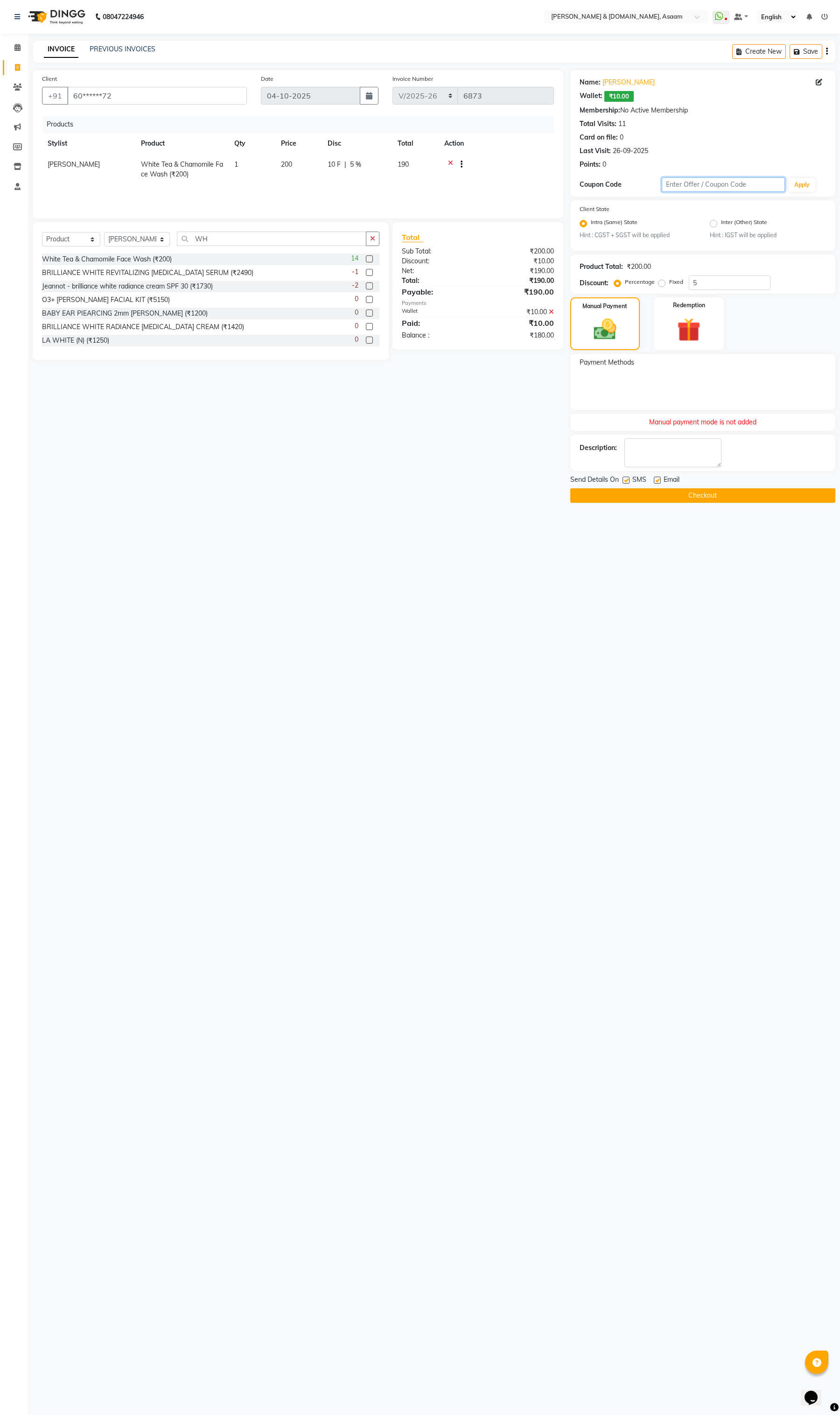
click at [685, 179] on input "text" at bounding box center [723, 184] width 123 height 14
click at [698, 456] on textarea at bounding box center [673, 453] width 97 height 29
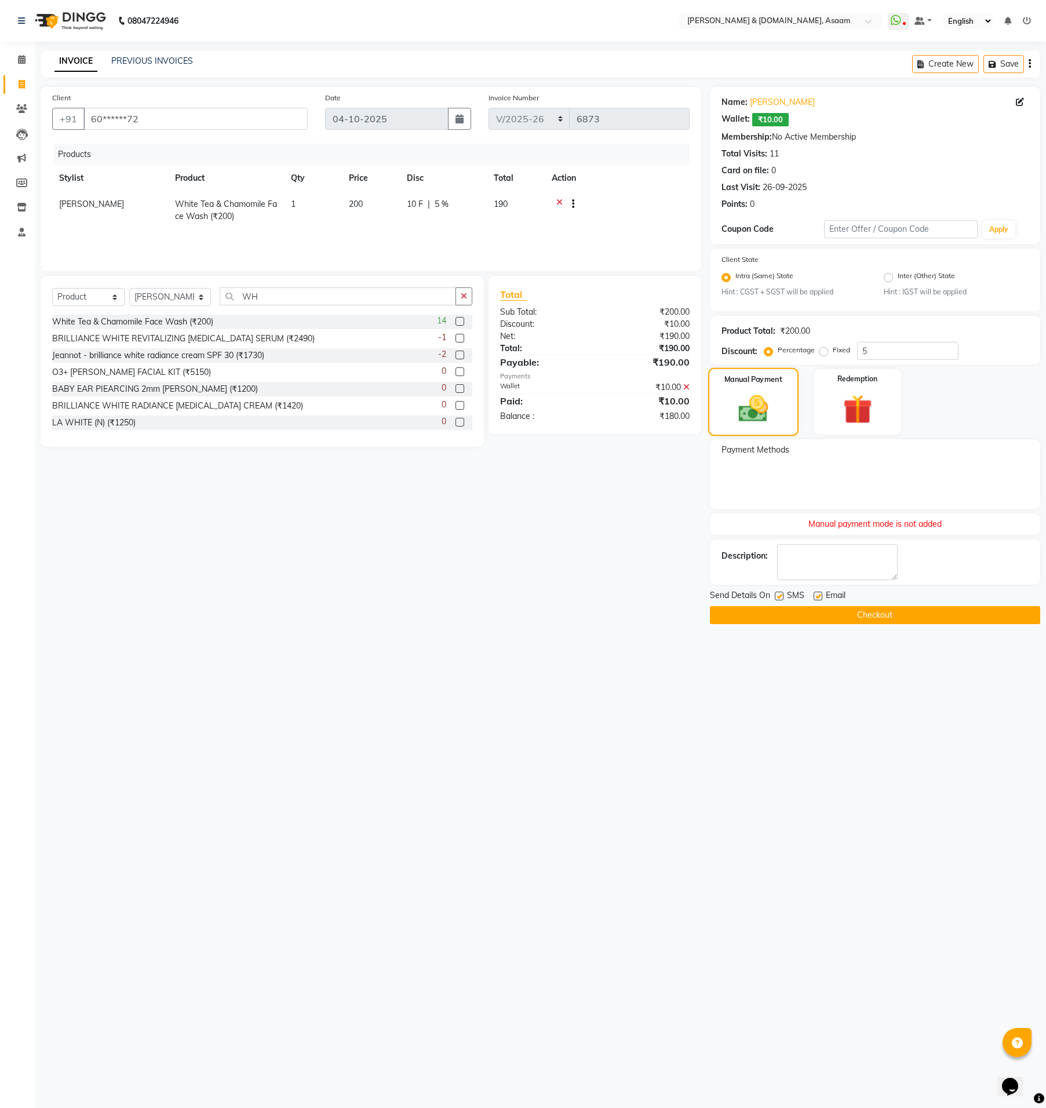
click at [768, 419] on img at bounding box center [754, 409] width 48 height 34
click at [685, 387] on icon at bounding box center [686, 387] width 6 height 8
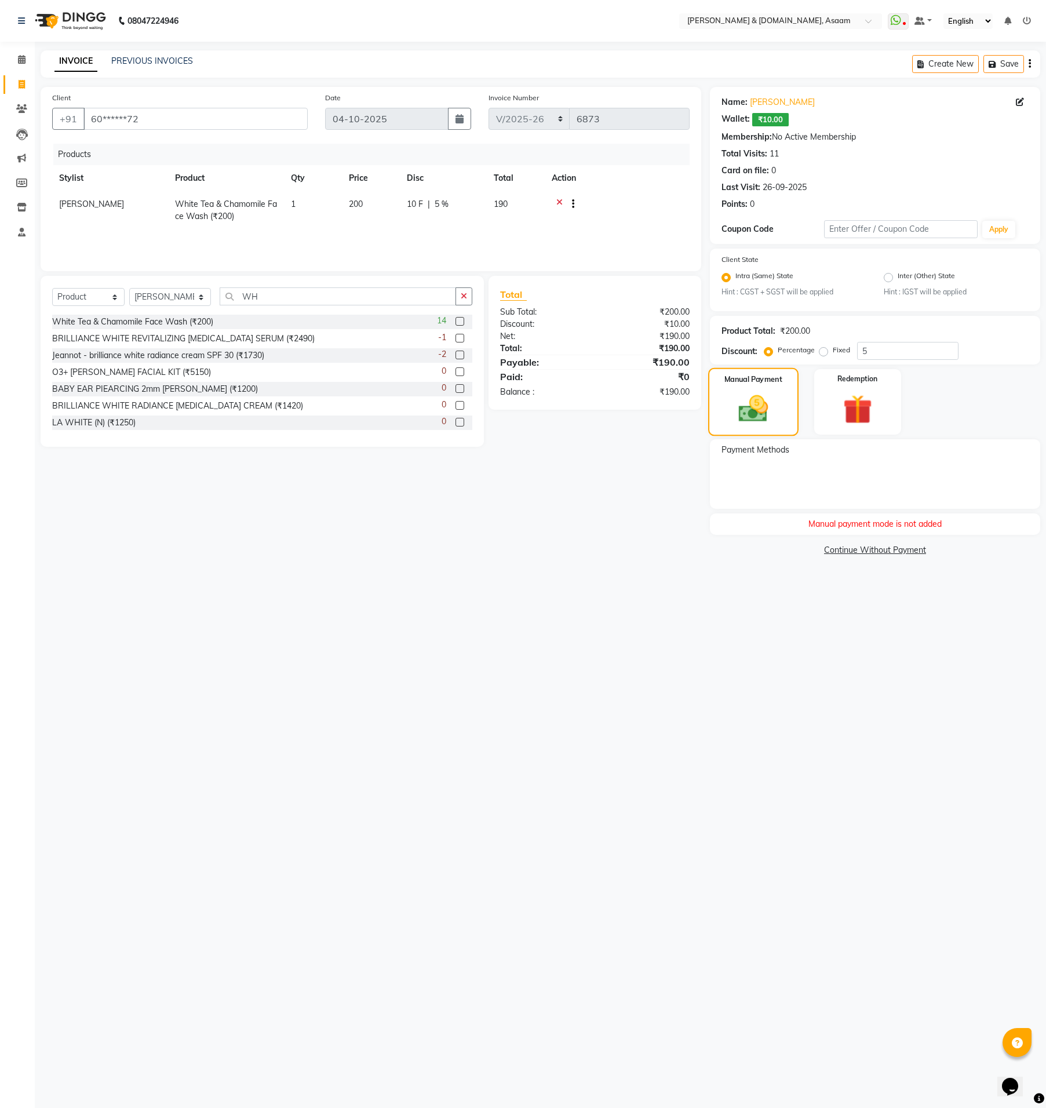
click at [732, 394] on img at bounding box center [754, 409] width 48 height 34
click at [833, 522] on div "Manual payment mode is not added" at bounding box center [875, 524] width 330 height 21
click at [1023, 100] on icon at bounding box center [1020, 102] width 8 height 8
select select "male"
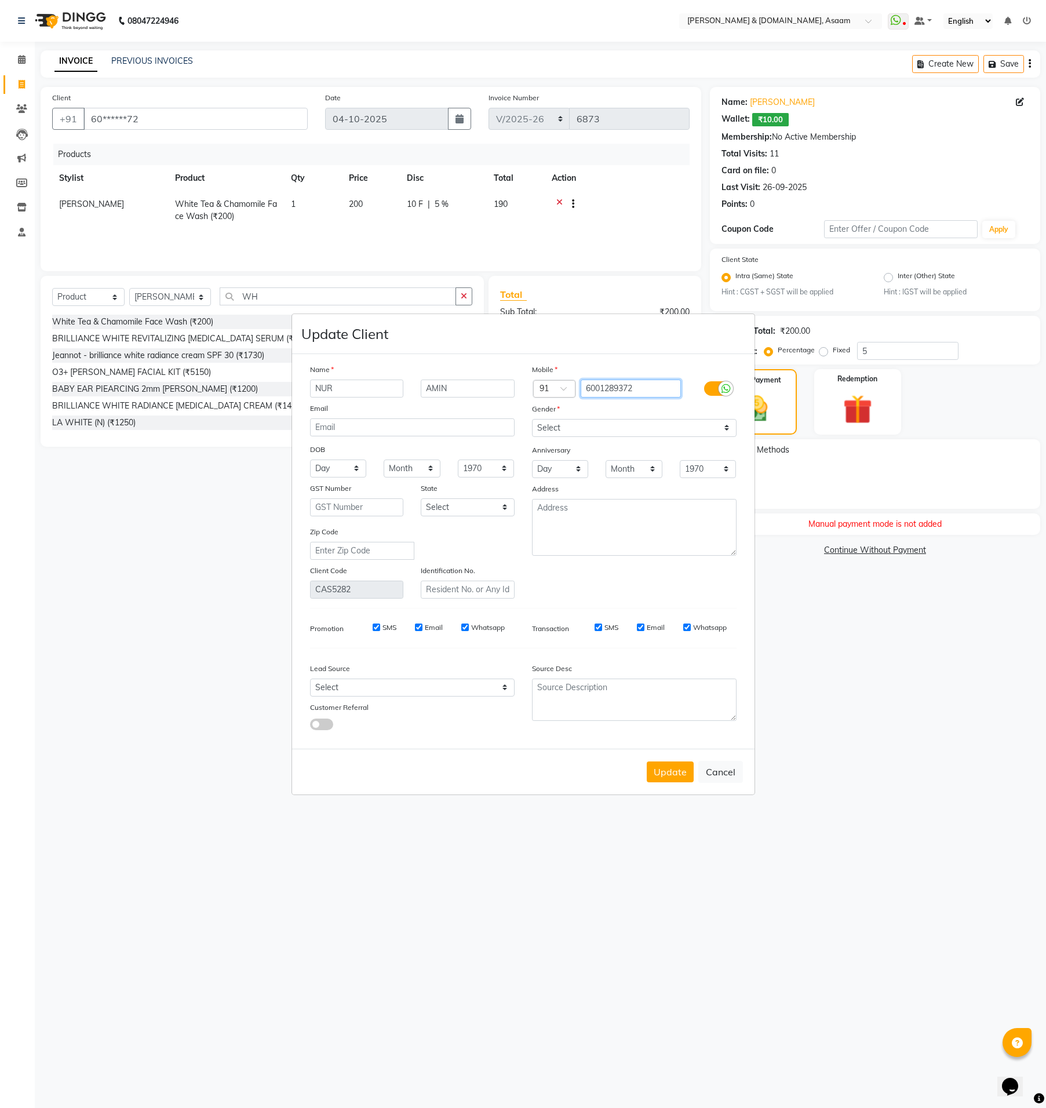
drag, startPoint x: 647, startPoint y: 385, endPoint x: 526, endPoint y: 383, distance: 121.8
click at [526, 383] on div "Country Code × 91 6001289372" at bounding box center [634, 389] width 222 height 19
drag, startPoint x: 734, startPoint y: 775, endPoint x: 726, endPoint y: 769, distance: 10.4
click at [734, 775] on button "Cancel" at bounding box center [720, 772] width 45 height 22
select select
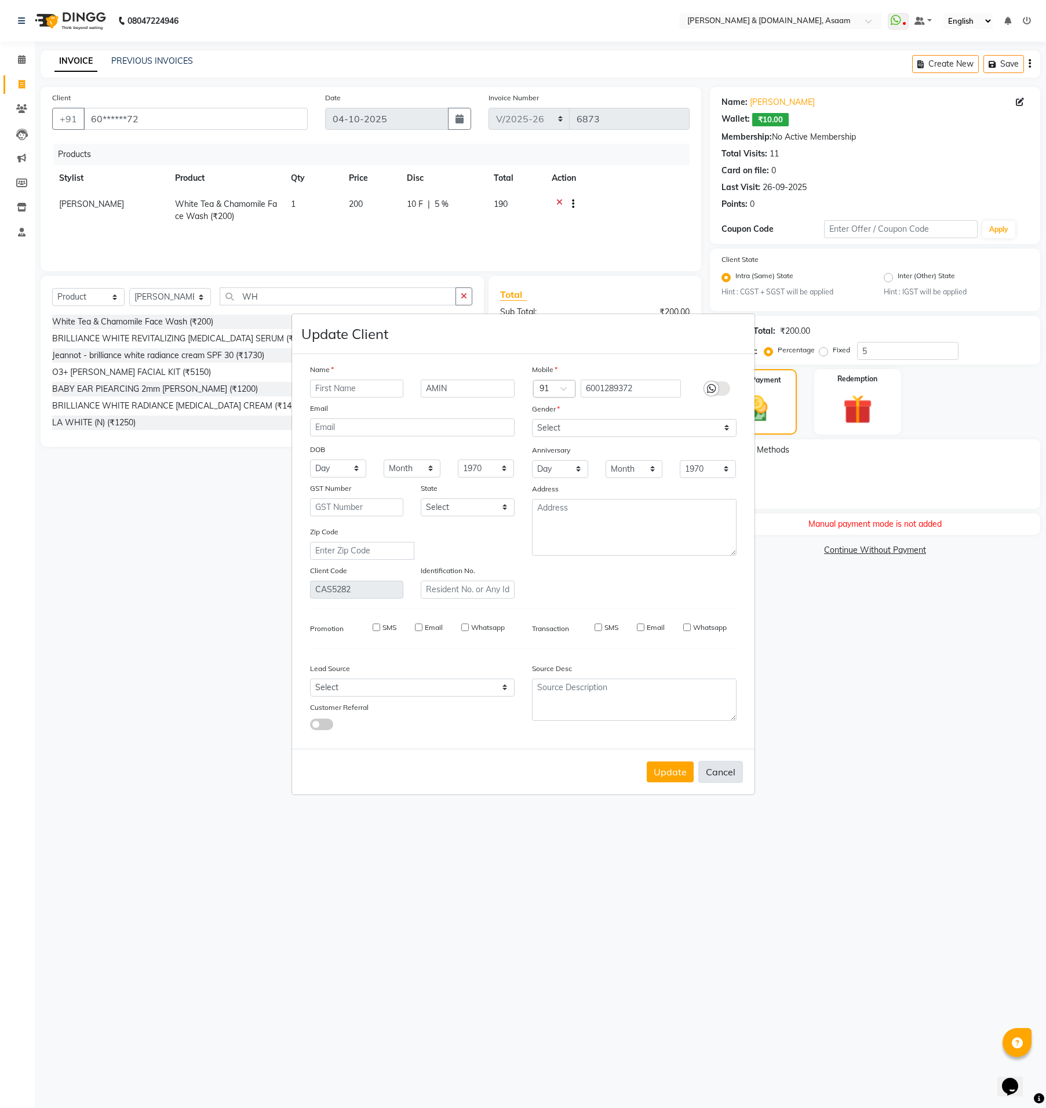
select select
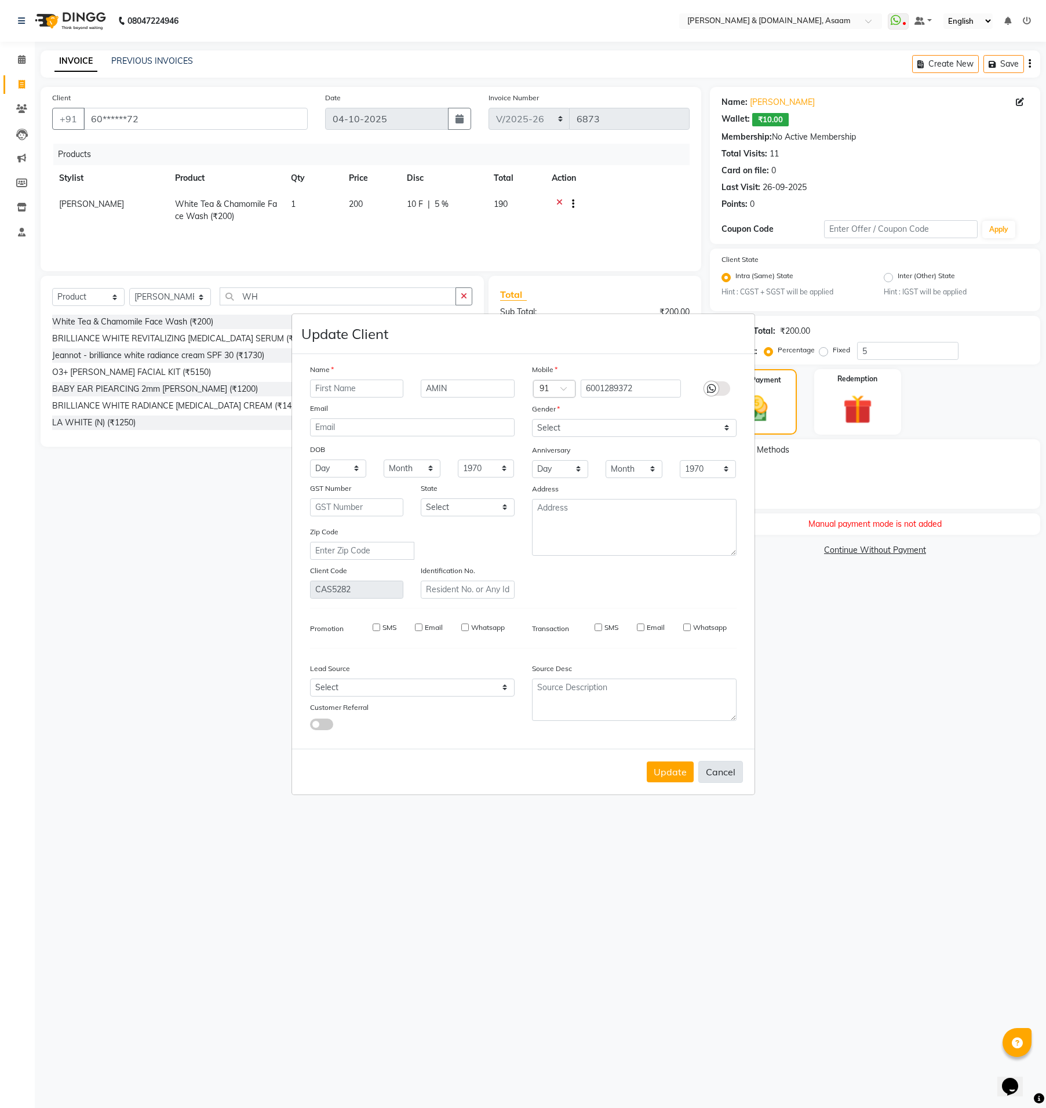
select select
checkbox input "false"
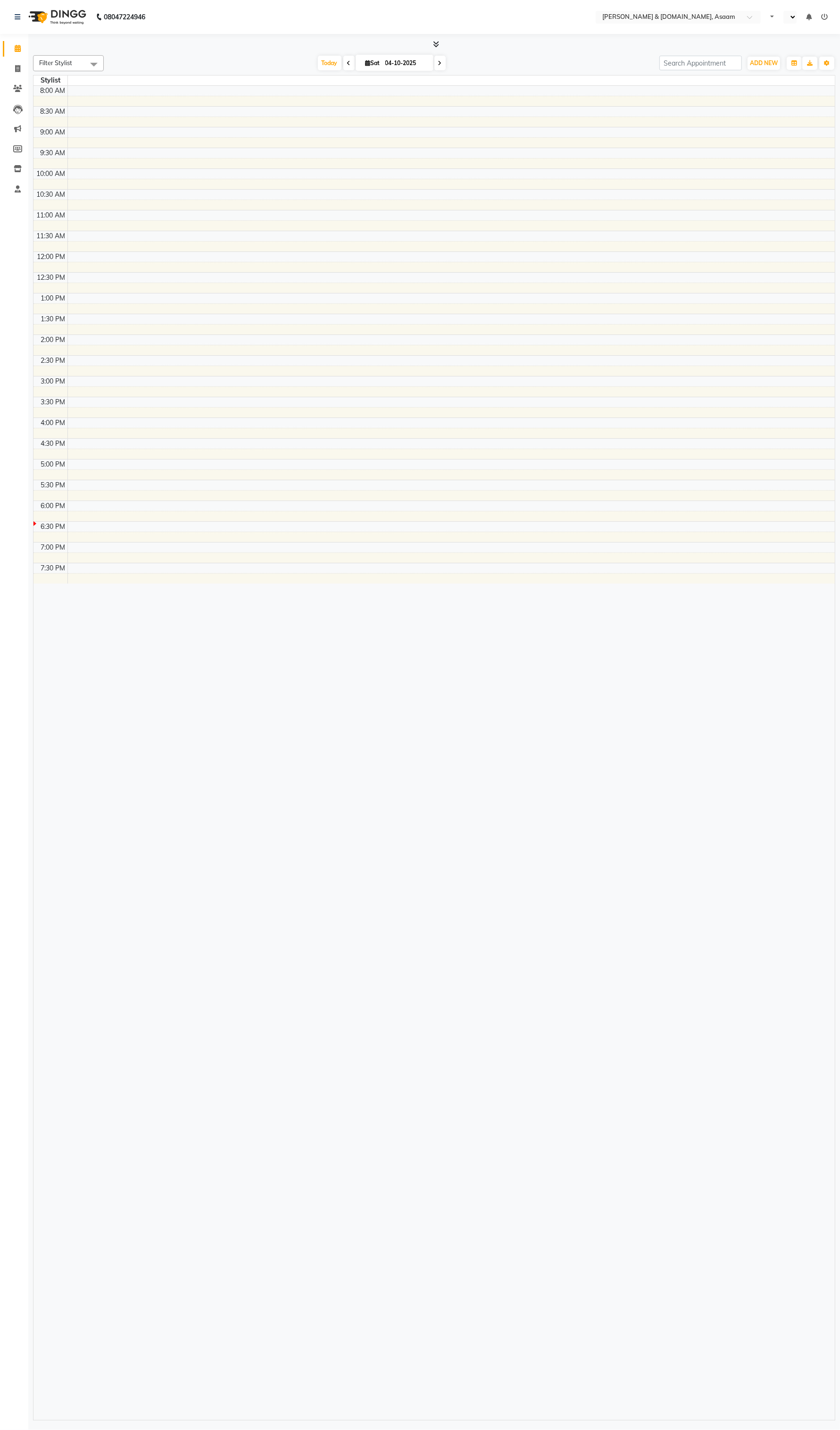
select select "en"
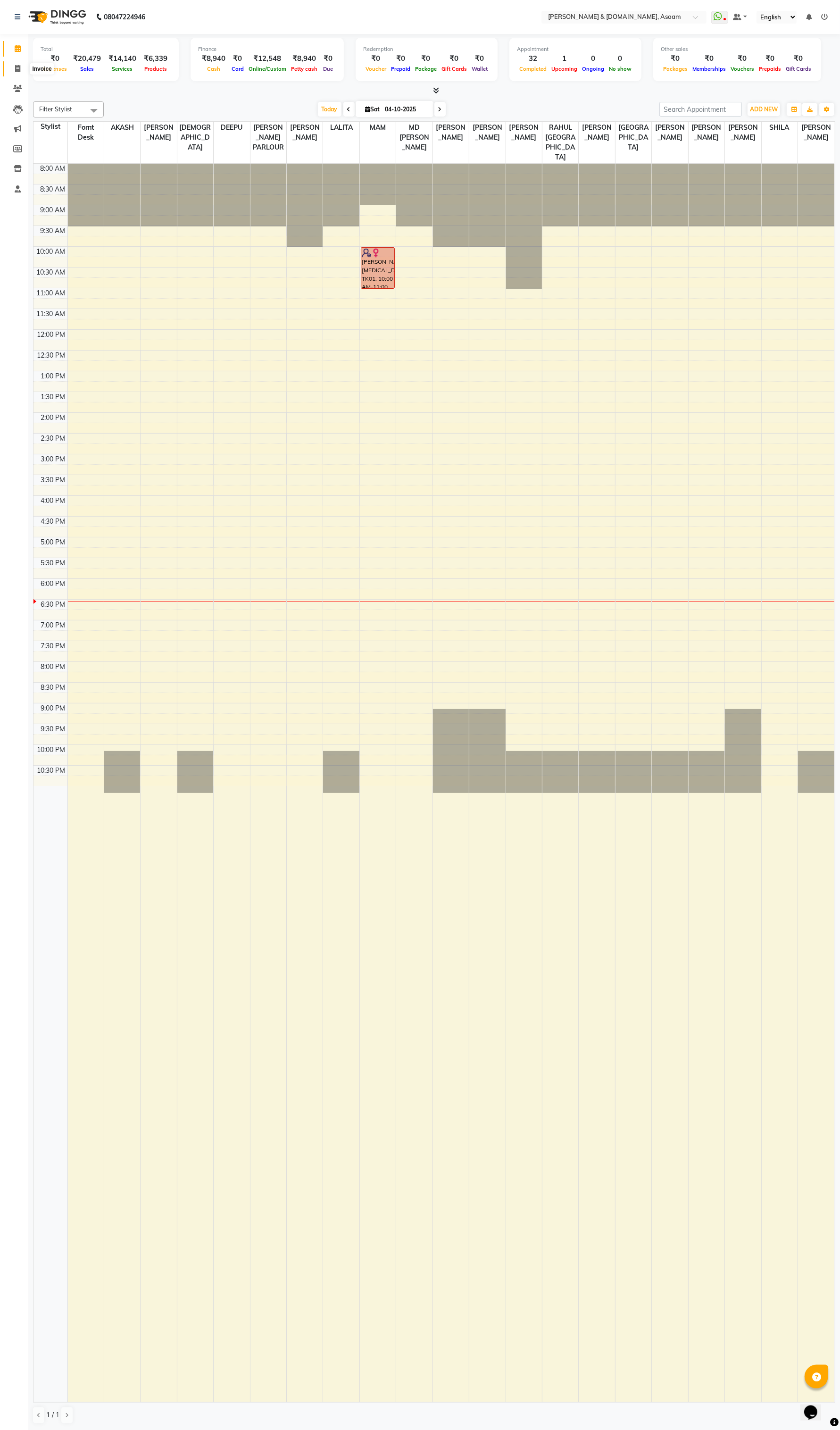
click at [12, 68] on span at bounding box center [18, 68] width 16 height 11
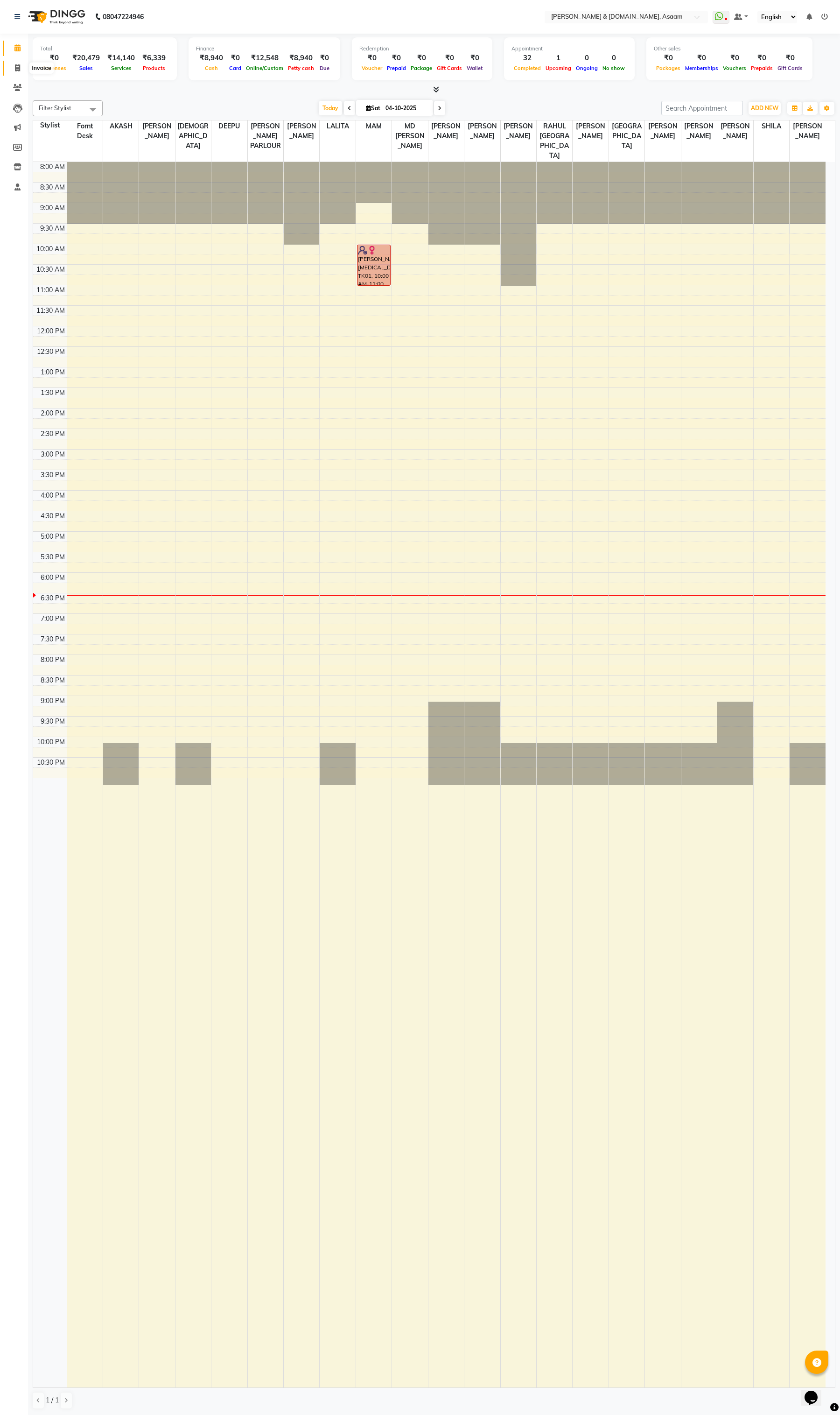
select select "4608"
select select "service"
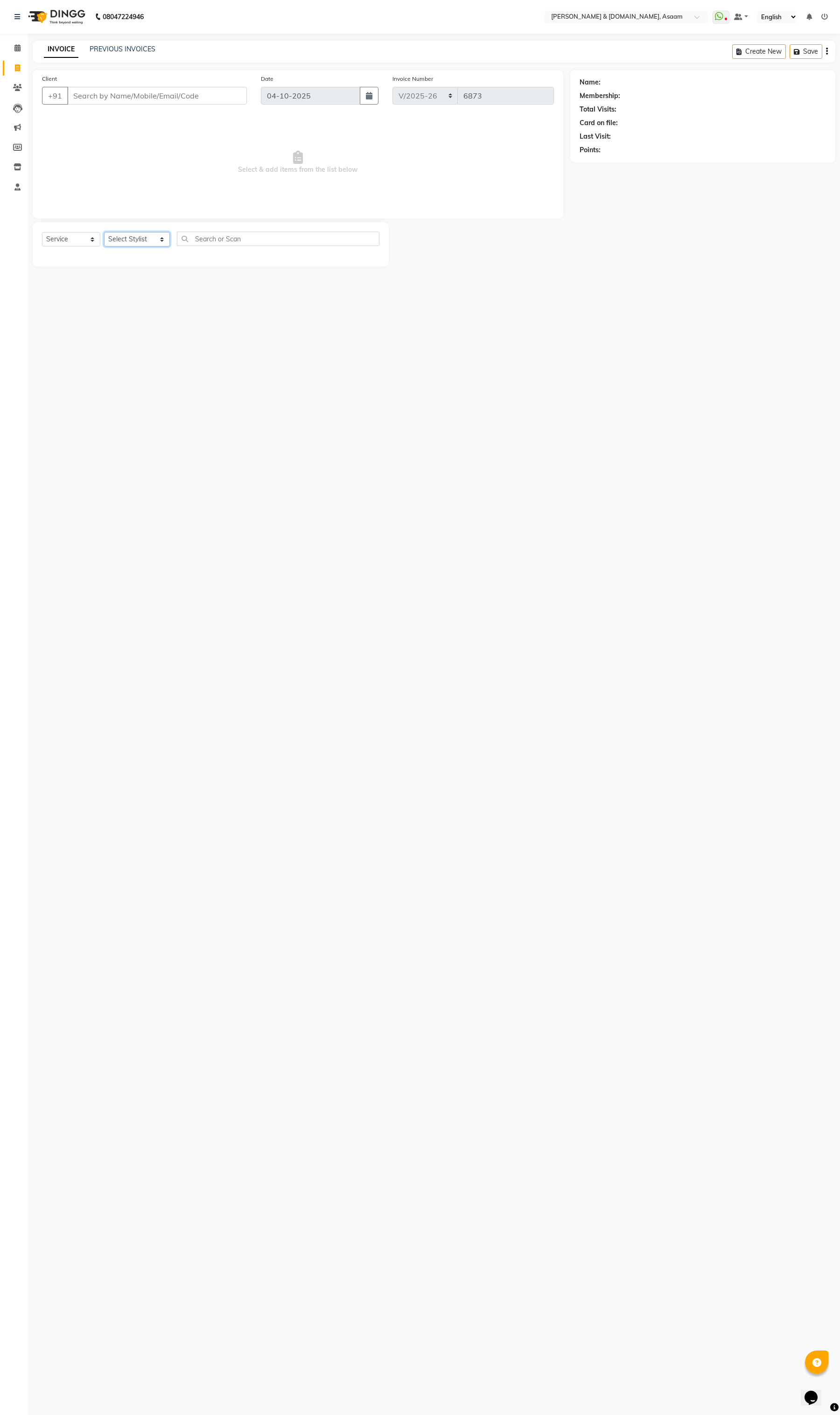
click at [144, 241] on select "Select Stylist AKASH AKIB [PERSON_NAME] fornt desk [PERSON_NAME] PARLOUR [PERSO…" at bounding box center [137, 239] width 66 height 14
select select "91736"
click at [104, 232] on select "Select Stylist AKASH AKIB [PERSON_NAME] fornt desk [PERSON_NAME] PARLOUR [PERSO…" at bounding box center [137, 239] width 66 height 14
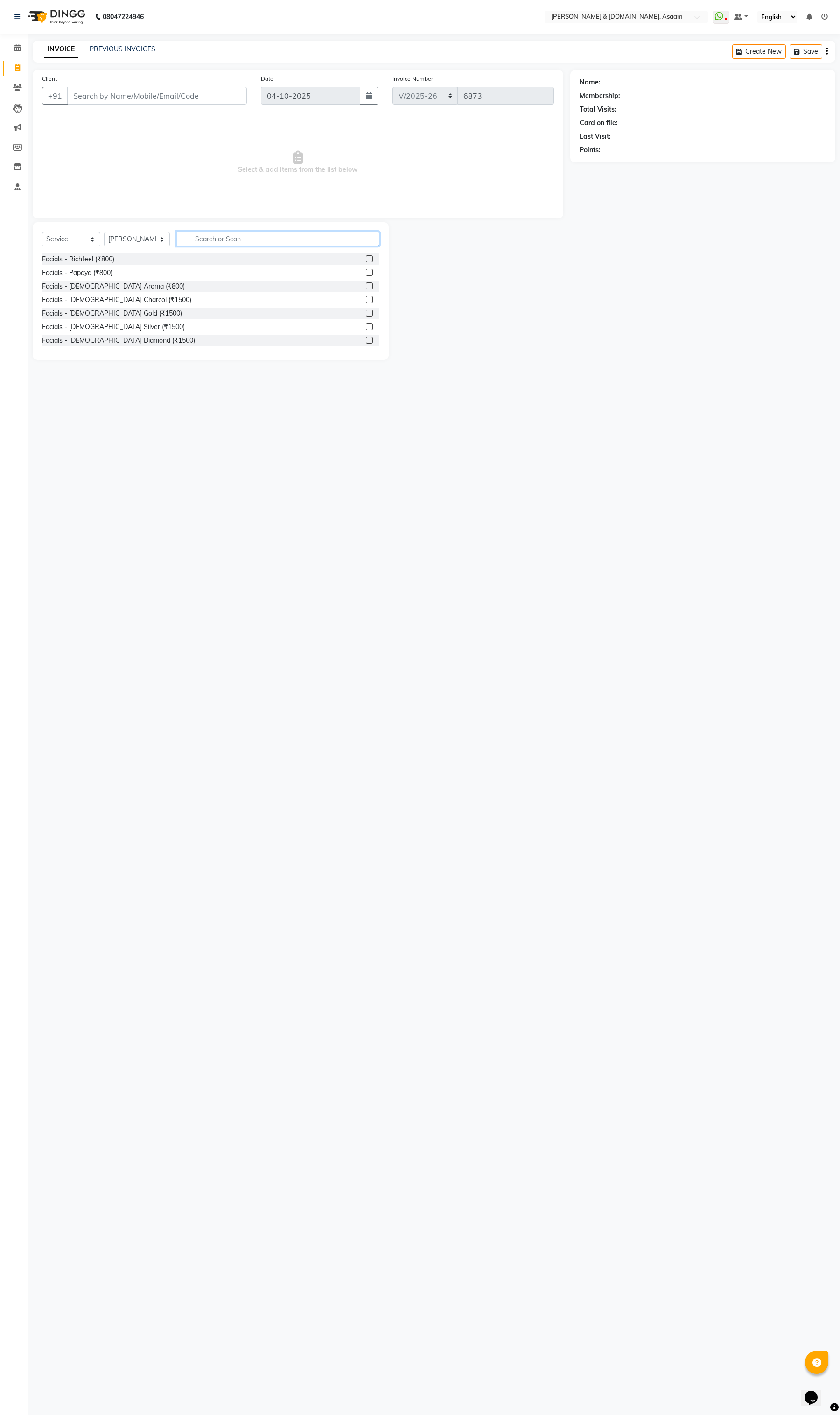
click at [254, 232] on input "text" at bounding box center [279, 239] width 203 height 14
type input "HAIR"
click at [118, 282] on div "[DEMOGRAPHIC_DATA] - Advanced Hair Cut I (₹200)" at bounding box center [122, 282] width 161 height 10
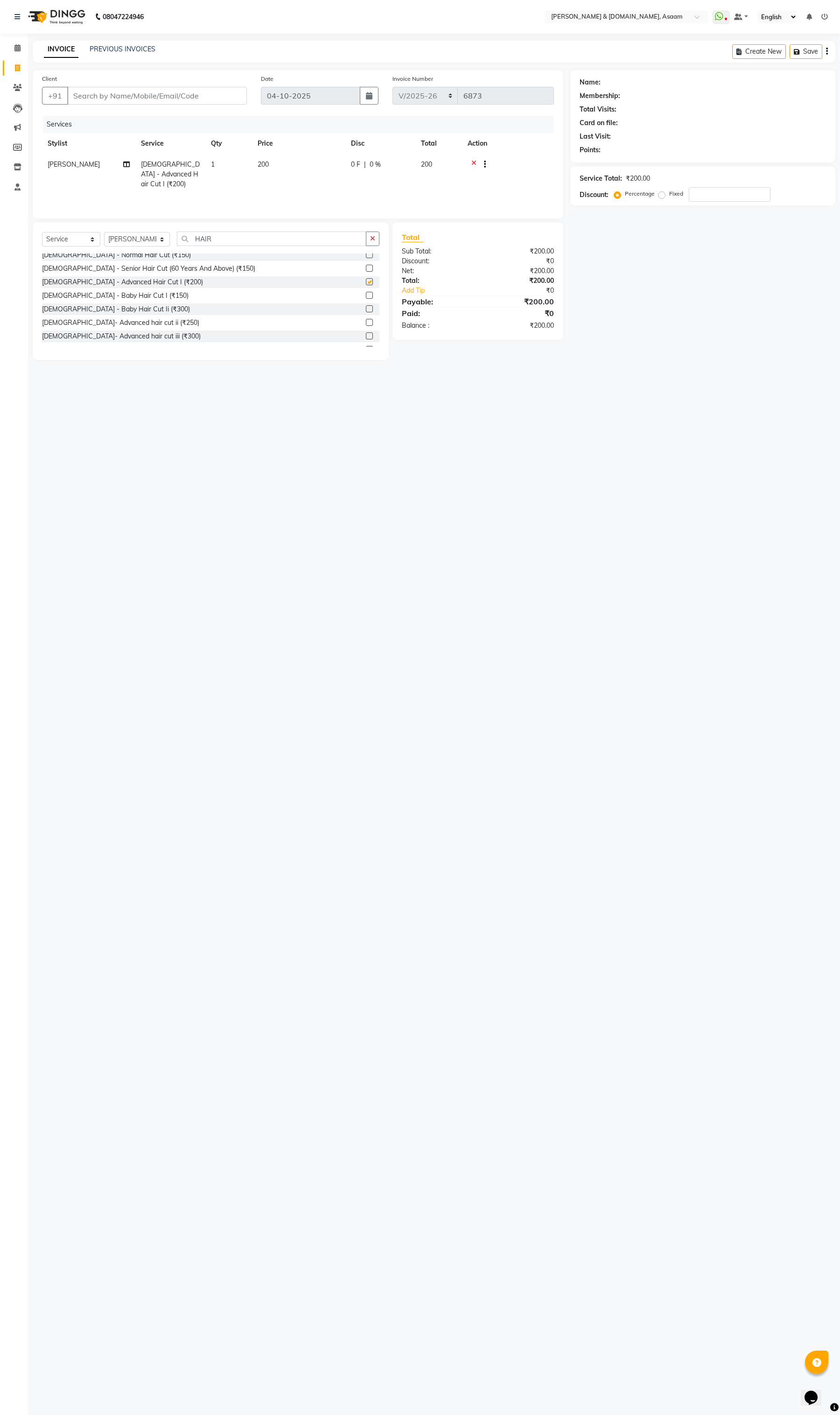
checkbox input "false"
drag, startPoint x: 217, startPoint y: 239, endPoint x: 0, endPoint y: 217, distance: 218.1
click at [0, 223] on app-home "08047224946 Select Location × Hrishika & Hair.com, Asaam WhatsApp Status ✕ Stat…" at bounding box center [420, 187] width 840 height 374
type input "SHA"
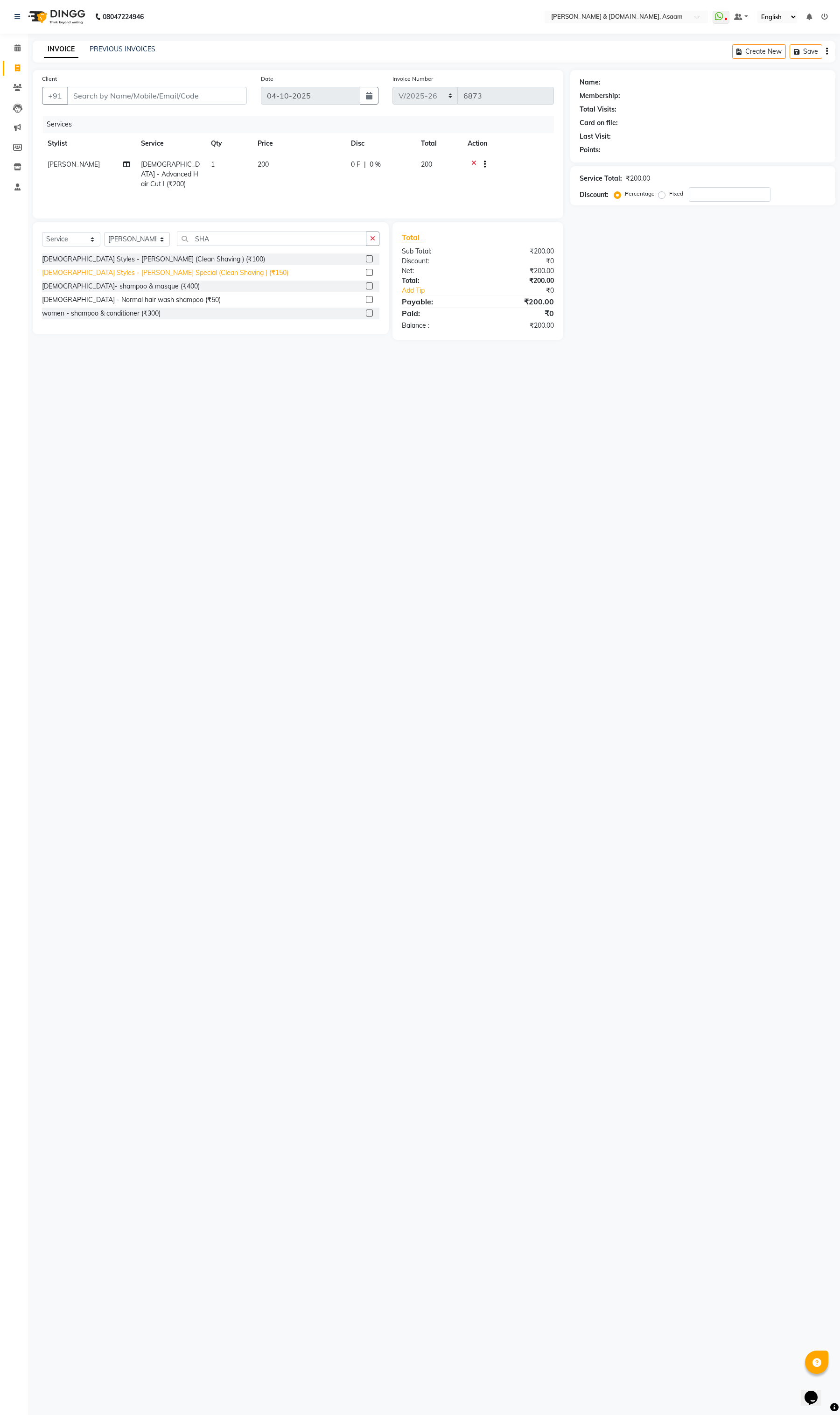
click at [189, 271] on div "[DEMOGRAPHIC_DATA] Styles - [PERSON_NAME] Special (Clean Shaving ) (₹150)" at bounding box center [165, 273] width 246 height 10
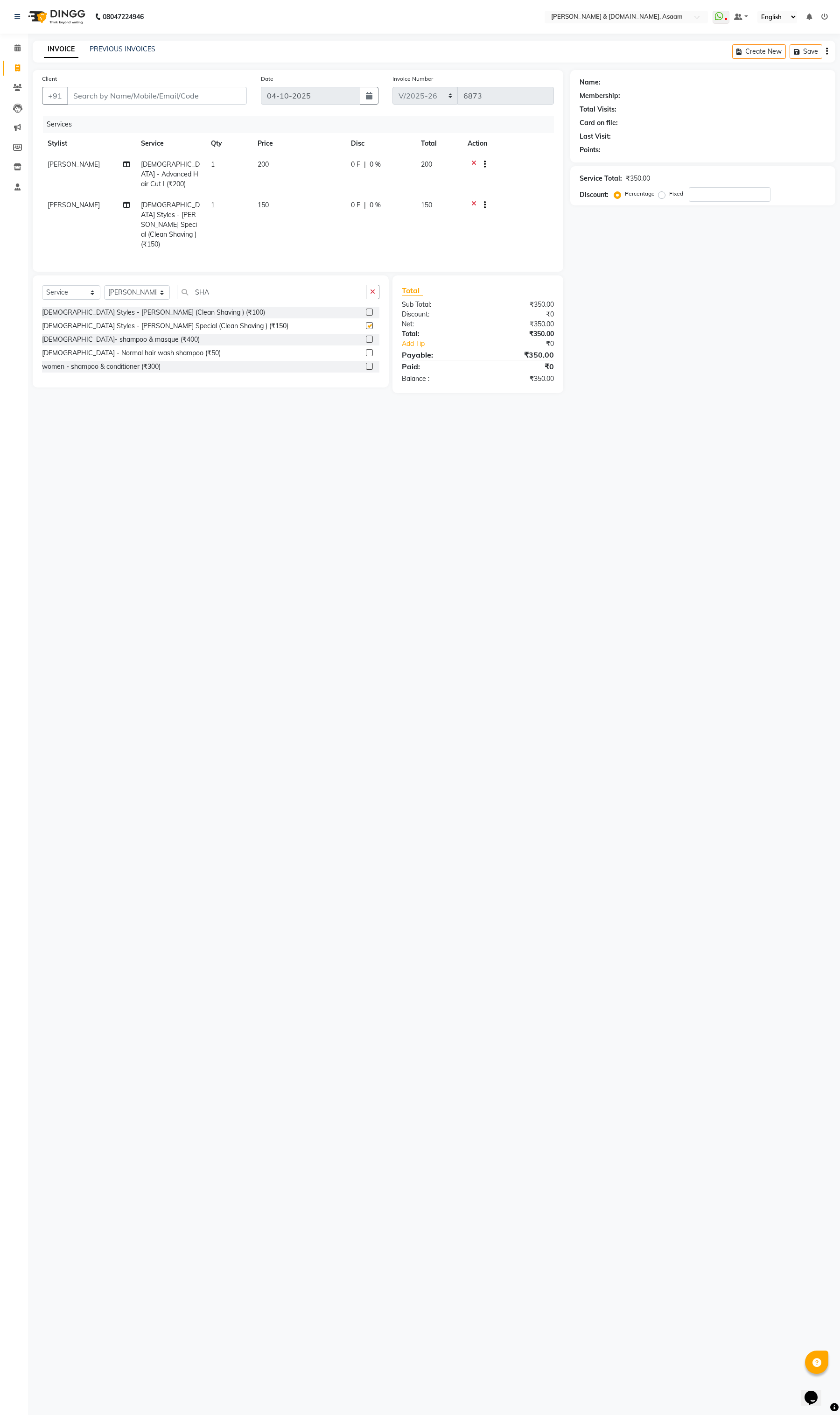
checkbox input "false"
click at [367, 285] on button "button" at bounding box center [372, 292] width 14 height 14
type input "COLO"
click at [118, 335] on div "Color - [DEMOGRAPHIC_DATA] hair colour (₹500)" at bounding box center [116, 340] width 149 height 10
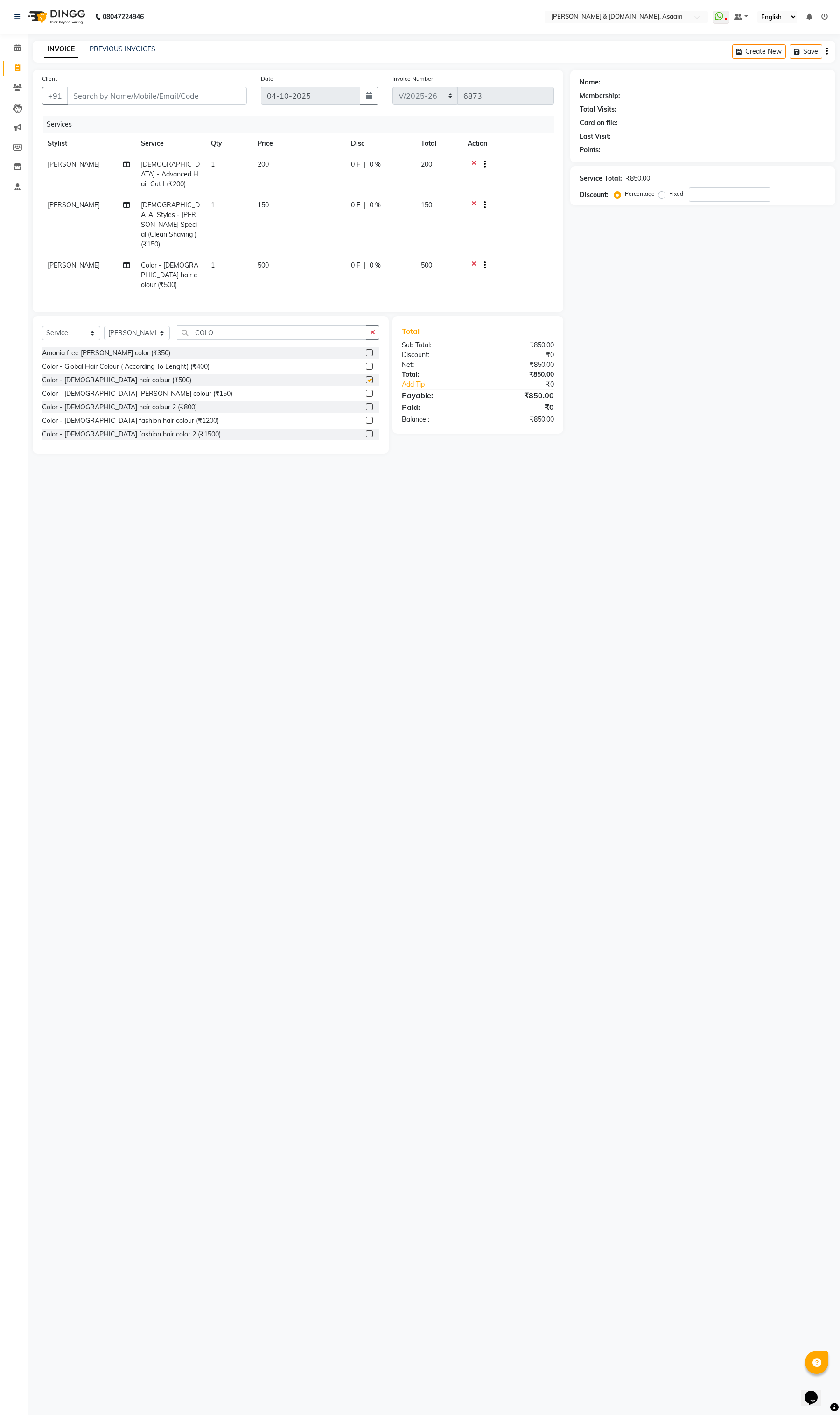
checkbox input "false"
drag, startPoint x: 213, startPoint y: 307, endPoint x: 96, endPoint y: 292, distance: 118.0
click at [119, 325] on div "Select Service Product Membership Package Voucher Prepaid Gift Card Select Styl…" at bounding box center [210, 336] width 337 height 22
type input "D"
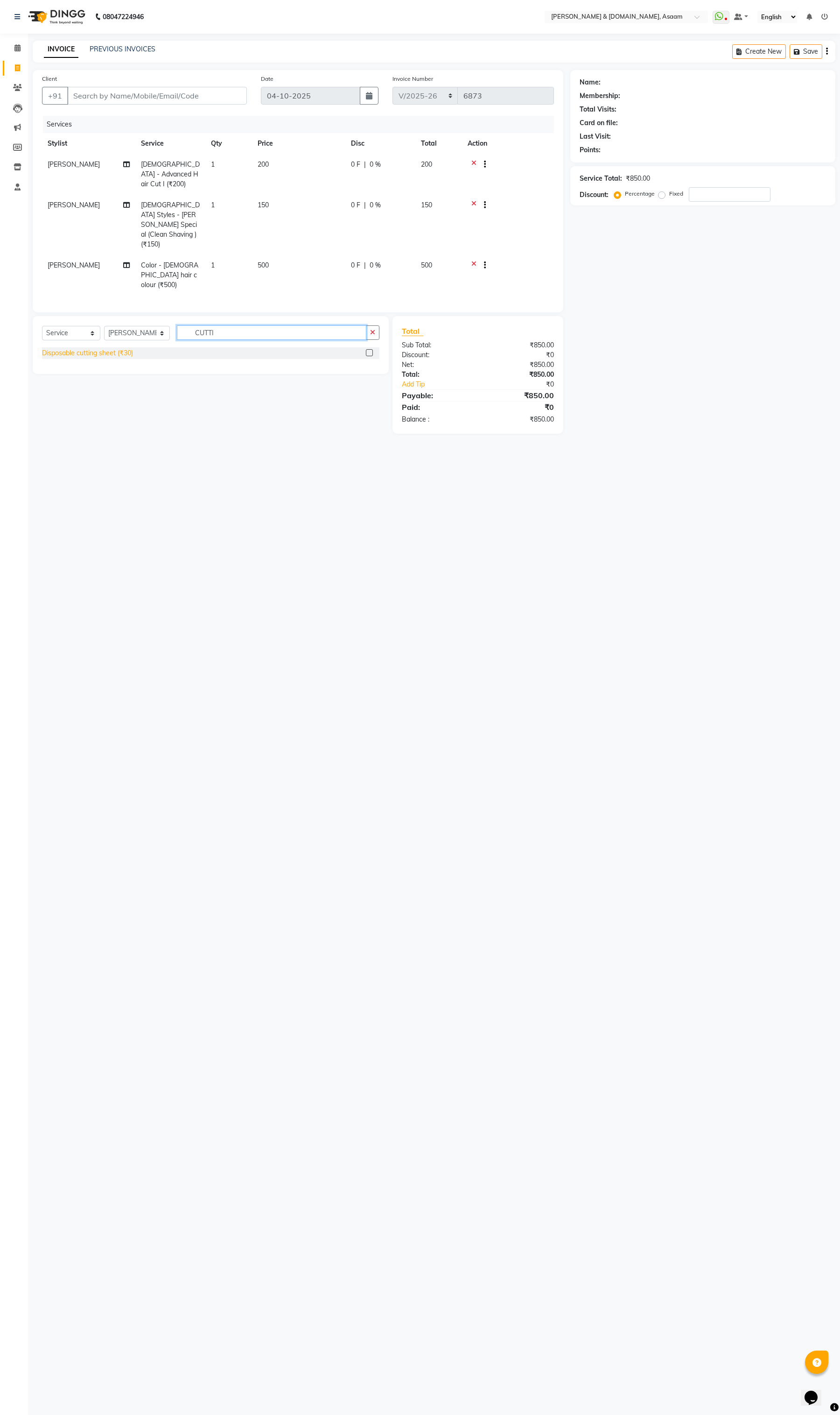
type input "CUTTI"
click at [112, 348] on div "Disposable cutting sheet (₹30)" at bounding box center [87, 353] width 91 height 10
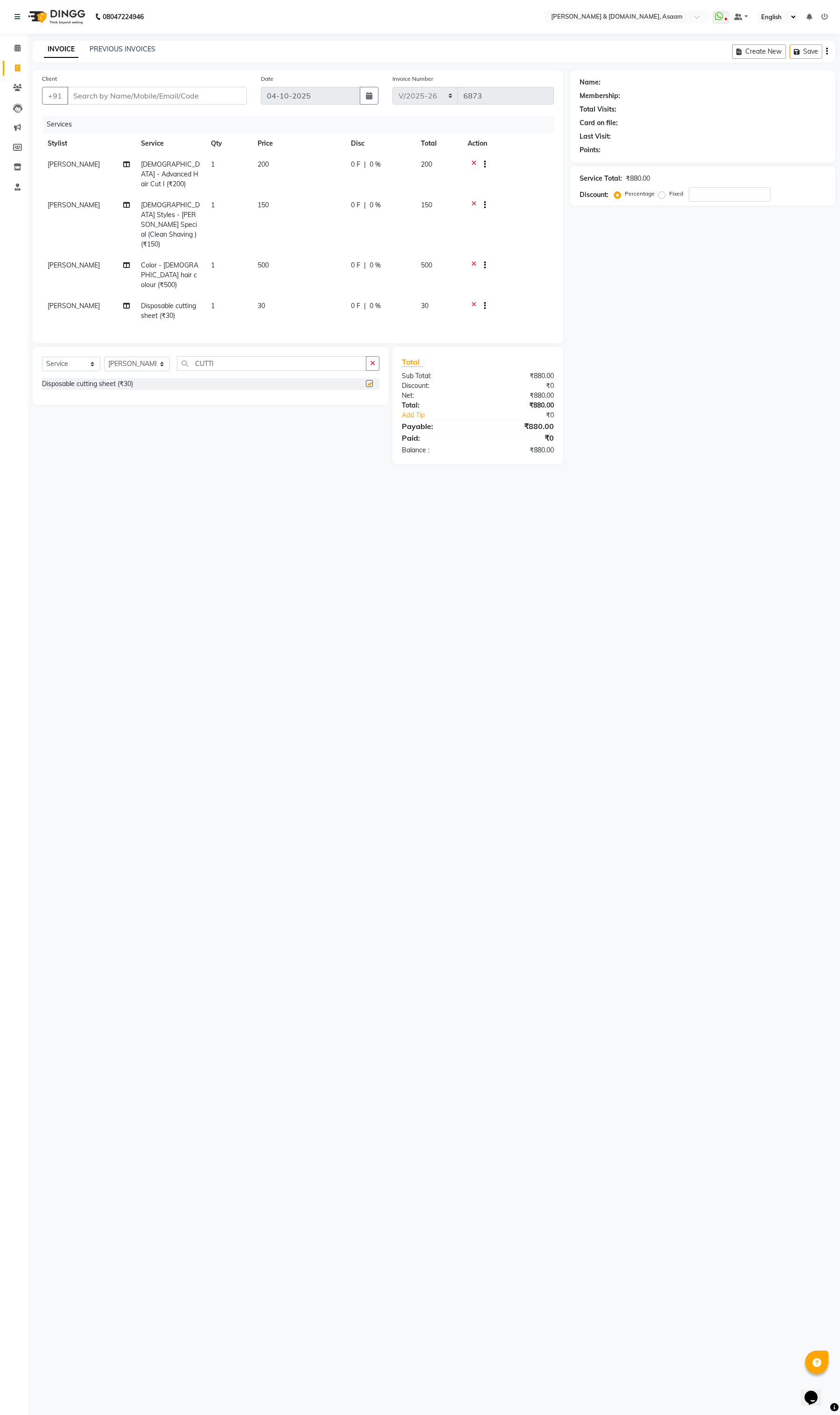
checkbox input "false"
click at [374, 360] on icon "button" at bounding box center [373, 363] width 5 height 6
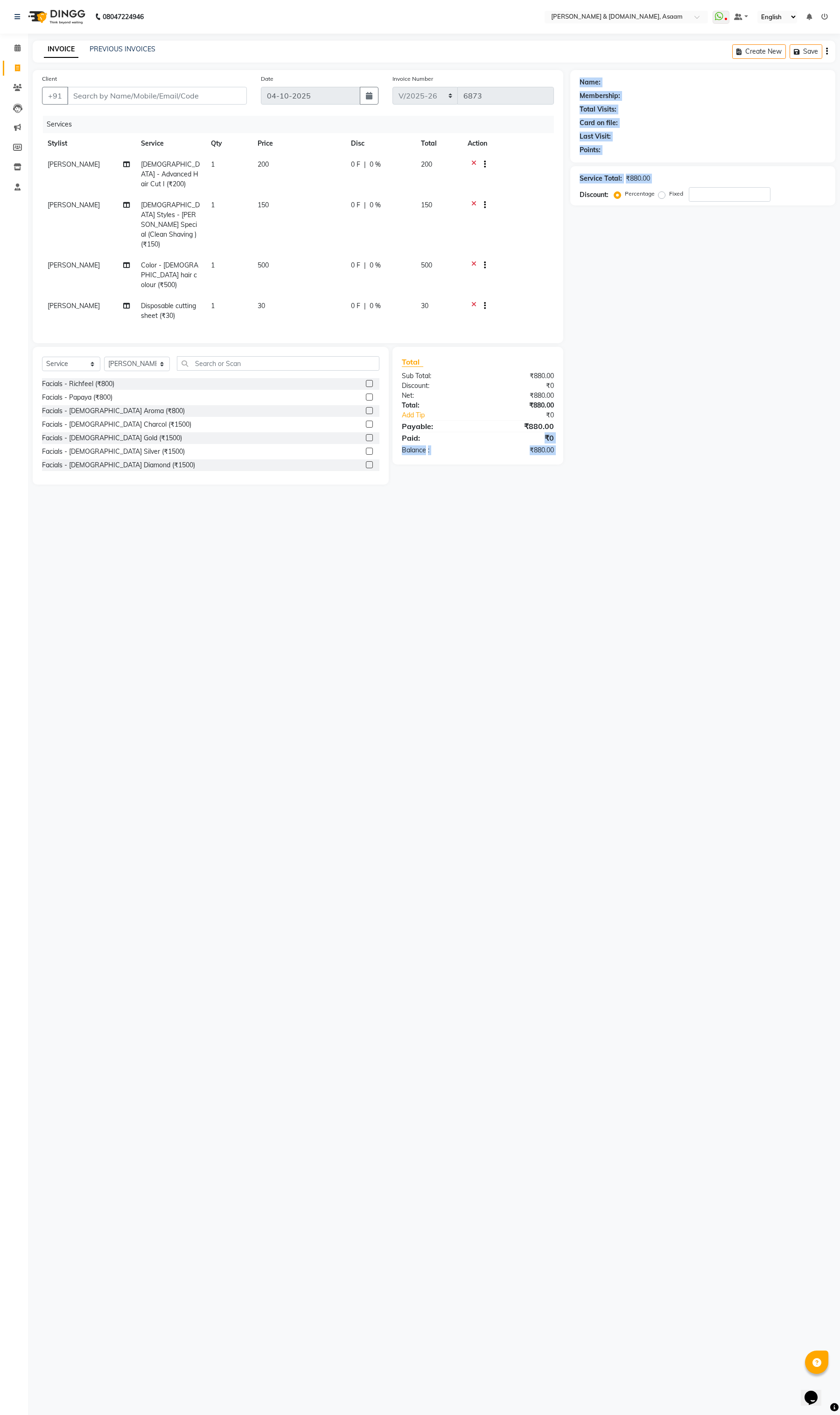
drag, startPoint x: 575, startPoint y: 414, endPoint x: 374, endPoint y: 379, distance: 204.0
click at [461, 408] on div "Client +91 Date 04-10-2025 Invoice Number INV/2025-26 V/2025 V/2025-26 6873 Ser…" at bounding box center [434, 277] width 817 height 415
click at [532, 486] on div "08047224946 Select Location × Hrishika & Hair.com, Asaam WhatsApp Status ✕ Stat…" at bounding box center [420, 707] width 840 height 1415
click at [165, 89] on input "Client" at bounding box center [156, 96] width 180 height 18
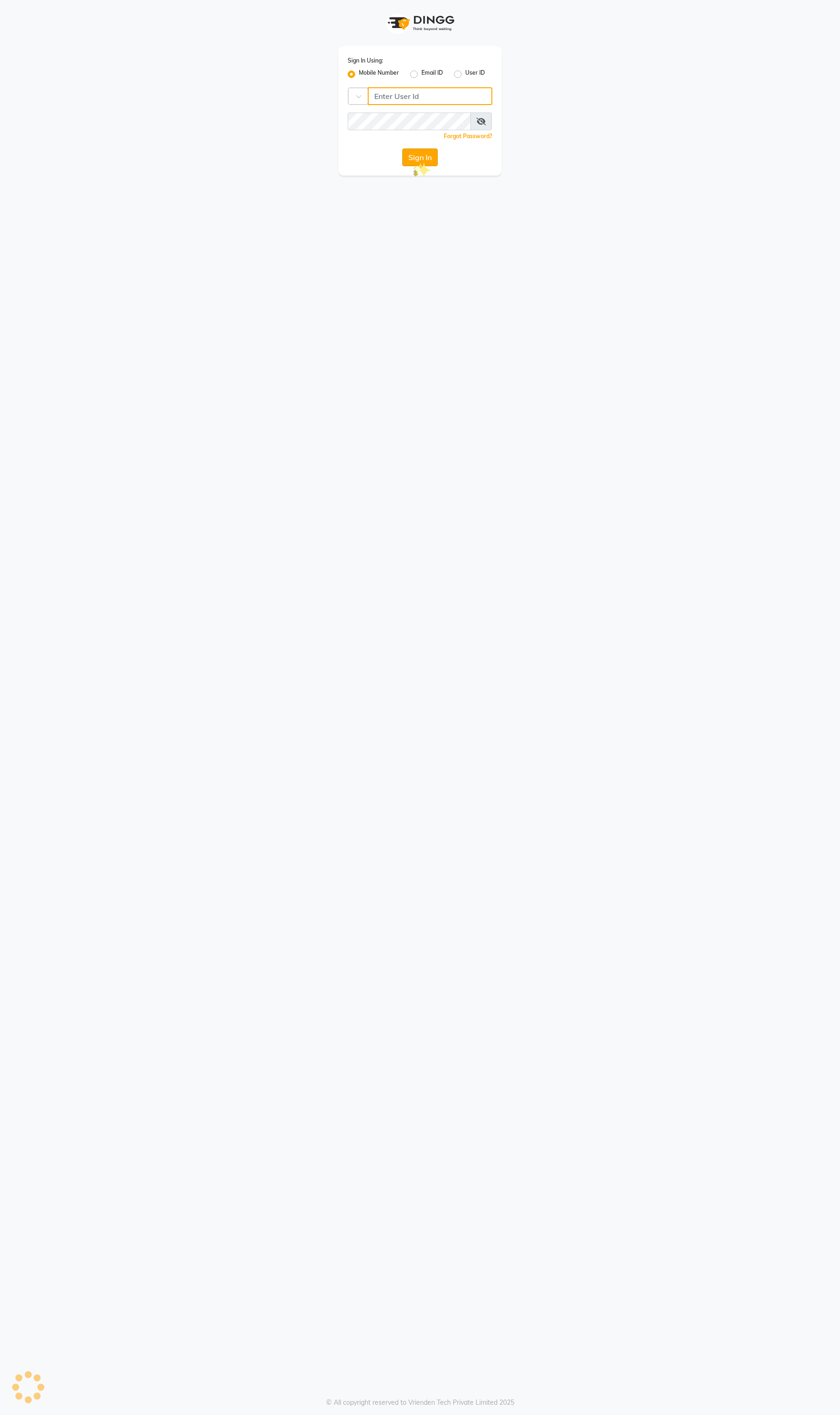
type input "9365278165"
click at [416, 162] on button "Sign In" at bounding box center [420, 157] width 35 height 18
click at [417, 163] on button "Sign In" at bounding box center [420, 157] width 35 height 18
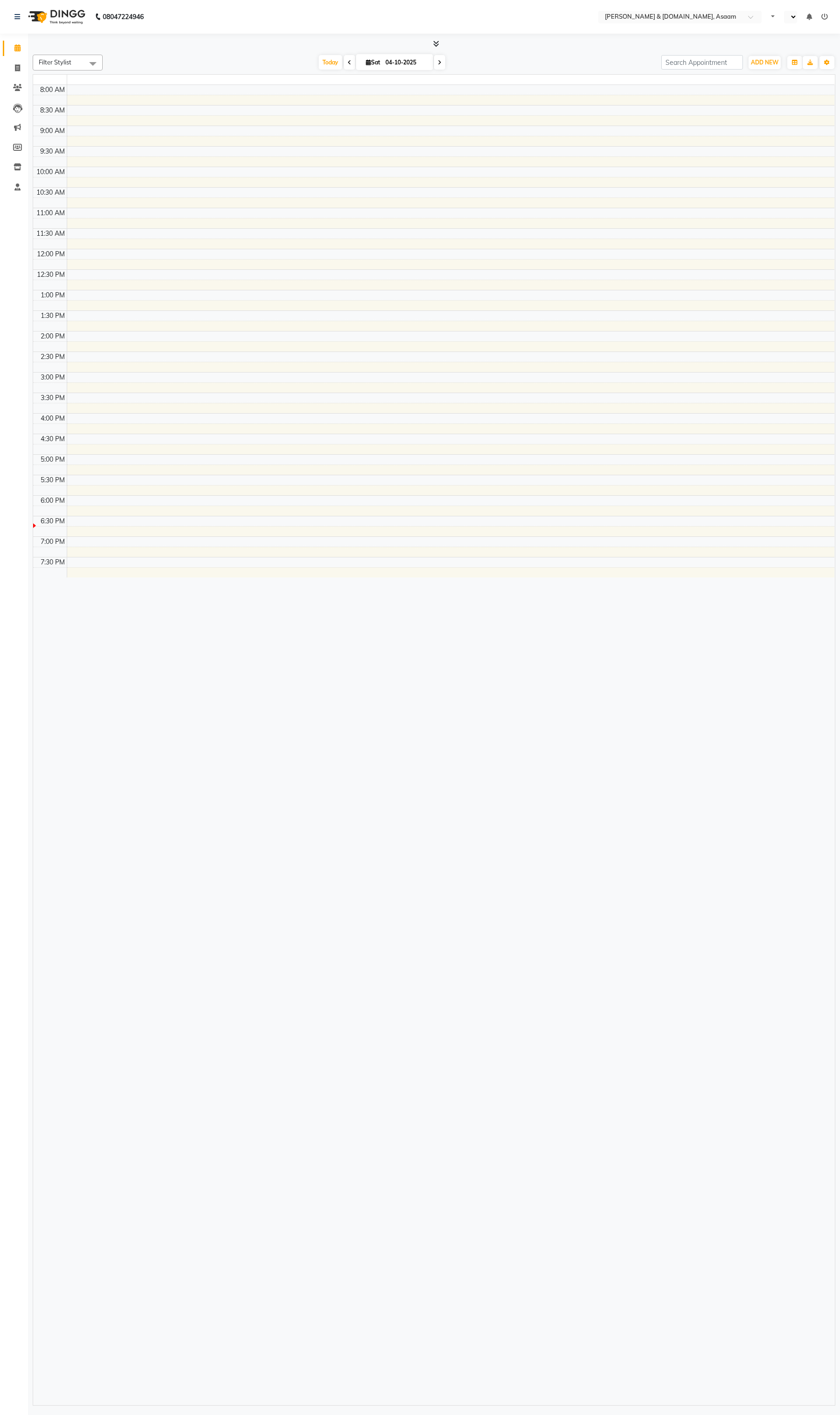
select select "en"
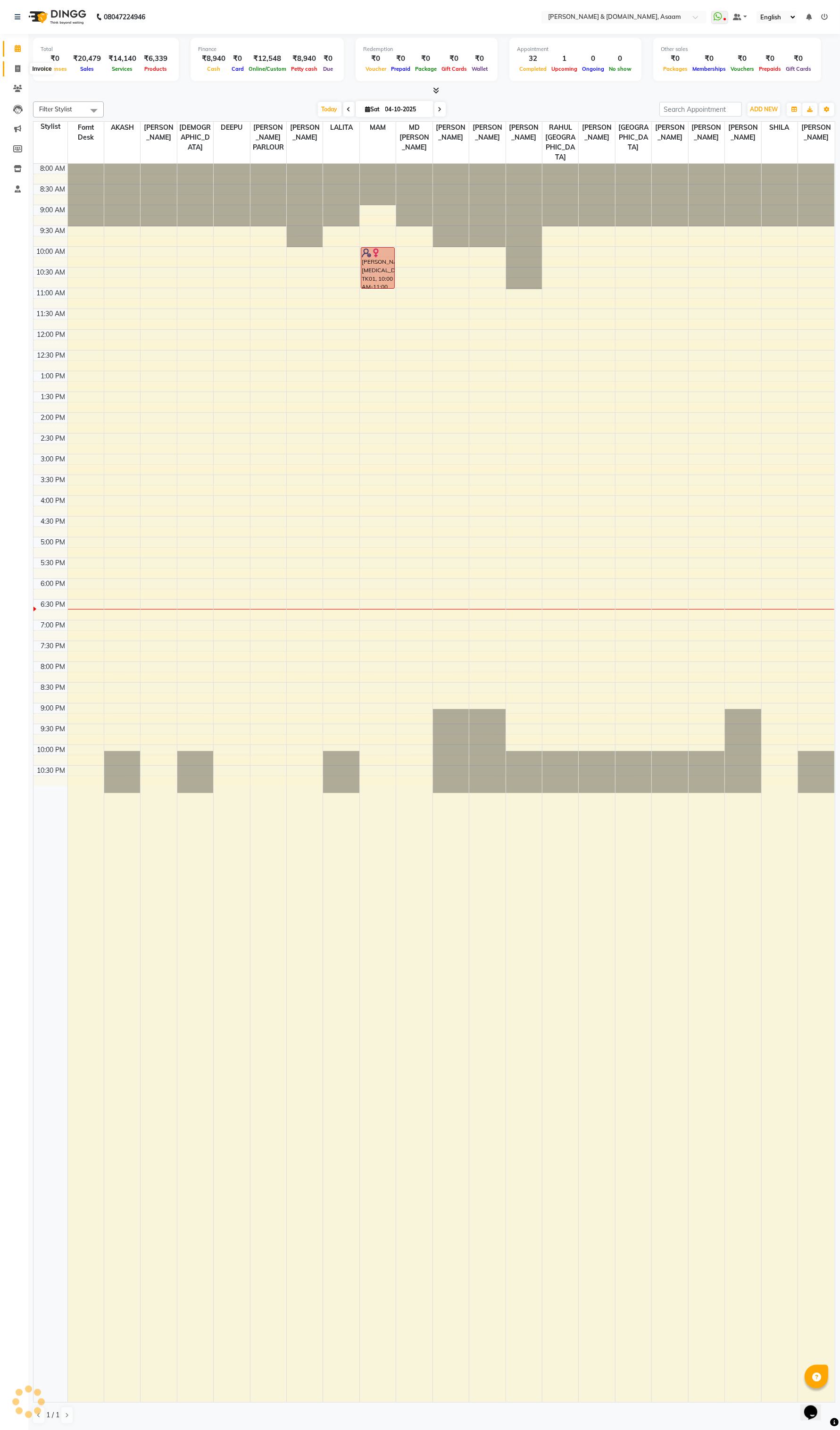
click at [20, 68] on icon at bounding box center [18, 68] width 5 height 7
select select "service"
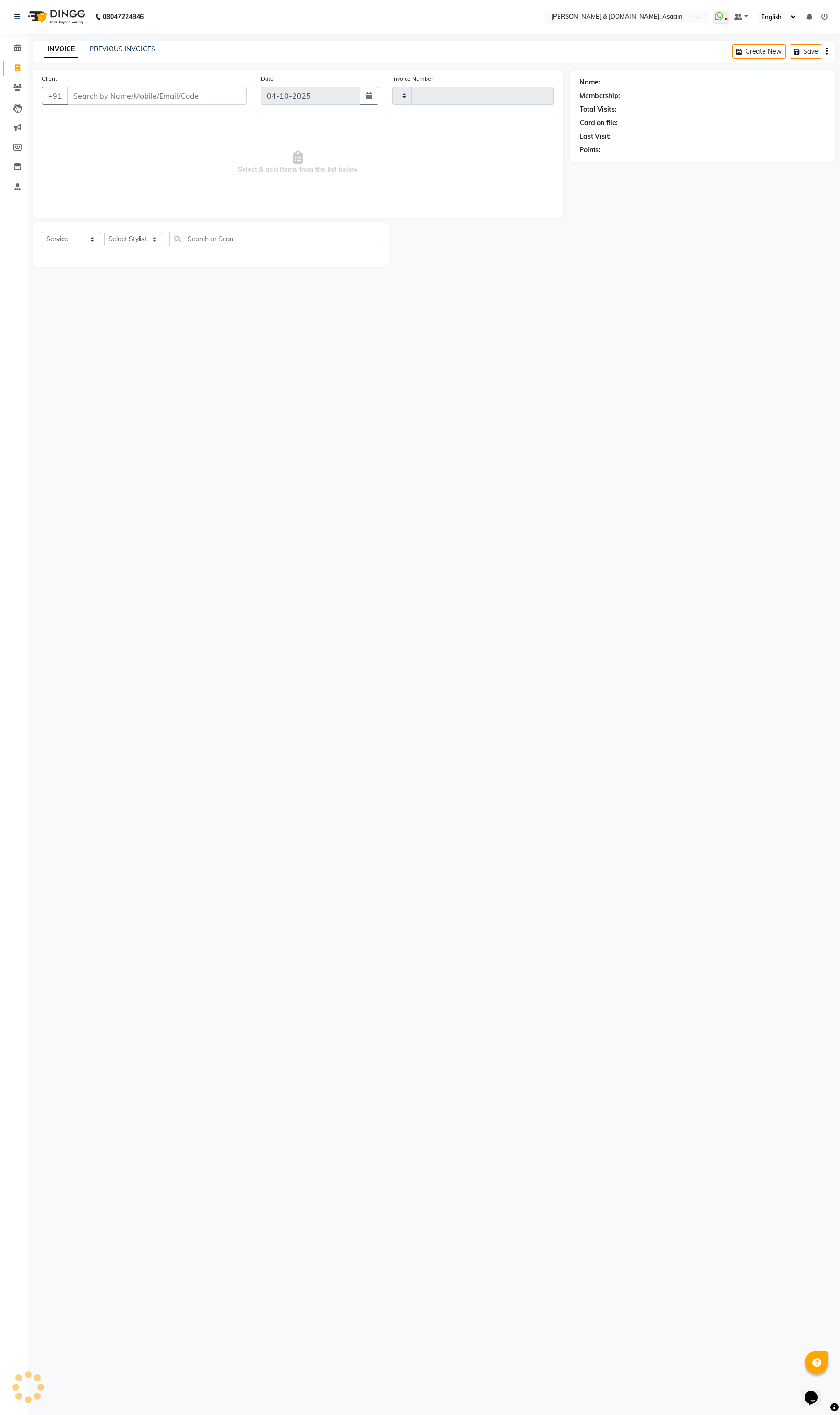
type input "6873"
select select "4608"
drag, startPoint x: 129, startPoint y: 241, endPoint x: 124, endPoint y: 243, distance: 5.4
click at [127, 241] on select "Select Stylist AKASH AKIB [PERSON_NAME] fornt desk [PERSON_NAME] PARLOUR [PERSO…" at bounding box center [137, 239] width 66 height 14
select select "40905"
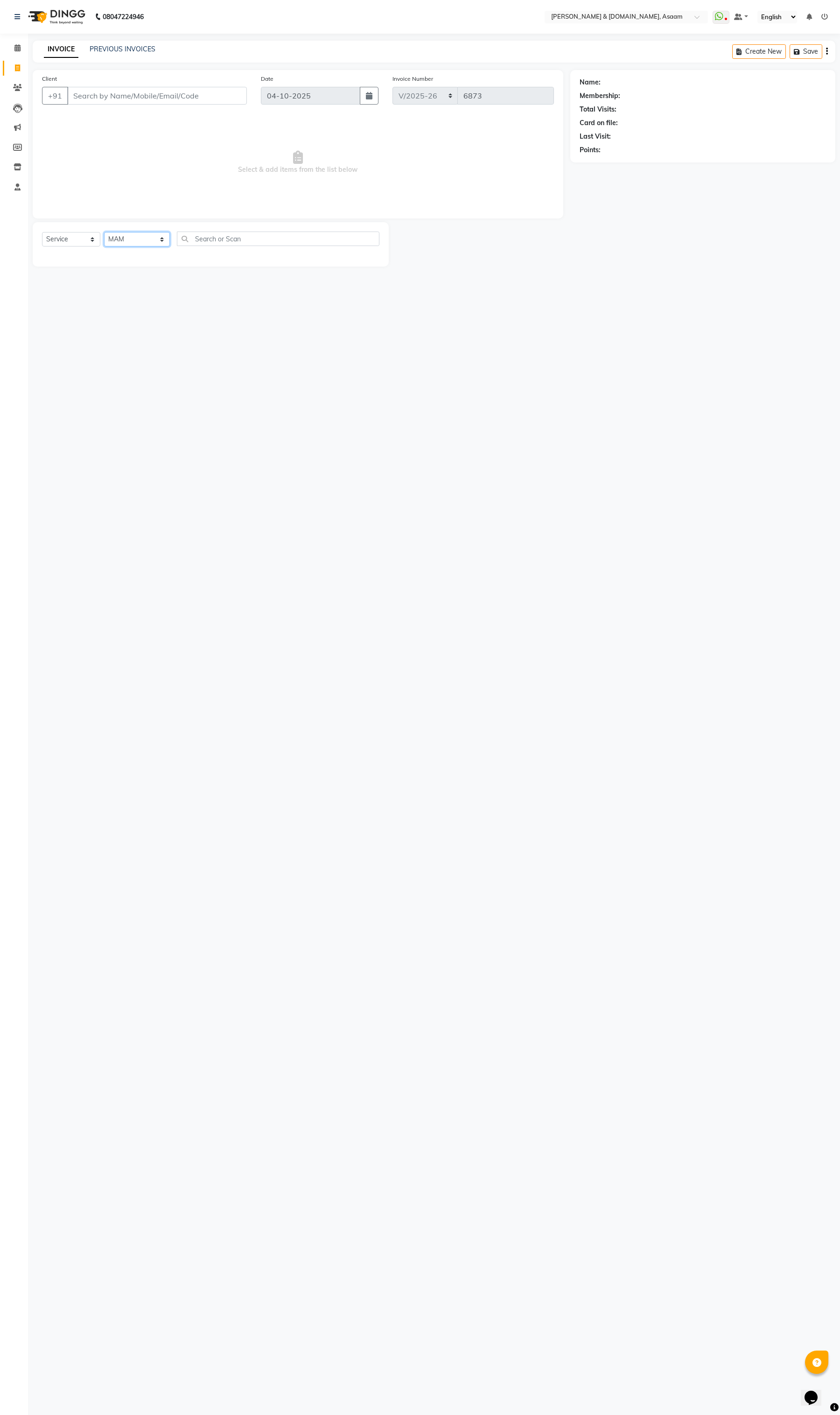
click at [104, 232] on select "Select Stylist AKASH AKIB [PERSON_NAME] fornt desk [PERSON_NAME] PARLOUR [PERSO…" at bounding box center [137, 239] width 66 height 14
click at [197, 237] on input "text" at bounding box center [279, 239] width 203 height 14
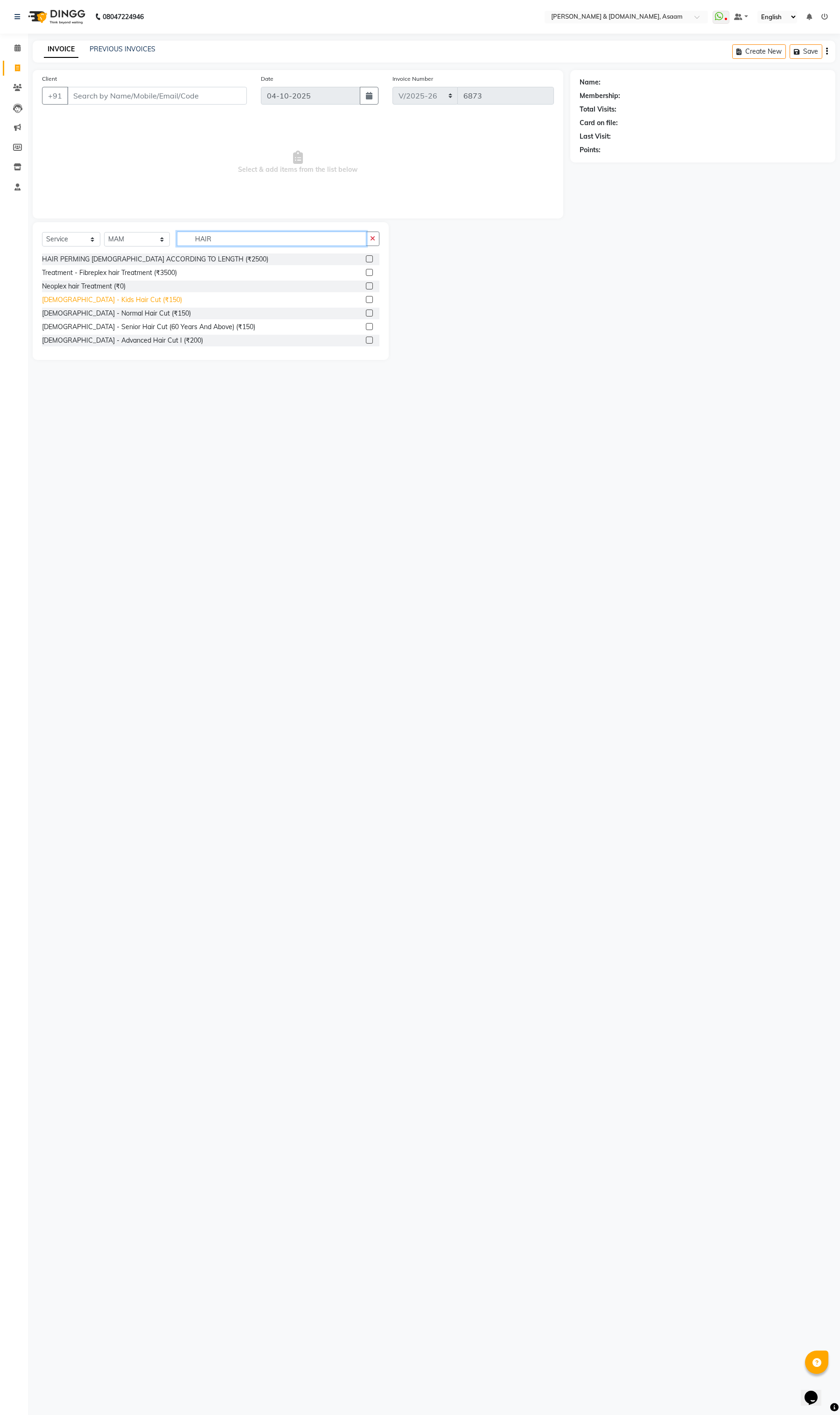
type input "HAIR"
drag, startPoint x: 125, startPoint y: 301, endPoint x: 122, endPoint y: 264, distance: 37.1
click at [124, 301] on div "[DEMOGRAPHIC_DATA] - Kids Hair Cut (₹150)" at bounding box center [112, 300] width 140 height 10
checkbox input "false"
click at [139, 99] on input "Client" at bounding box center [156, 96] width 180 height 18
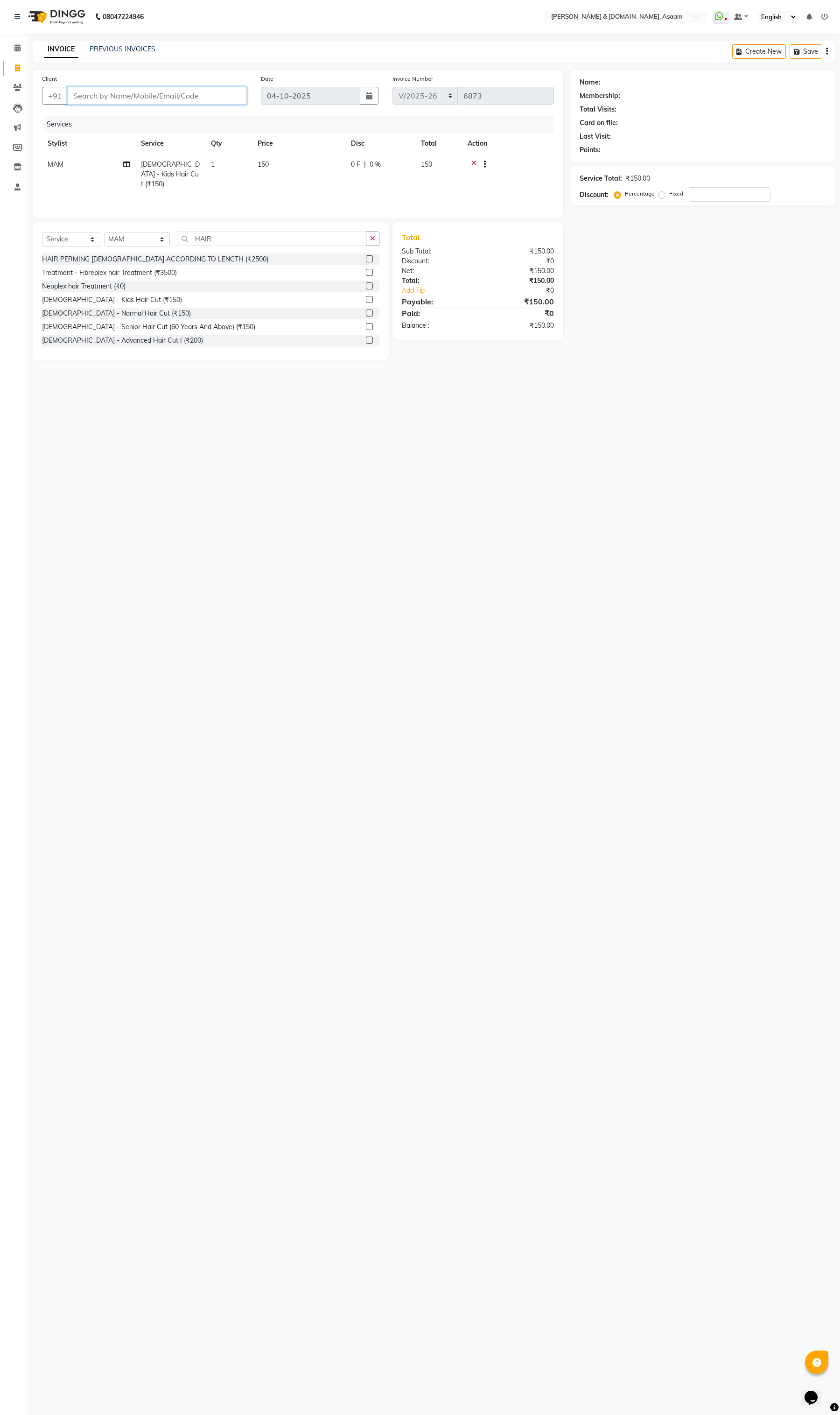
type input "A"
type input "0"
type input "93******94"
radio input "false"
radio input "true"
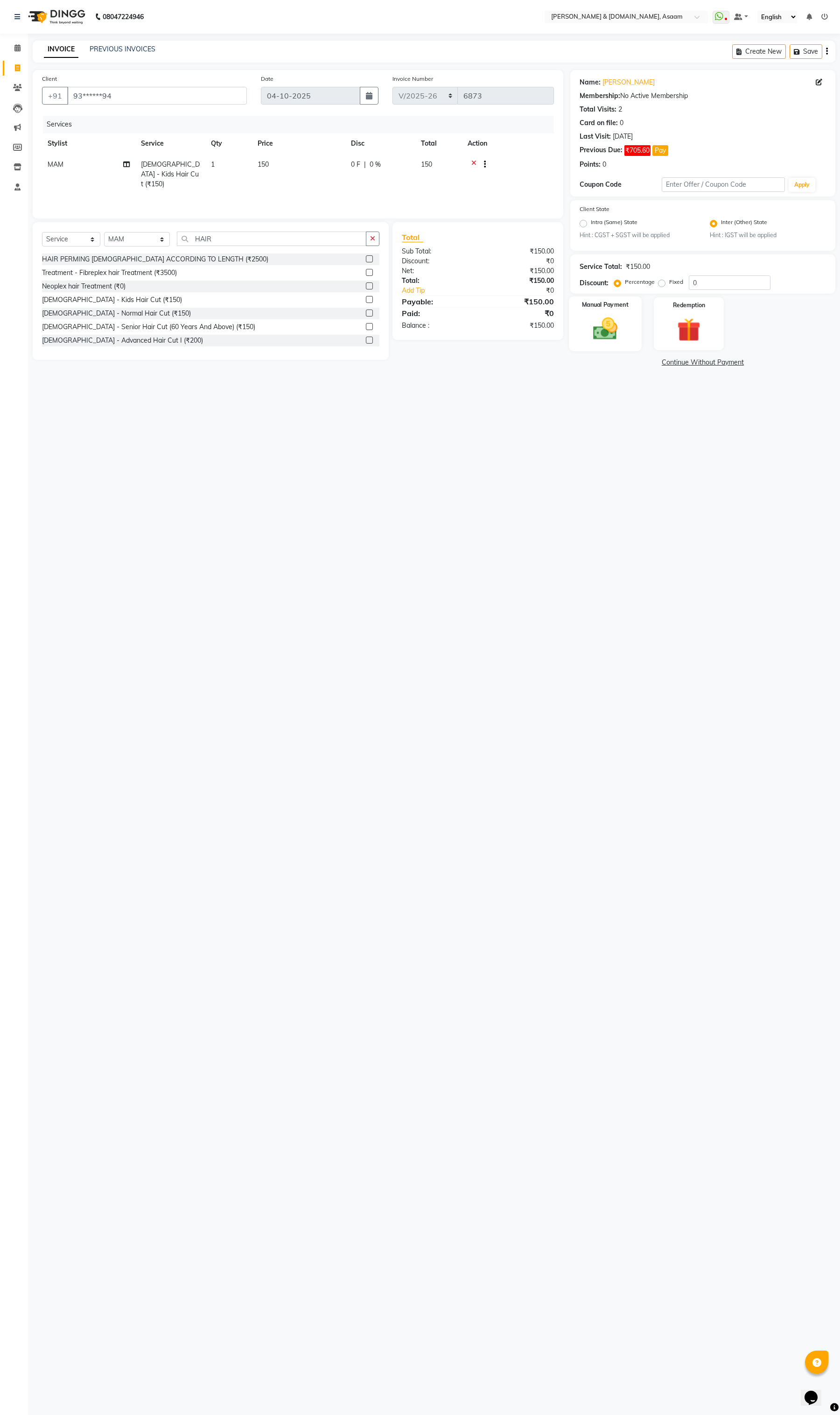
click at [627, 328] on div "Manual Payment" at bounding box center [606, 324] width 72 height 55
drag, startPoint x: 769, startPoint y: 423, endPoint x: 483, endPoint y: 434, distance: 286.2
click at [638, 424] on div "Manual payment mode is not added" at bounding box center [702, 422] width 265 height 17
click at [546, 635] on div "08047224946 Select Location × Hrishika & Hair.com, Asaam WhatsApp Status ✕ Stat…" at bounding box center [420, 707] width 840 height 1415
click at [474, 162] on icon at bounding box center [474, 165] width 5 height 11
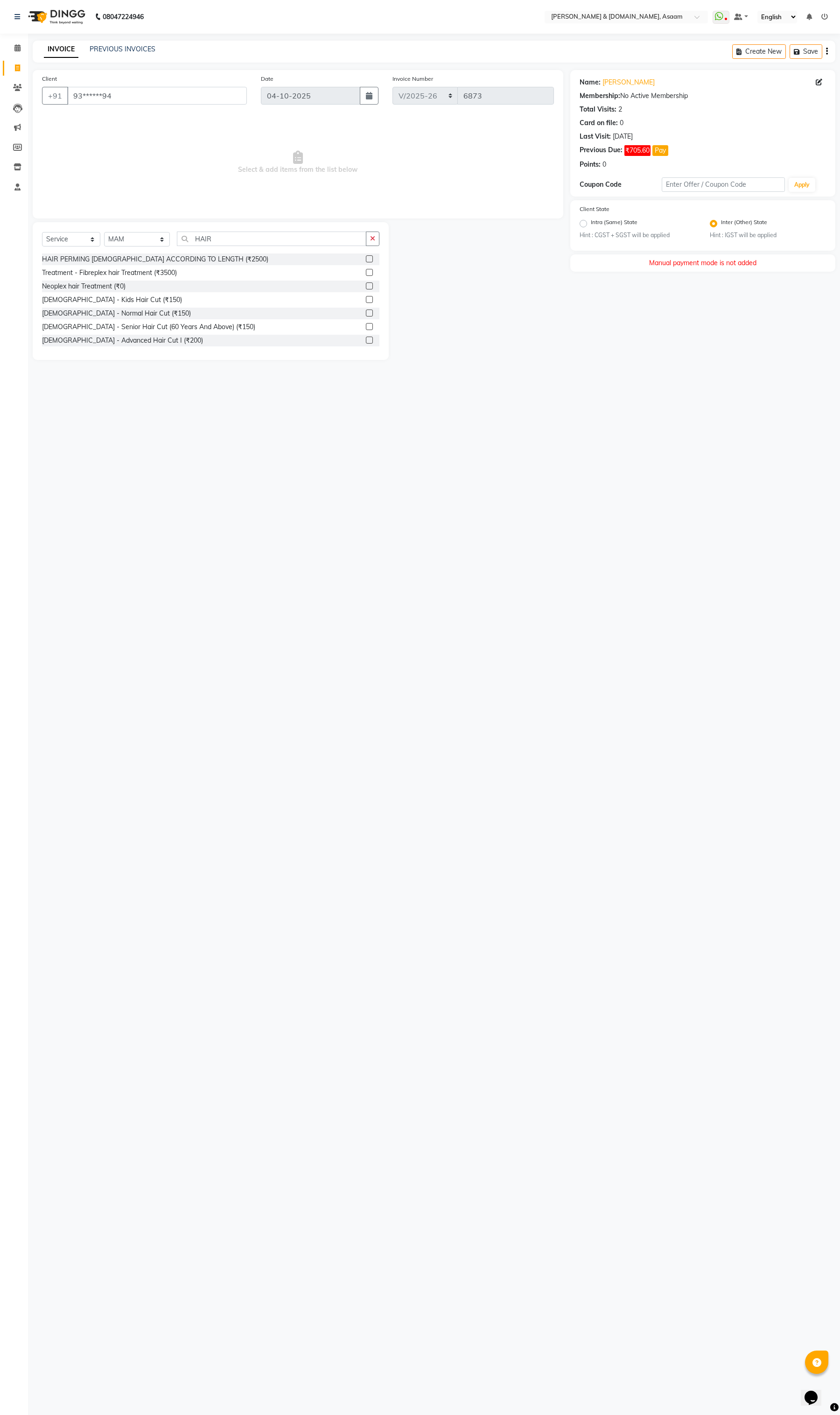
click at [757, 257] on div "Manual payment mode is not added" at bounding box center [702, 263] width 265 height 17
click at [757, 260] on div "Manual payment mode is not added" at bounding box center [702, 263] width 265 height 17
click at [771, 262] on div "Manual payment mode is not added" at bounding box center [702, 263] width 265 height 17
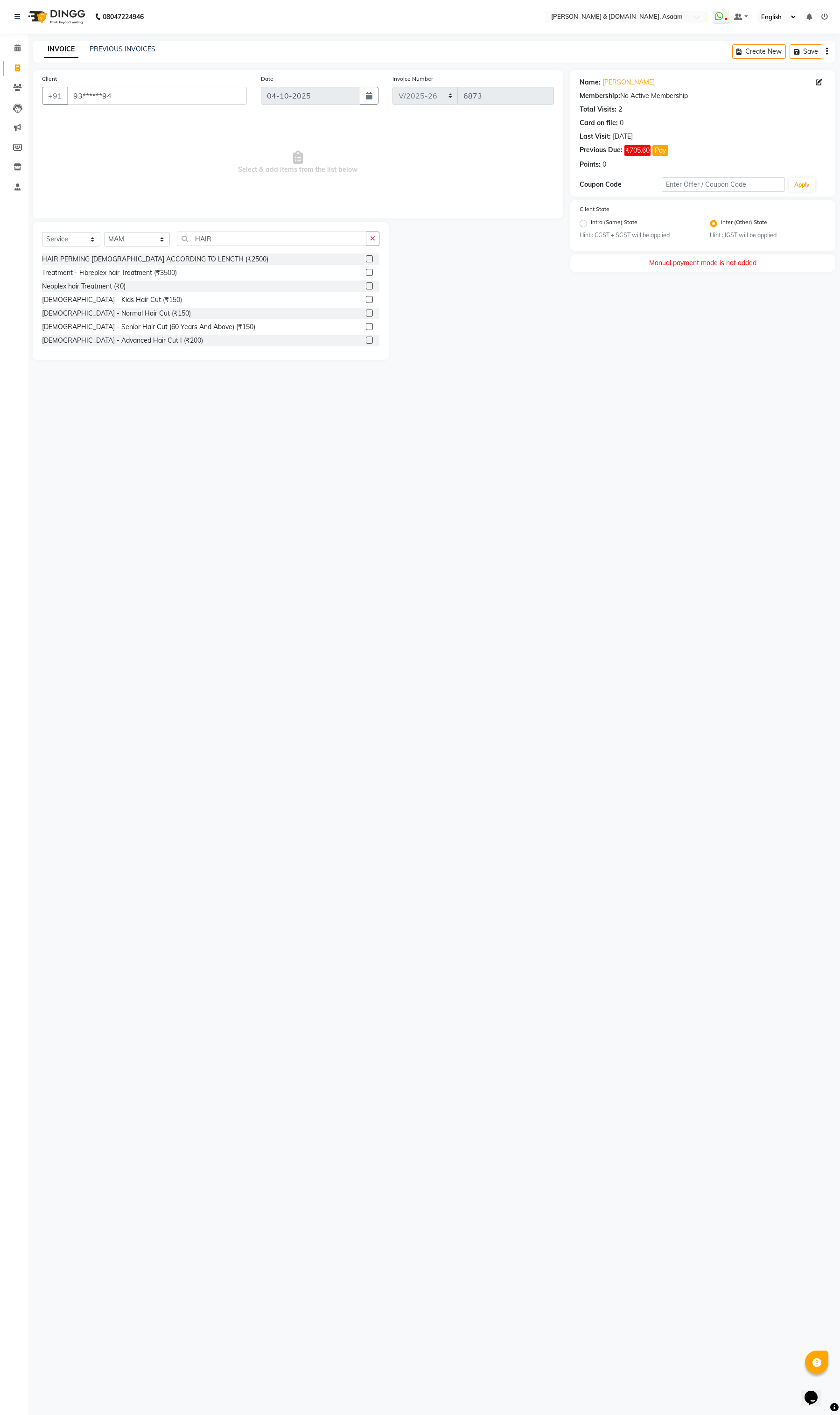
click at [366, 271] on label at bounding box center [369, 272] width 7 height 7
click at [366, 271] on input "checkbox" at bounding box center [369, 273] width 6 height 6
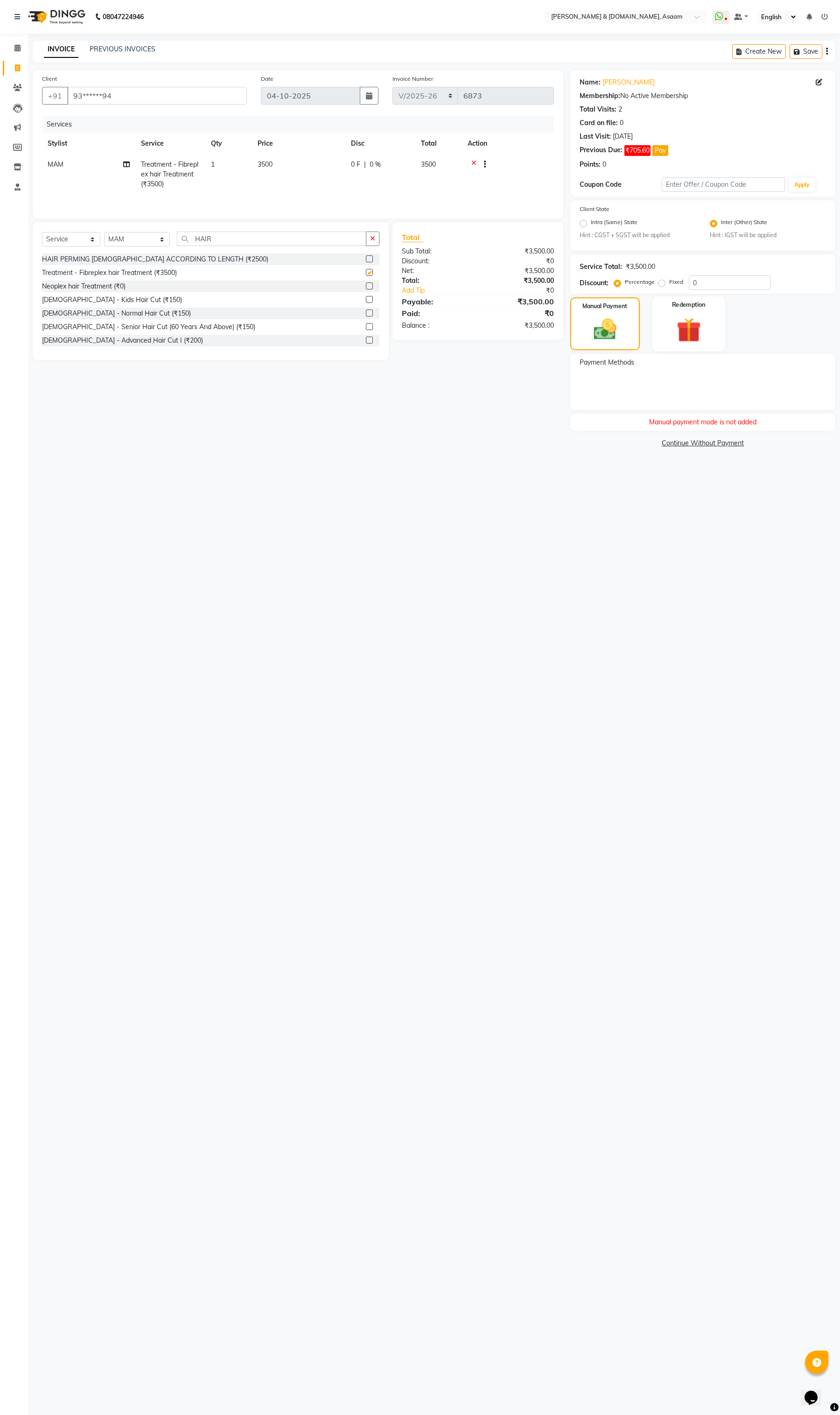
checkbox input "false"
click at [707, 424] on div "Manual payment mode is not added" at bounding box center [702, 422] width 265 height 17
click at [698, 341] on img at bounding box center [689, 330] width 39 height 31
click at [647, 364] on span "Wallet" at bounding box center [648, 363] width 22 height 10
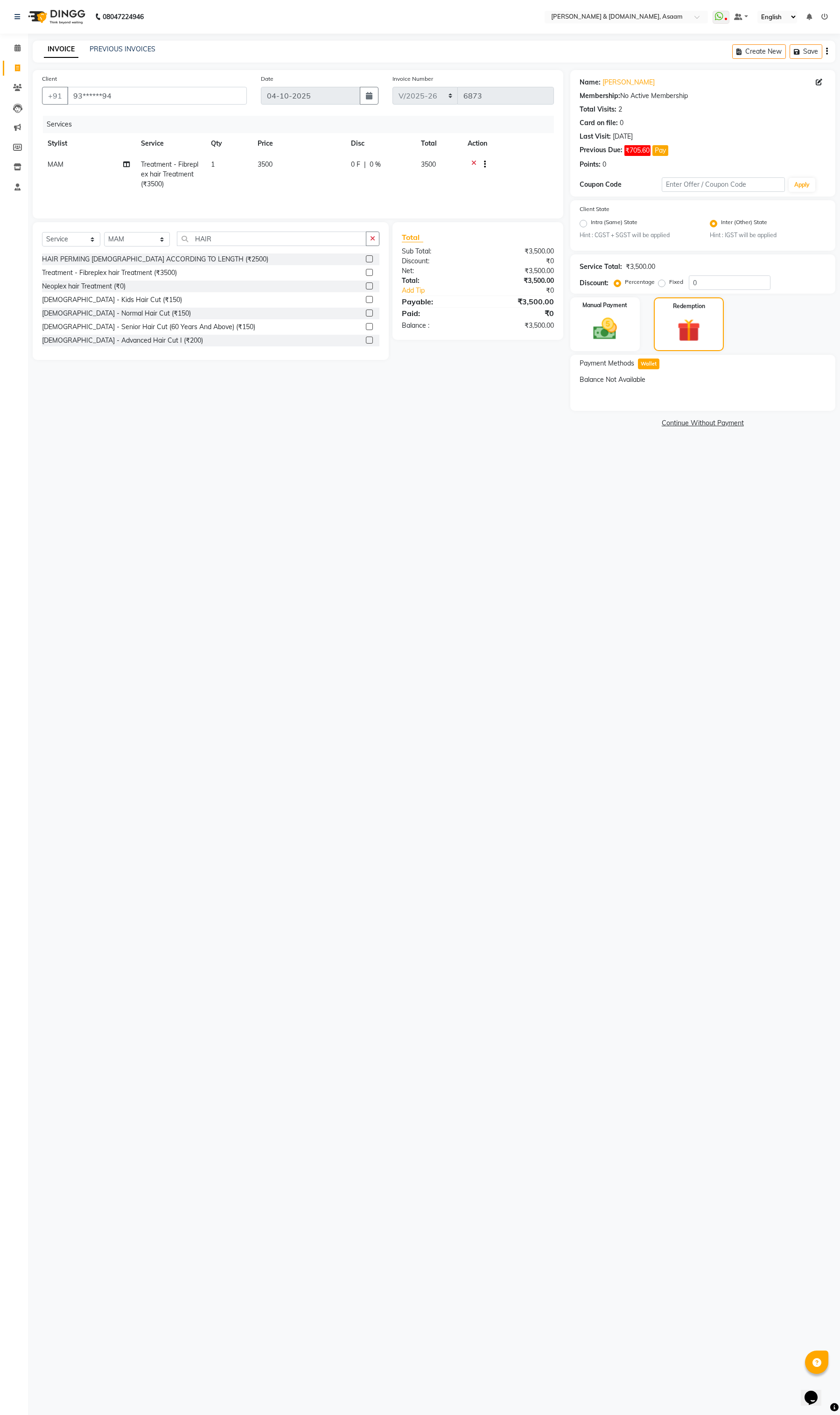
click at [647, 364] on span "Wallet" at bounding box center [648, 363] width 22 height 10
click at [634, 340] on div "Manual Payment" at bounding box center [606, 324] width 72 height 56
click at [644, 360] on div "Payment Methods" at bounding box center [703, 363] width 246 height 11
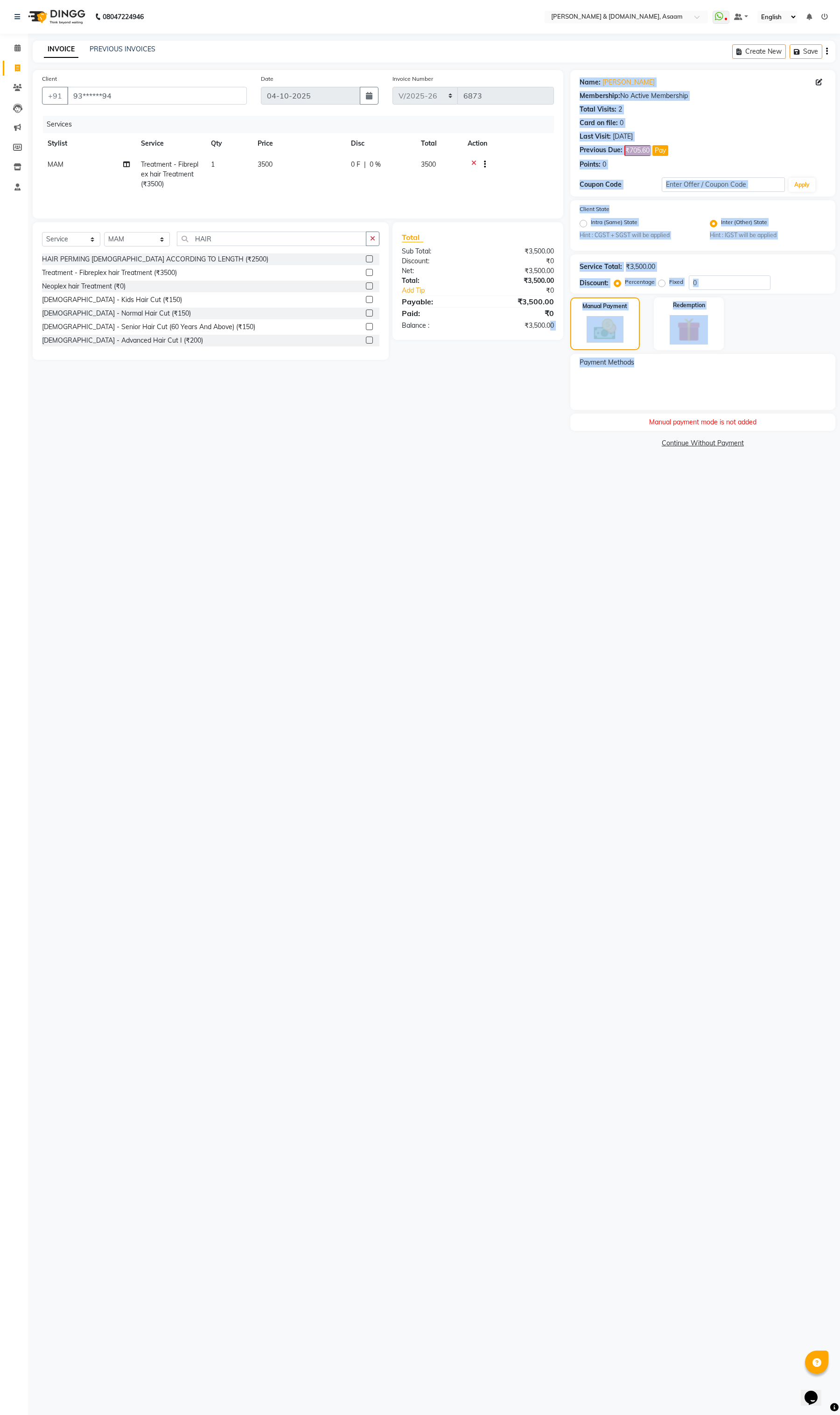
drag, startPoint x: 641, startPoint y: 362, endPoint x: 519, endPoint y: 356, distance: 122.1
click at [519, 356] on div "Client +91 93******94 Date 04-10-2025 Invoice Number INV/2025-26 V/2025 V/2025-…" at bounding box center [434, 260] width 817 height 380
click at [529, 392] on div "Client +91 93******94 Date 04-10-2025 Invoice Number INV/2025-26 V/2025 V/2025-…" at bounding box center [298, 260] width 544 height 380
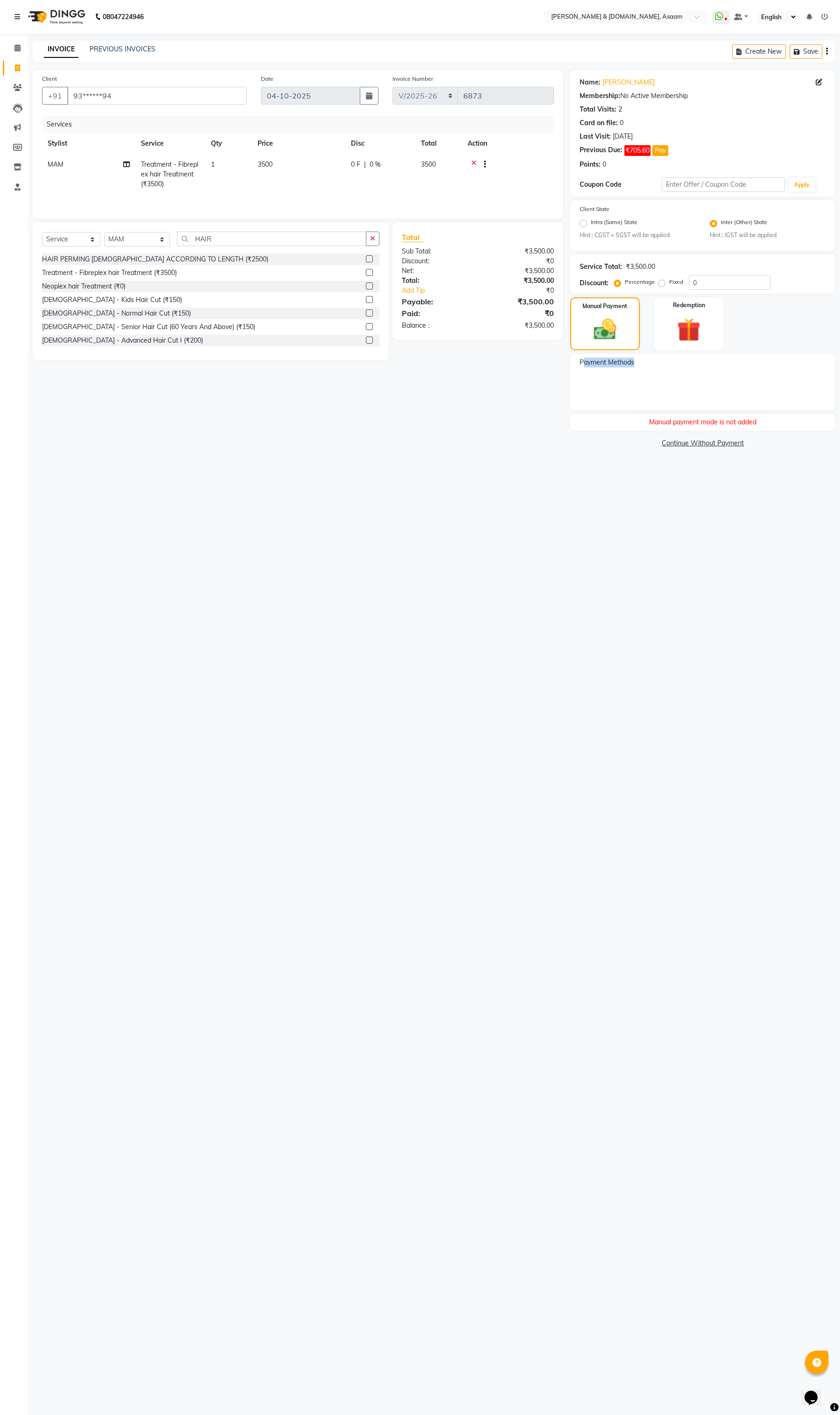
drag, startPoint x: 654, startPoint y: 371, endPoint x: 578, endPoint y: 366, distance: 76.2
click at [578, 366] on div "Payment Methods" at bounding box center [702, 382] width 265 height 56
click at [510, 397] on div "Client +91 93******94 Date 04-10-2025 Invoice Number INV/2025-26 V/2025 V/2025-…" at bounding box center [298, 260] width 544 height 380
drag, startPoint x: 668, startPoint y: 368, endPoint x: 554, endPoint y: 365, distance: 114.0
click at [582, 365] on div "Payment Methods" at bounding box center [703, 363] width 246 height 11
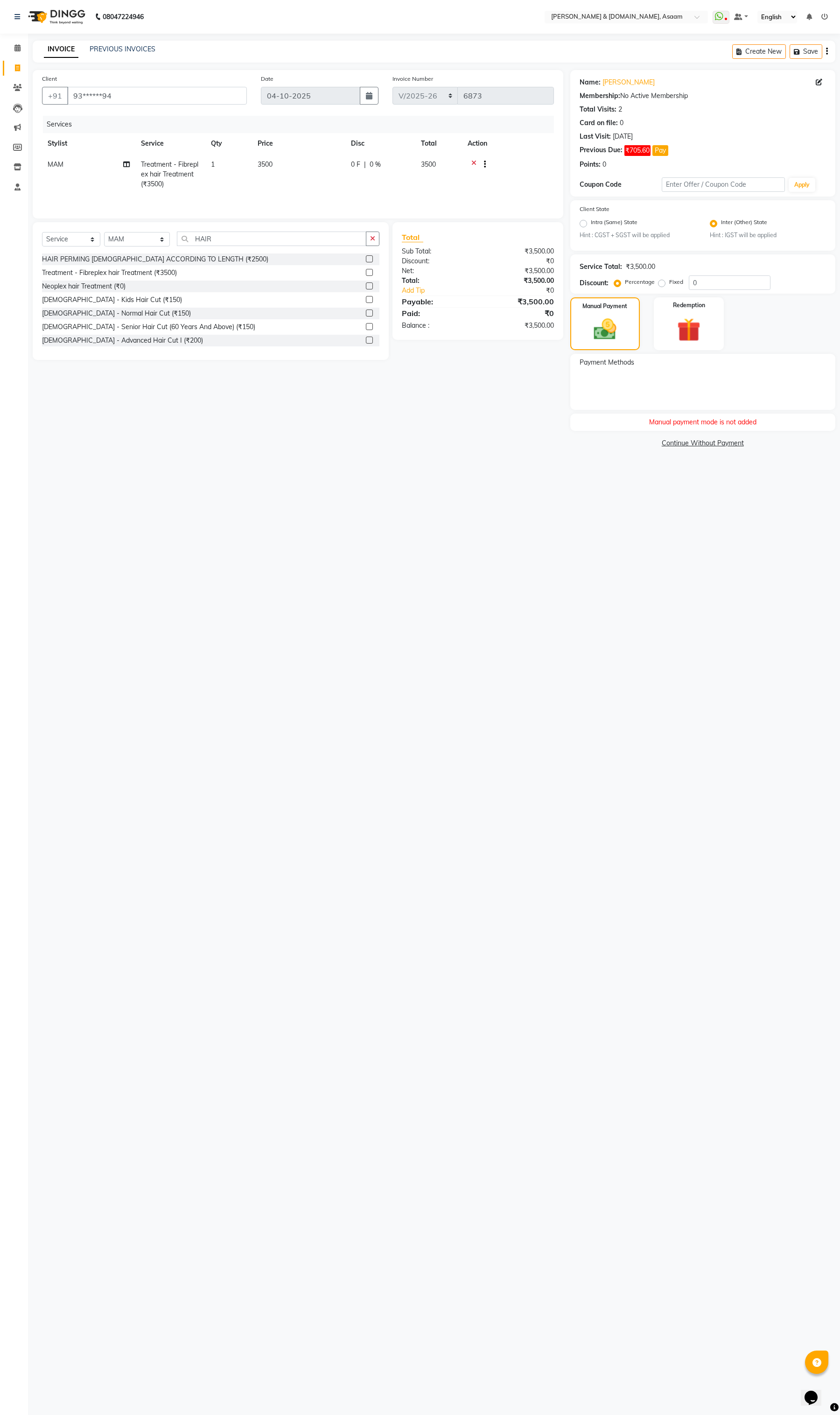
click at [432, 383] on div "Client +91 93******94 Date 04-10-2025 Invoice Number INV/2025-26 V/2025 V/2025-…" at bounding box center [298, 260] width 544 height 380
click at [472, 160] on icon at bounding box center [474, 165] width 5 height 11
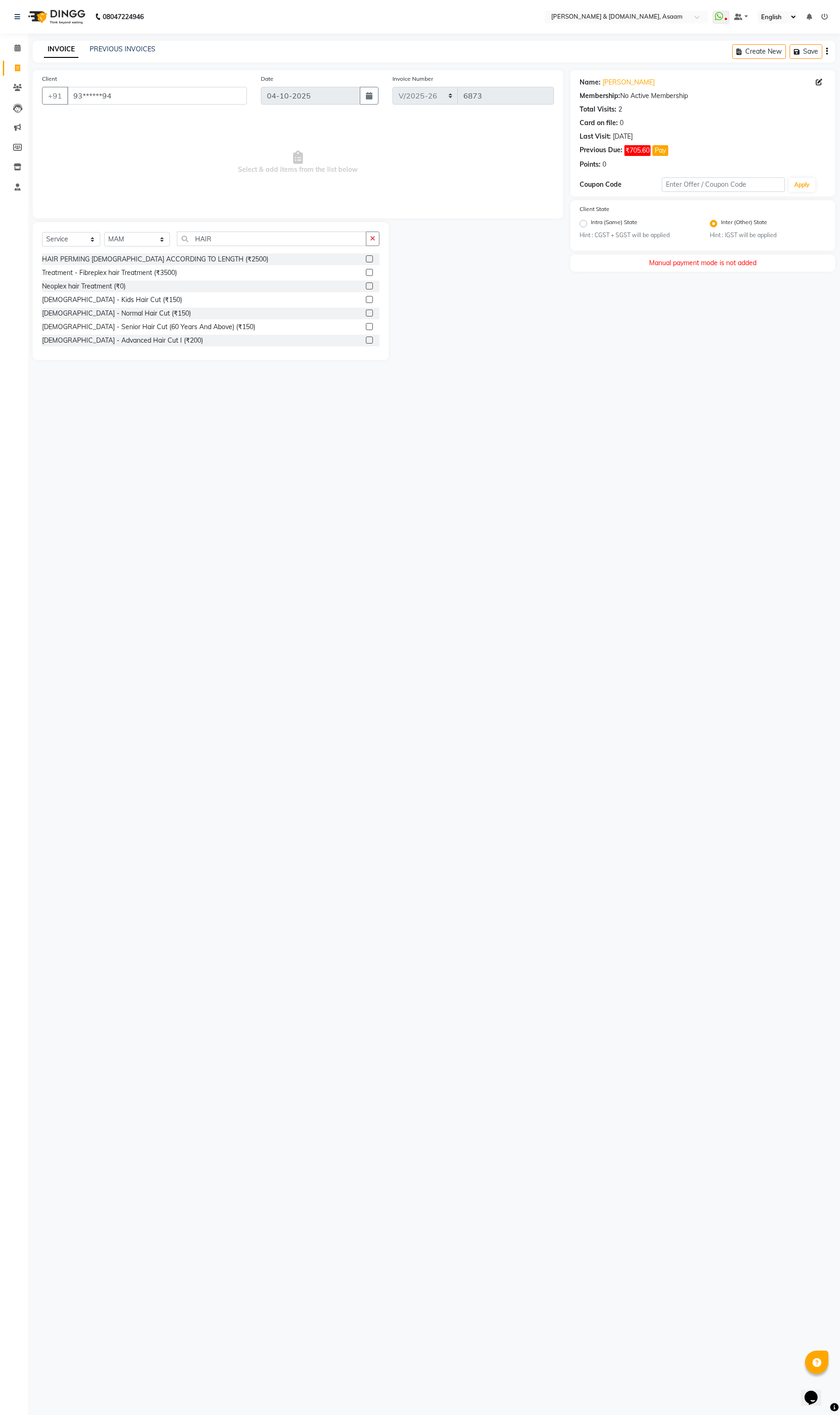
click at [698, 262] on div "Manual payment mode is not added" at bounding box center [702, 263] width 265 height 17
drag, startPoint x: 649, startPoint y: 262, endPoint x: 839, endPoint y: 267, distance: 190.1
click at [839, 267] on div "Name: Aj Alom Membership: No Active Membership Total Visits: 2 Card on file: 0 …" at bounding box center [706, 215] width 272 height 290
click at [650, 220] on div "Intra (Same) State Hint : CGST + SGST will be applied" at bounding box center [638, 229] width 130 height 23
click at [591, 223] on label "Intra (Same) State" at bounding box center [614, 224] width 47 height 11
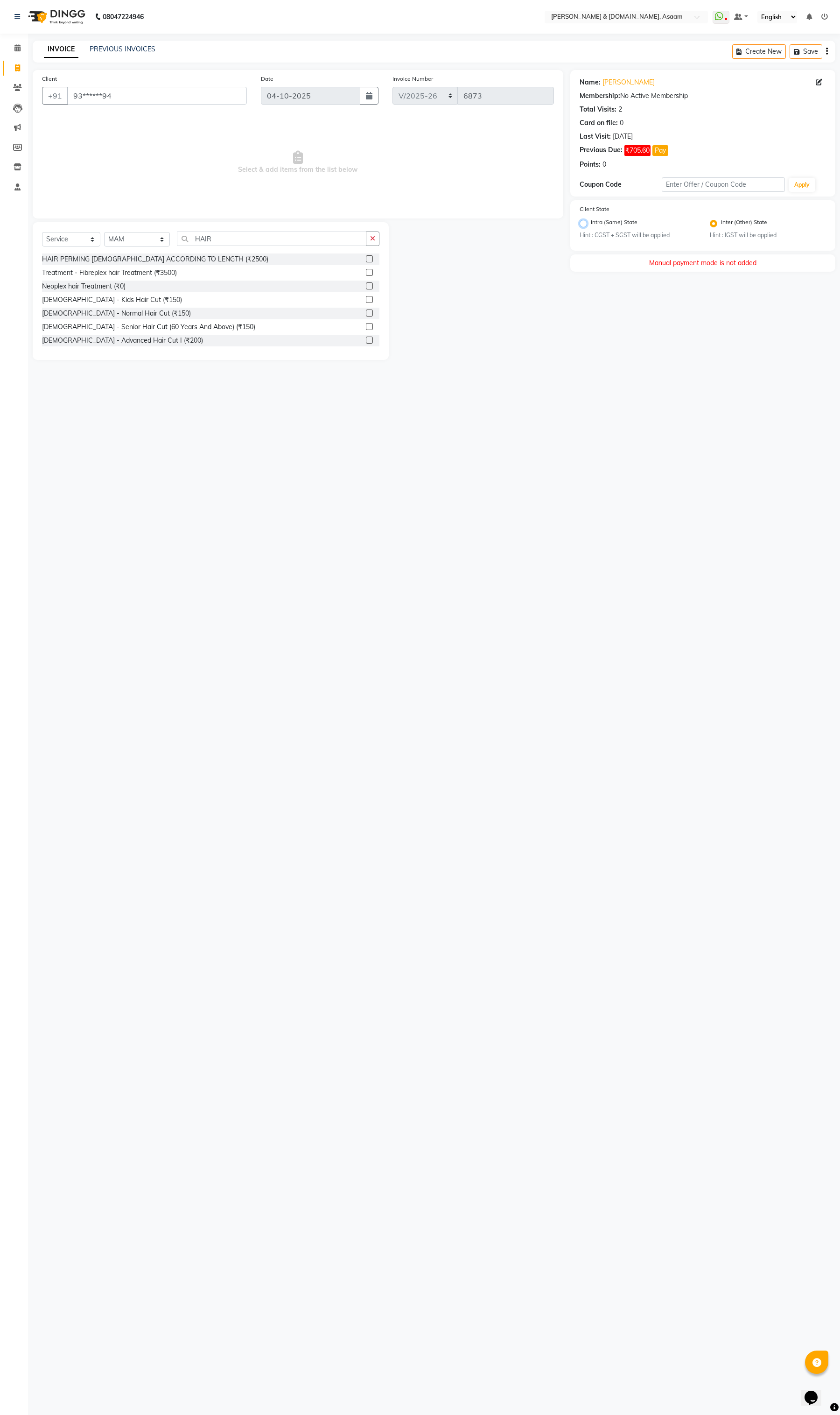
click at [591, 223] on input "Intra (Same) State" at bounding box center [594, 221] width 6 height 6
radio input "true"
click at [335, 255] on div "HAIR PERMING [DEMOGRAPHIC_DATA] ACCORDING TO LENGTH (₹2500)" at bounding box center [210, 259] width 337 height 11
click at [366, 260] on label at bounding box center [369, 259] width 7 height 7
click at [366, 260] on input "checkbox" at bounding box center [369, 259] width 6 height 6
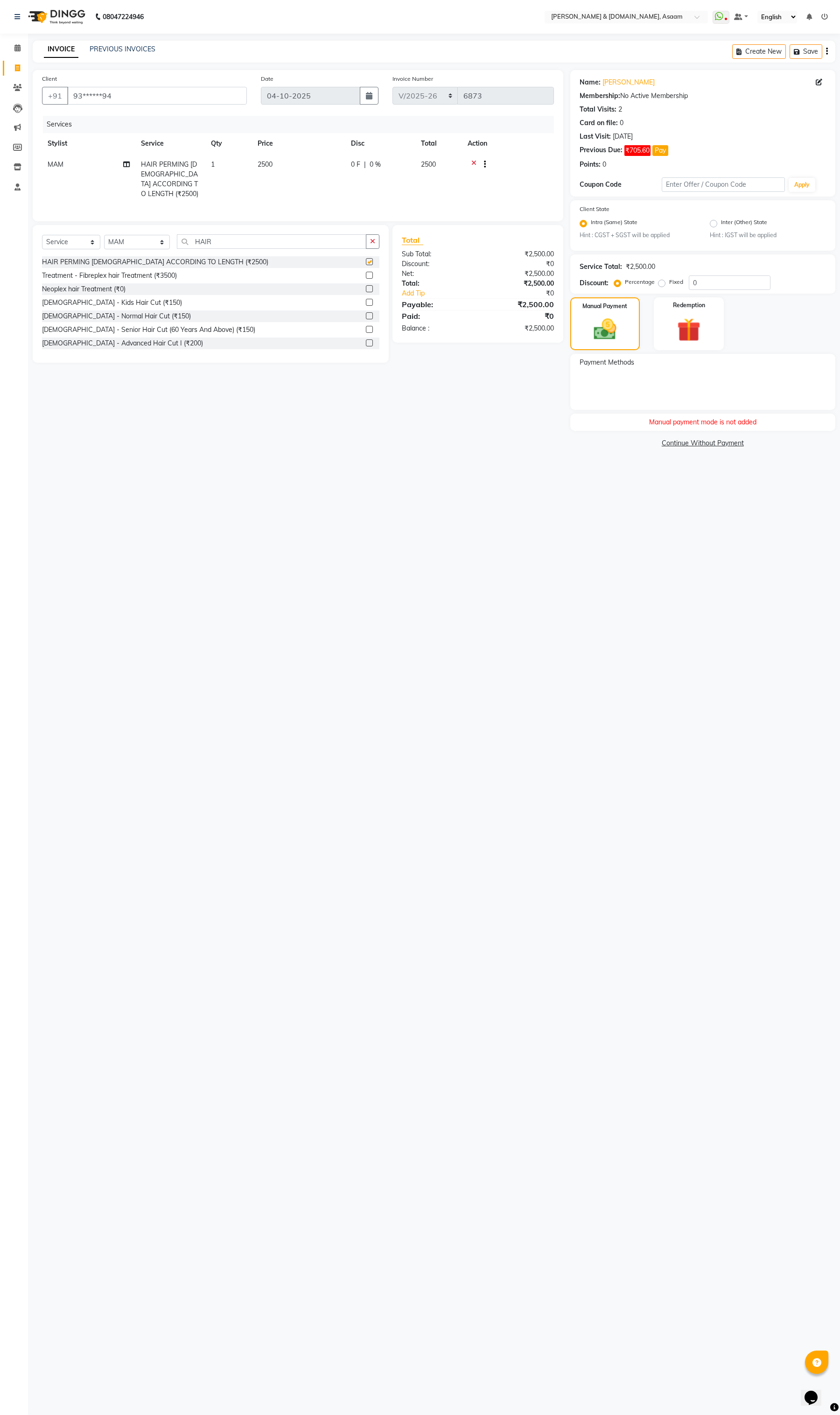
checkbox input "false"
click at [593, 327] on img at bounding box center [605, 329] width 39 height 27
click at [619, 360] on span "Payment Methods" at bounding box center [607, 362] width 55 height 10
click at [669, 283] on label "Fixed" at bounding box center [676, 282] width 14 height 8
click at [660, 283] on input "Fixed" at bounding box center [664, 282] width 6 height 6
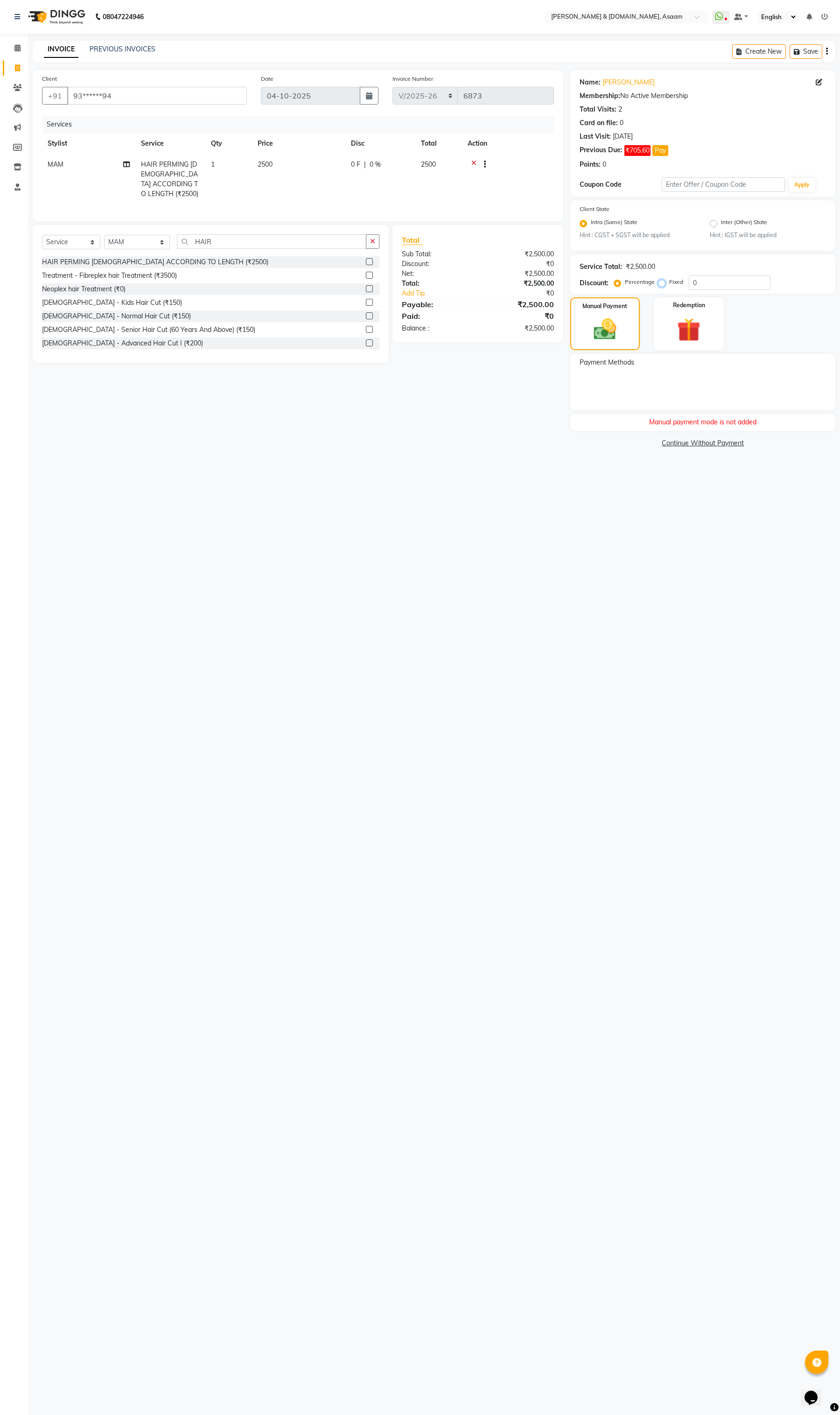
radio input "true"
drag, startPoint x: 618, startPoint y: 279, endPoint x: 623, endPoint y: 287, distance: 9.4
click at [625, 282] on label "Percentage" at bounding box center [639, 282] width 30 height 8
click at [619, 282] on input "Percentage" at bounding box center [619, 282] width 6 height 6
radio input "true"
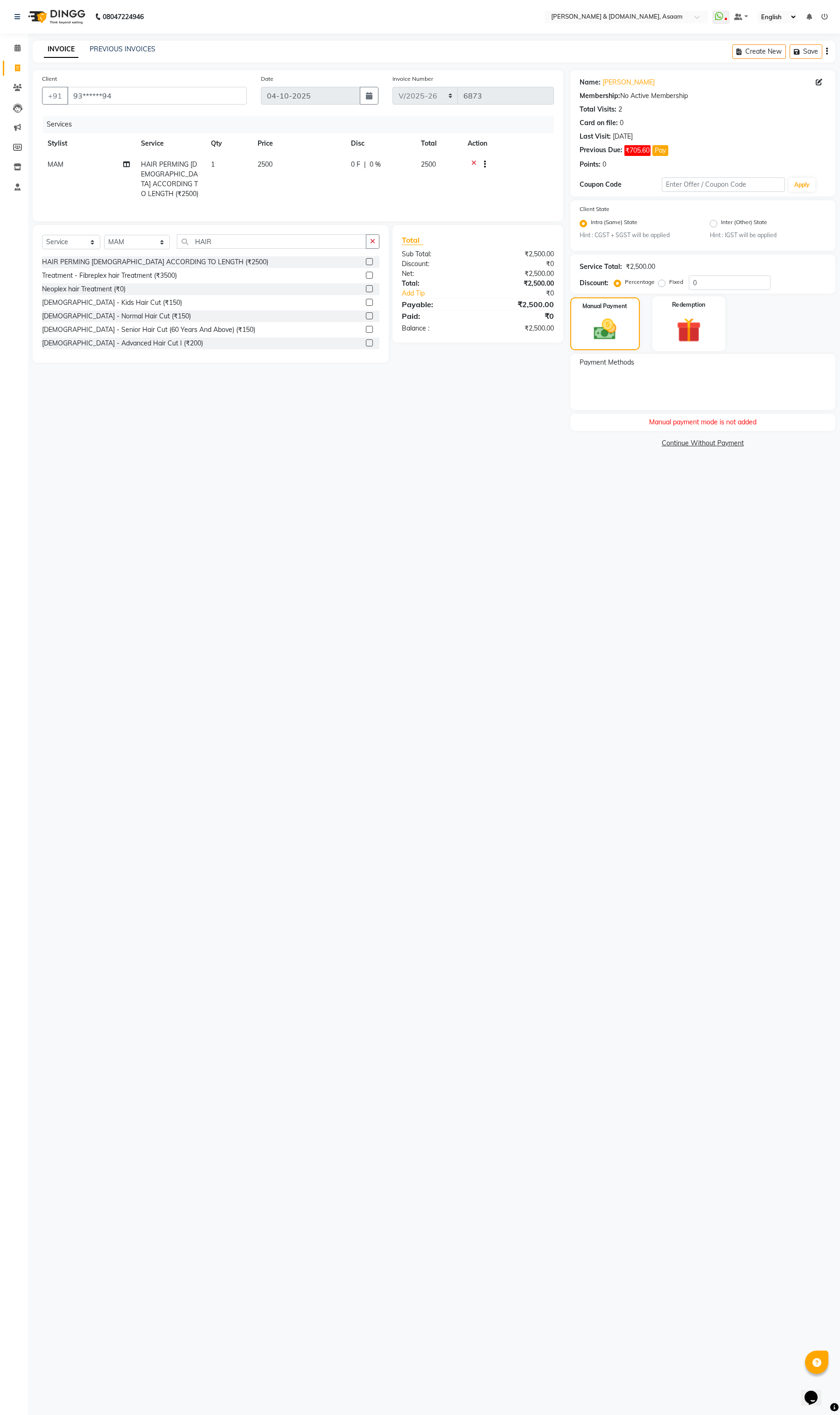
drag, startPoint x: 699, startPoint y: 326, endPoint x: 687, endPoint y: 328, distance: 12.2
click at [699, 327] on img at bounding box center [689, 330] width 39 height 31
click at [652, 361] on span "Wallet" at bounding box center [648, 363] width 22 height 10
click at [634, 377] on div "Balance Not Available" at bounding box center [703, 379] width 246 height 10
drag, startPoint x: 660, startPoint y: 383, endPoint x: 564, endPoint y: 374, distance: 96.4
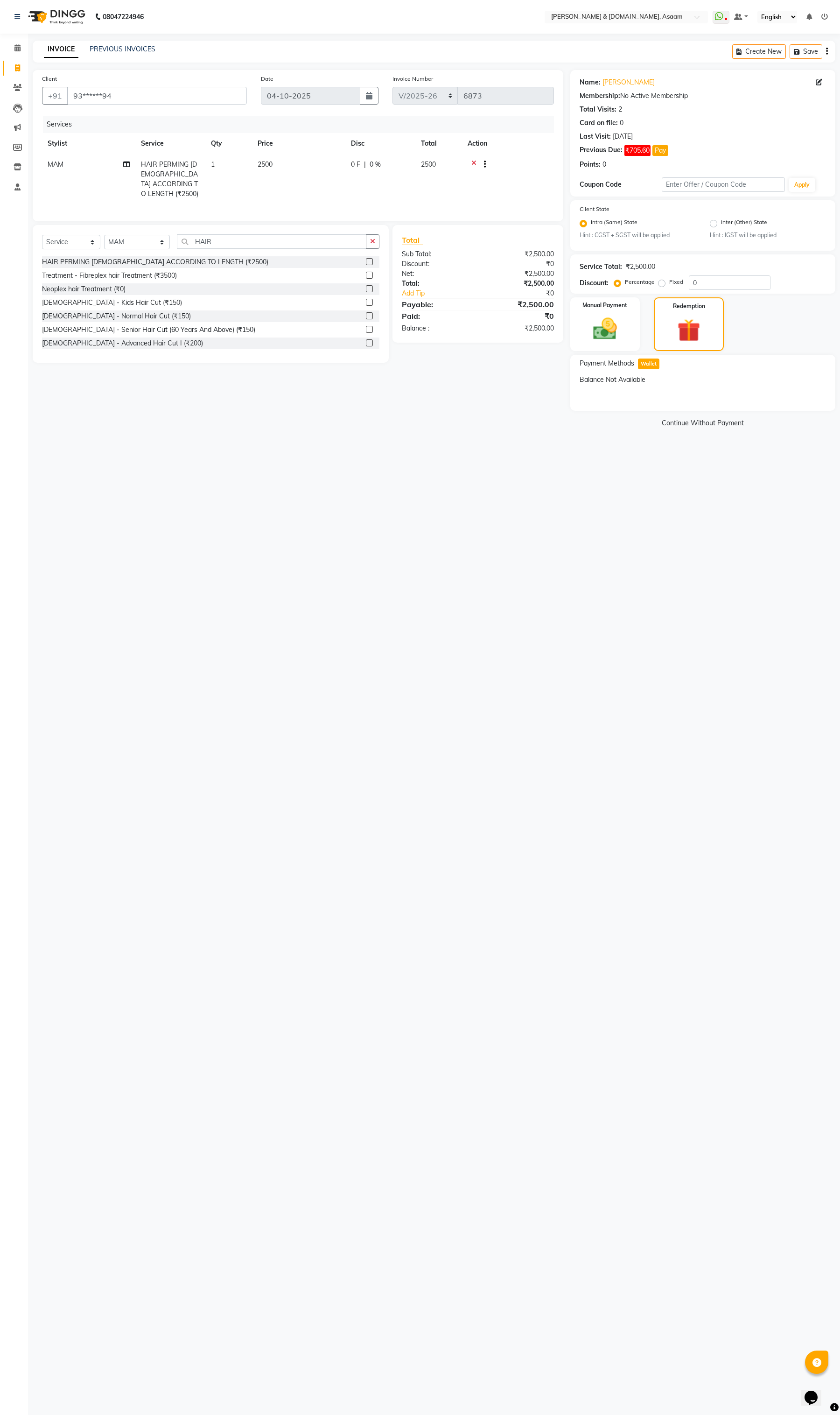
click at [622, 381] on div "Balance Not Available" at bounding box center [703, 379] width 246 height 10
click at [594, 304] on label "Manual Payment" at bounding box center [606, 304] width 47 height 9
drag, startPoint x: 773, startPoint y: 424, endPoint x: 592, endPoint y: 418, distance: 181.1
click at [592, 418] on div "Manual payment mode is not added" at bounding box center [702, 422] width 265 height 17
click at [579, 418] on div "Manual payment mode is not added" at bounding box center [702, 422] width 265 height 17
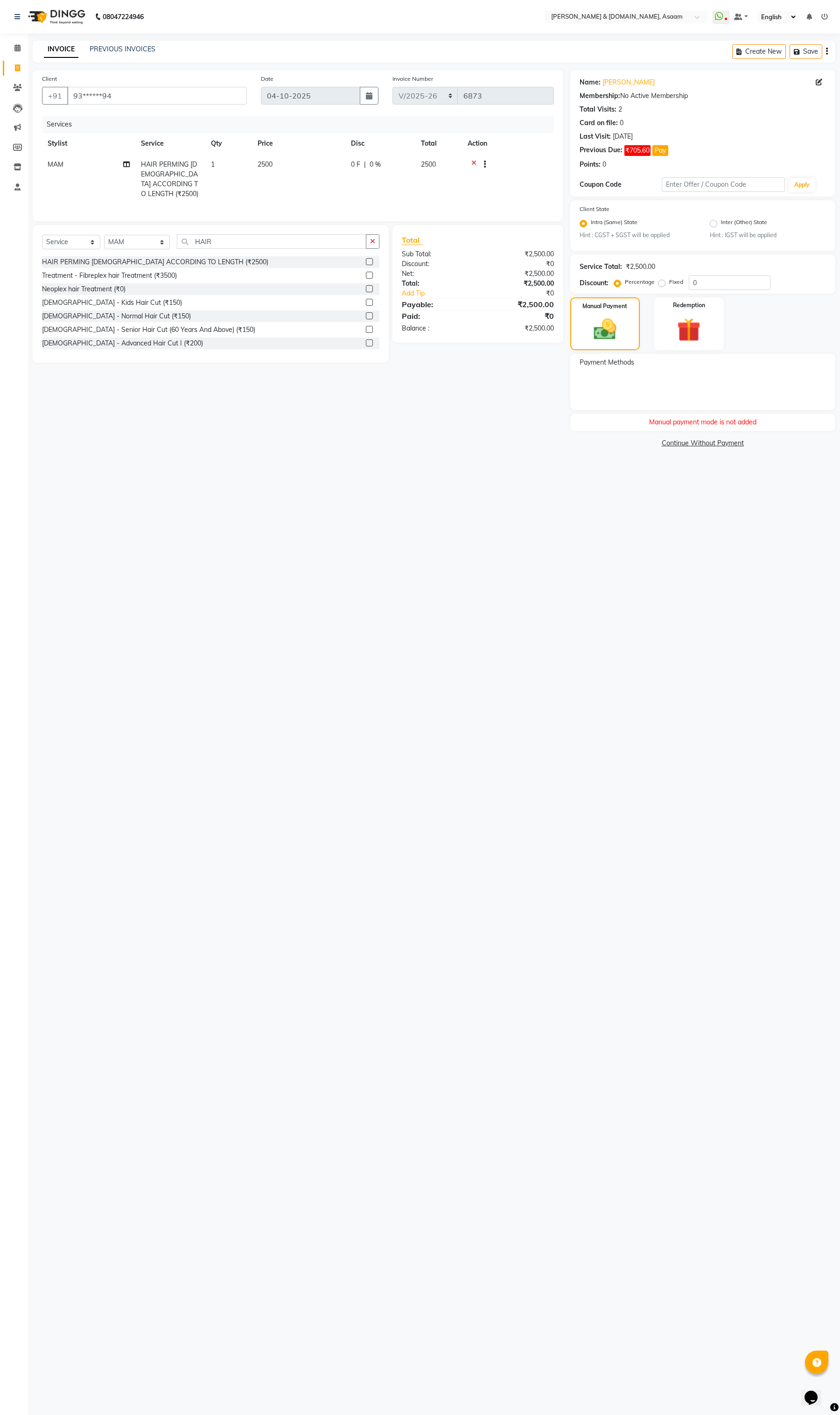
click at [477, 163] on div at bounding box center [482, 165] width 10 height 11
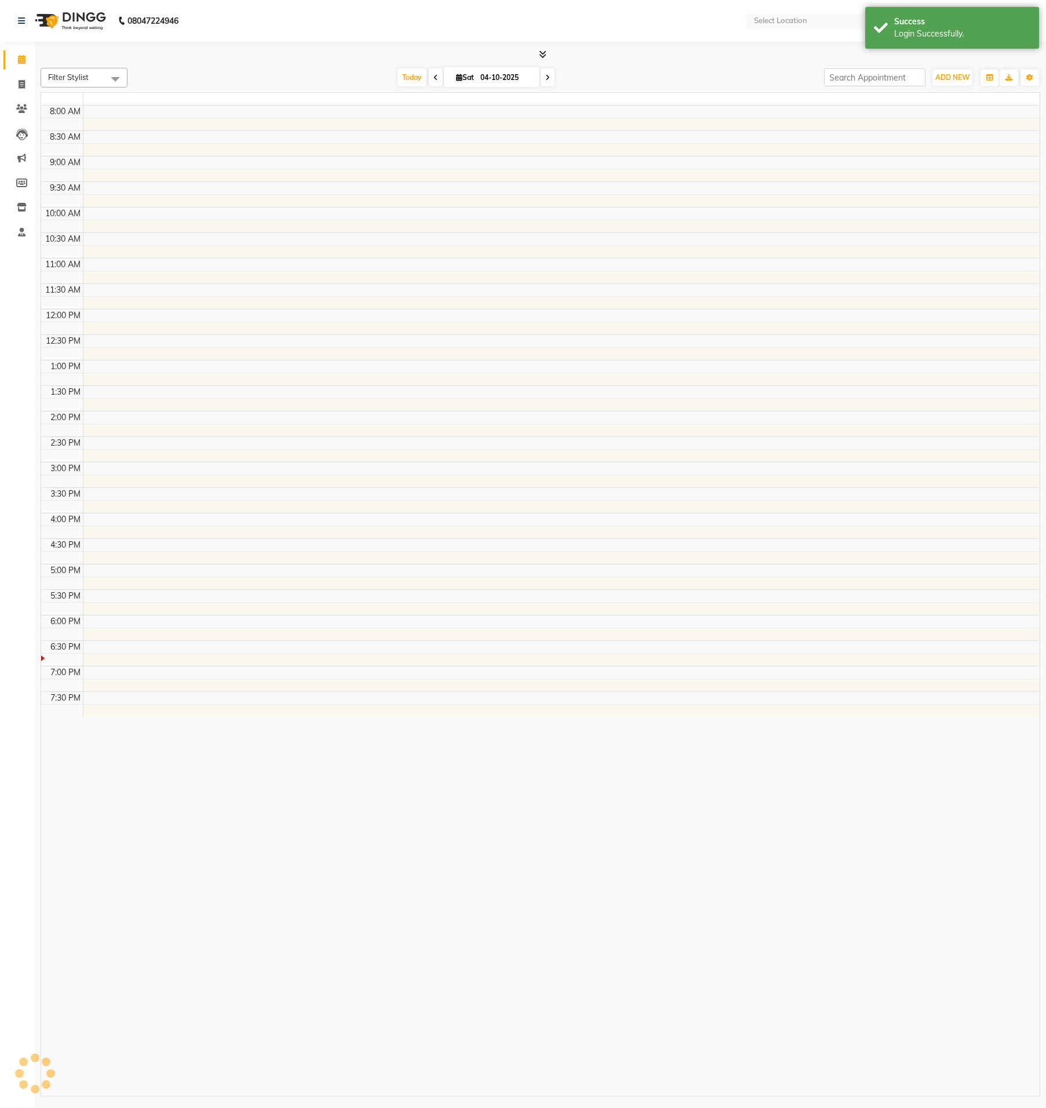
select select "en"
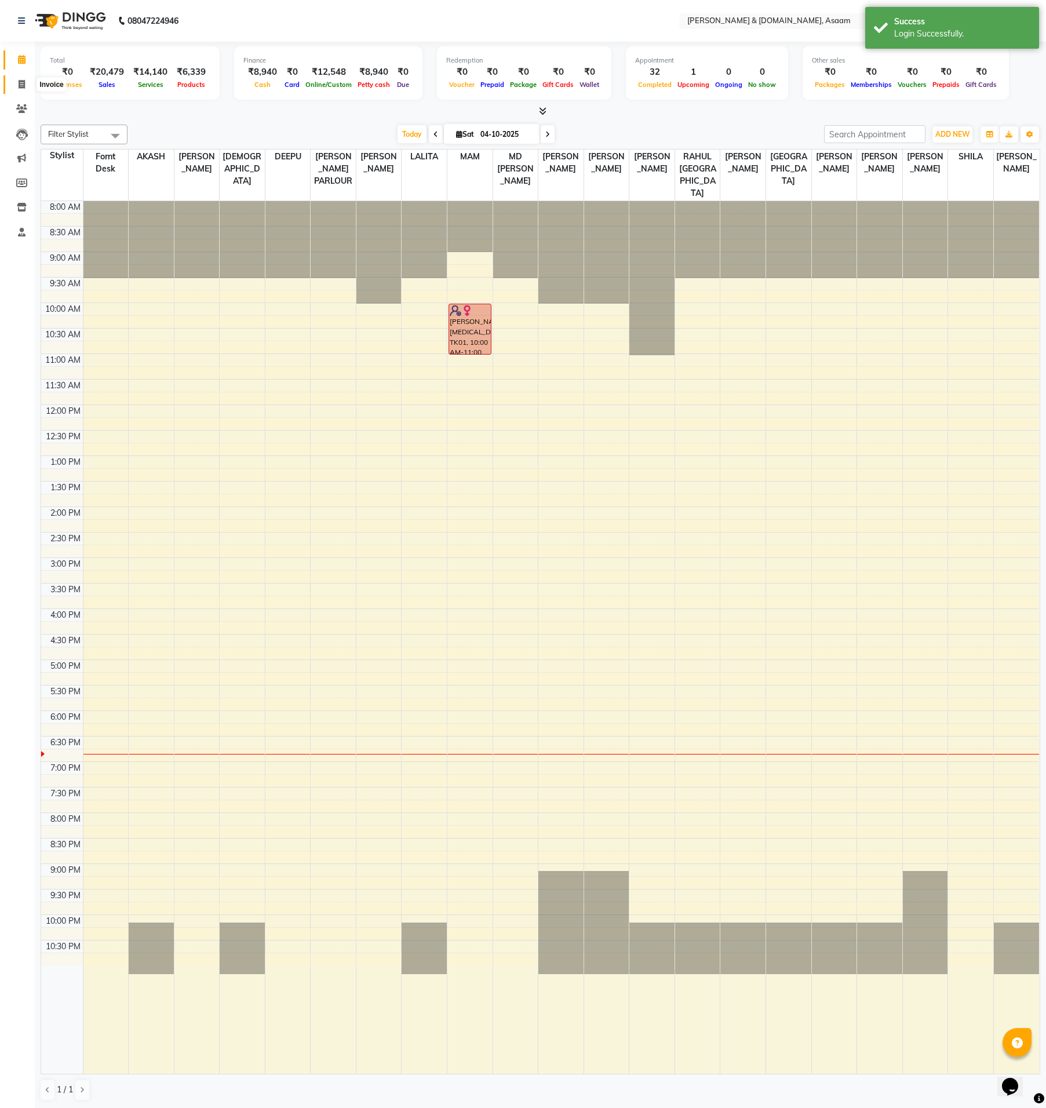
click at [19, 88] on icon at bounding box center [22, 84] width 6 height 9
select select "service"
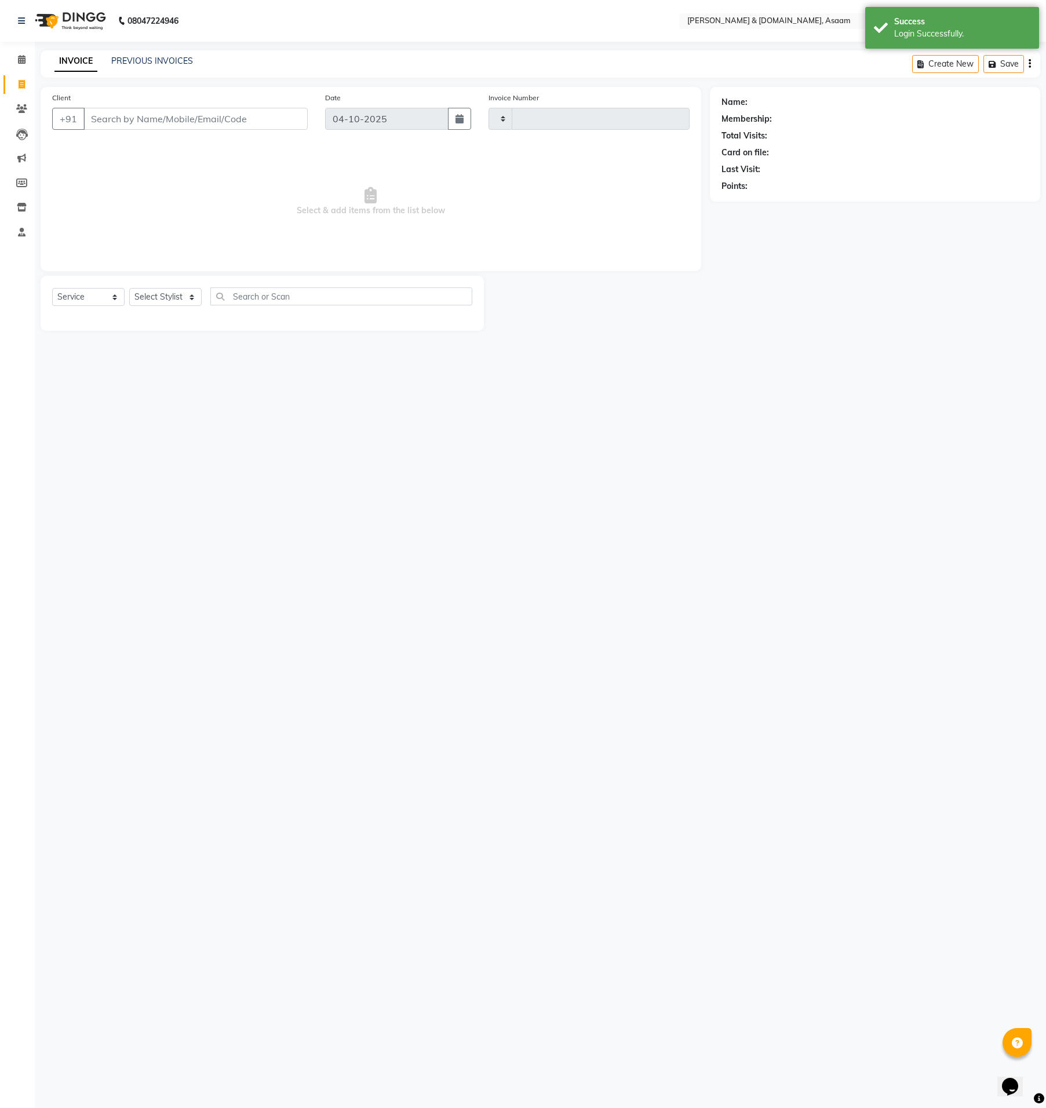
type input "6873"
select select "4608"
type input "6001289372"
click at [173, 290] on select "Select Stylist AKASH AKIB [PERSON_NAME] fornt desk [PERSON_NAME] PARLOUR [PERSO…" at bounding box center [170, 297] width 82 height 18
select select "40905"
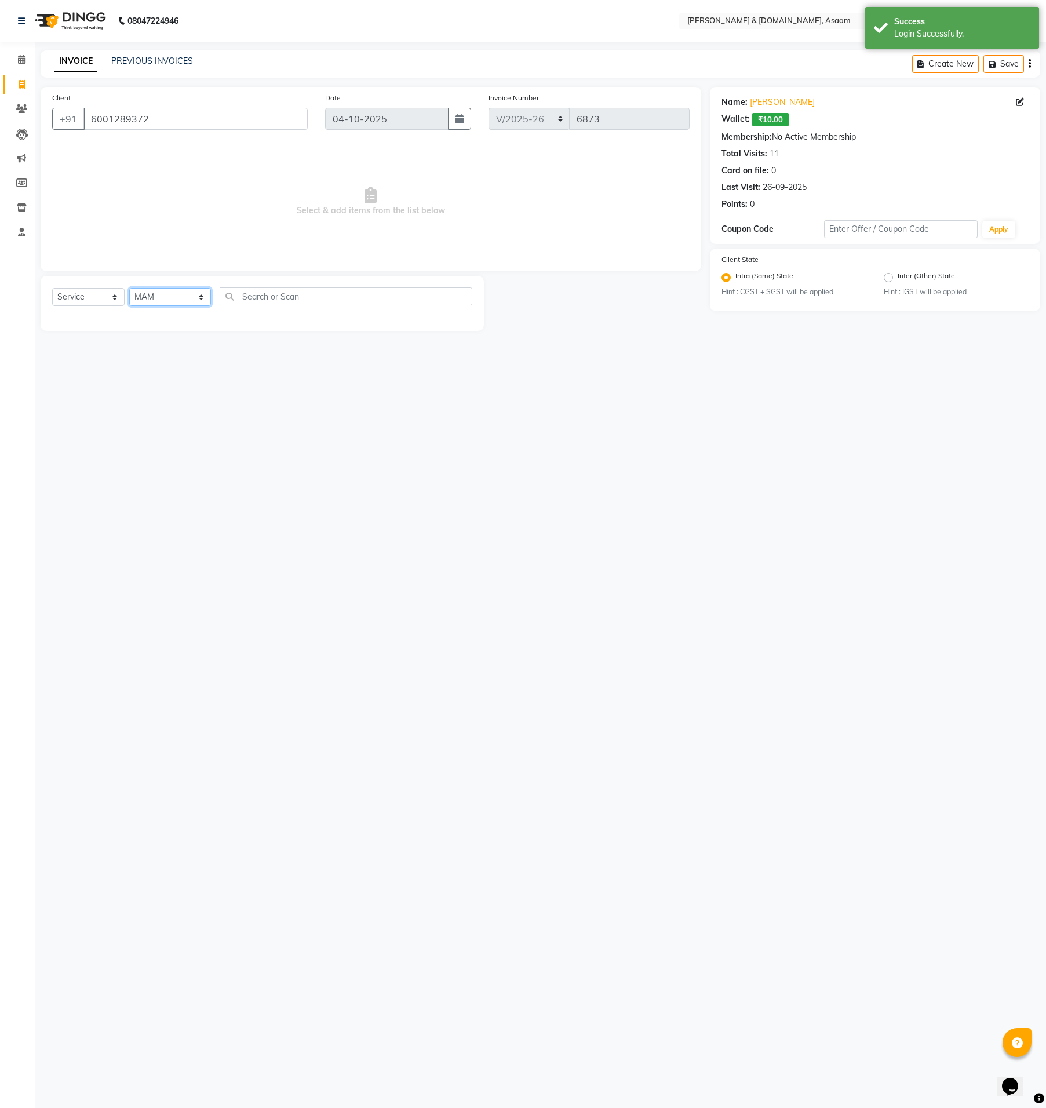
click at [129, 288] on select "Select Stylist AKASH AKIB [PERSON_NAME] fornt desk [PERSON_NAME] PARLOUR [PERSO…" at bounding box center [170, 297] width 82 height 18
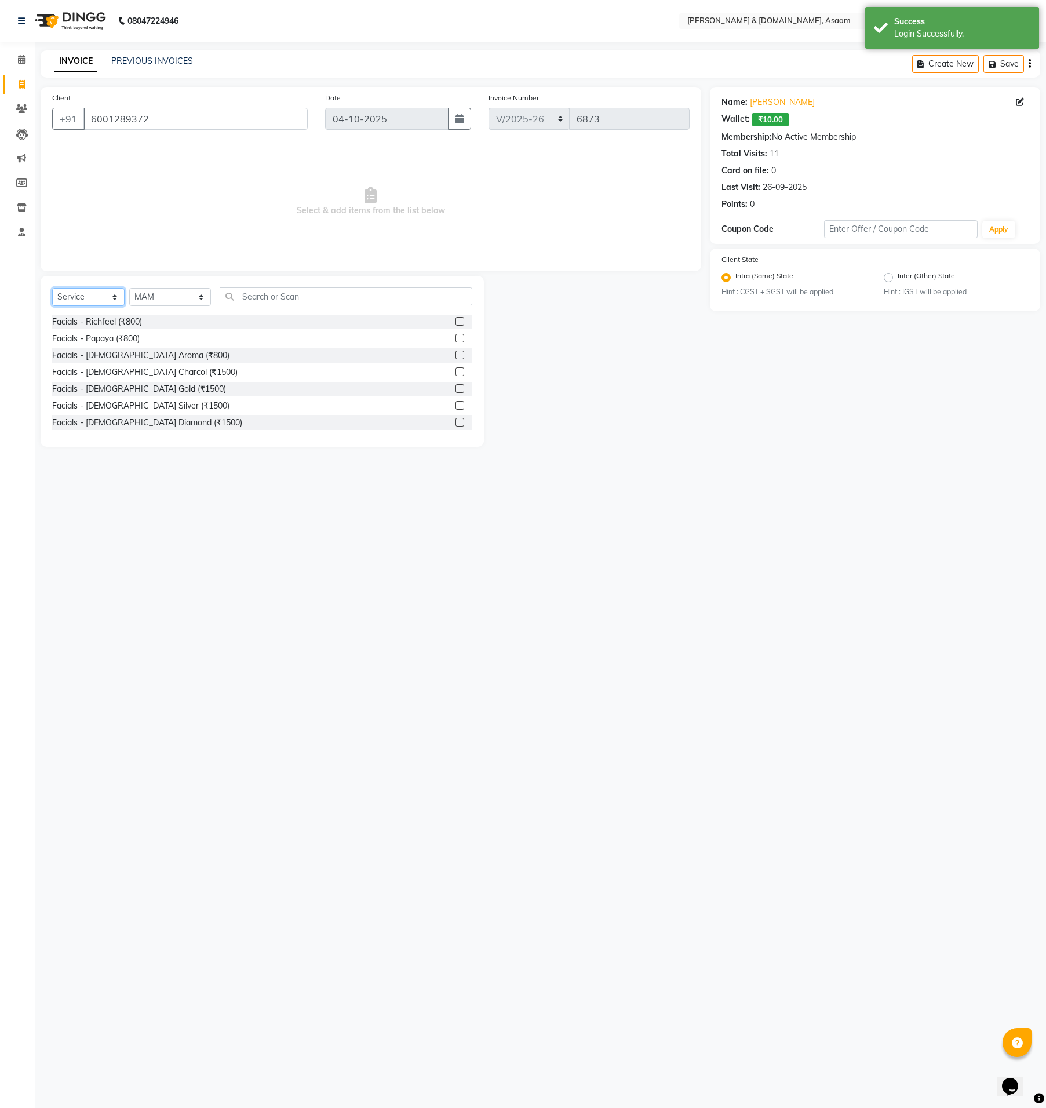
click at [105, 290] on select "Select Service Product Membership Package Voucher Prepaid Gift Card" at bounding box center [88, 297] width 72 height 18
select select "product"
click at [52, 288] on select "Select Service Product Membership Package Voucher Prepaid Gift Card" at bounding box center [88, 297] width 72 height 18
click at [227, 290] on input "text" at bounding box center [346, 297] width 253 height 18
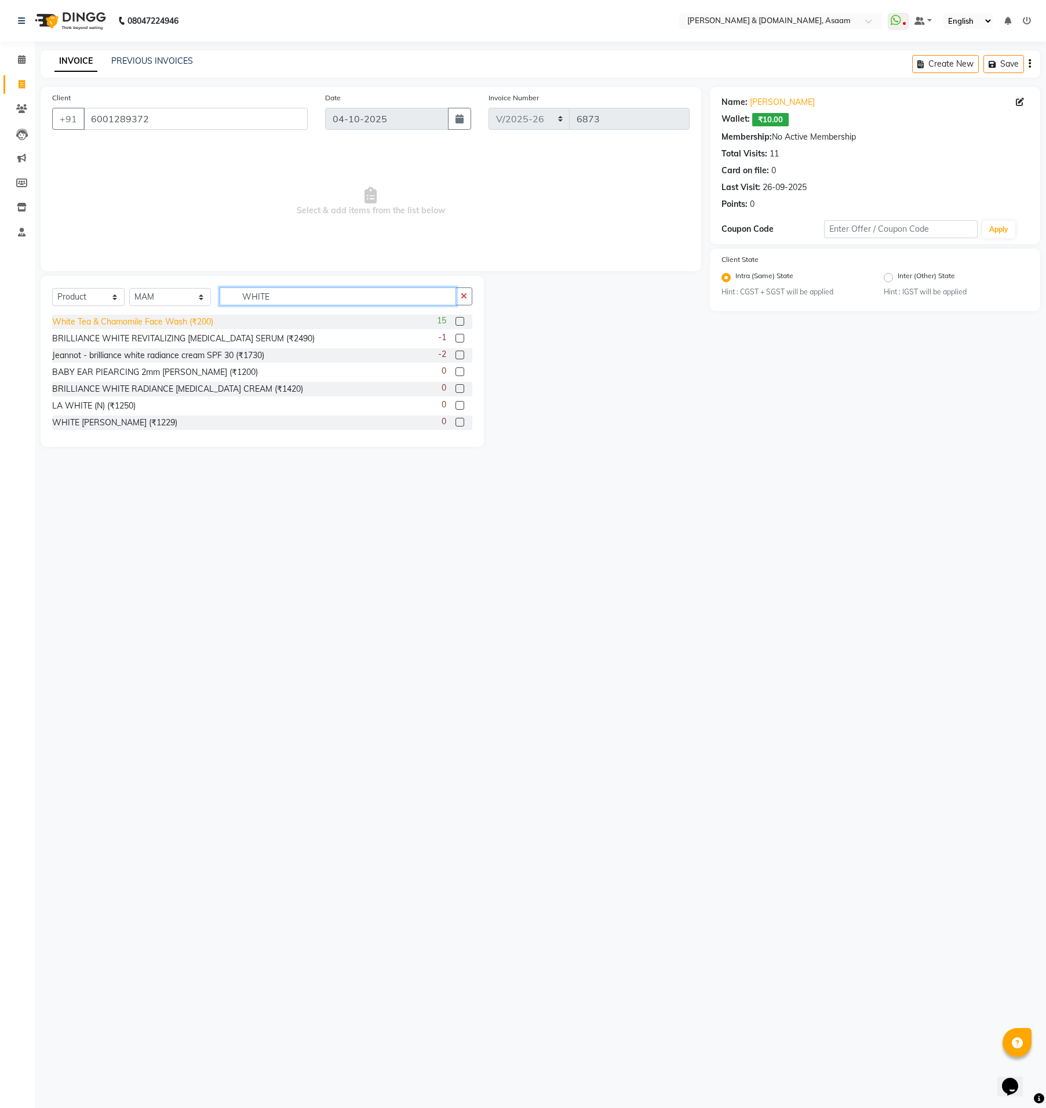
type input "WHITE"
click at [189, 322] on div "White Tea & Chamomile Face Wash (₹200)" at bounding box center [132, 322] width 161 height 12
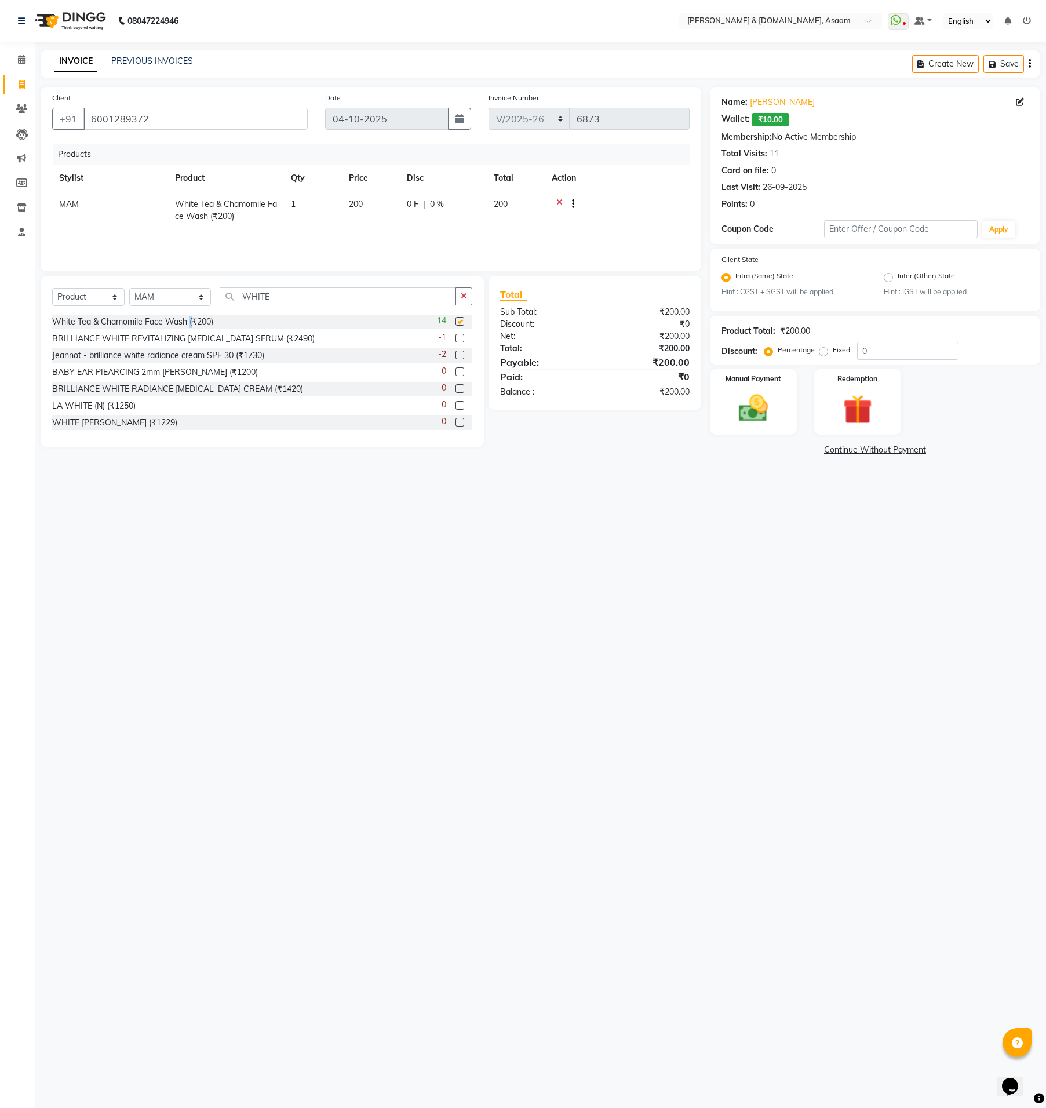
checkbox input "false"
click at [755, 395] on img at bounding box center [754, 408] width 50 height 35
drag, startPoint x: 879, startPoint y: 349, endPoint x: 832, endPoint y: 348, distance: 46.4
click at [832, 348] on div "Percentage Fixed 0" at bounding box center [863, 351] width 192 height 18
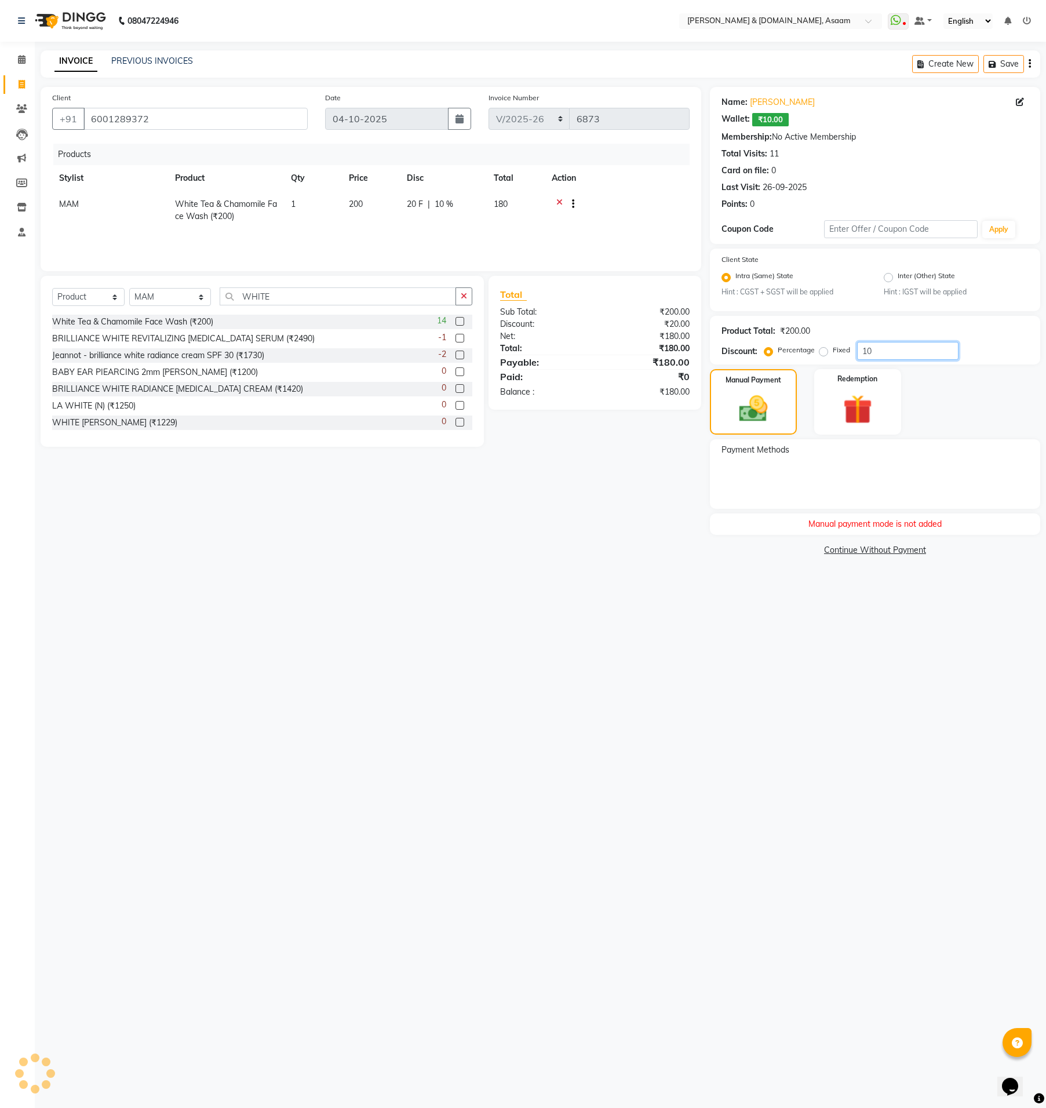
type input "10"
click at [108, 118] on input "6001289372" at bounding box center [195, 119] width 224 height 22
click at [118, 119] on input "6001289372" at bounding box center [195, 119] width 224 height 22
click at [126, 119] on input "6001289372" at bounding box center [195, 119] width 224 height 22
click at [922, 525] on div "Manual payment mode is not added" at bounding box center [875, 524] width 330 height 21
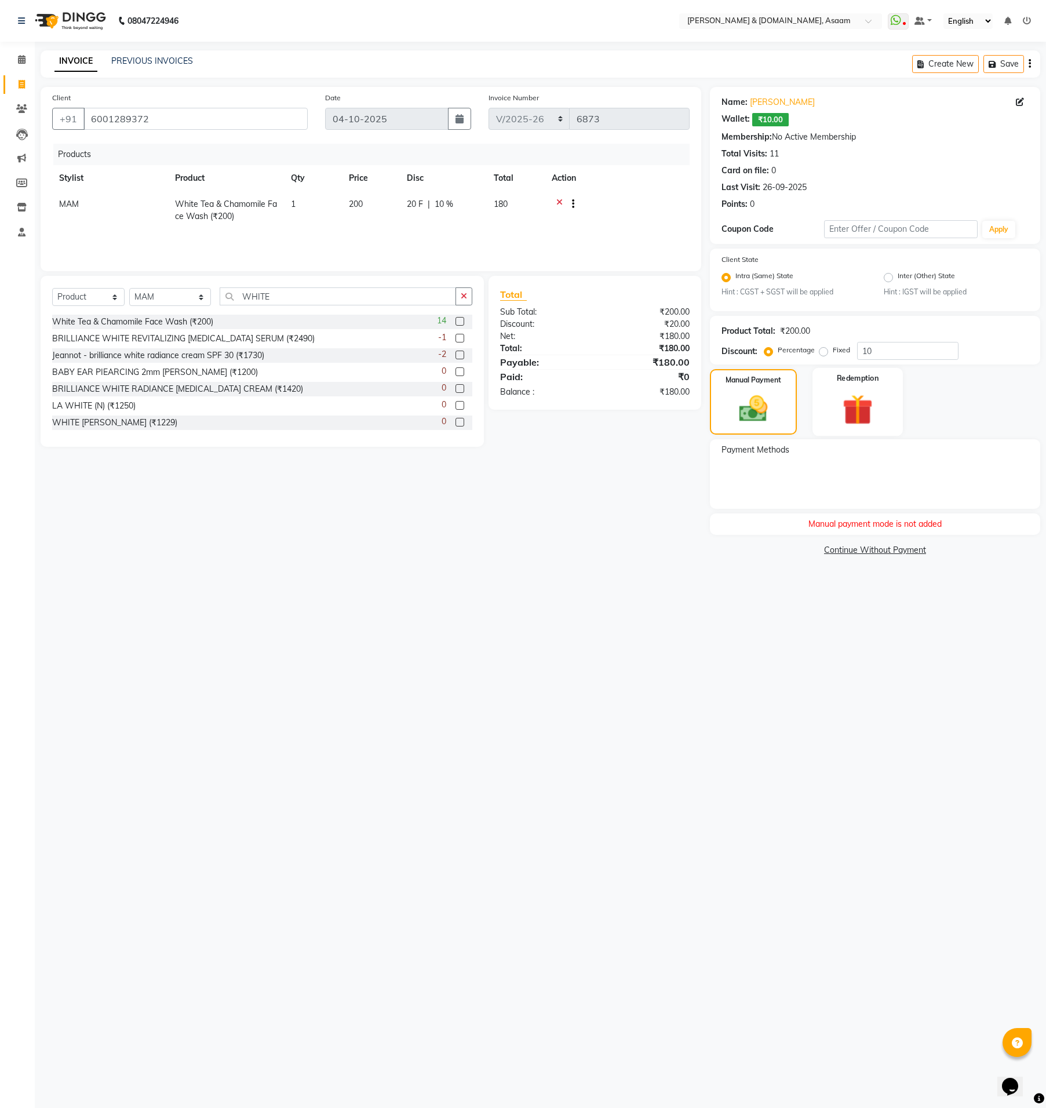
click at [842, 407] on img at bounding box center [858, 410] width 50 height 38
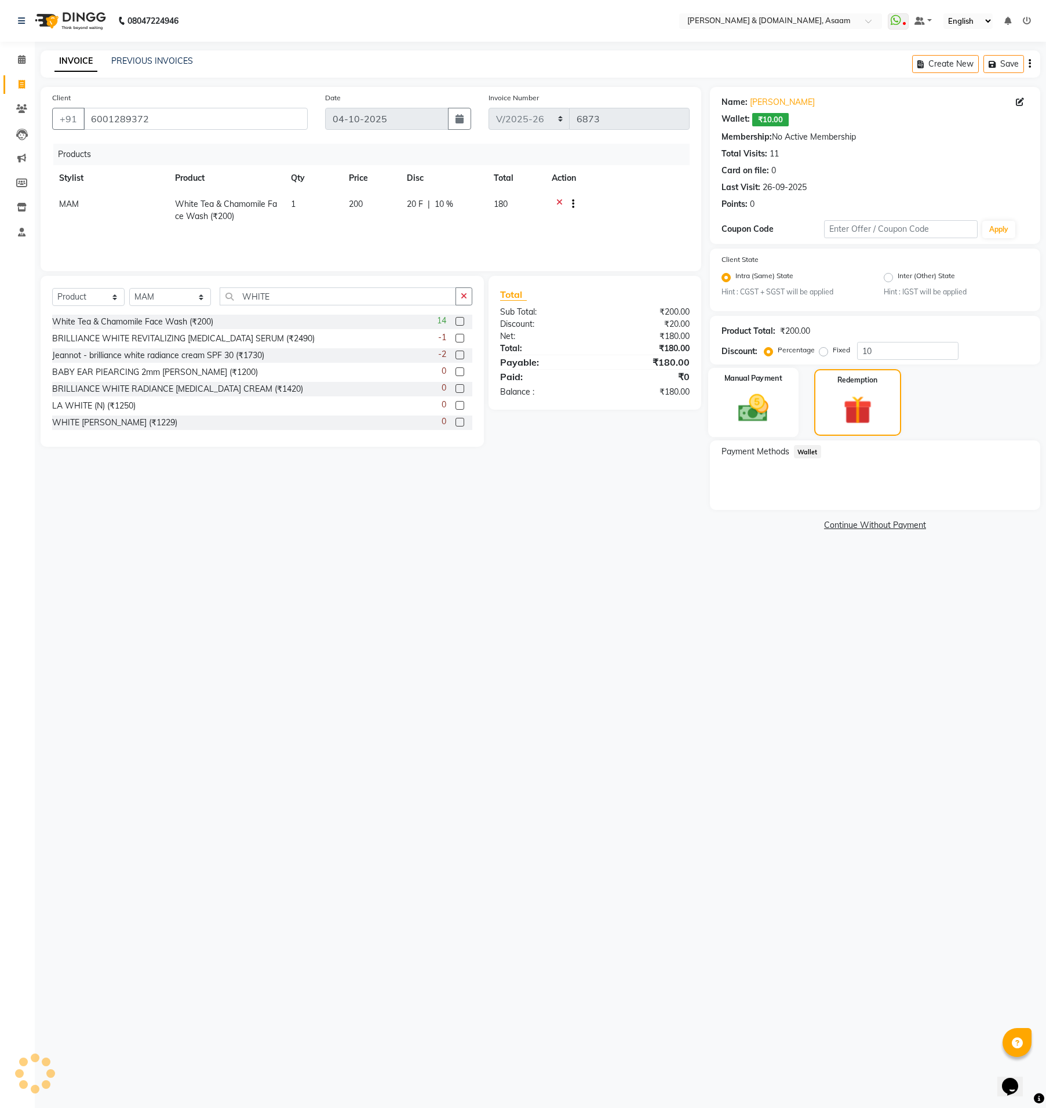
click at [758, 403] on img at bounding box center [754, 408] width 50 height 35
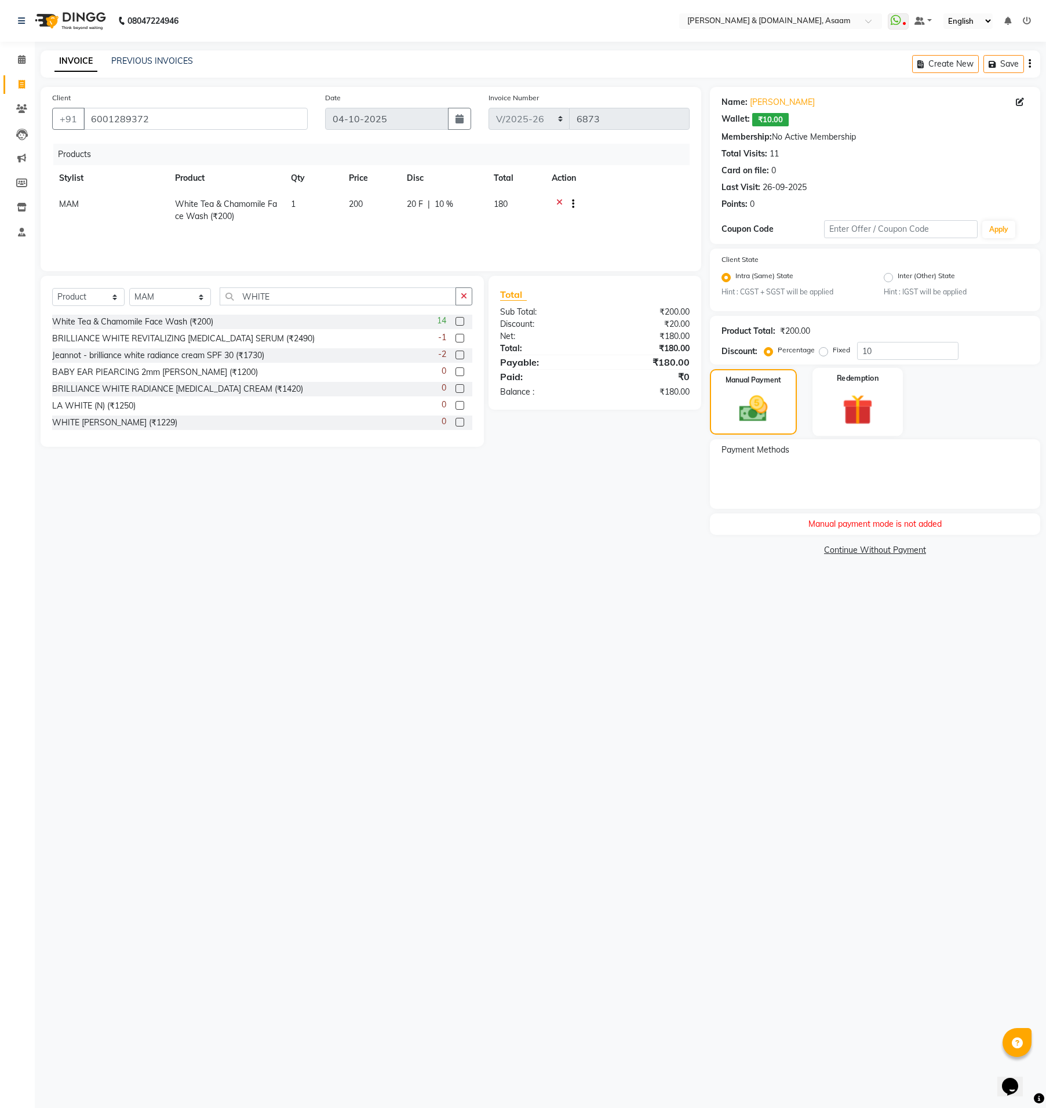
click at [854, 413] on img at bounding box center [858, 410] width 50 height 38
click at [810, 447] on span "Wallet" at bounding box center [807, 451] width 27 height 13
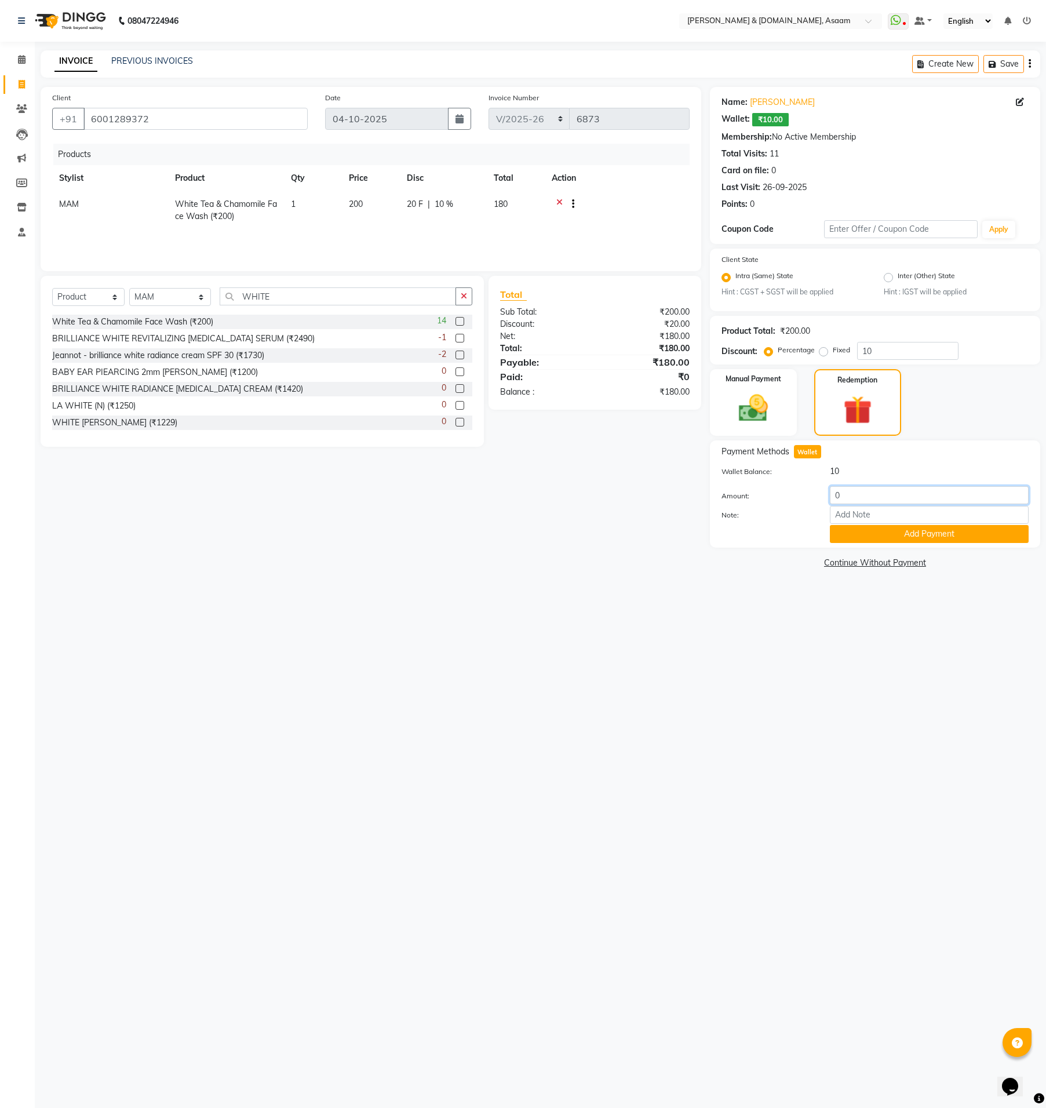
drag, startPoint x: 850, startPoint y: 494, endPoint x: 777, endPoint y: 490, distance: 73.7
click at [783, 491] on div "Amount: 0" at bounding box center [875, 496] width 325 height 20
type input "10"
click at [908, 534] on button "Add Payment" at bounding box center [929, 534] width 199 height 18
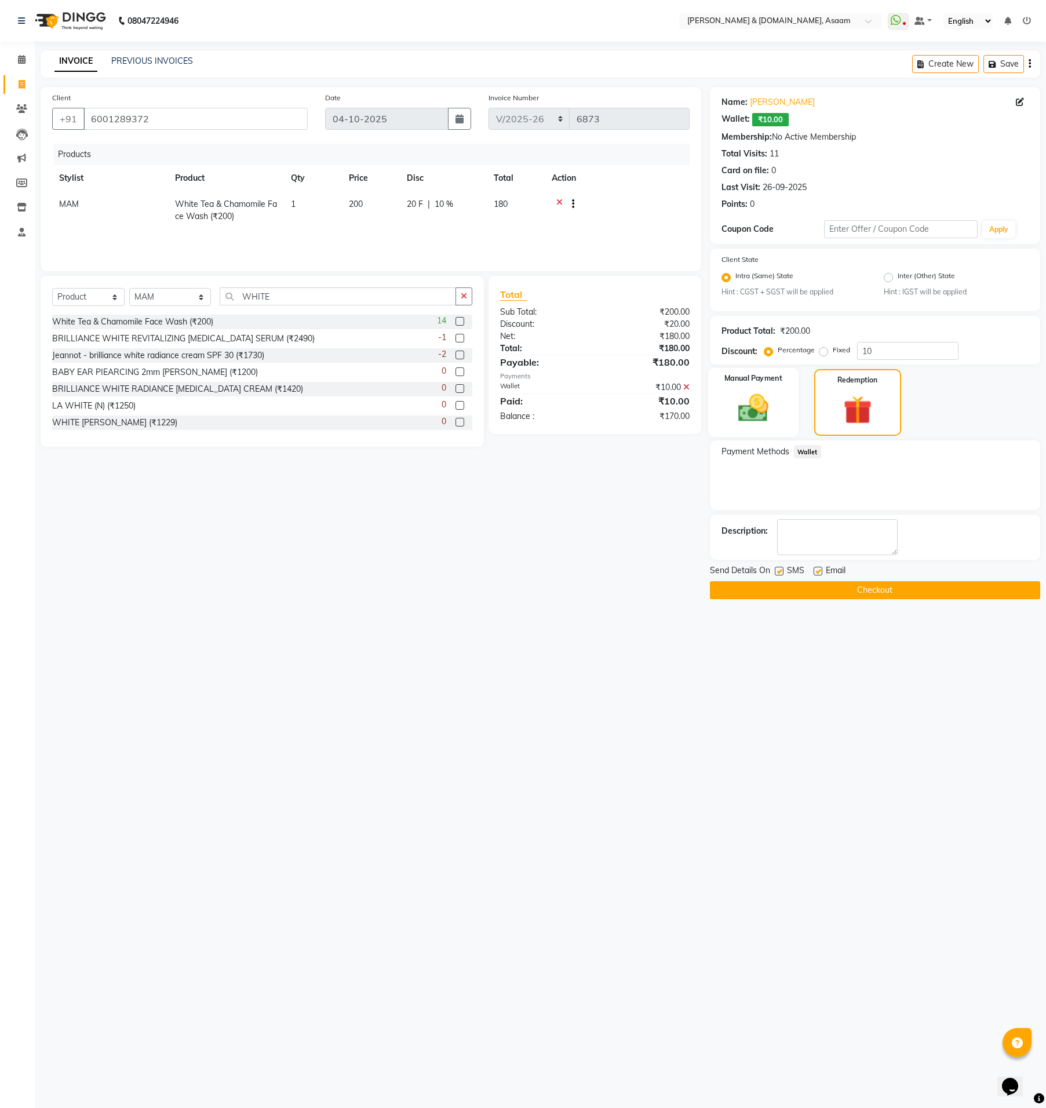
click at [759, 415] on img at bounding box center [754, 408] width 50 height 35
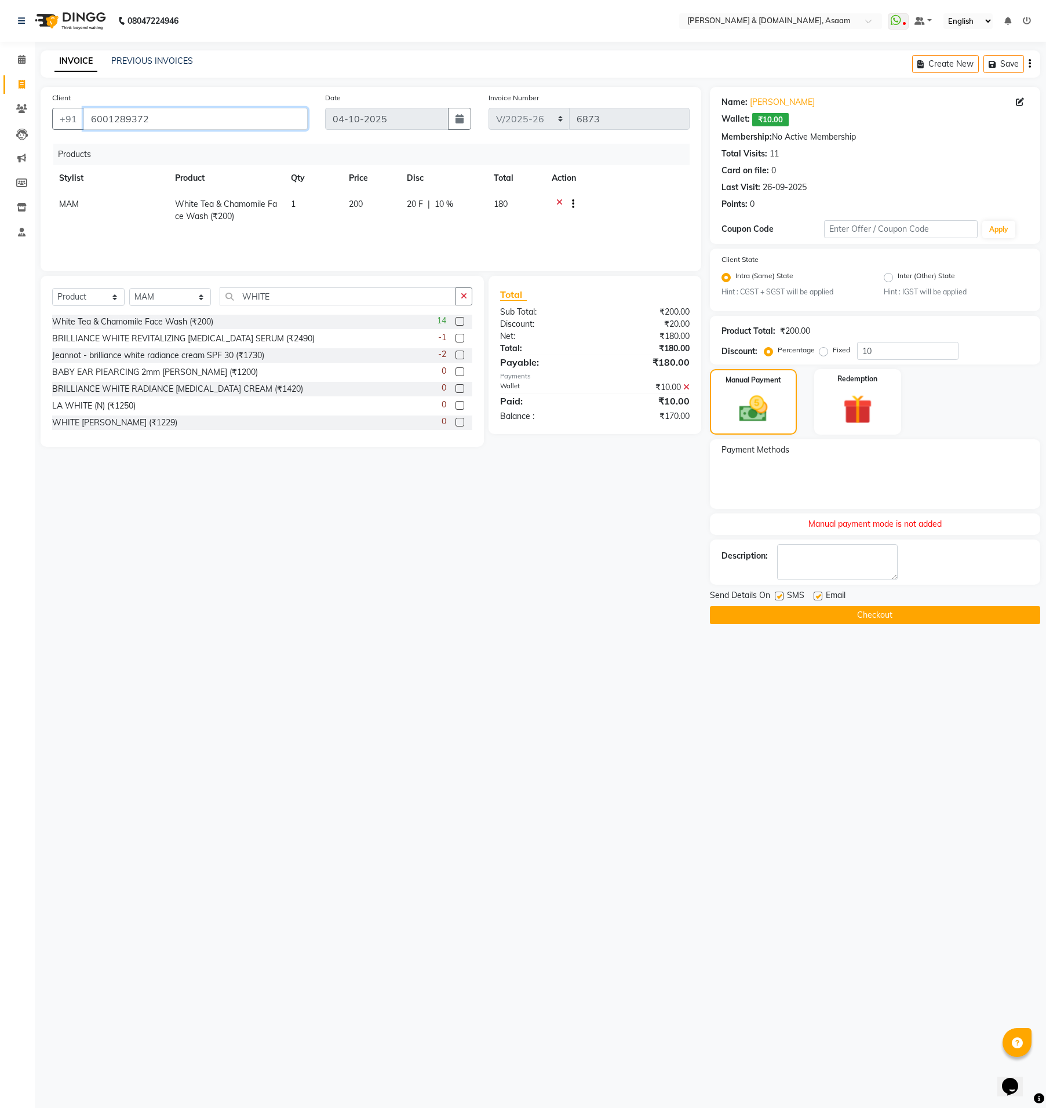
drag, startPoint x: 149, startPoint y: 120, endPoint x: 42, endPoint y: 122, distance: 107.3
click at [55, 116] on div "[PHONE_NUMBER]" at bounding box center [180, 119] width 256 height 22
type input "K"
type input "0"
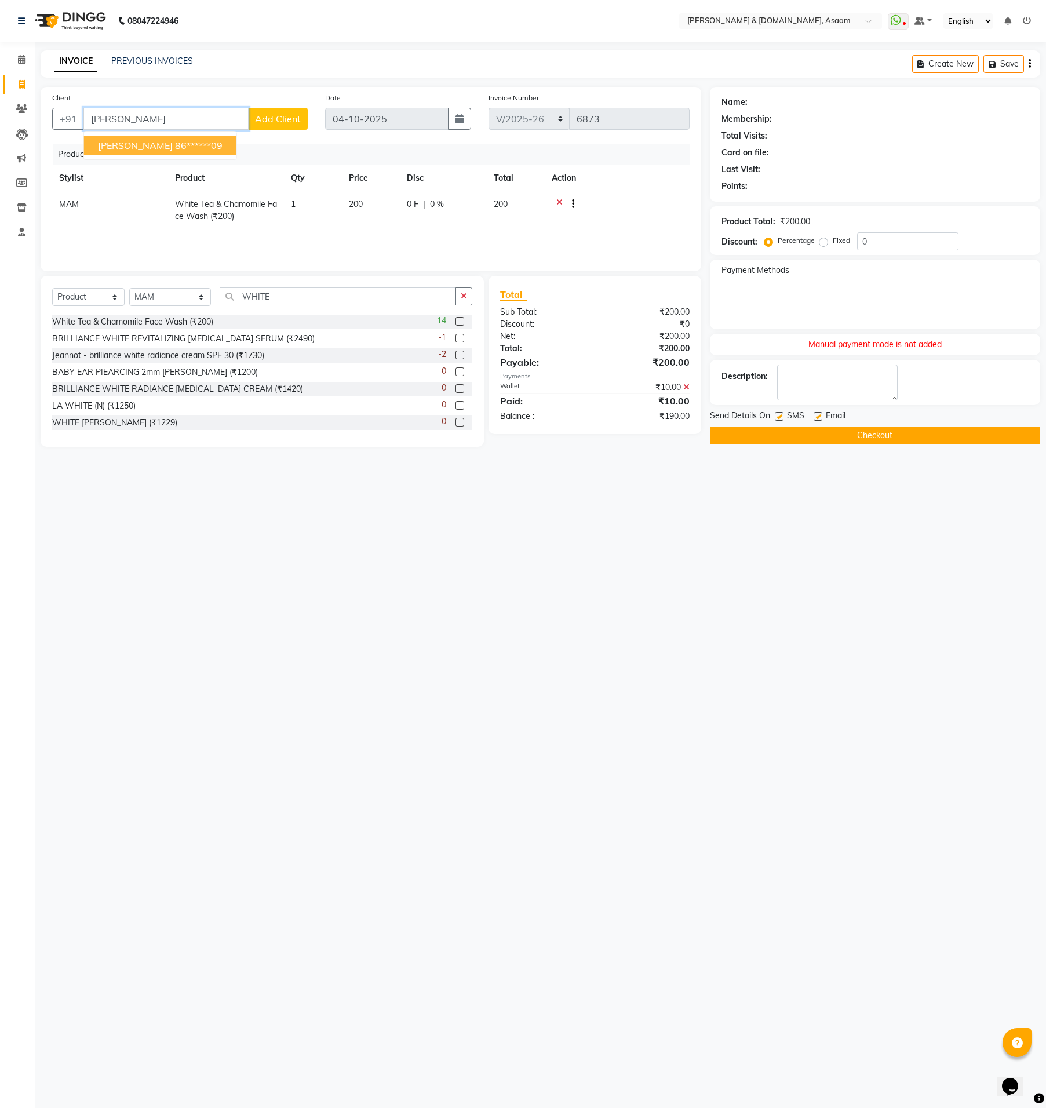
click at [209, 143] on button "[PERSON_NAME] 86******09" at bounding box center [160, 145] width 152 height 19
type input "86******09"
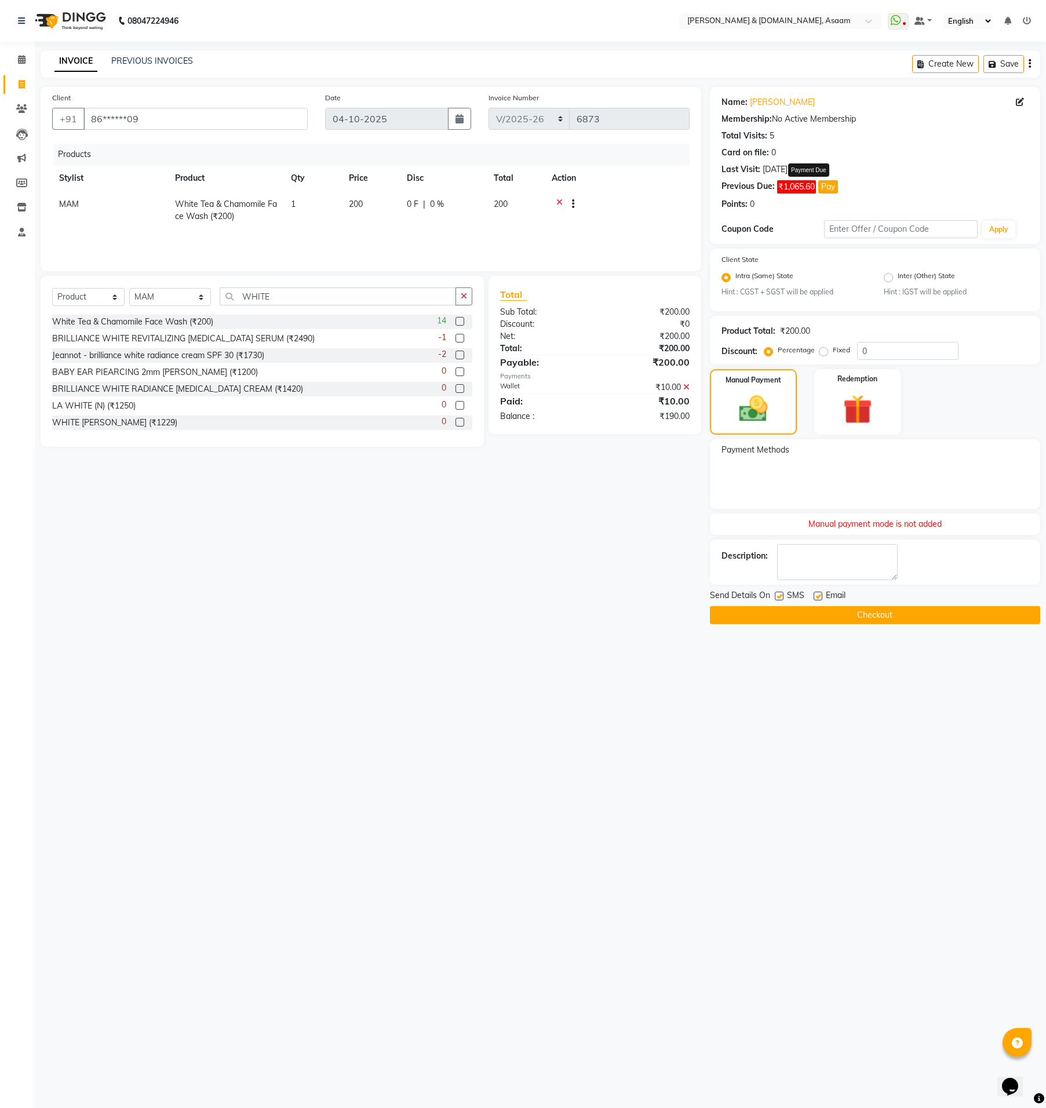
click at [829, 191] on button "Pay" at bounding box center [828, 186] width 20 height 13
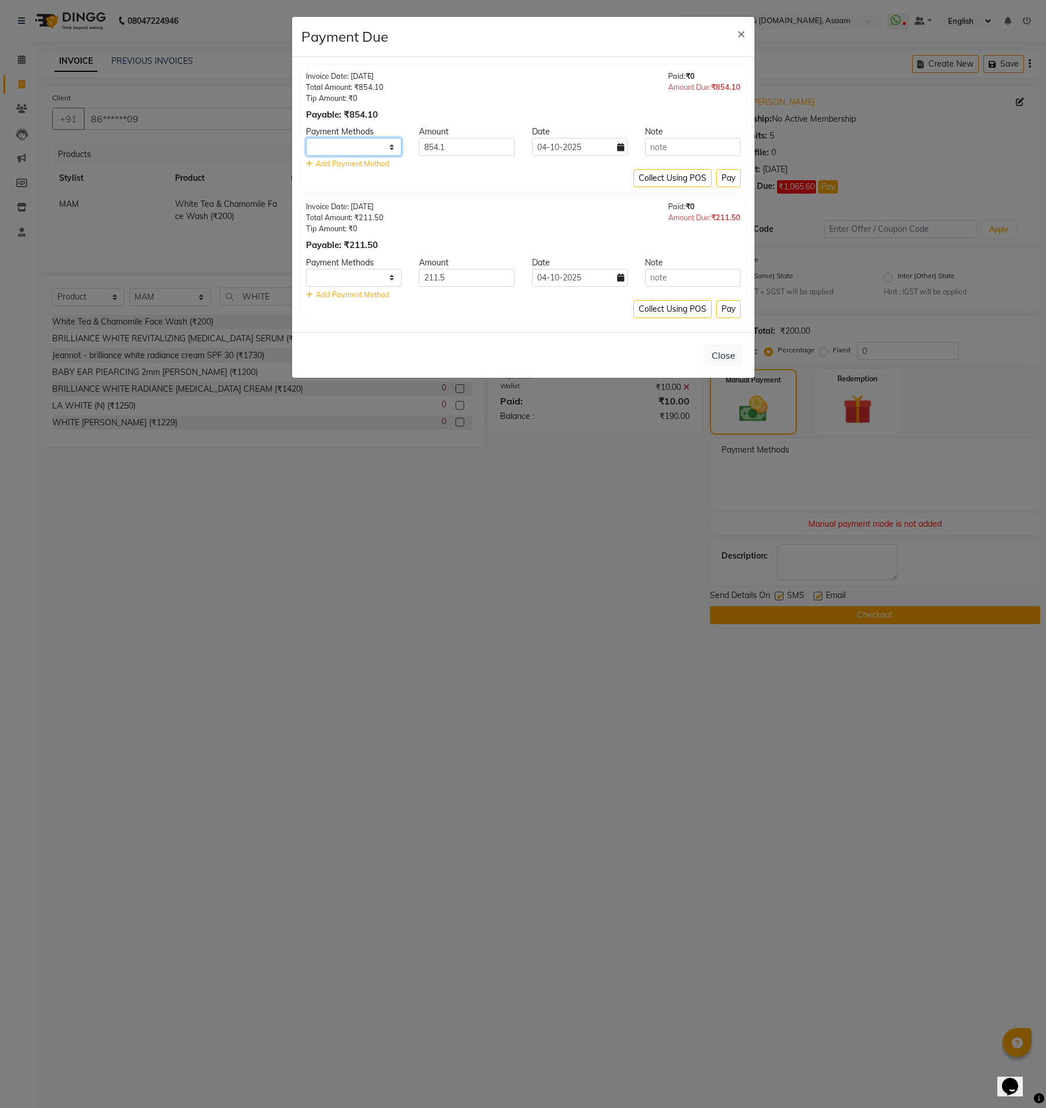
click at [390, 143] on select at bounding box center [354, 147] width 96 height 18
click at [399, 184] on div "Collect Using POS Pay" at bounding box center [523, 178] width 435 height 18
click at [352, 161] on span "Add Payment Method" at bounding box center [353, 163] width 74 height 9
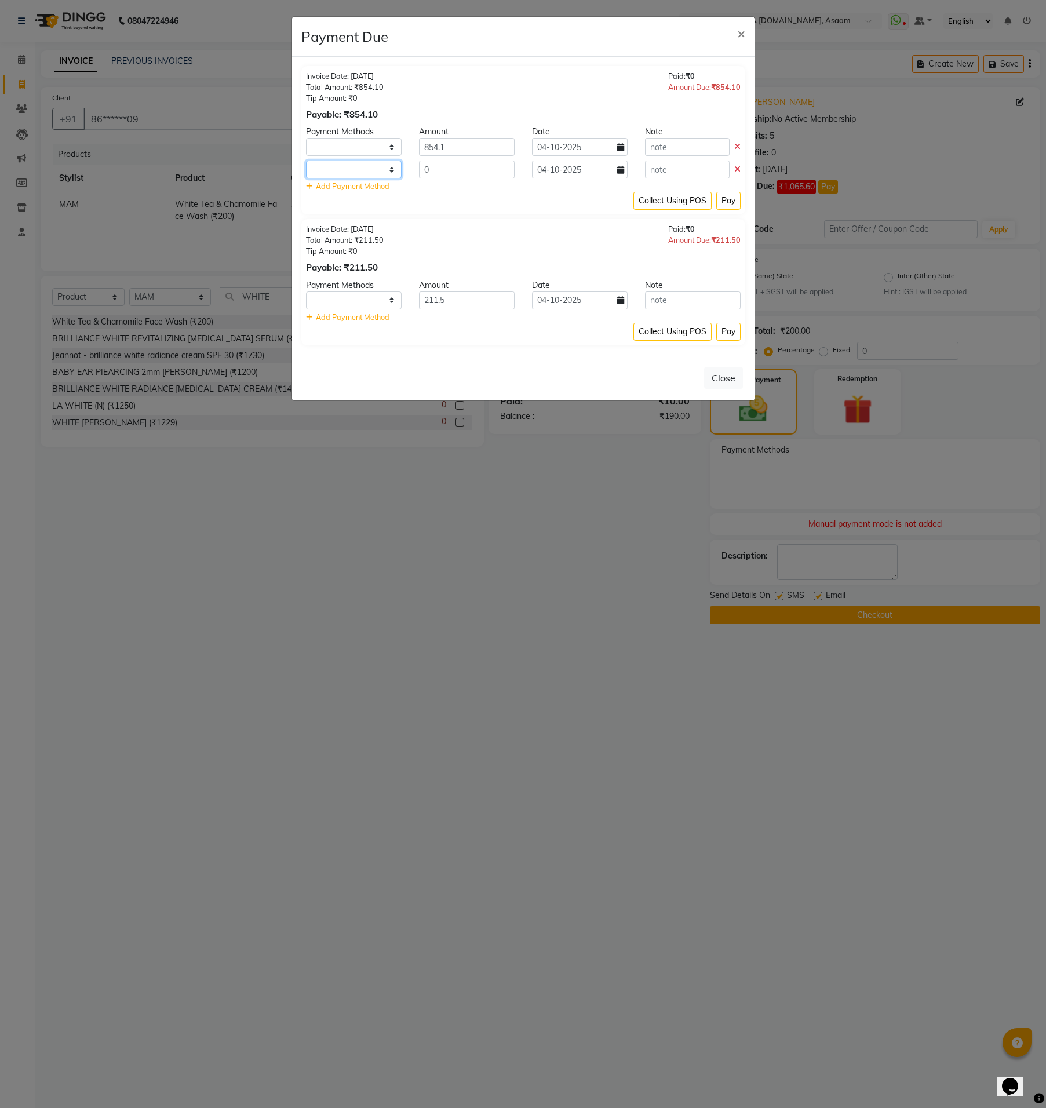
click at [384, 167] on select at bounding box center [354, 170] width 96 height 18
click at [390, 148] on select at bounding box center [354, 147] width 96 height 18
click at [390, 147] on select at bounding box center [354, 147] width 96 height 18
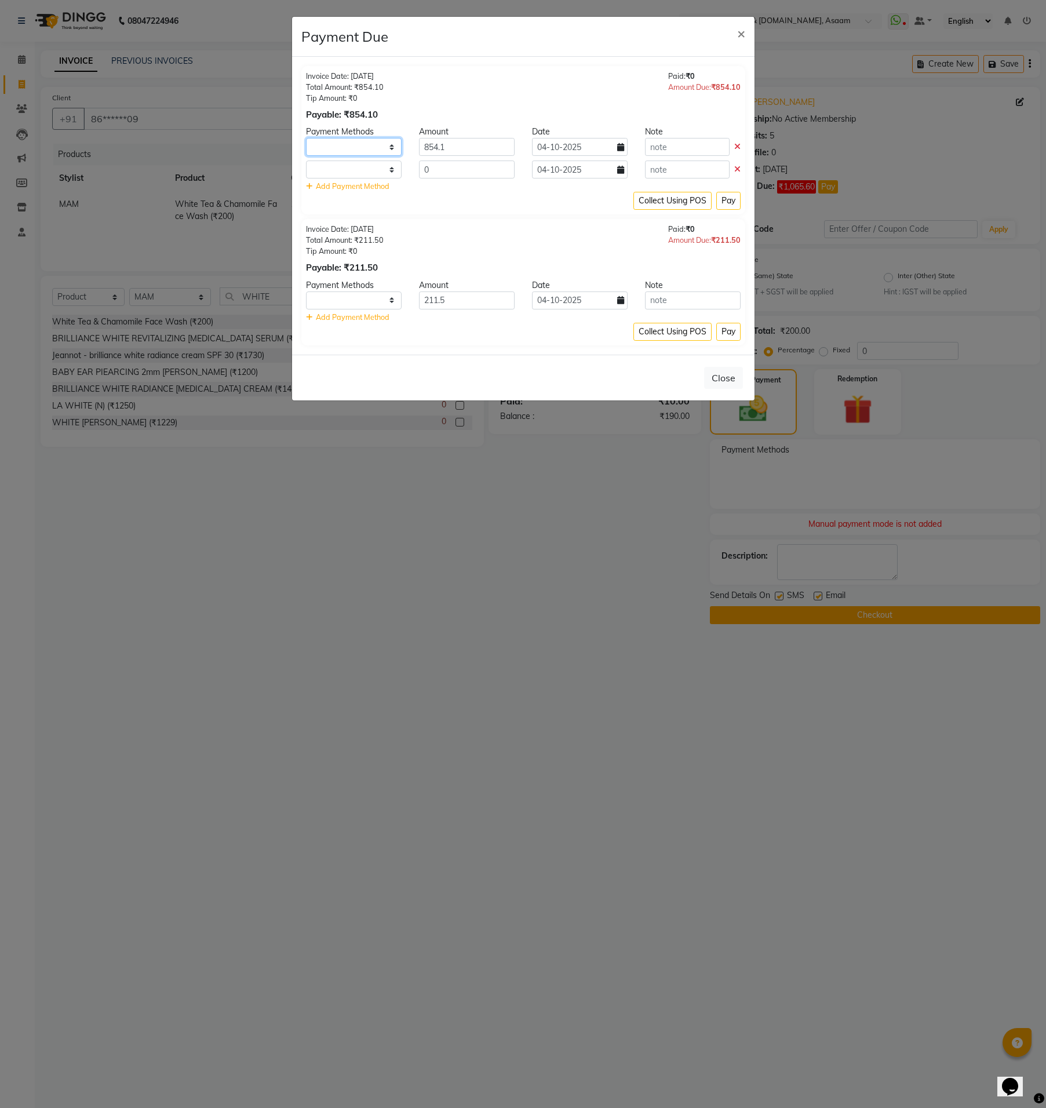
click at [388, 147] on select at bounding box center [354, 147] width 96 height 18
click at [387, 147] on select at bounding box center [354, 147] width 96 height 18
click at [739, 33] on span "×" at bounding box center [741, 32] width 8 height 17
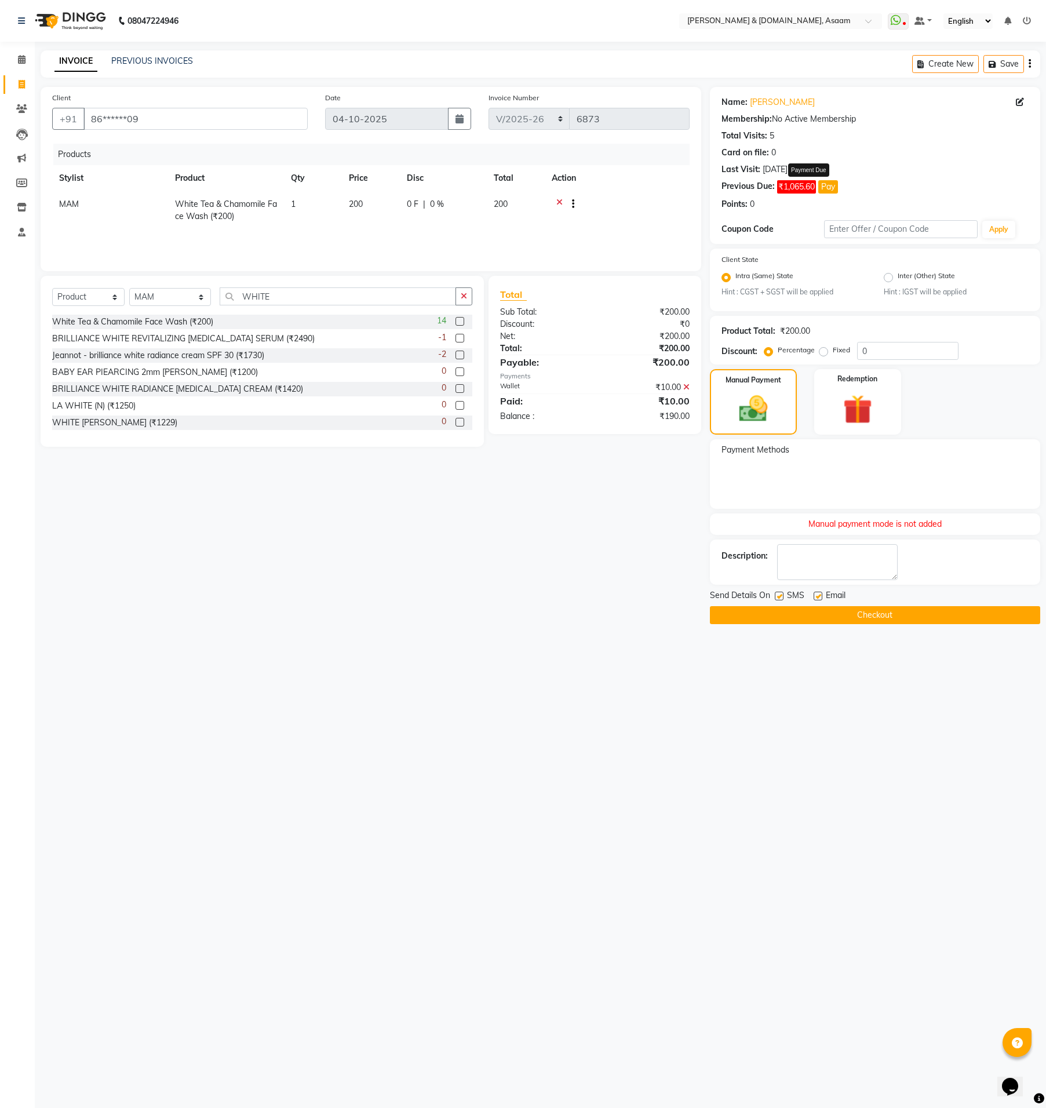
click at [825, 185] on button "Pay" at bounding box center [828, 186] width 20 height 13
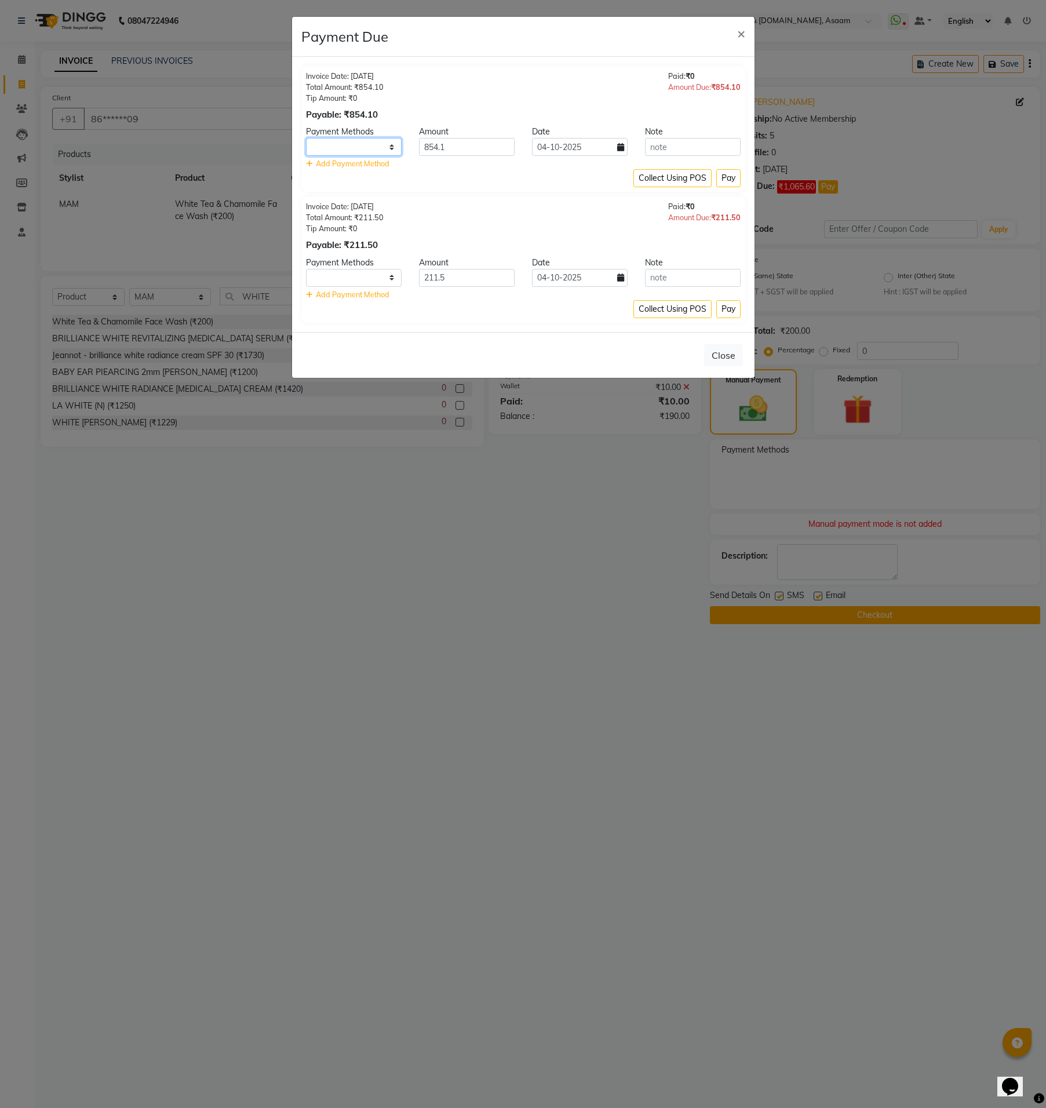
click at [385, 152] on select at bounding box center [354, 147] width 96 height 18
click at [384, 152] on select at bounding box center [354, 147] width 96 height 18
click at [752, 33] on button "×" at bounding box center [741, 33] width 27 height 32
